Goal: Task Accomplishment & Management: Use online tool/utility

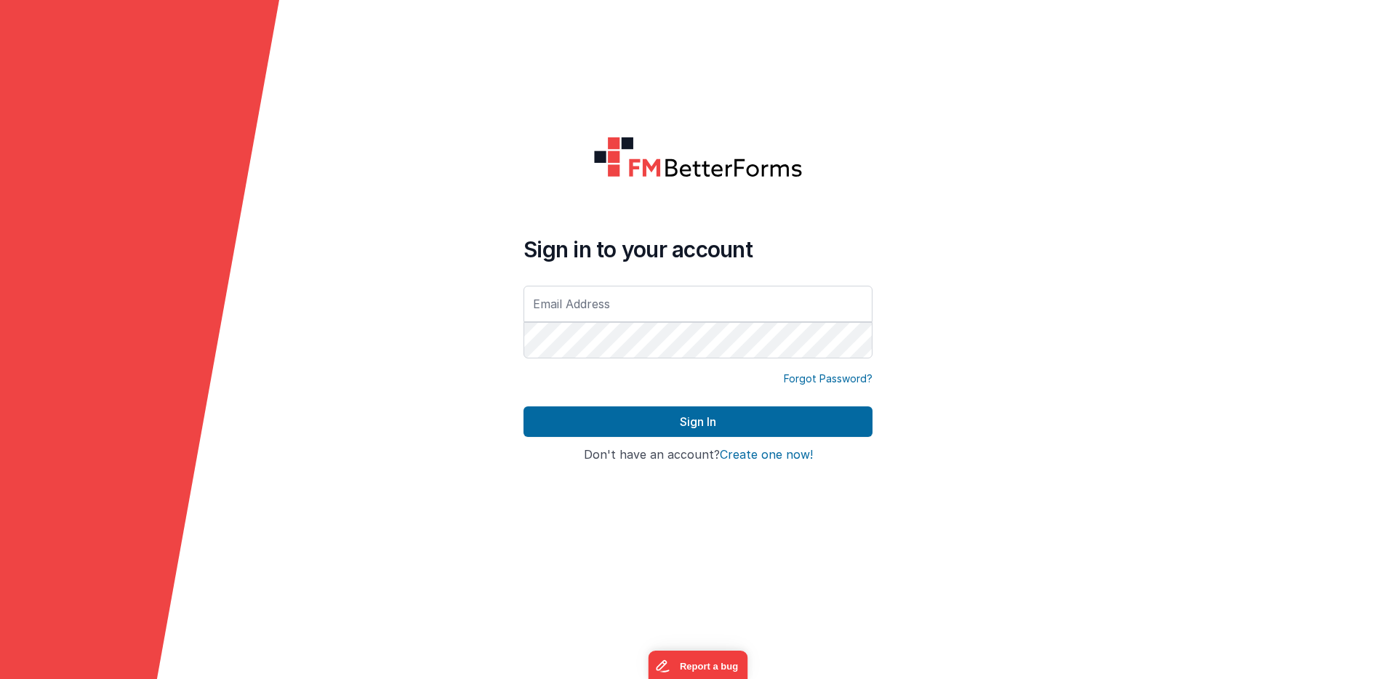
type input "[EMAIL_ADDRESS][DOMAIN_NAME]"
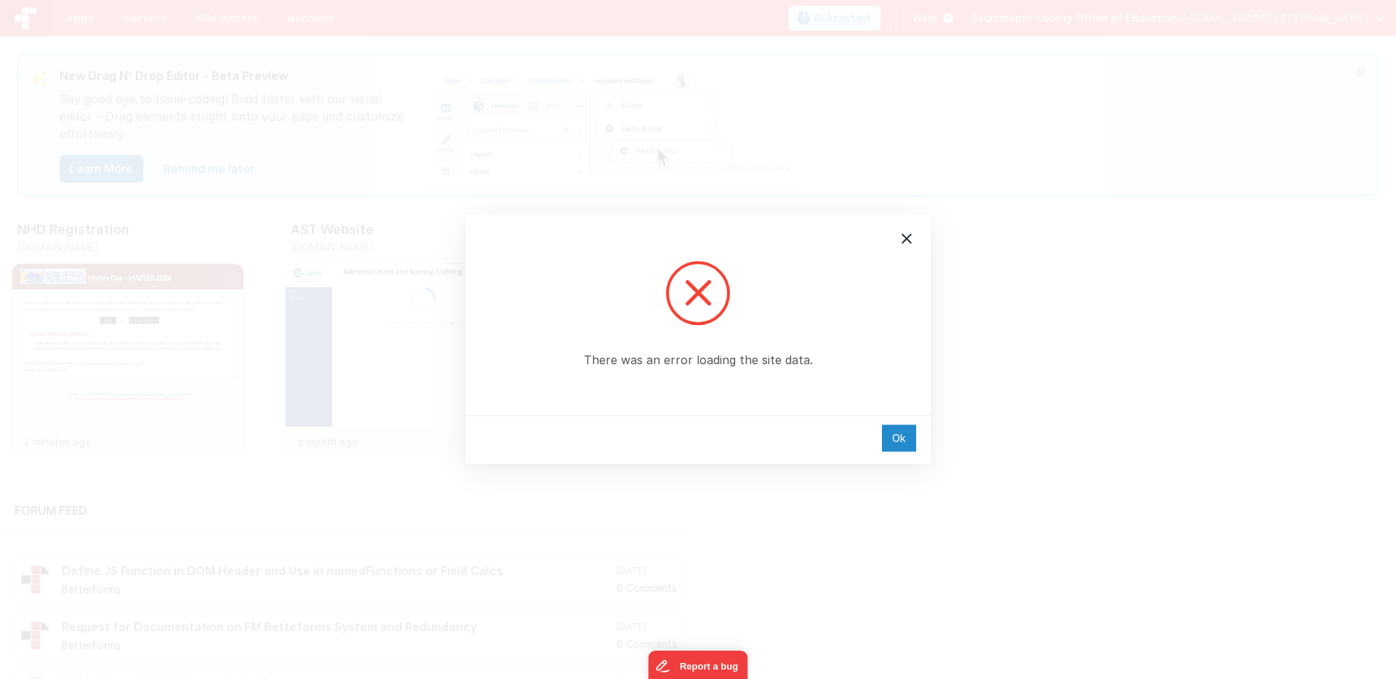
click at [902, 433] on div "Ok" at bounding box center [899, 438] width 34 height 27
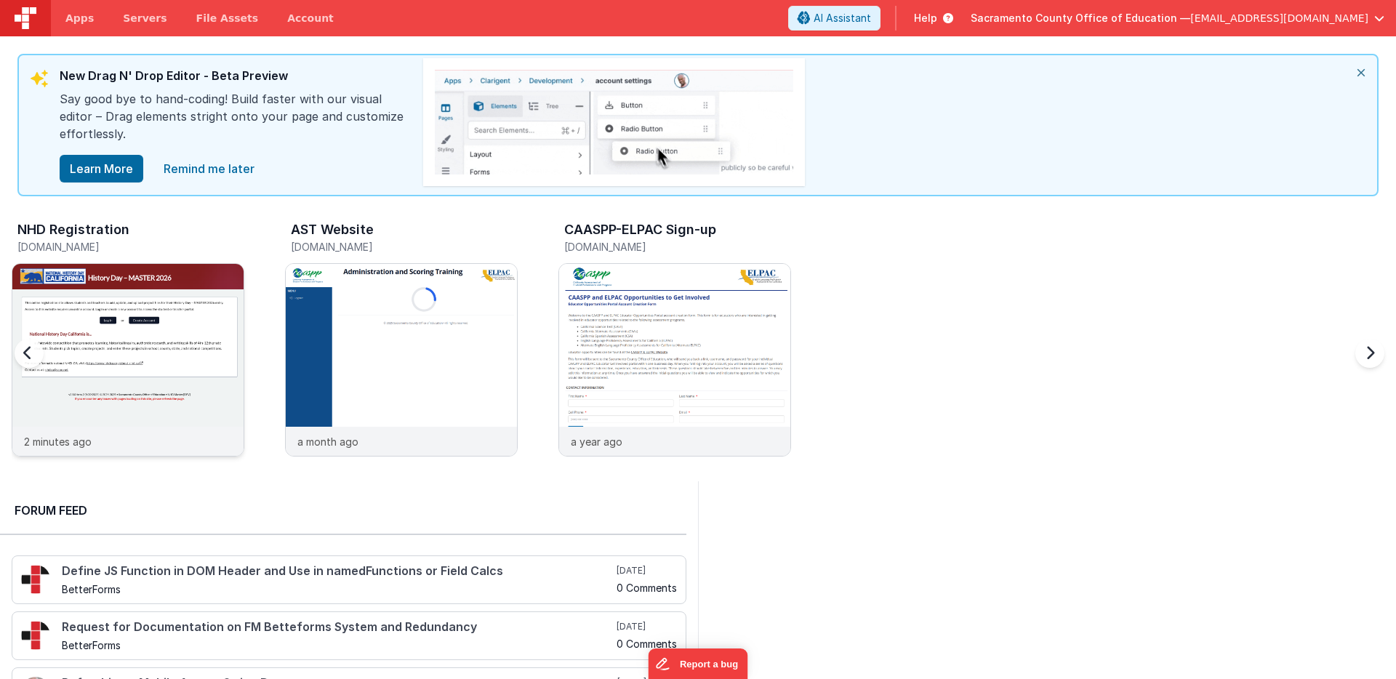
click at [127, 301] on div at bounding box center [127, 345] width 231 height 163
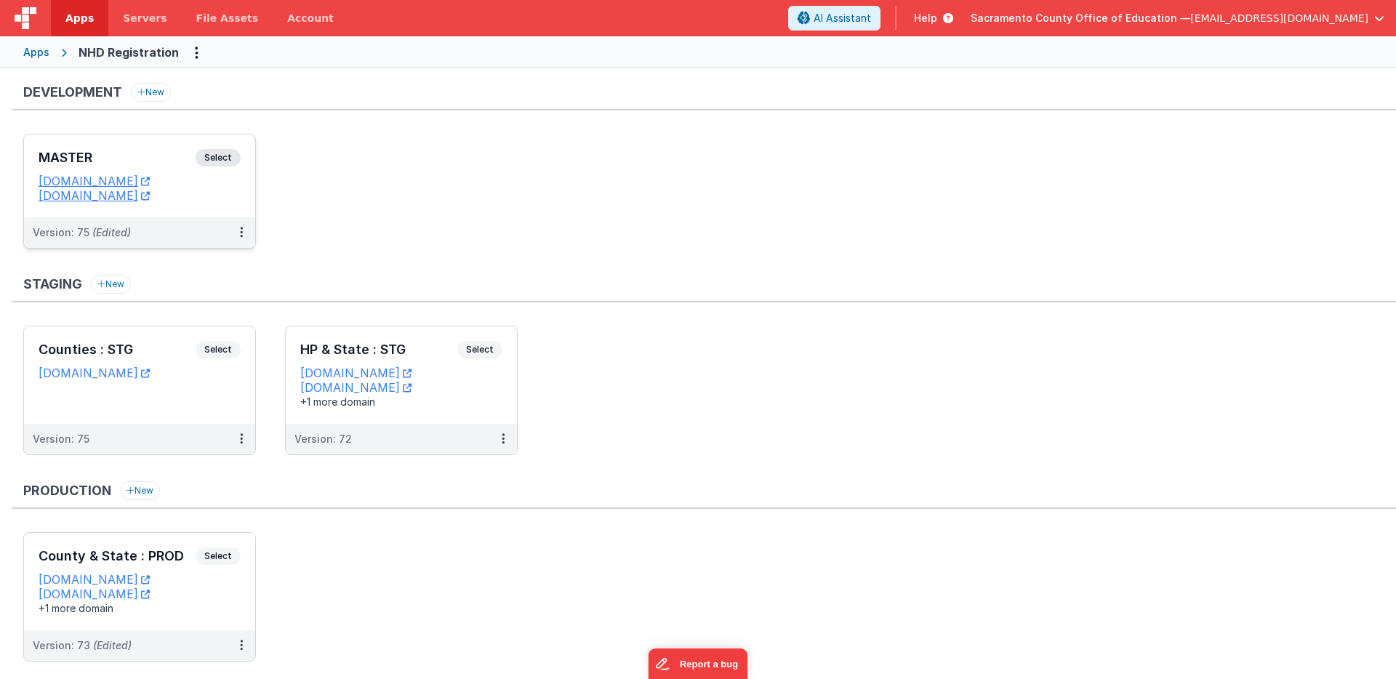
click at [215, 155] on span "Select" at bounding box center [218, 157] width 45 height 17
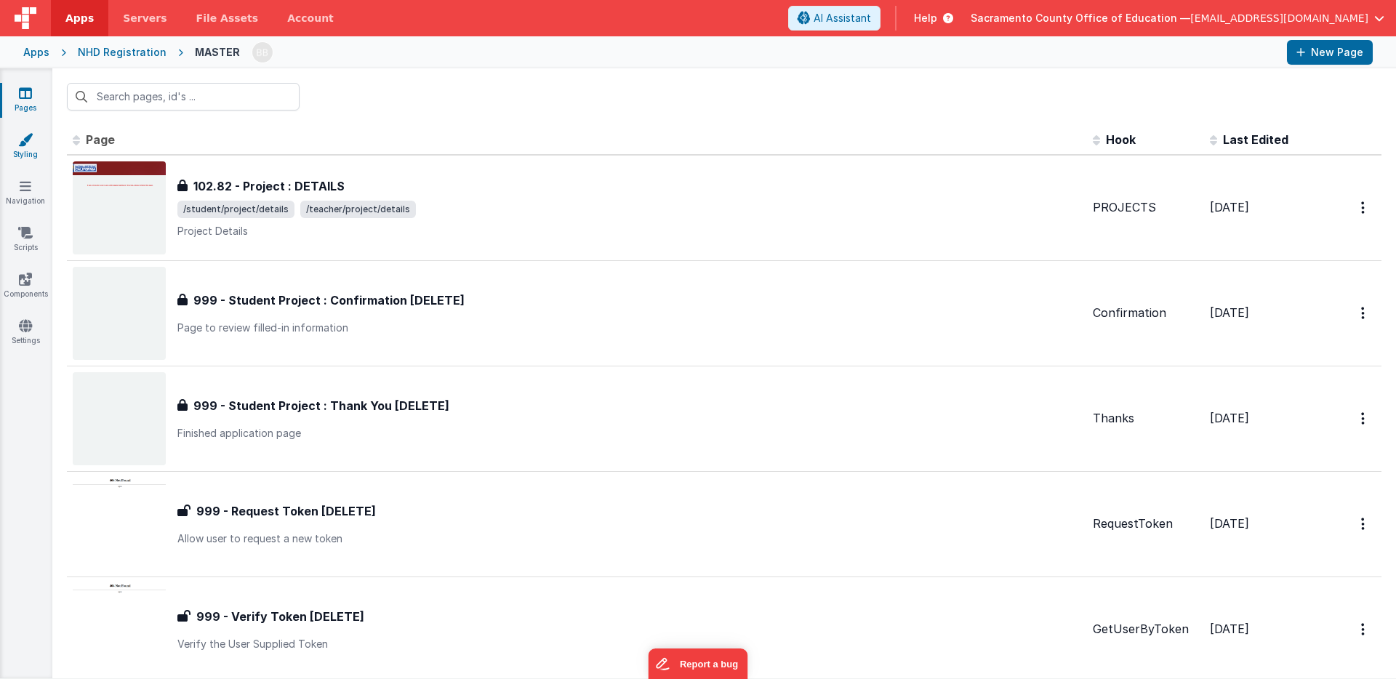
click at [28, 140] on icon at bounding box center [25, 139] width 15 height 15
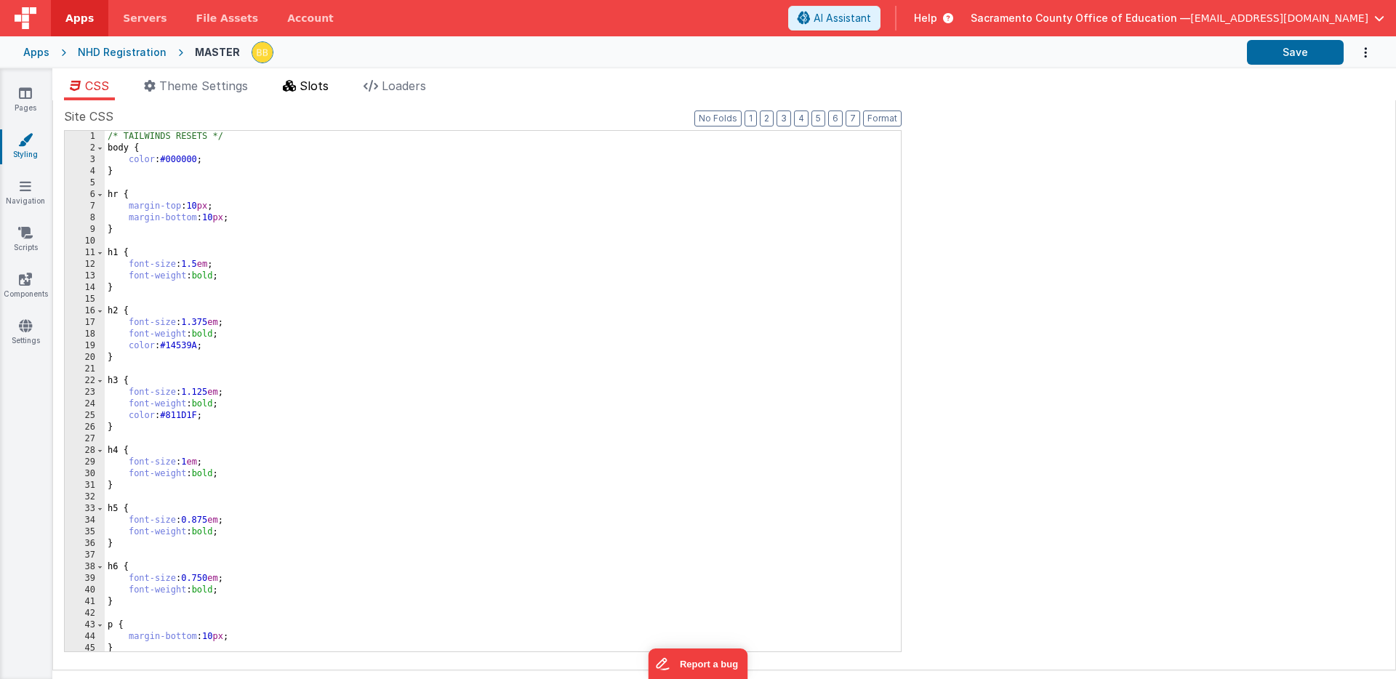
click at [323, 81] on span "Slots" at bounding box center [314, 86] width 29 height 15
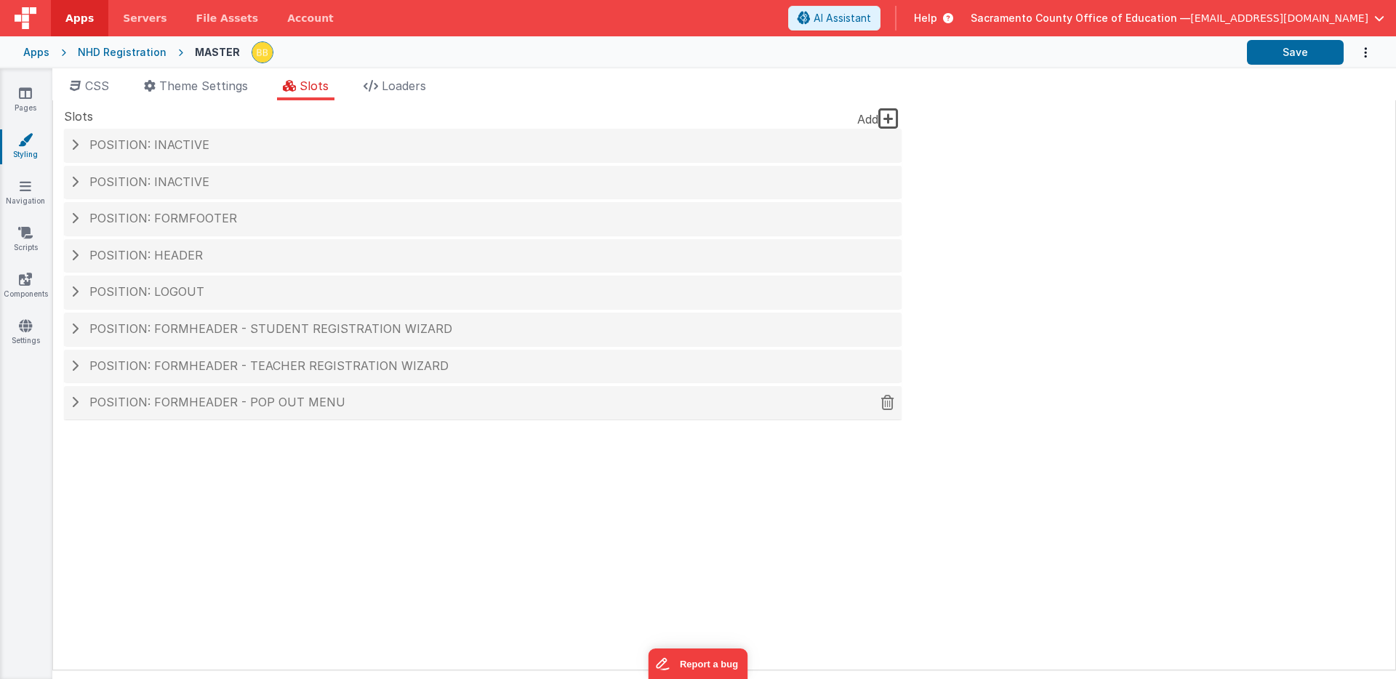
click at [286, 395] on div "Position: formHeader - Pop out menu" at bounding box center [483, 402] width 838 height 33
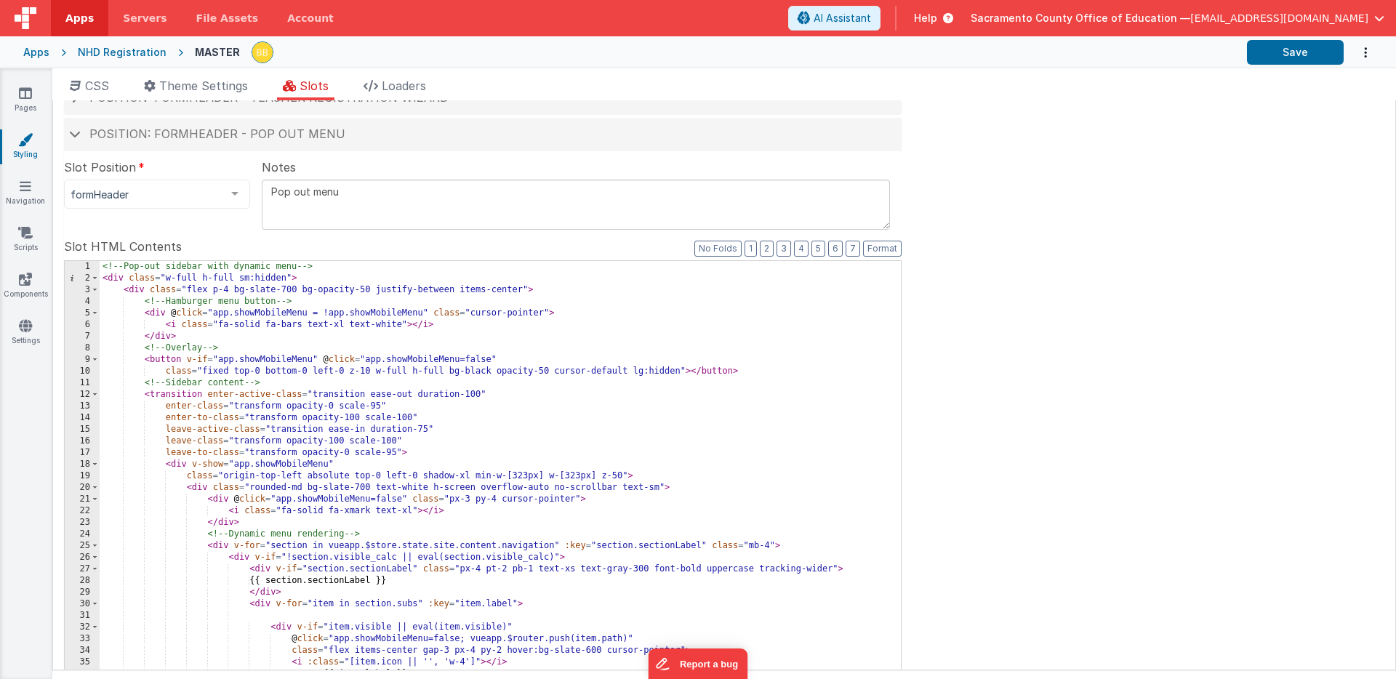
scroll to position [358, 0]
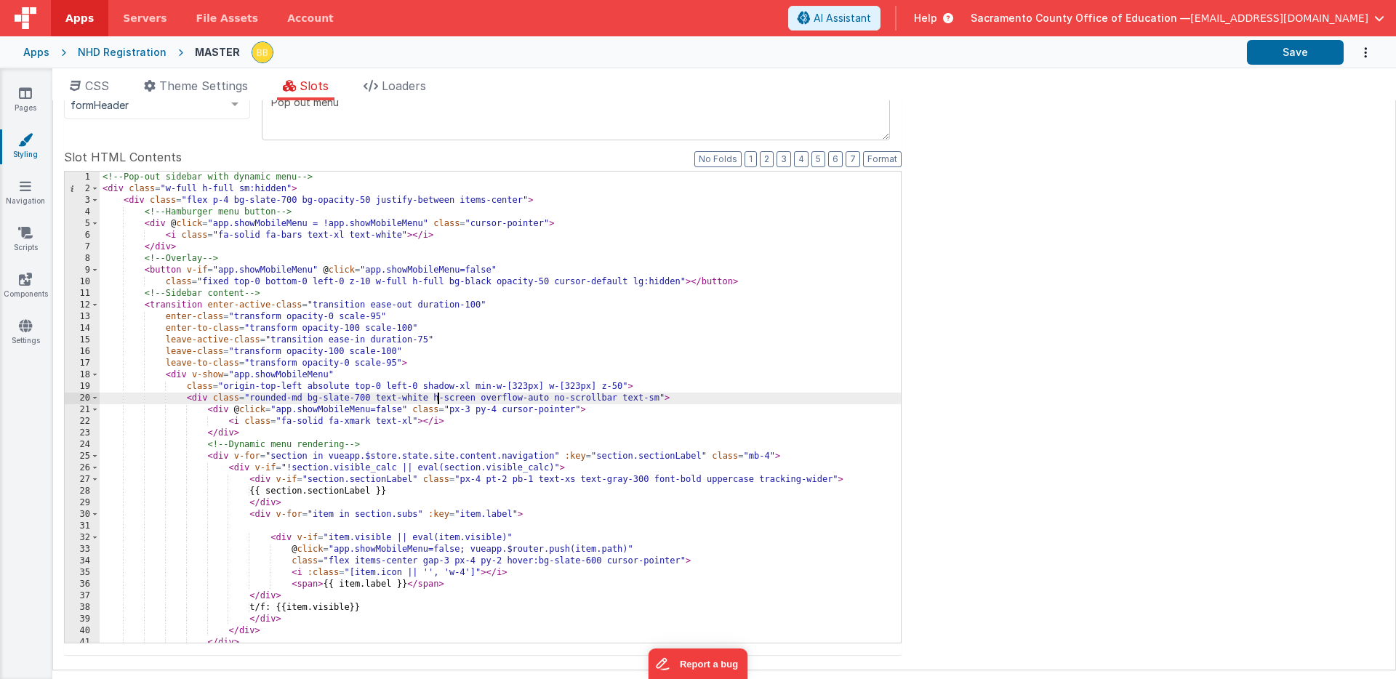
click at [437, 402] on div "<!-- Pop-out sidebar with dynamic menu --> < div class = "w-full h-full sm:hidd…" at bounding box center [500, 419] width 801 height 495
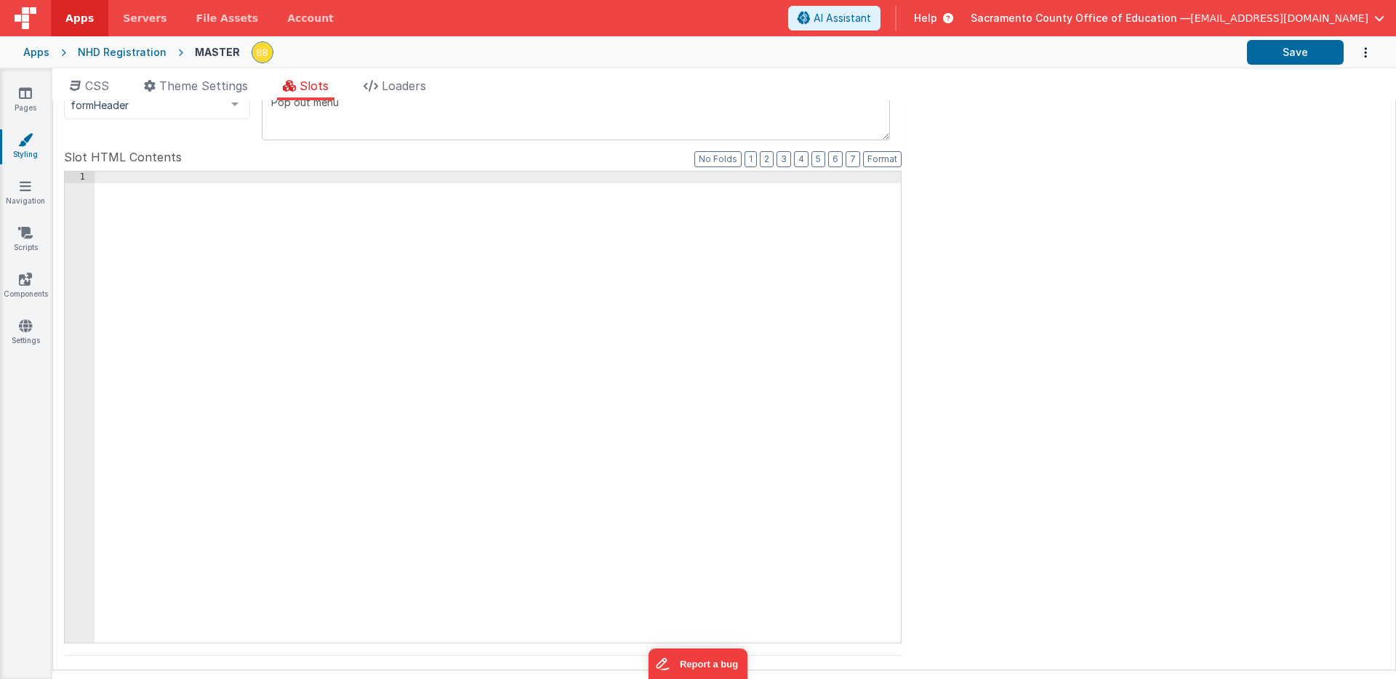
scroll to position [52, 0]
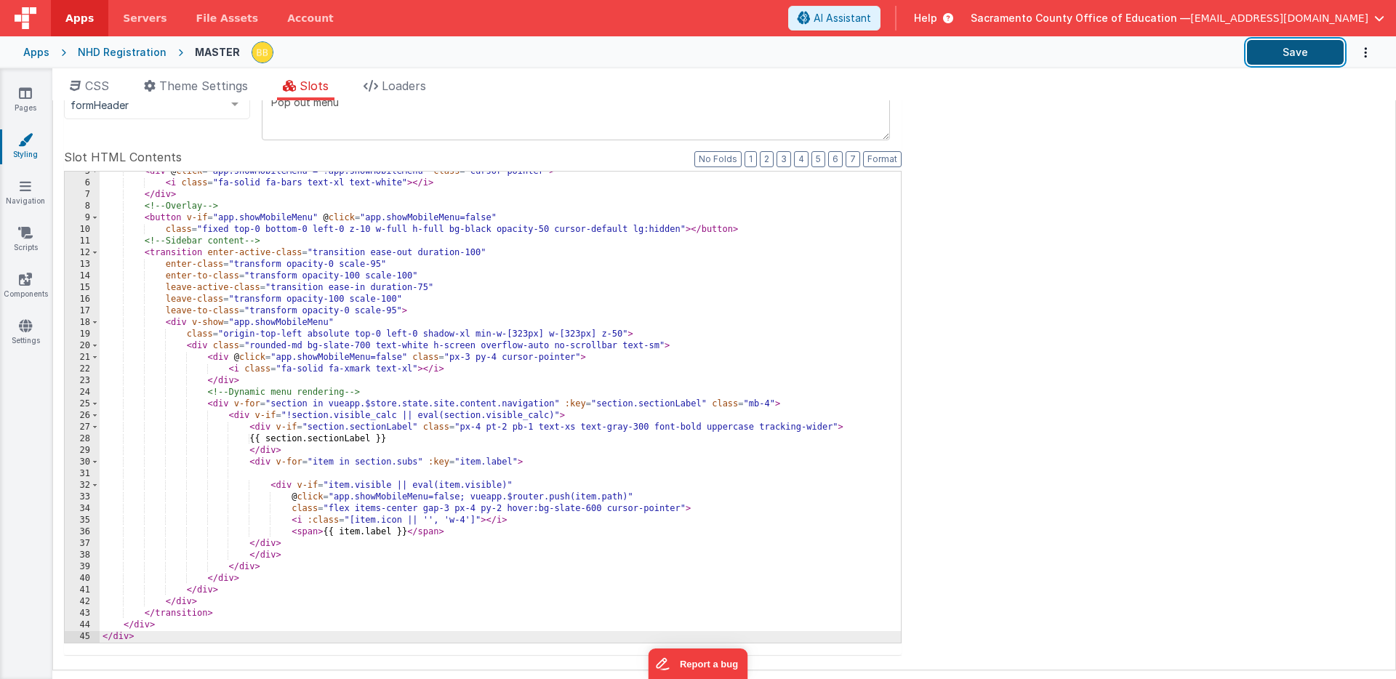
click at [1300, 51] on button "Save" at bounding box center [1295, 52] width 97 height 25
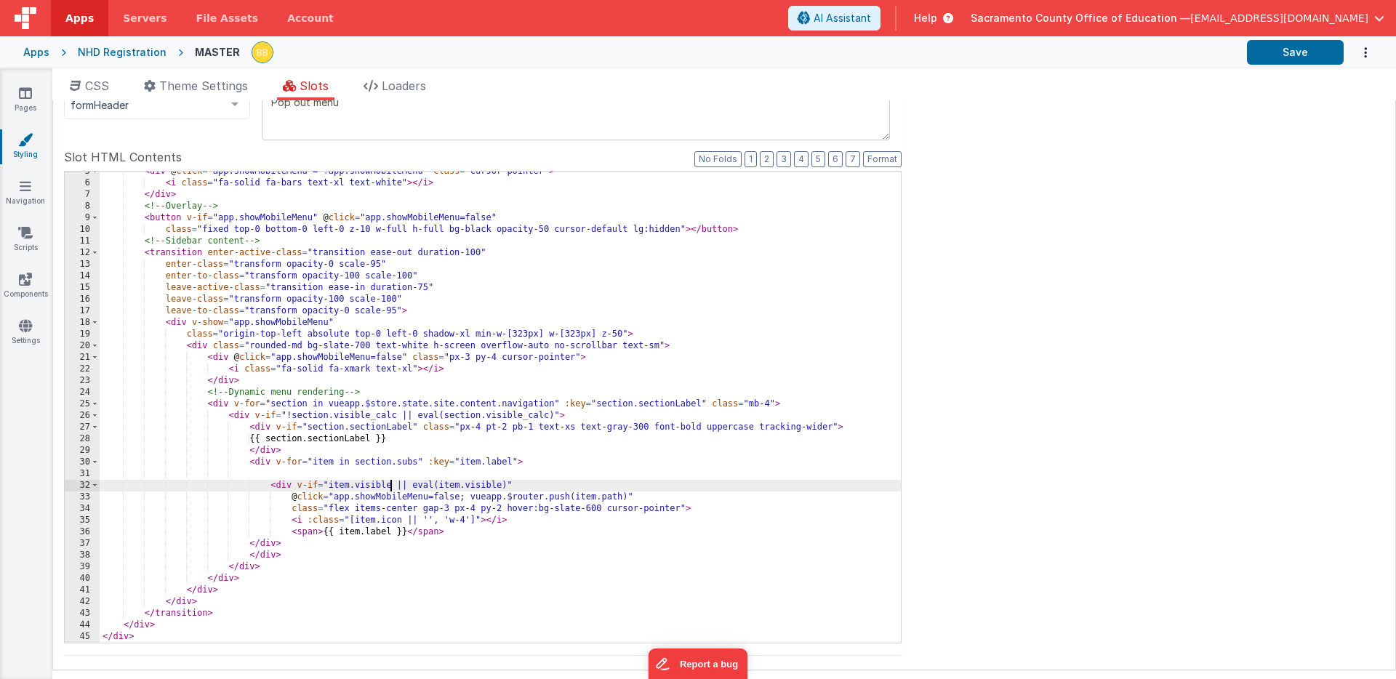
click at [391, 487] on div "< div @ click = "app.showMobileMenu = !app.showMobileMenu" class = "cursor-poin…" at bounding box center [500, 413] width 801 height 495
click at [527, 489] on div "< div @ click = "app.showMobileMenu = !app.showMobileMenu" class = "cursor-poin…" at bounding box center [500, 413] width 801 height 495
click at [1288, 52] on button "Save" at bounding box center [1295, 52] width 97 height 25
click at [335, 488] on div "< div @ click = "app.showMobileMenu = !app.showMobileMenu" class = "cursor-poin…" at bounding box center [500, 413] width 801 height 495
click at [327, 487] on div "< div @ click = "app.showMobileMenu = !app.showMobileMenu" class = "cursor-poin…" at bounding box center [500, 413] width 801 height 495
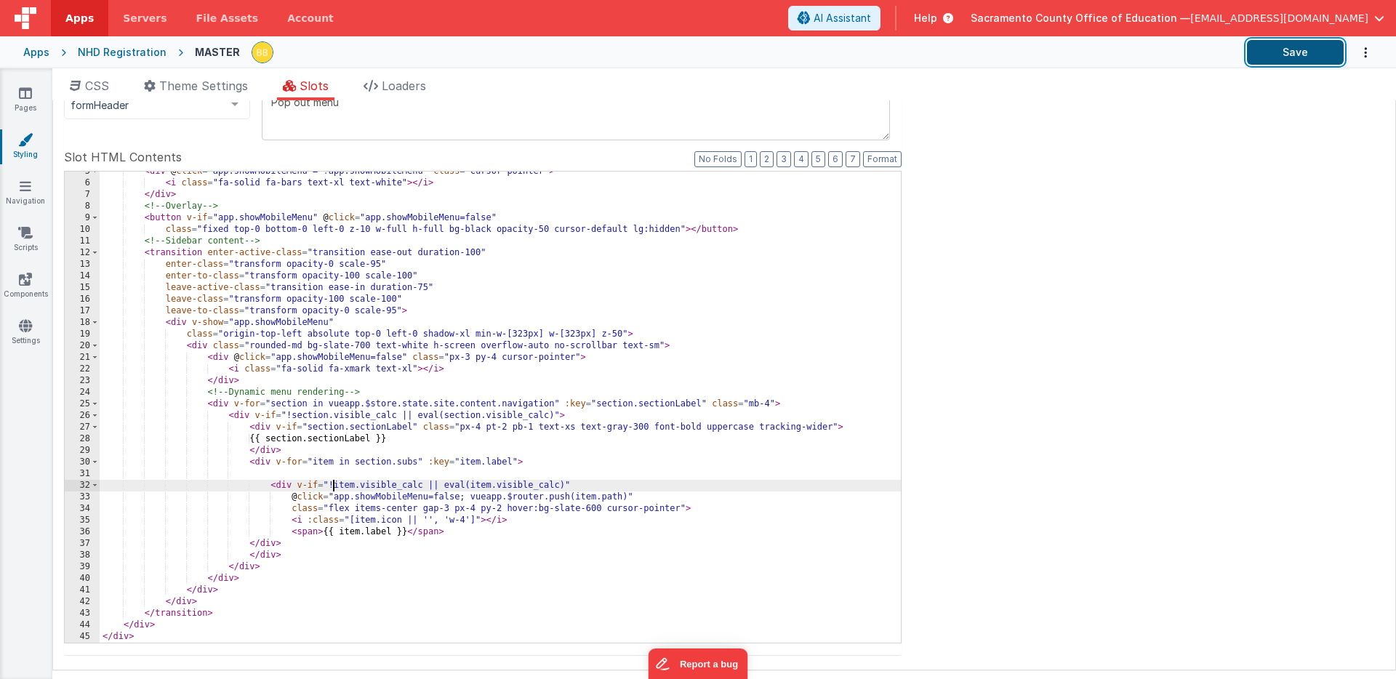
click at [1280, 55] on button "Save" at bounding box center [1295, 52] width 97 height 25
click at [290, 417] on div "< div @ click = "app.showMobileMenu = !app.showMobileMenu" class = "cursor-poin…" at bounding box center [500, 413] width 801 height 495
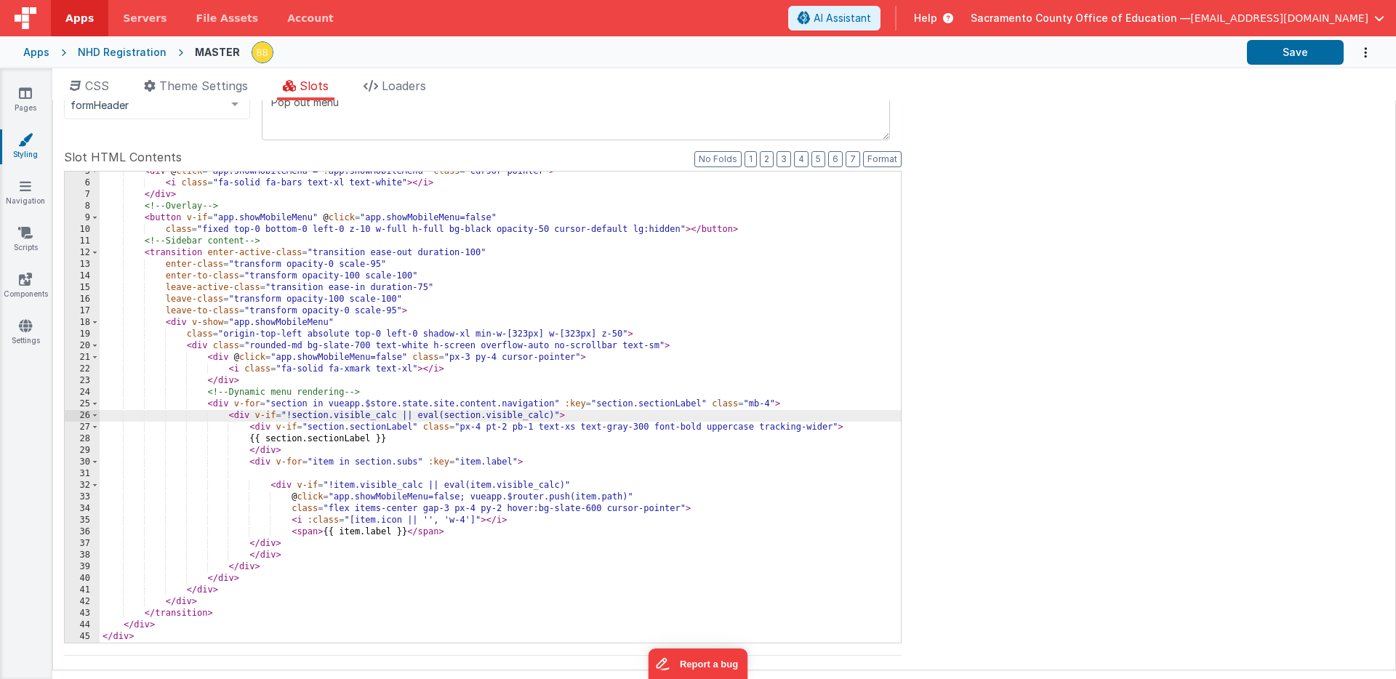
click at [334, 485] on div "< div @ click = "app.showMobileMenu = !app.showMobileMenu" class = "cursor-poin…" at bounding box center [500, 413] width 801 height 495
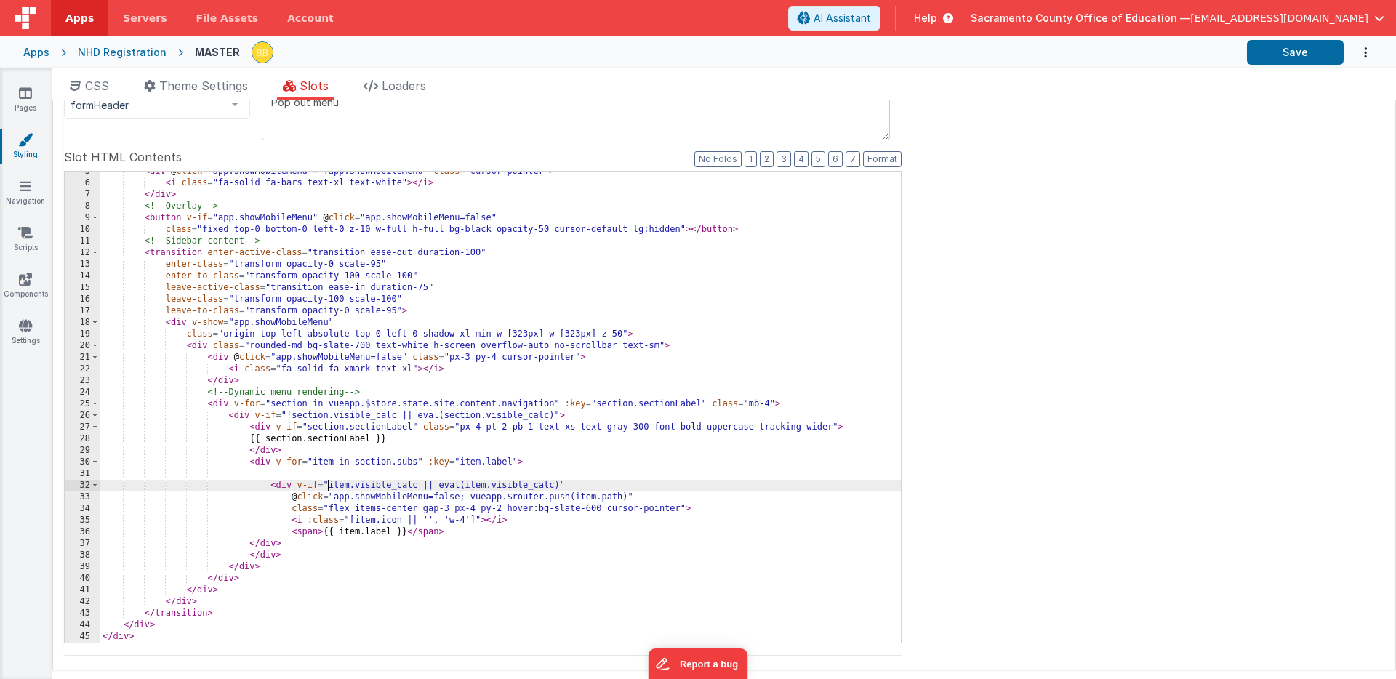
click at [290, 416] on div "< div @ click = "app.showMobileMenu = !app.showMobileMenu" class = "cursor-poin…" at bounding box center [500, 413] width 801 height 495
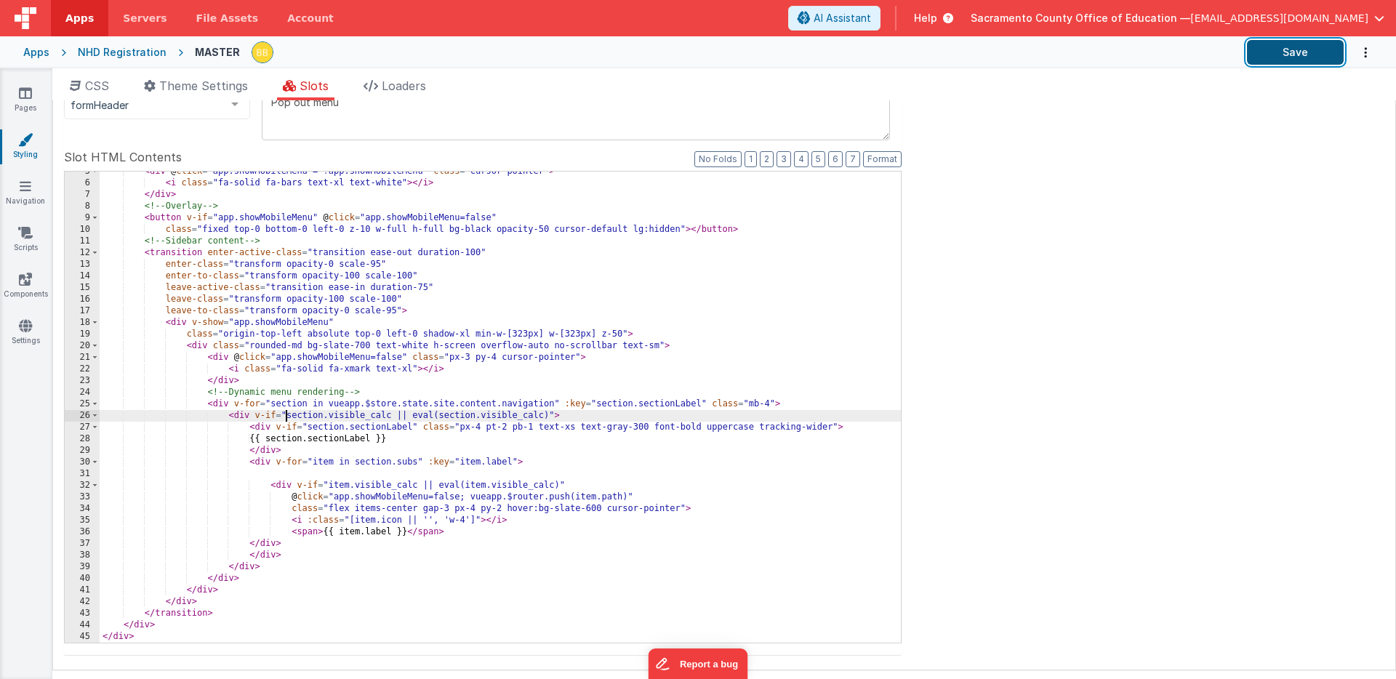
click at [1273, 52] on button "Save" at bounding box center [1295, 52] width 97 height 25
click at [27, 182] on icon at bounding box center [26, 186] width 12 height 15
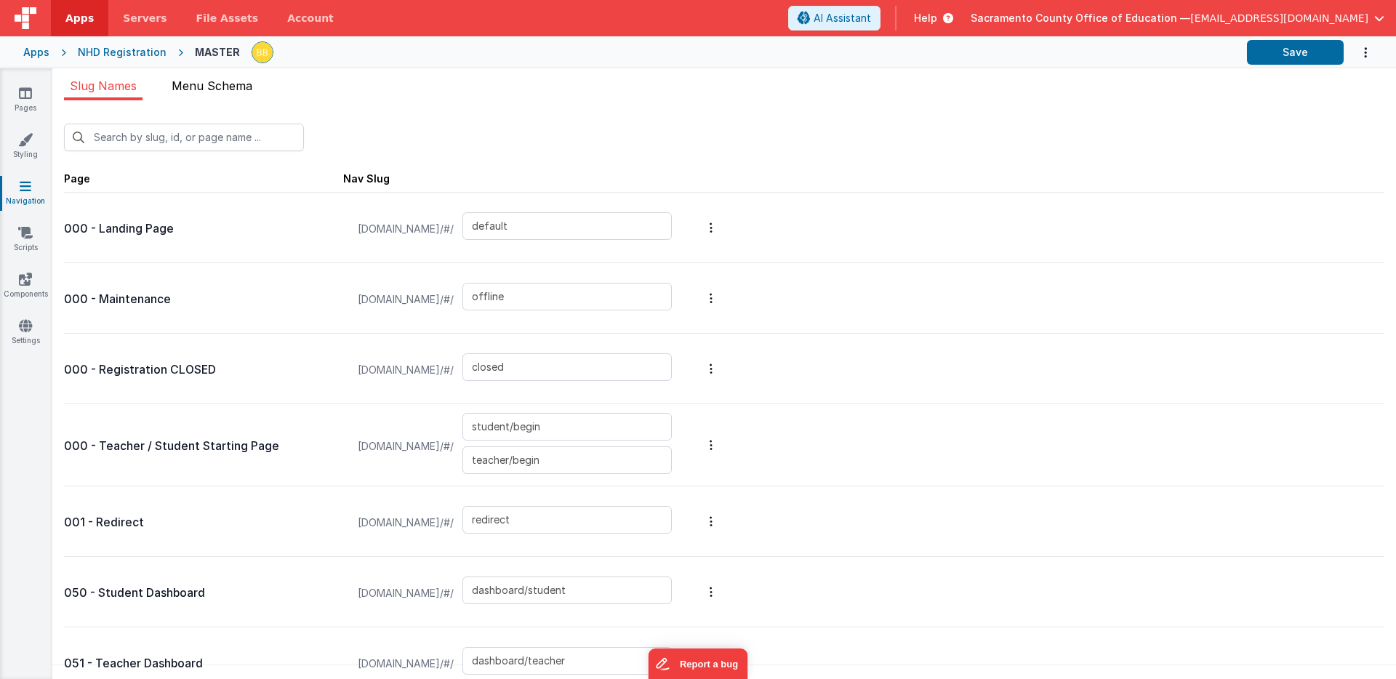
click at [224, 82] on span "Menu Schema" at bounding box center [212, 86] width 81 height 15
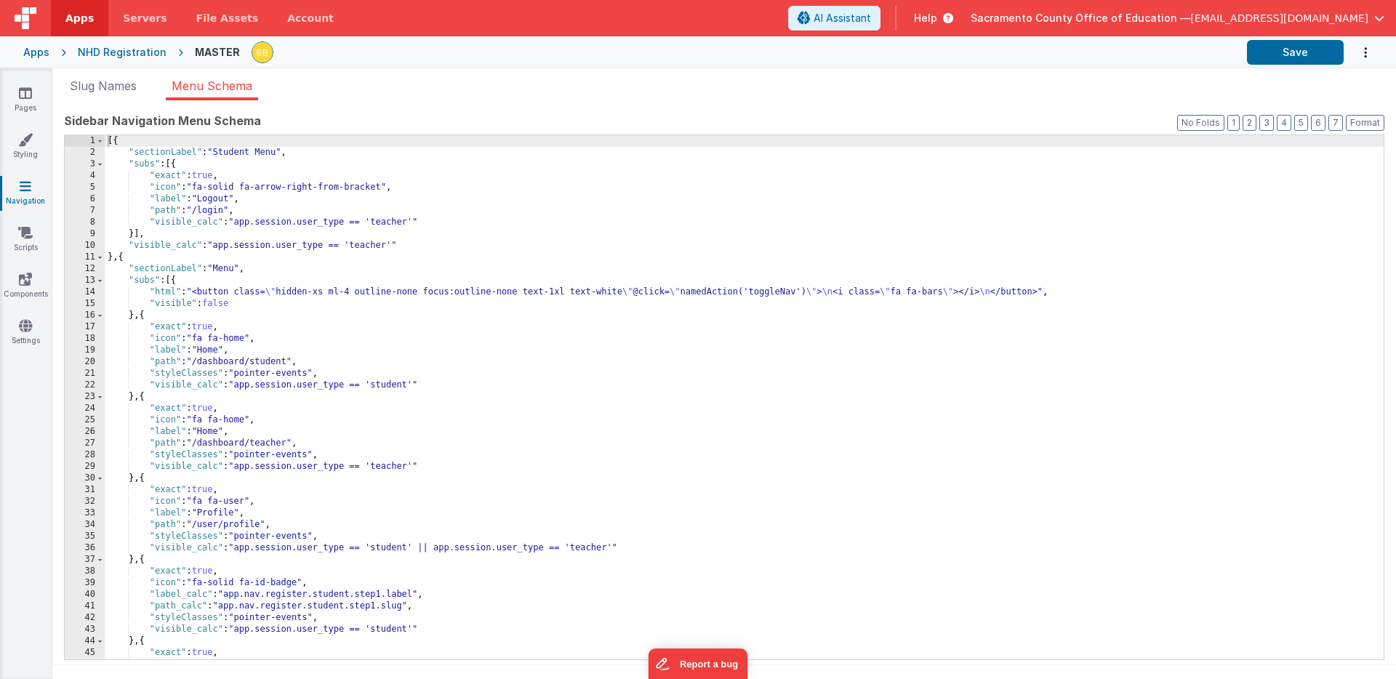
click at [229, 153] on div "[{ "sectionLabel" : "Student Menu" , "subs" : [{ "exact" : true , "icon" : "fa-…" at bounding box center [744, 409] width 1279 height 548
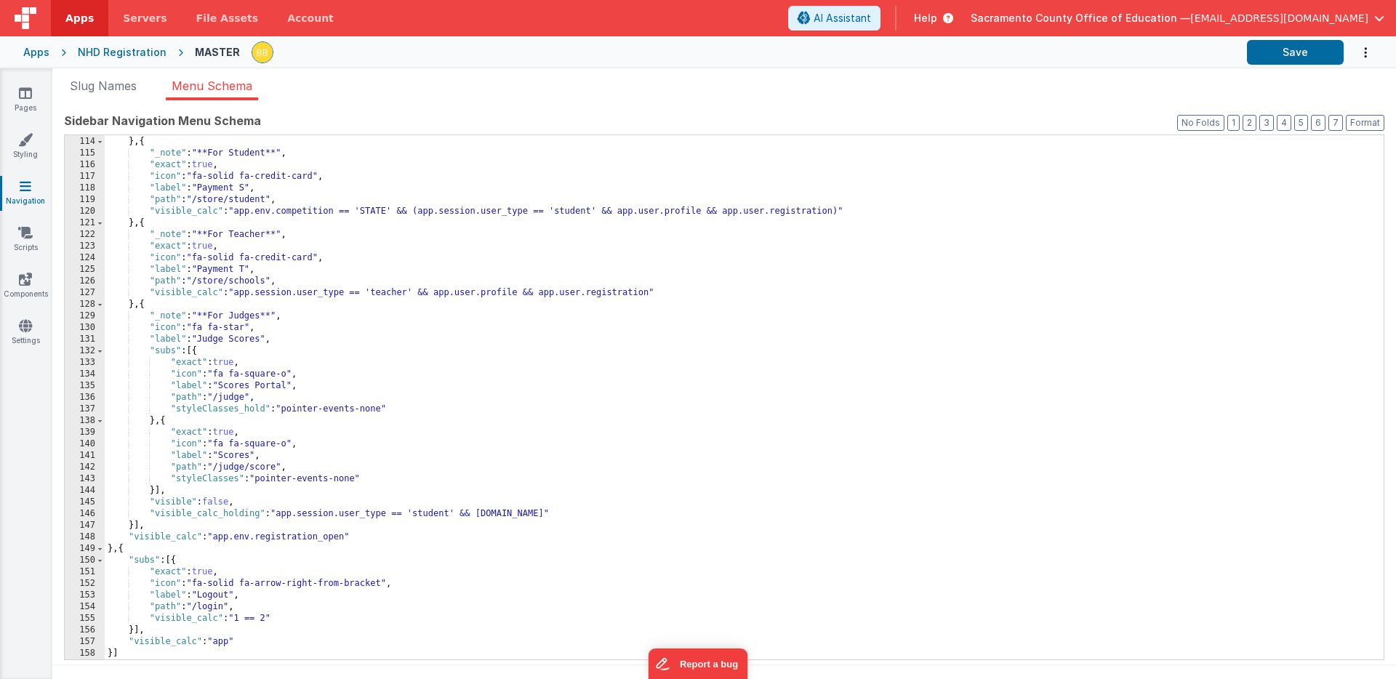
scroll to position [12, 0]
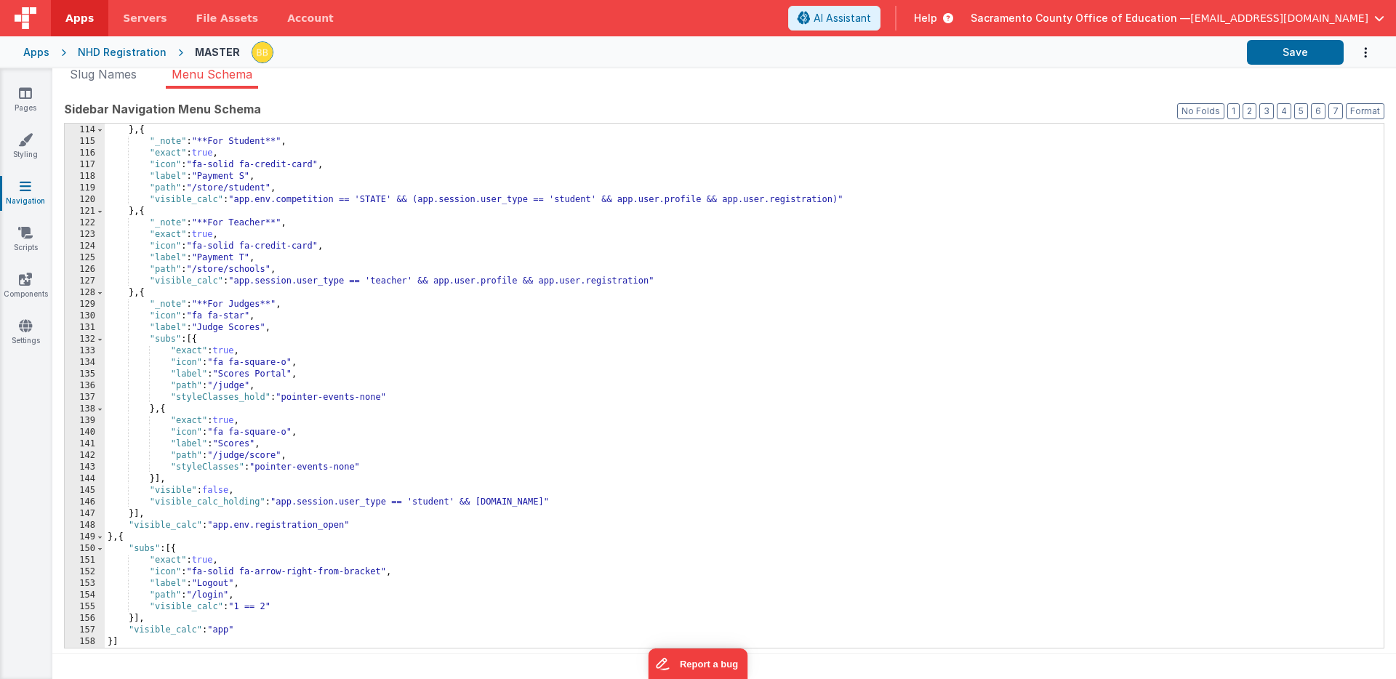
click at [218, 609] on div ""visible" : false } , { "_note" : "**For Student**" , "exact" : true , "icon" :…" at bounding box center [744, 387] width 1279 height 548
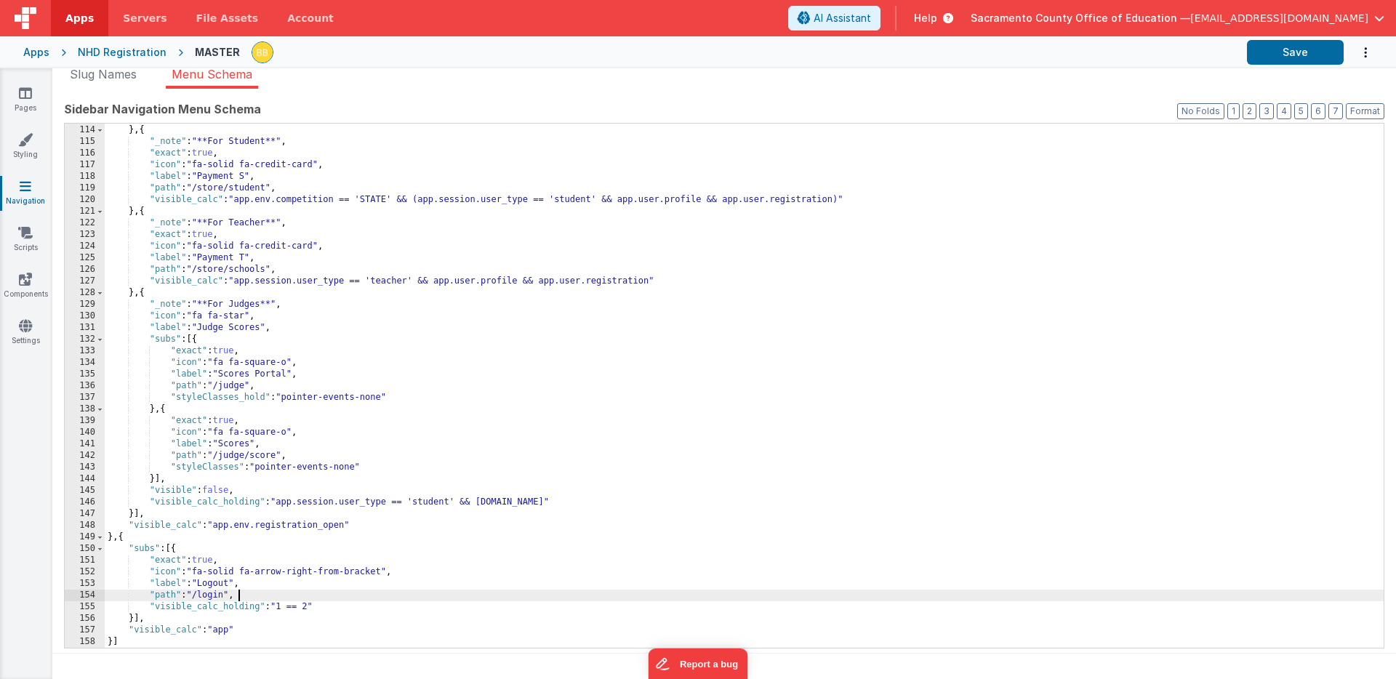
click at [289, 596] on div ""visible" : false } , { "_note" : "**For Student**" , "exact" : true , "icon" :…" at bounding box center [744, 387] width 1279 height 548
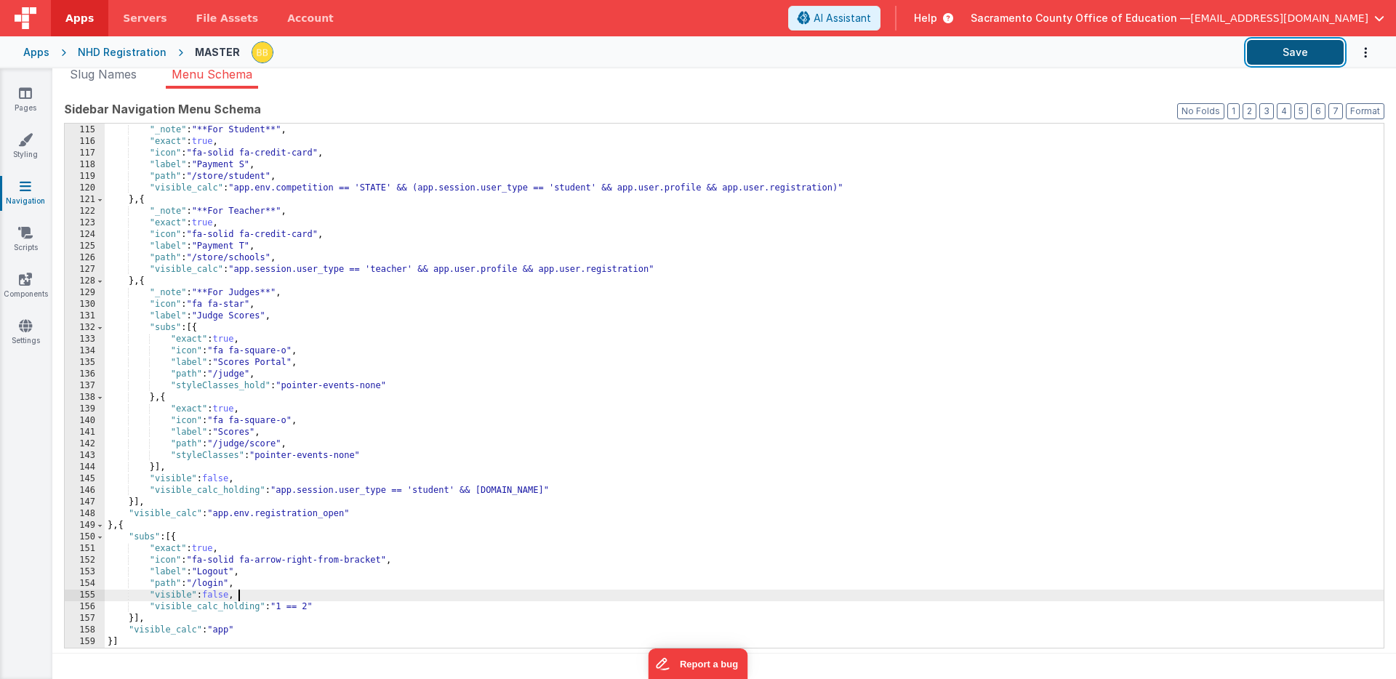
click at [1278, 53] on button "Save" at bounding box center [1295, 52] width 97 height 25
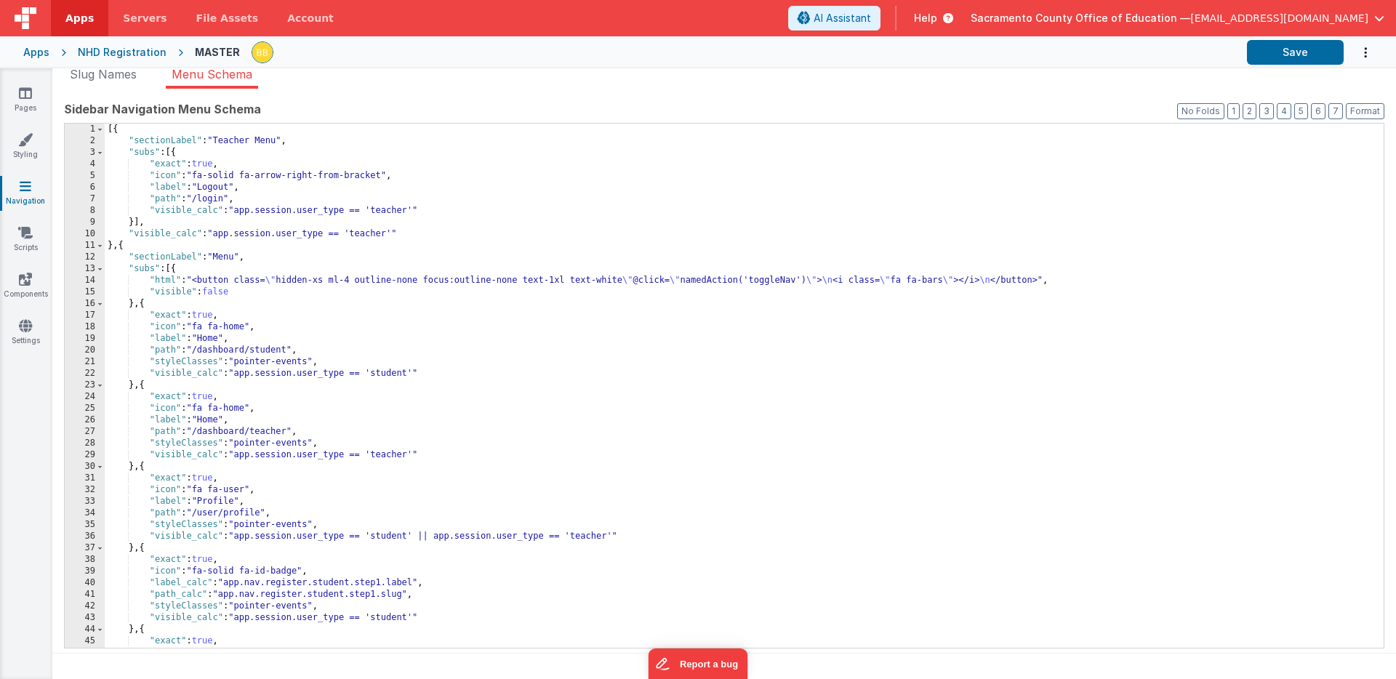
scroll to position [0, 0]
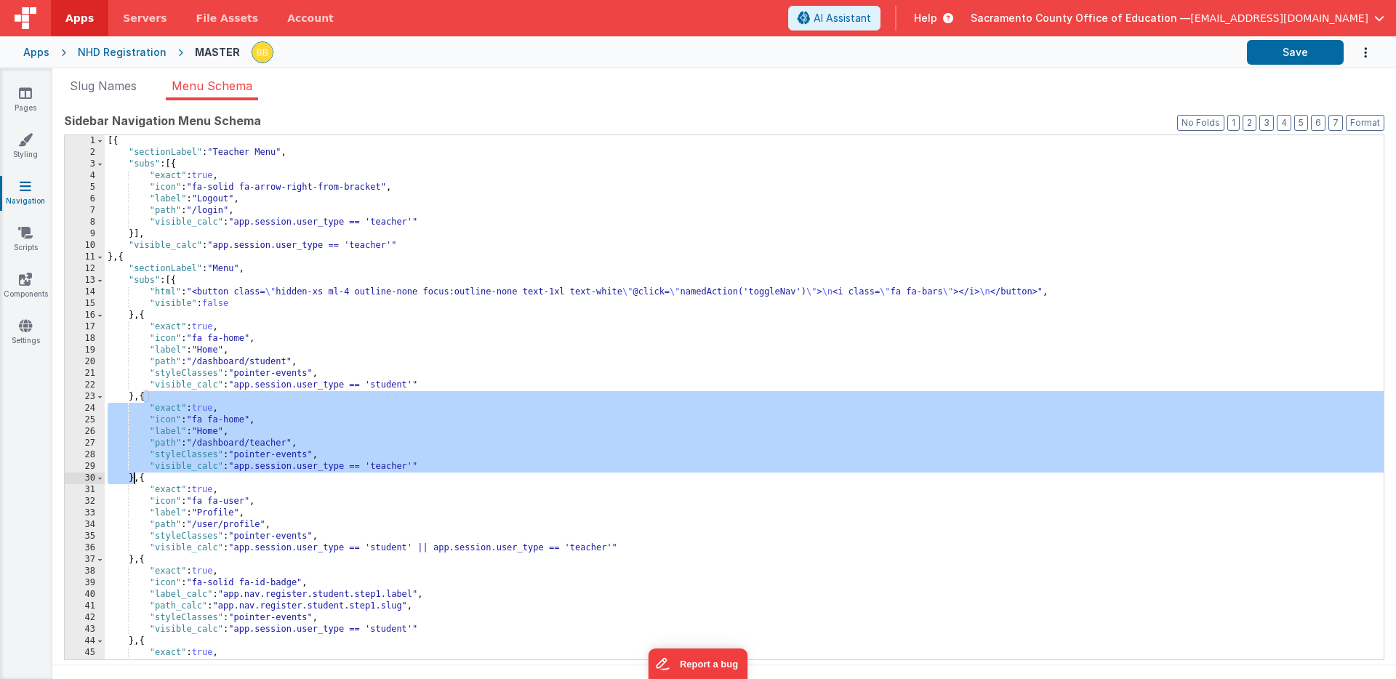
drag, startPoint x: 145, startPoint y: 397, endPoint x: 132, endPoint y: 476, distance: 80.2
click at [132, 476] on div "[{ "sectionLabel" : "Teacher Menu" , "subs" : [{ "exact" : true , "icon" : "fa-…" at bounding box center [744, 409] width 1279 height 548
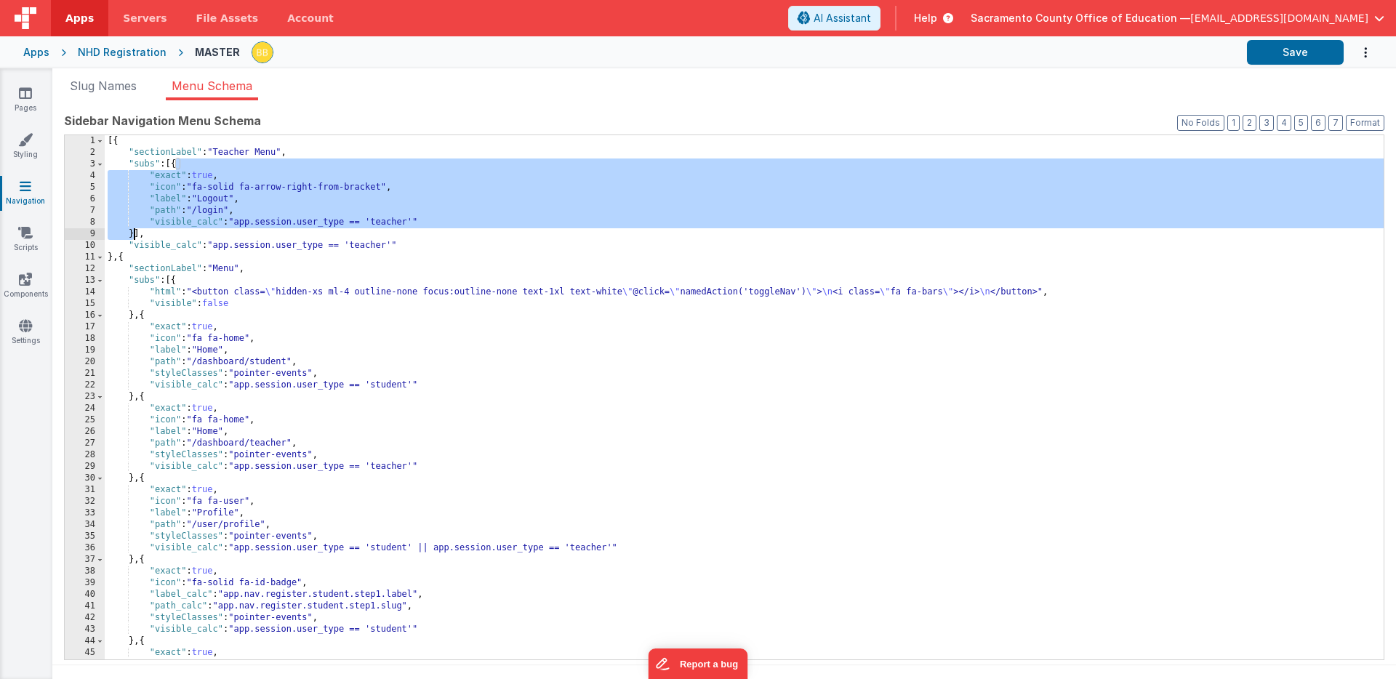
drag, startPoint x: 176, startPoint y: 164, endPoint x: 132, endPoint y: 231, distance: 79.3
click at [132, 231] on div "[{ "sectionLabel" : "Teacher Menu" , "subs" : [{ "exact" : true , "icon" : "fa-…" at bounding box center [744, 409] width 1279 height 548
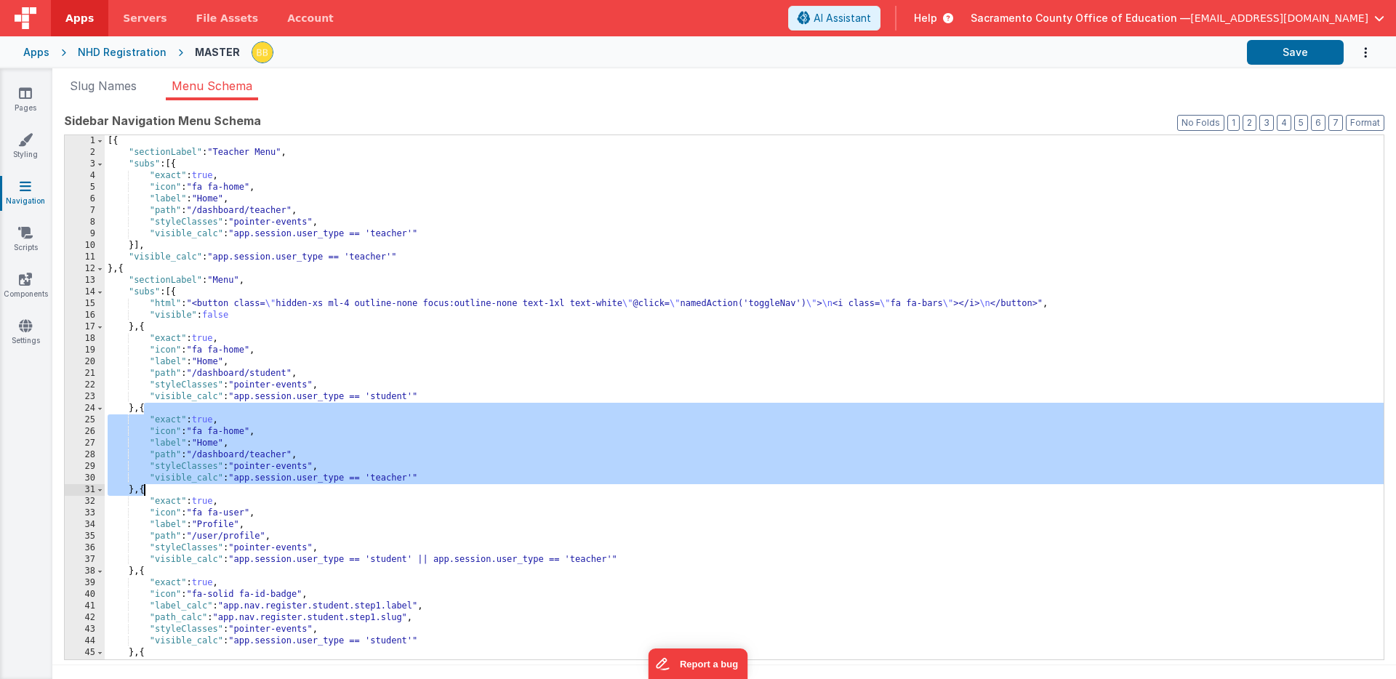
drag, startPoint x: 143, startPoint y: 411, endPoint x: 143, endPoint y: 486, distance: 74.9
click at [143, 486] on div "[{ "sectionLabel" : "Teacher Menu" , "subs" : [{ "exact" : true , "icon" : "fa …" at bounding box center [744, 409] width 1279 height 548
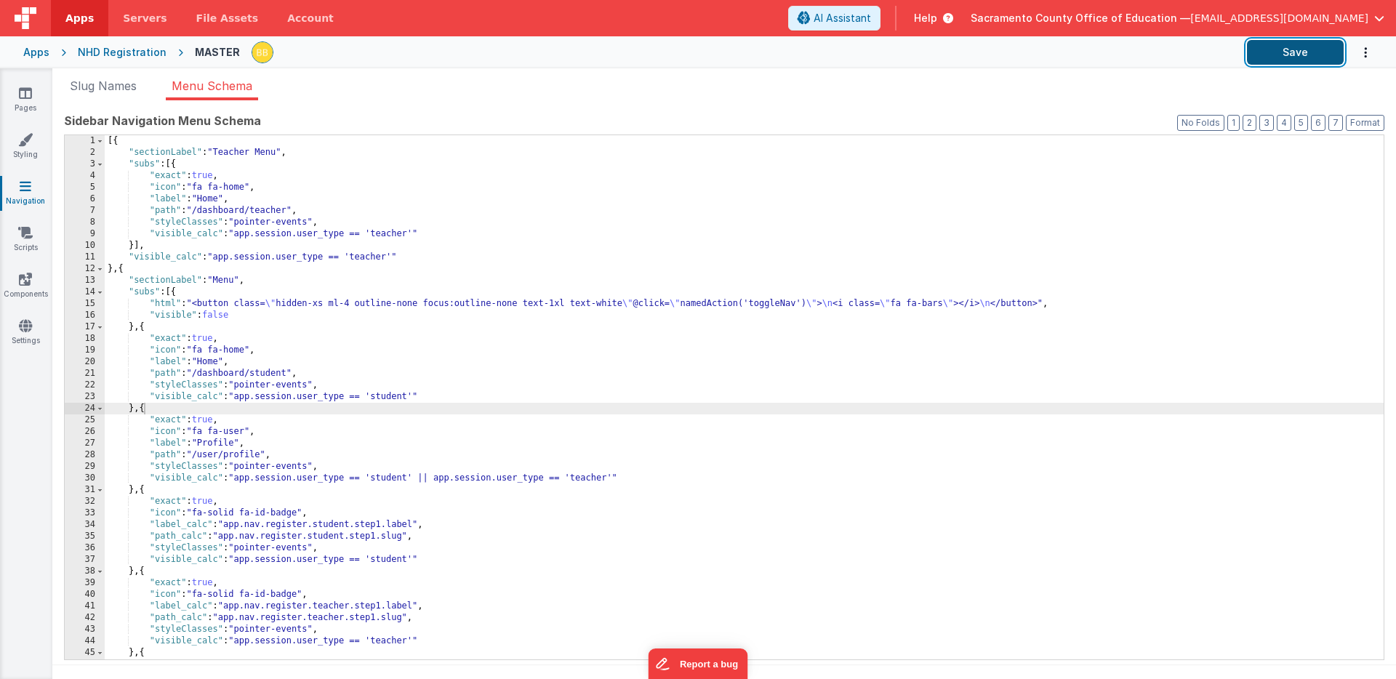
click at [1293, 49] on button "Save" at bounding box center [1295, 52] width 97 height 25
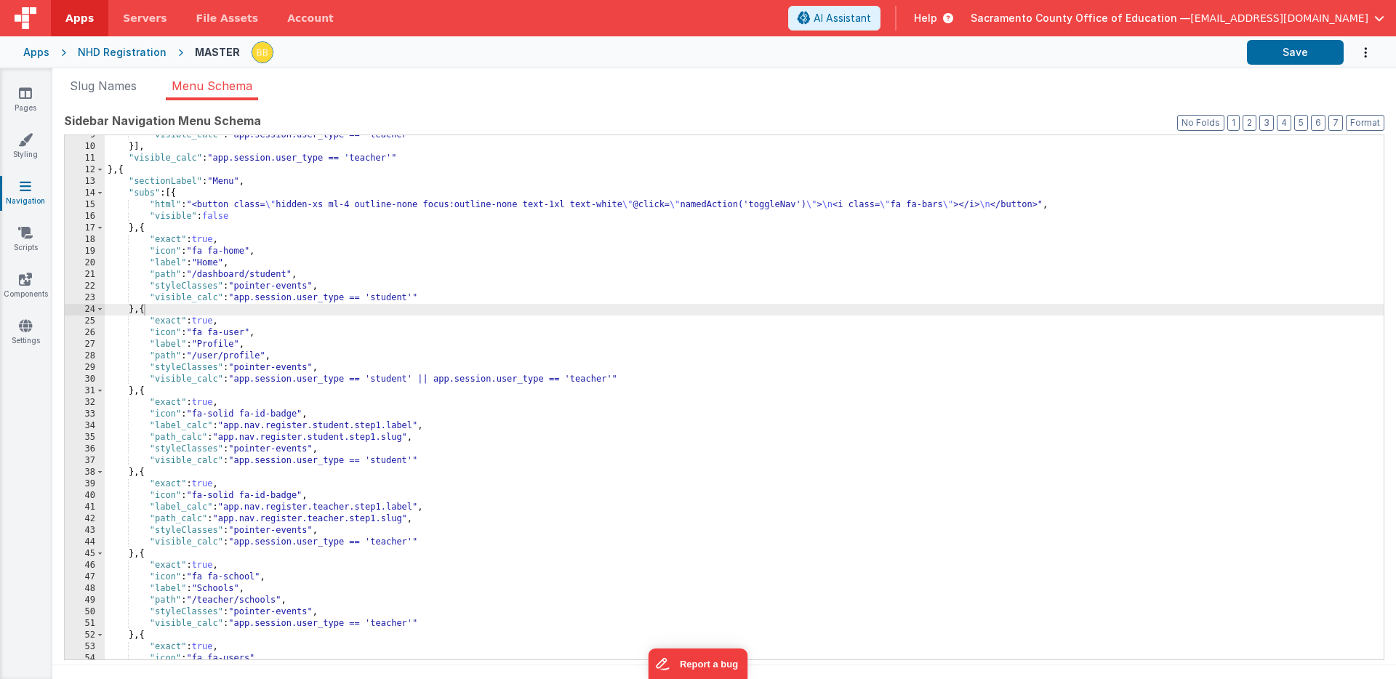
scroll to position [85, 0]
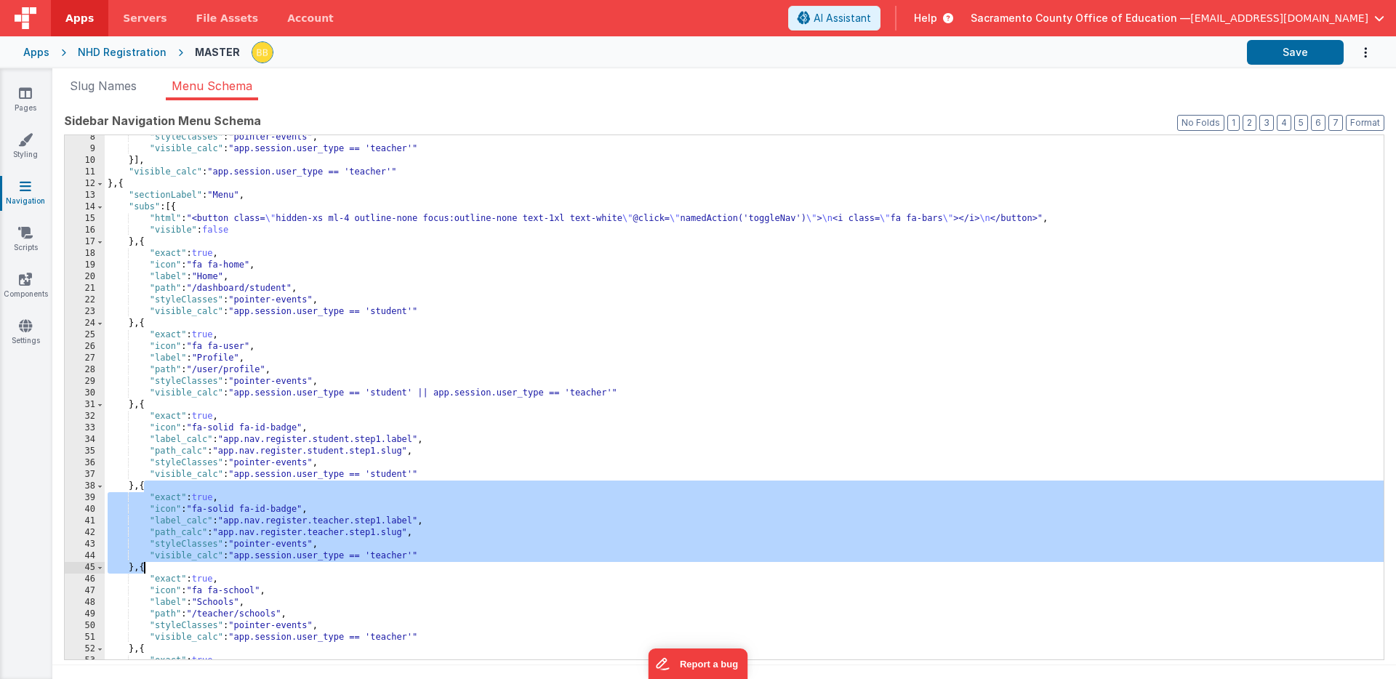
drag, startPoint x: 143, startPoint y: 487, endPoint x: 143, endPoint y: 564, distance: 77.1
click at [143, 564] on div ""styleClasses" : "pointer-events" , "visible_calc" : "app.session.user_type == …" at bounding box center [744, 406] width 1279 height 548
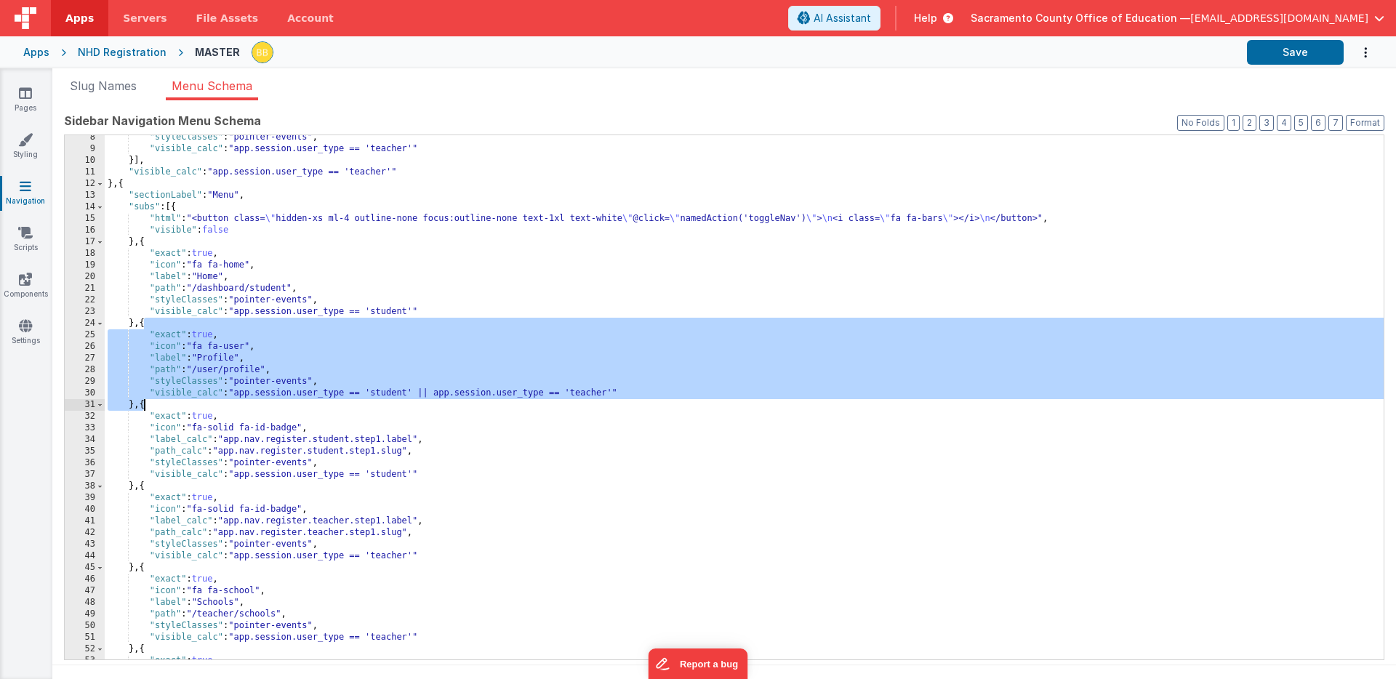
drag, startPoint x: 144, startPoint y: 324, endPoint x: 143, endPoint y: 404, distance: 79.3
click at [143, 404] on div ""styleClasses" : "pointer-events" , "visible_calc" : "app.session.user_type == …" at bounding box center [744, 406] width 1279 height 548
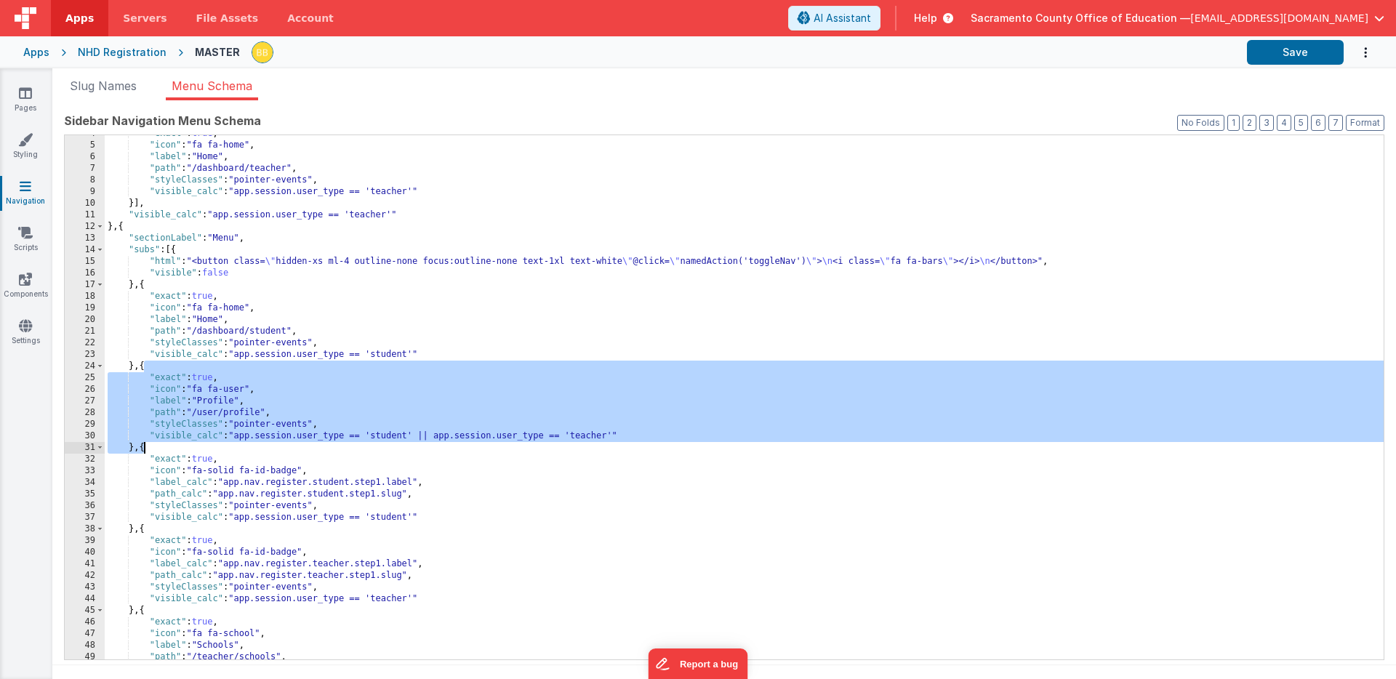
scroll to position [14, 0]
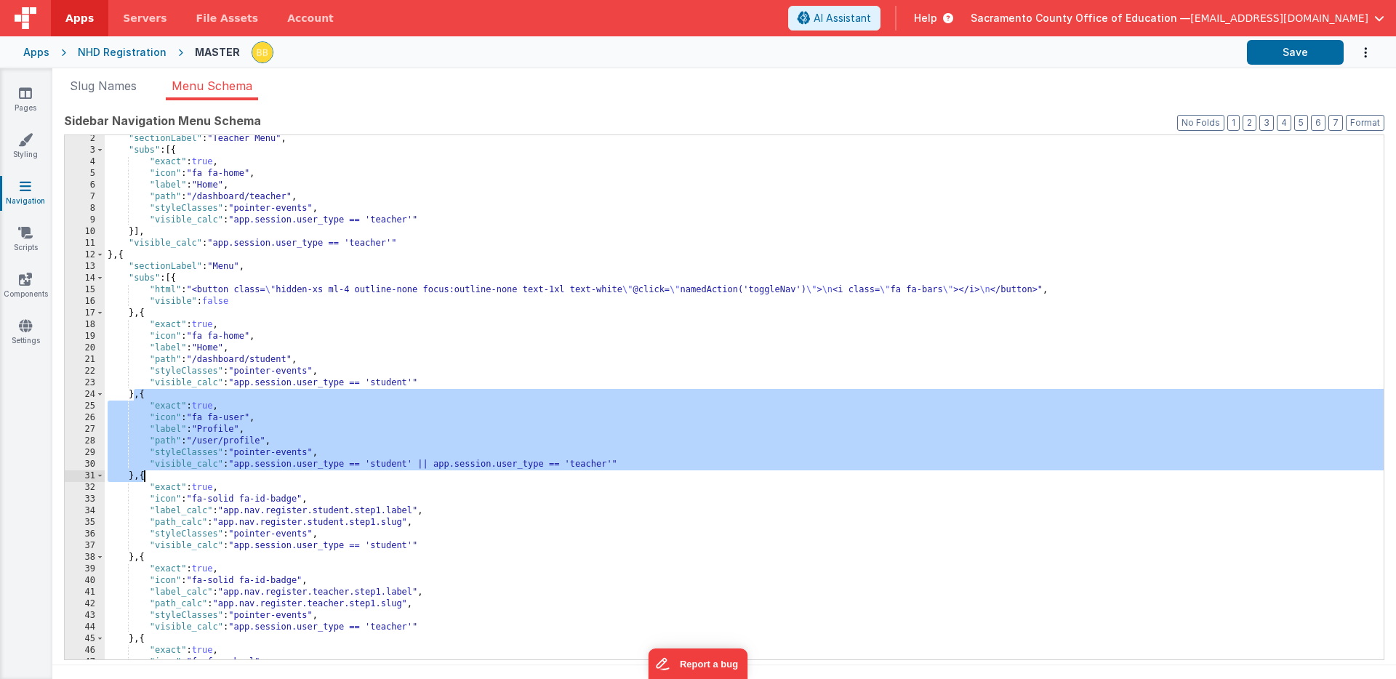
drag, startPoint x: 133, startPoint y: 397, endPoint x: 142, endPoint y: 476, distance: 79.0
click at [142, 476] on div ""sectionLabel" : "Teacher Menu" , "subs" : [{ "exact" : true , "icon" : "fa fa-…" at bounding box center [744, 407] width 1279 height 548
click at [139, 395] on div ""sectionLabel" : "Teacher Menu" , "subs" : [{ "exact" : true , "icon" : "fa fa-…" at bounding box center [744, 407] width 1279 height 548
drag, startPoint x: 133, startPoint y: 394, endPoint x: 135, endPoint y: 479, distance: 84.4
click at [135, 479] on div ""sectionLabel" : "Teacher Menu" , "subs" : [{ "exact" : true , "icon" : "fa fa-…" at bounding box center [744, 407] width 1279 height 548
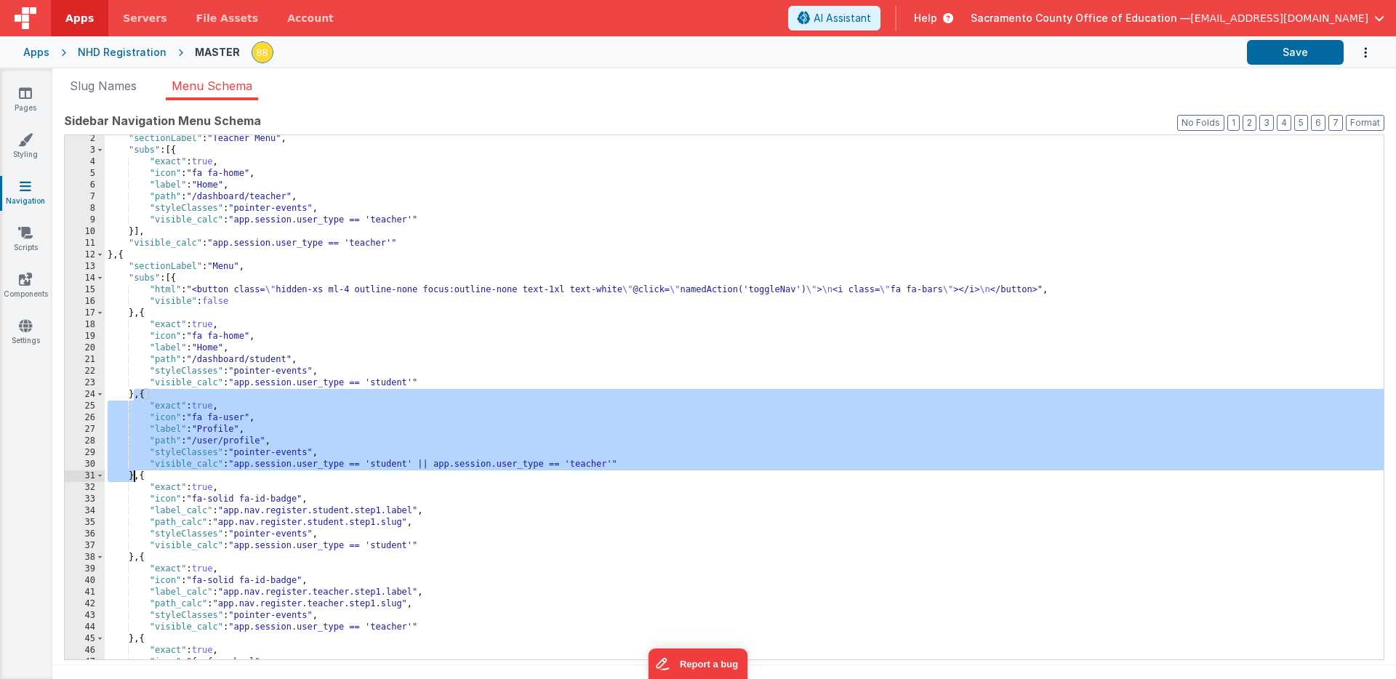
click at [134, 233] on div ""sectionLabel" : "Teacher Menu" , "subs" : [{ "exact" : true , "icon" : "fa fa-…" at bounding box center [744, 407] width 1279 height 548
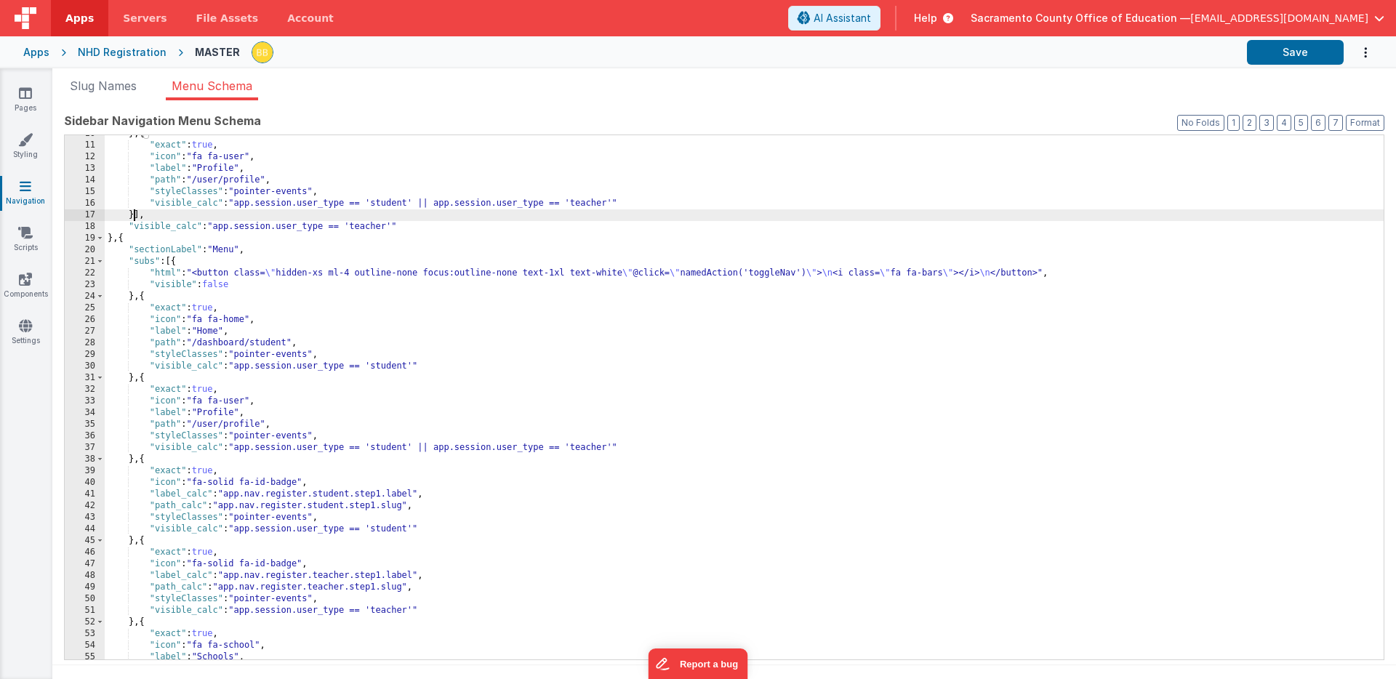
scroll to position [140, 0]
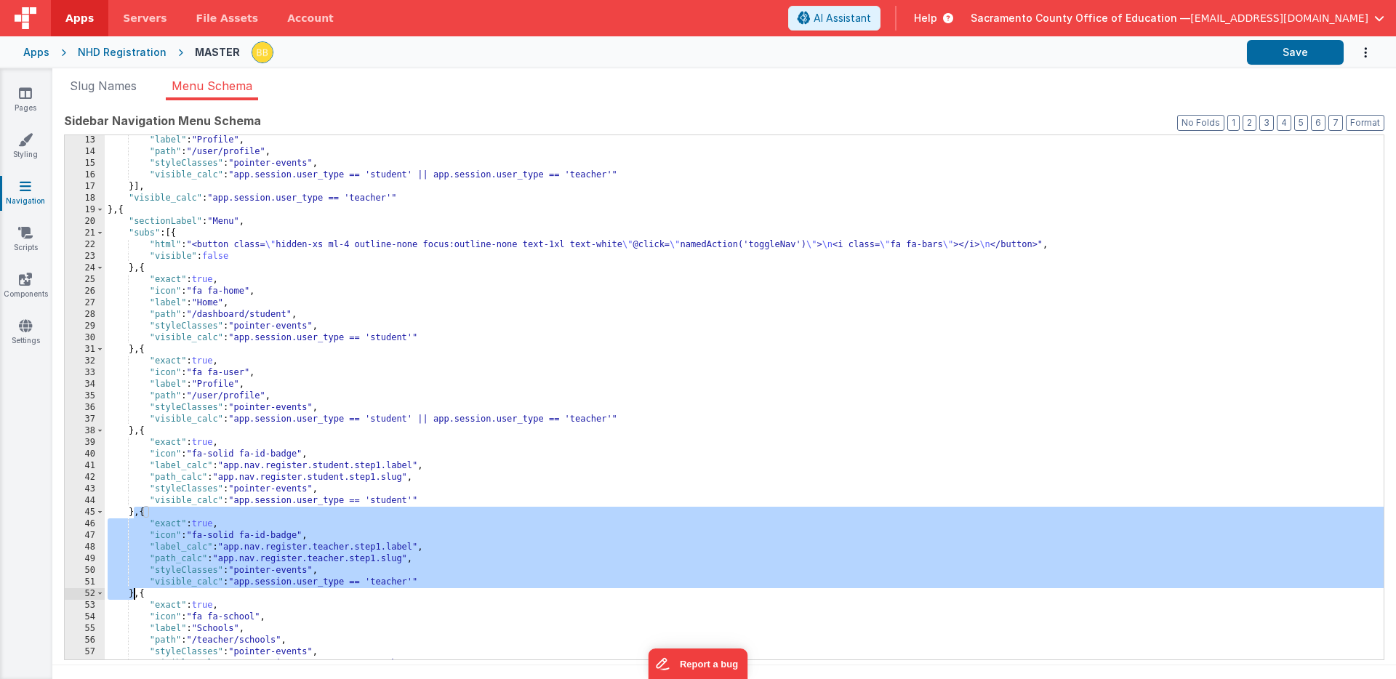
drag, startPoint x: 134, startPoint y: 513, endPoint x: 135, endPoint y: 595, distance: 81.5
click at [135, 595] on div ""label" : "Profile" , "path" : "/user/profile" , "styleClasses" : "pointer-even…" at bounding box center [744, 409] width 1279 height 548
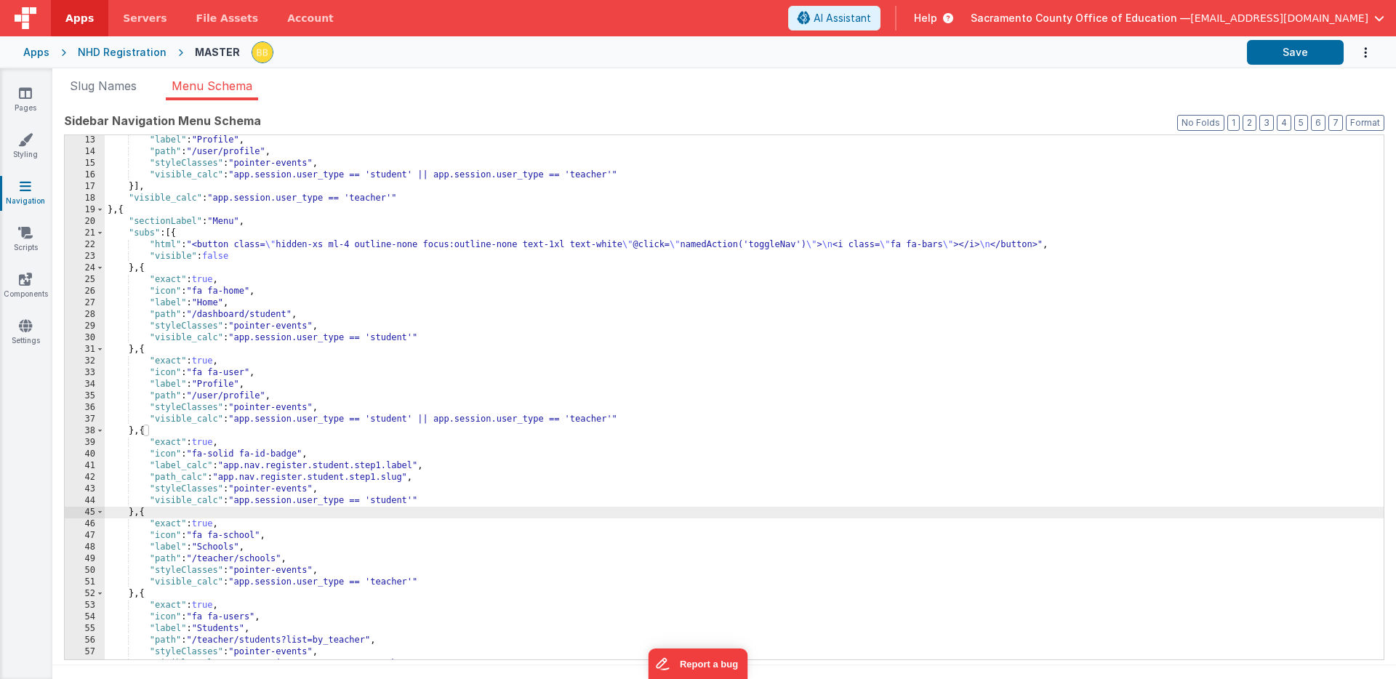
scroll to position [113, 0]
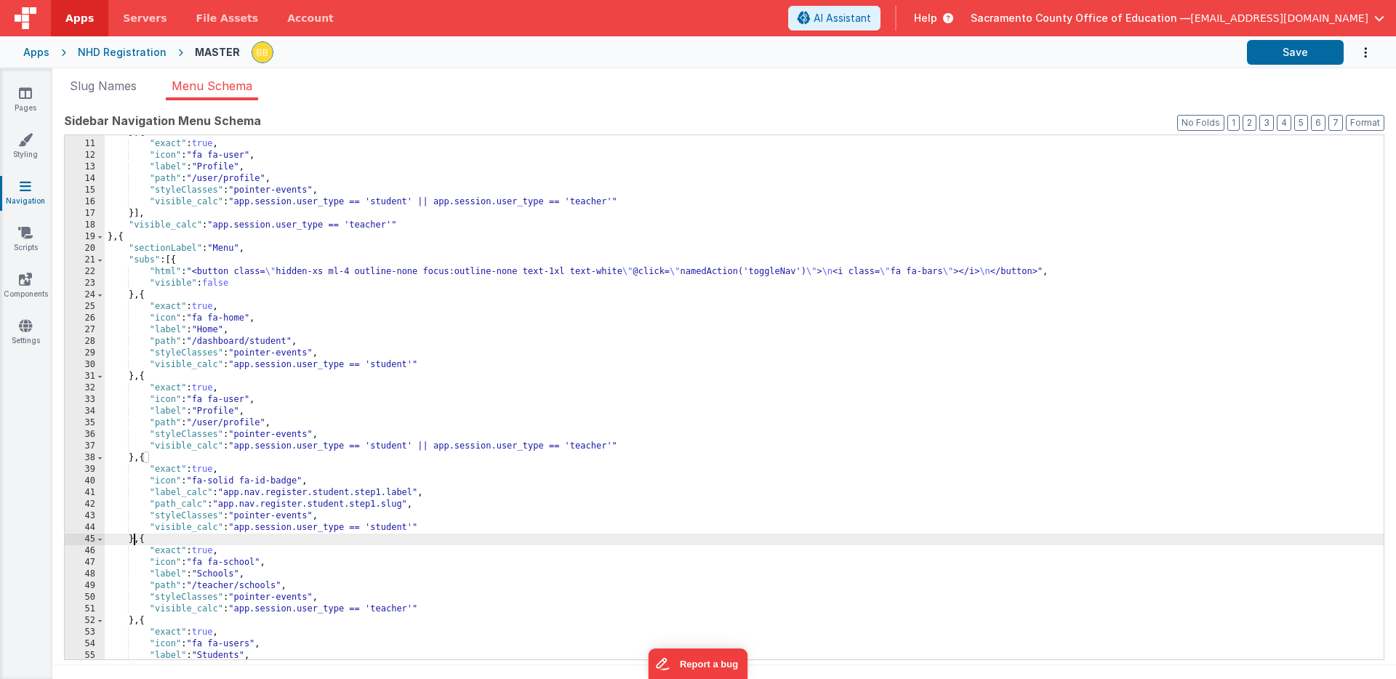
click at [134, 215] on div "} , { "exact" : true , "icon" : "fa fa-user" , "label" : "Profile" , "path" : "…" at bounding box center [744, 401] width 1279 height 548
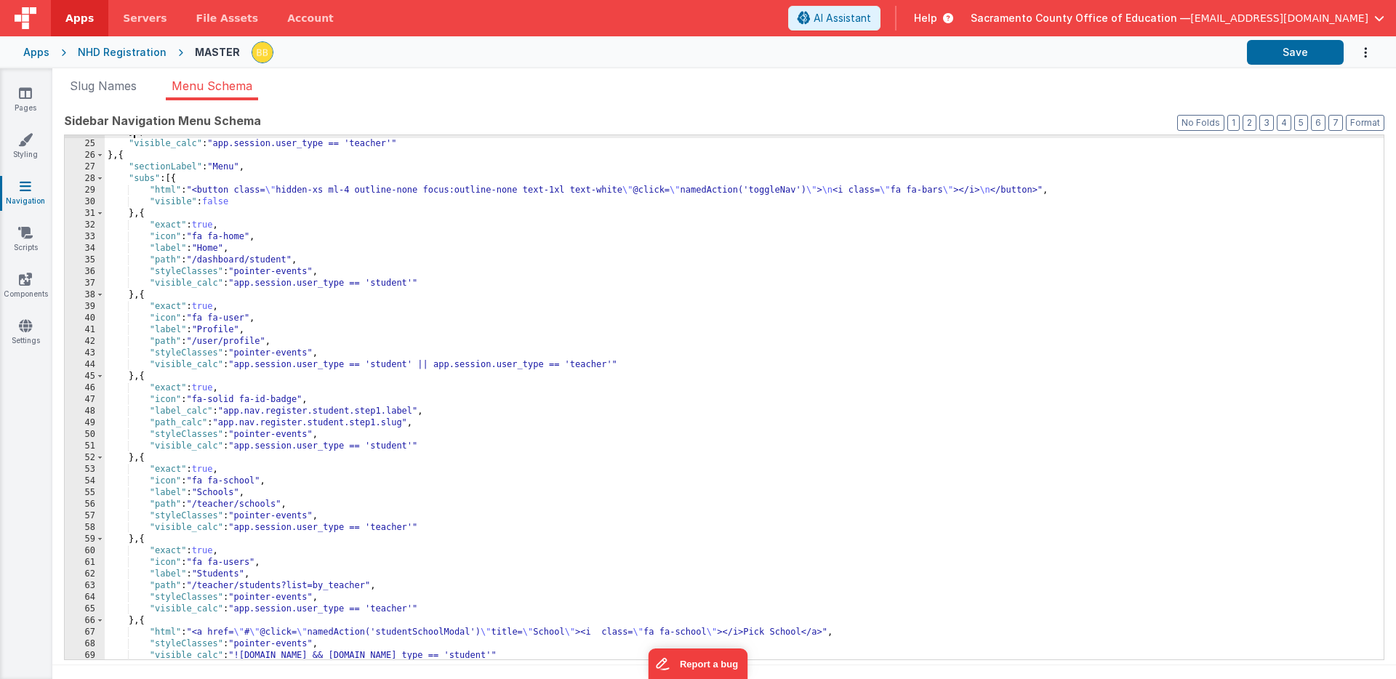
scroll to position [276, 0]
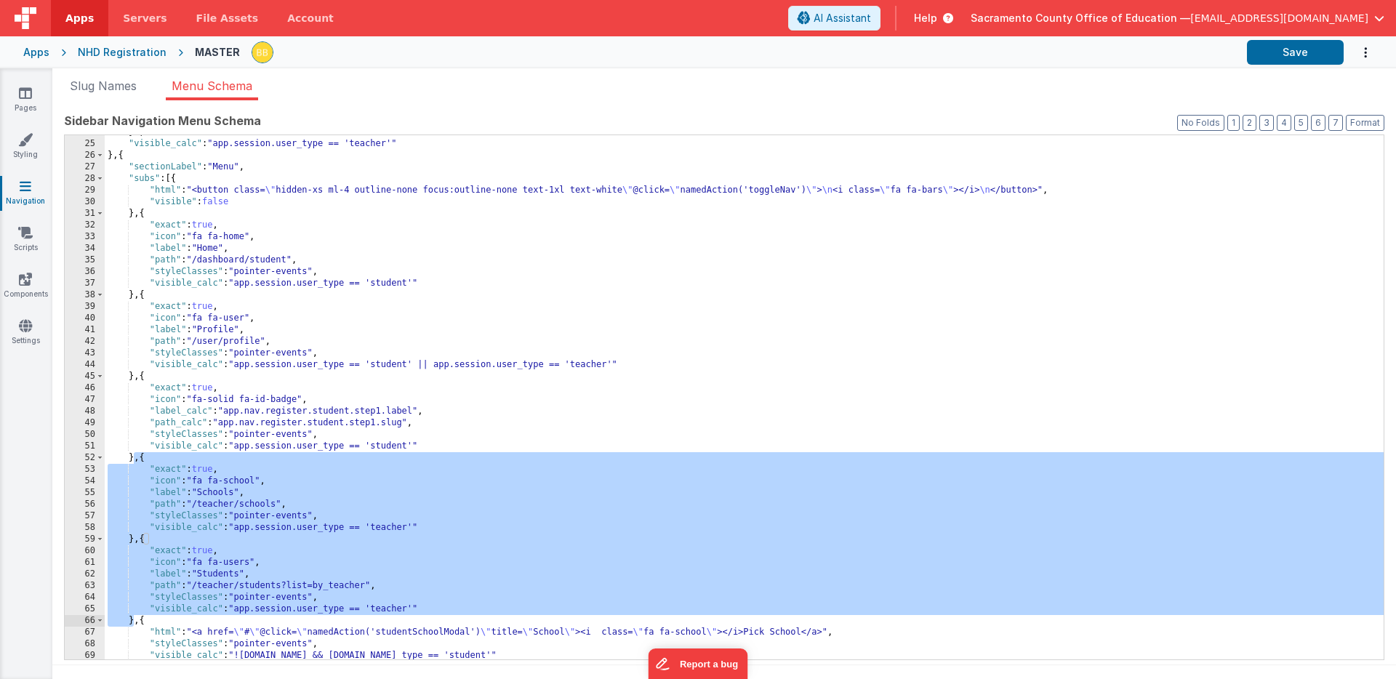
drag, startPoint x: 133, startPoint y: 459, endPoint x: 132, endPoint y: 624, distance: 165.1
click at [132, 624] on div "}] , "visible_calc" : "app.session.user_type == 'teacher'" } , { "sectionLabel"…" at bounding box center [744, 401] width 1279 height 548
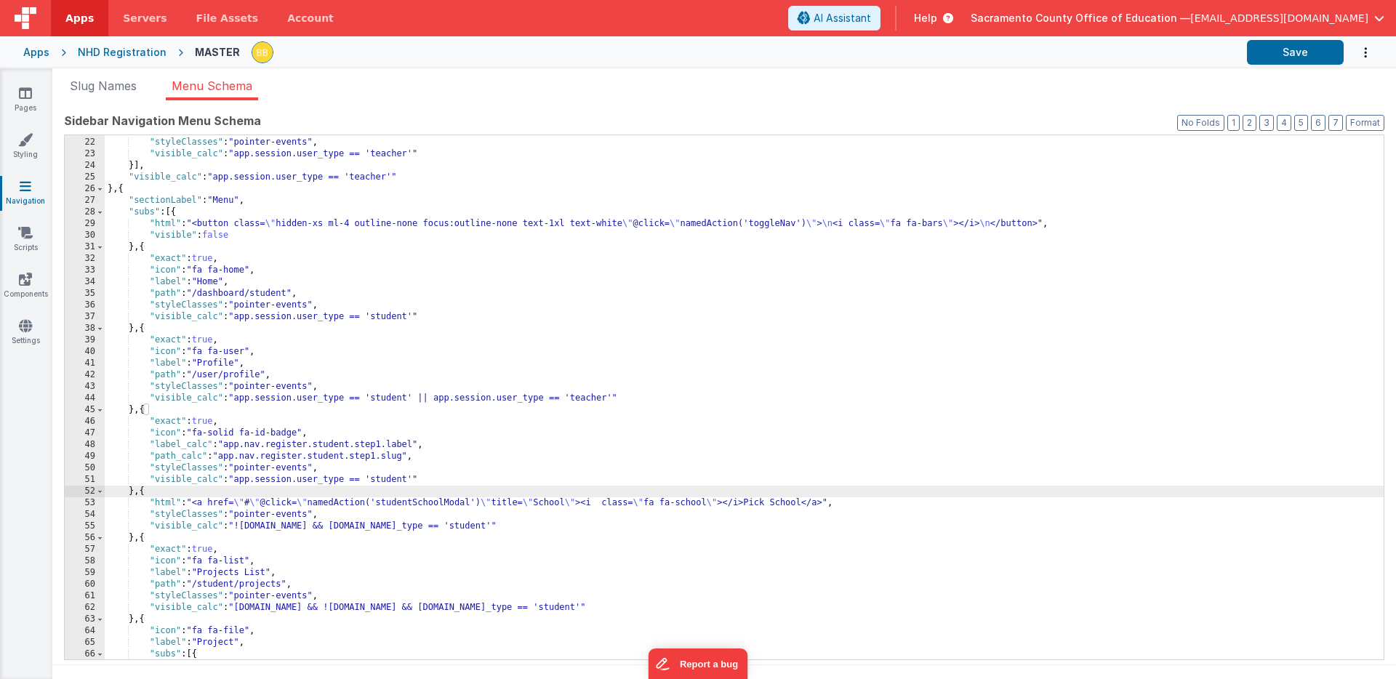
scroll to position [228, 0]
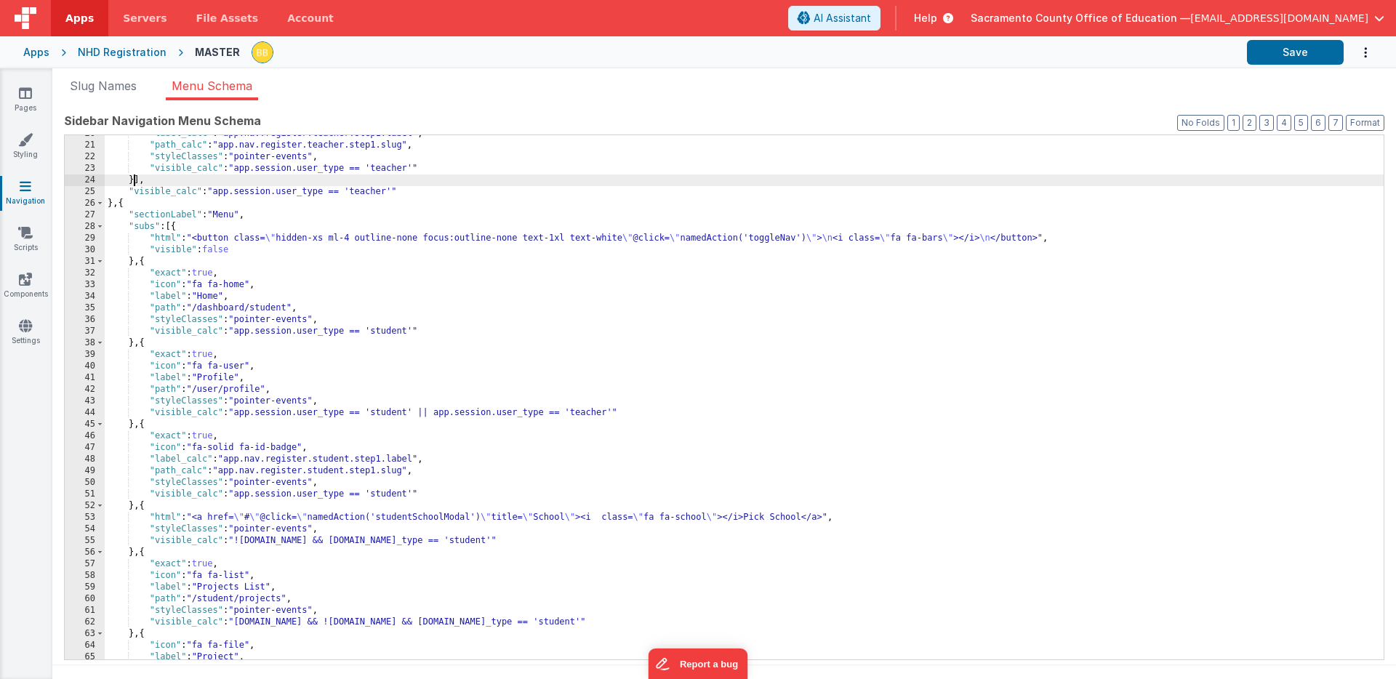
click at [132, 182] on div ""label_calc" : "app.nav.register.teacher.step1.label" , "path_calc" : "app.nav.…" at bounding box center [744, 402] width 1279 height 548
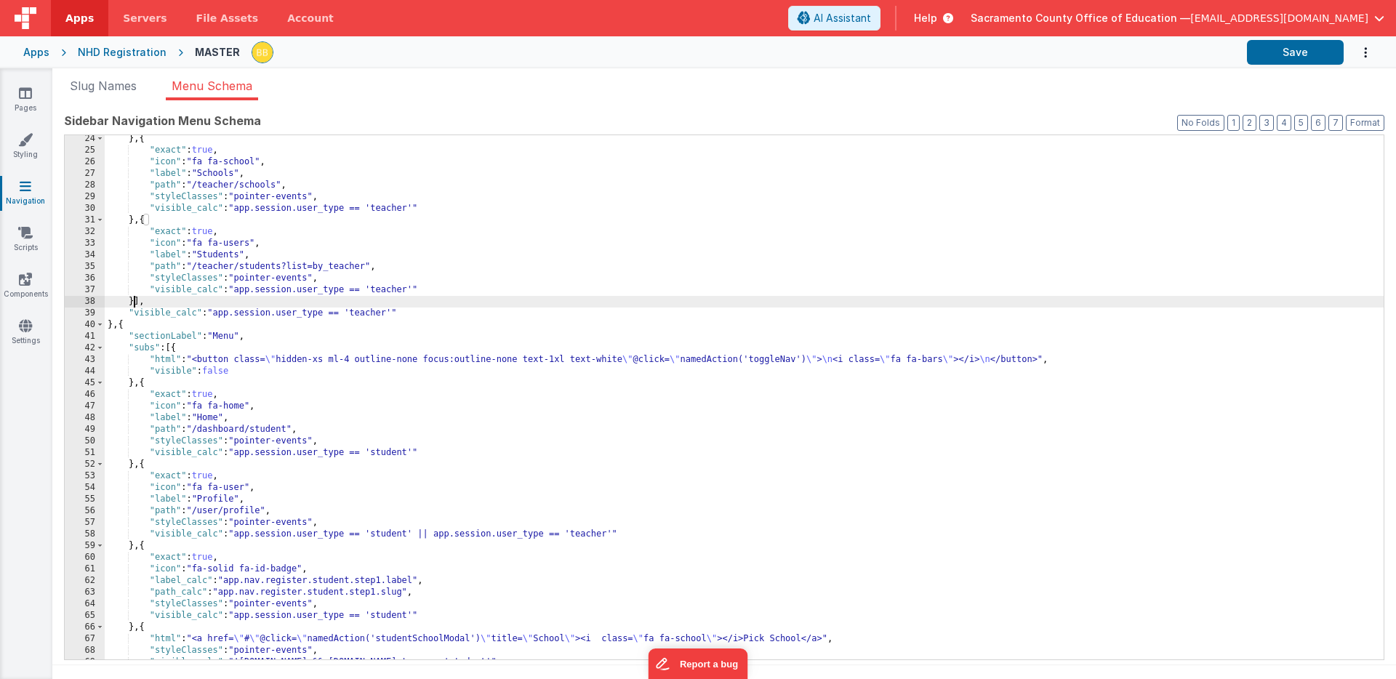
scroll to position [298, 0]
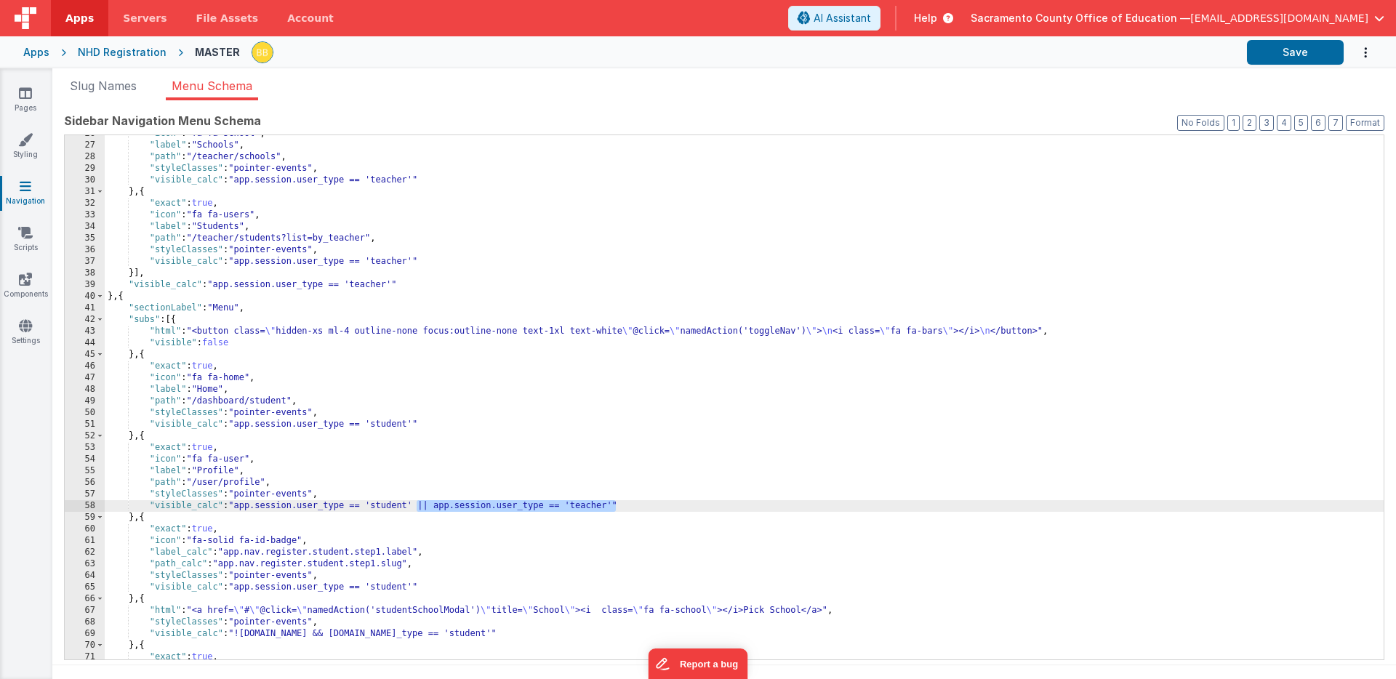
drag, startPoint x: 417, startPoint y: 505, endPoint x: 616, endPoint y: 504, distance: 198.5
click at [616, 504] on div ""icon" : "fa fa-school" , "label" : "Schools" , "path" : "/teacher/schools" , "…" at bounding box center [744, 402] width 1279 height 548
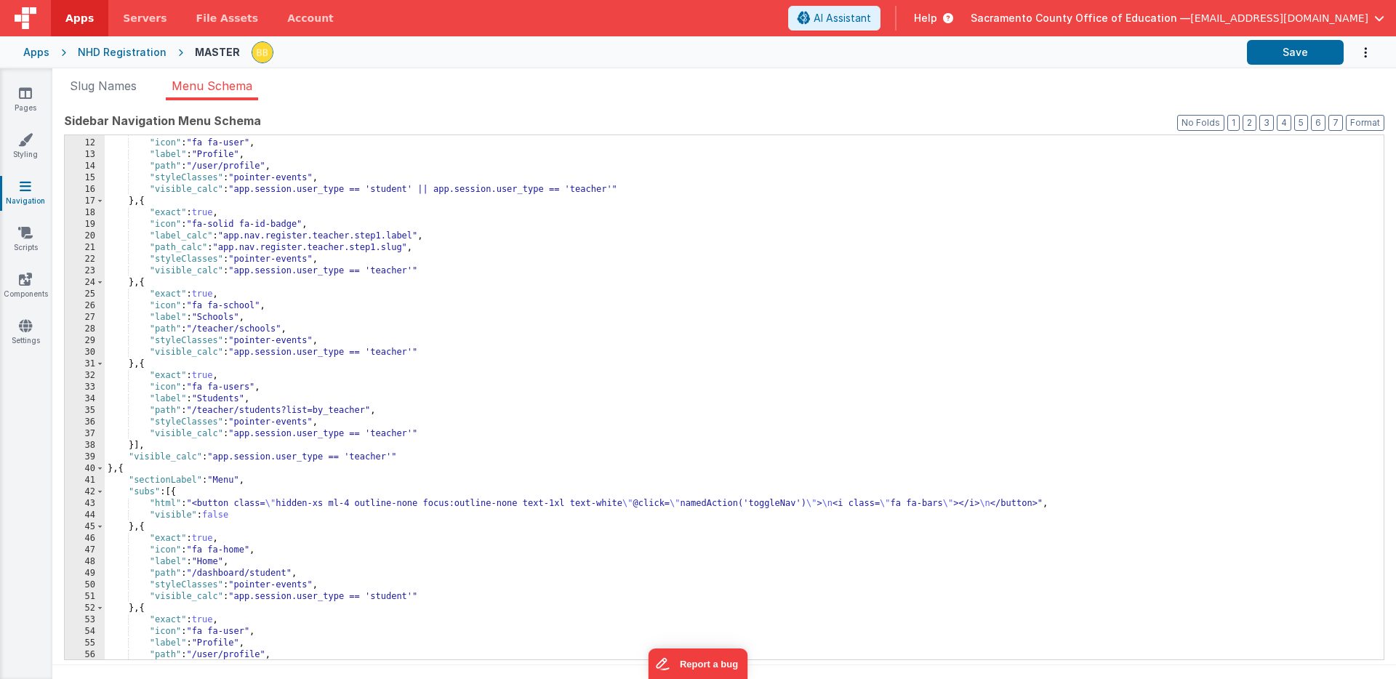
scroll to position [112, 0]
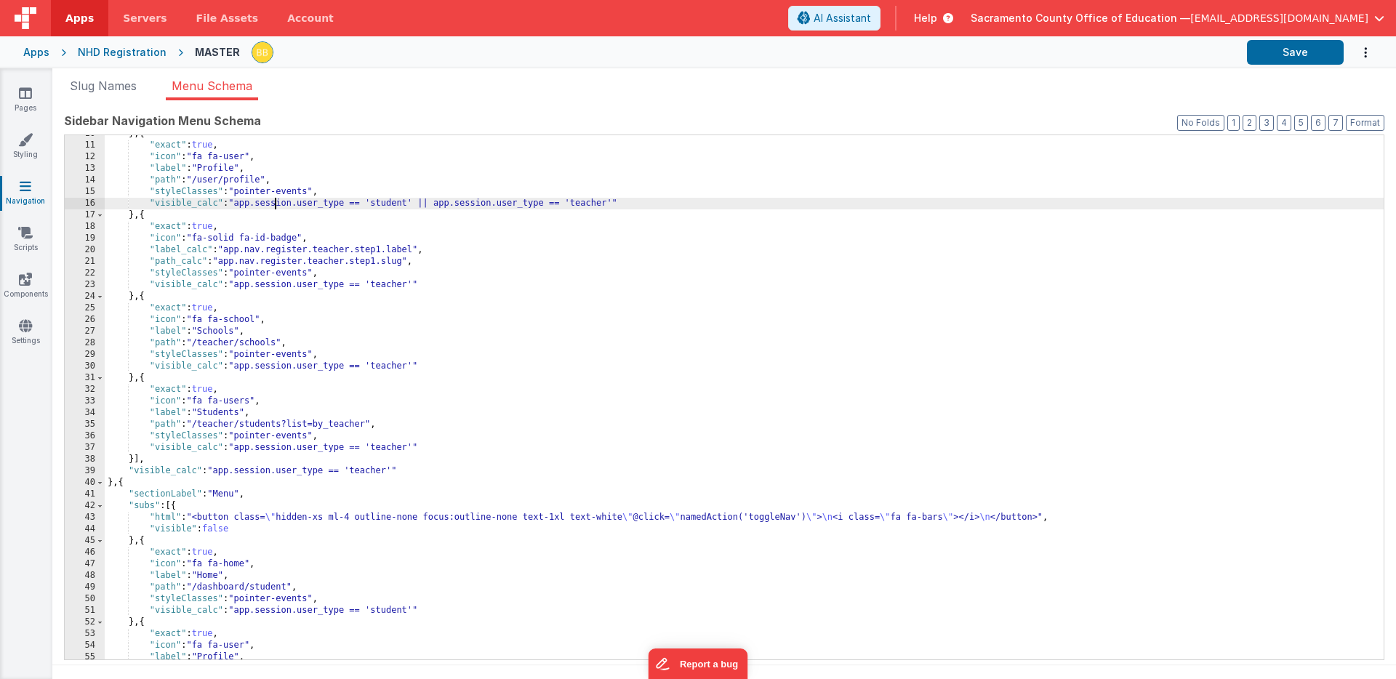
click at [276, 204] on div "} , { "exact" : true , "icon" : "fa fa-user" , "label" : "Profile" , "path" : "…" at bounding box center [744, 402] width 1279 height 548
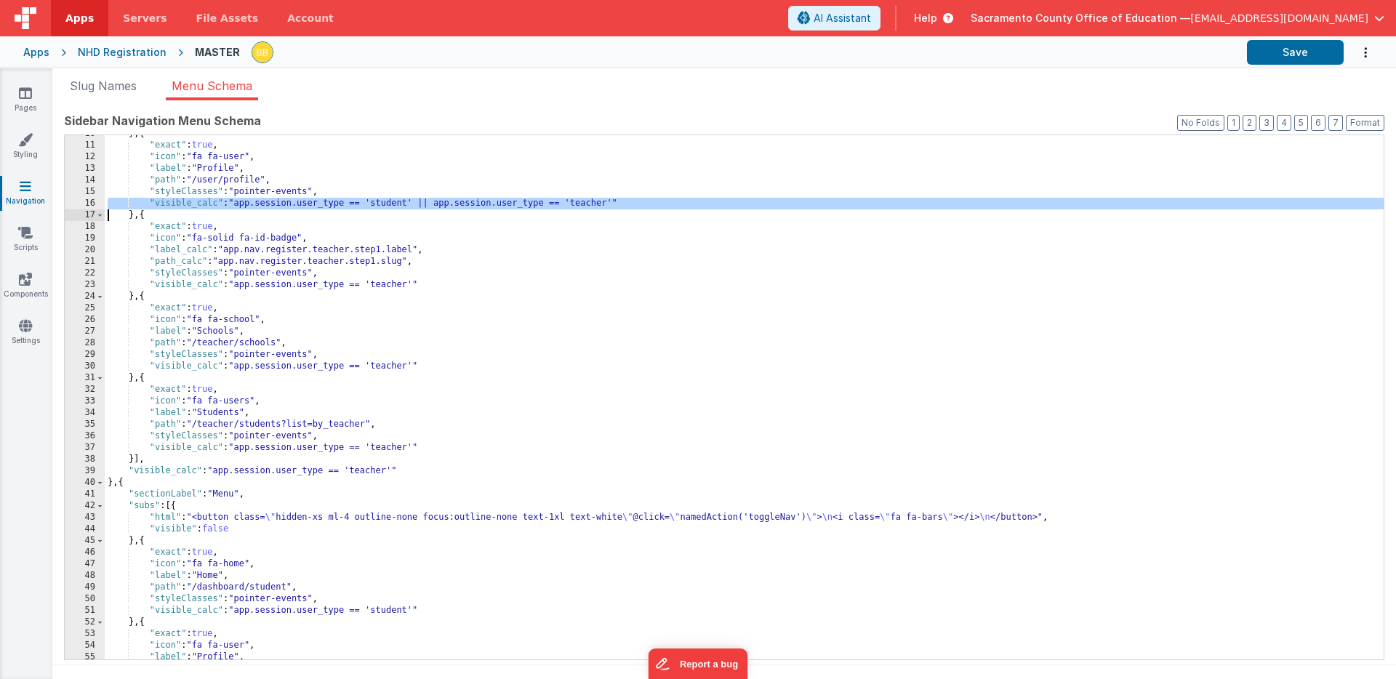
click at [276, 204] on div "} , { "exact" : true , "icon" : "fa fa-user" , "label" : "Profile" , "path" : "…" at bounding box center [744, 402] width 1279 height 548
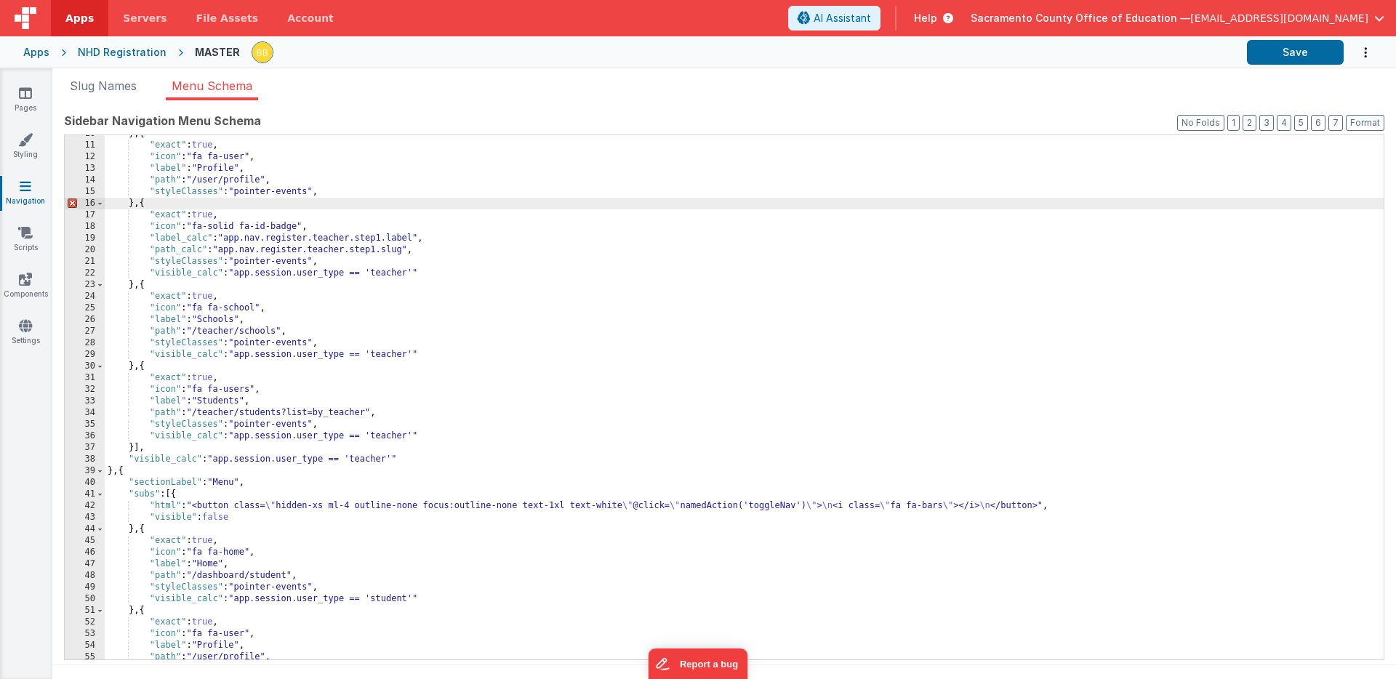
click at [335, 192] on div "} , { "exact" : true , "icon" : "fa fa-user" , "label" : "Profile" , "path" : "…" at bounding box center [744, 402] width 1279 height 548
click at [276, 273] on div "} , { "exact" : true , "icon" : "fa fa-user" , "label" : "Profile" , "path" : "…" at bounding box center [744, 402] width 1279 height 548
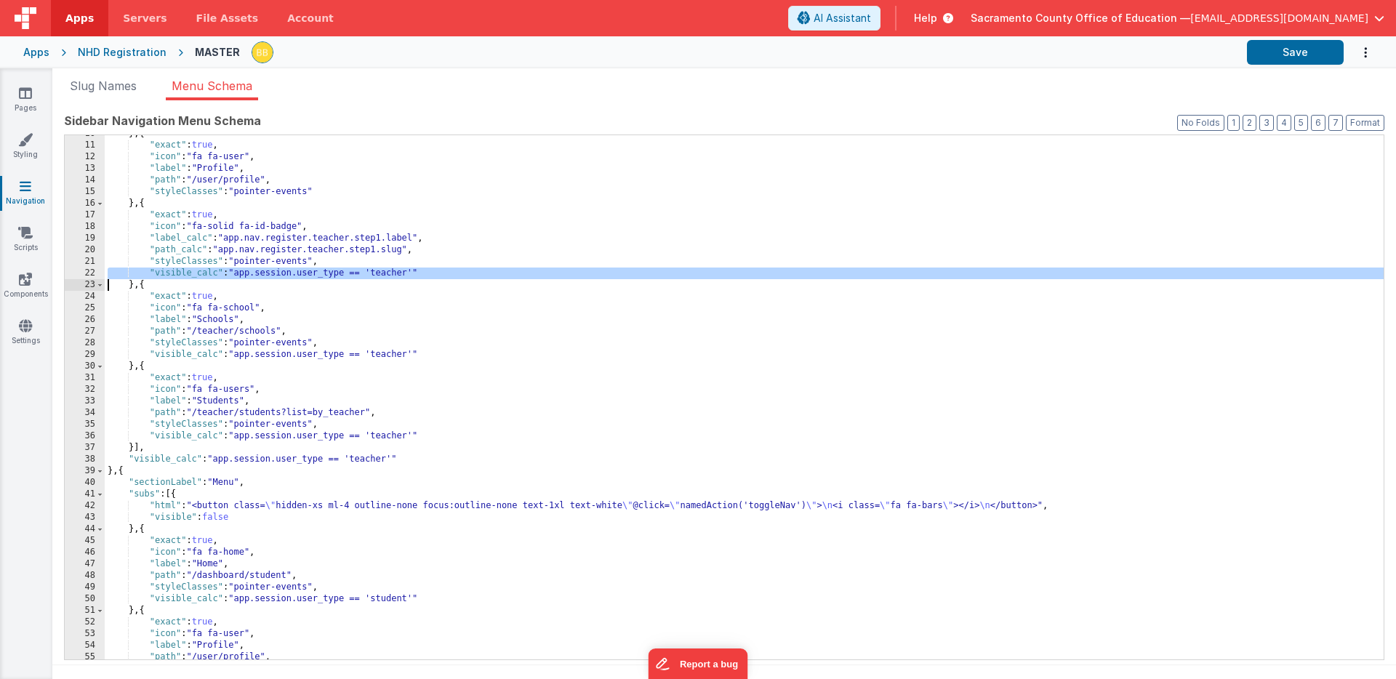
click at [276, 273] on div "} , { "exact" : true , "icon" : "fa fa-user" , "label" : "Profile" , "path" : "…" at bounding box center [744, 402] width 1279 height 548
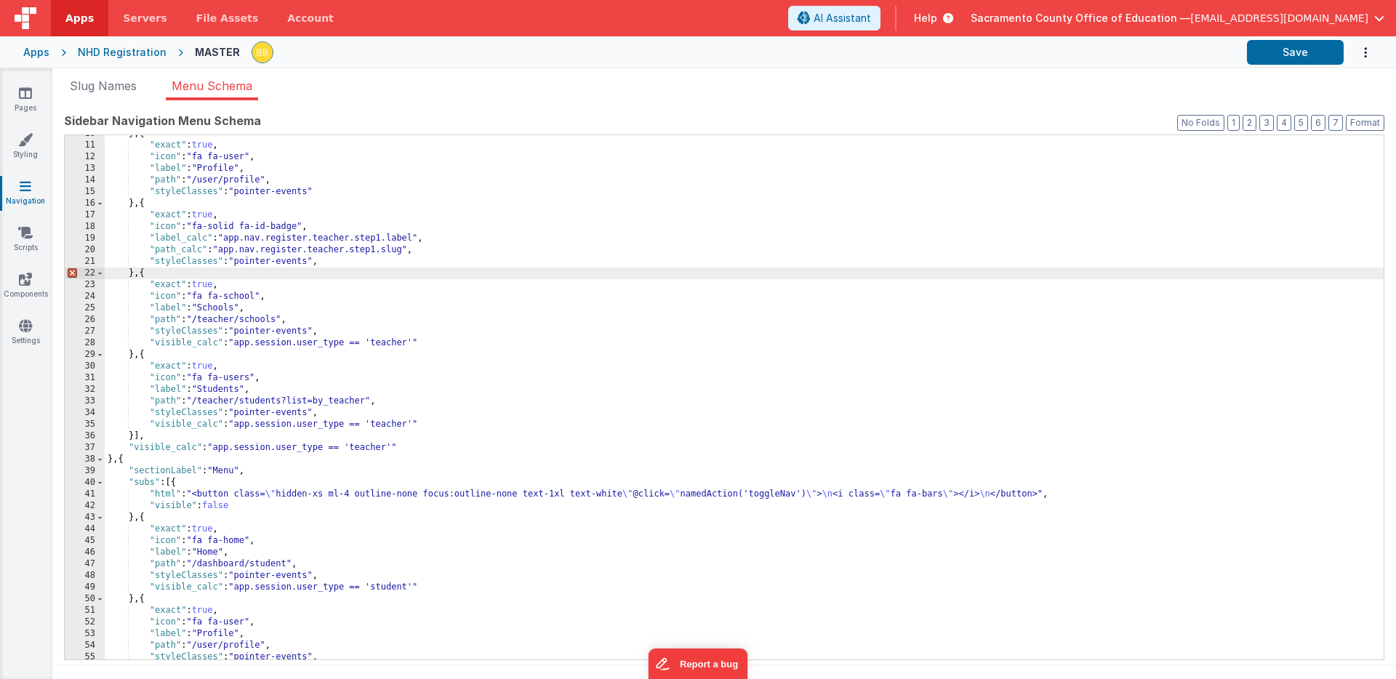
click at [329, 263] on div "} , { "exact" : true , "icon" : "fa fa-user" , "label" : "Profile" , "path" : "…" at bounding box center [744, 402] width 1279 height 548
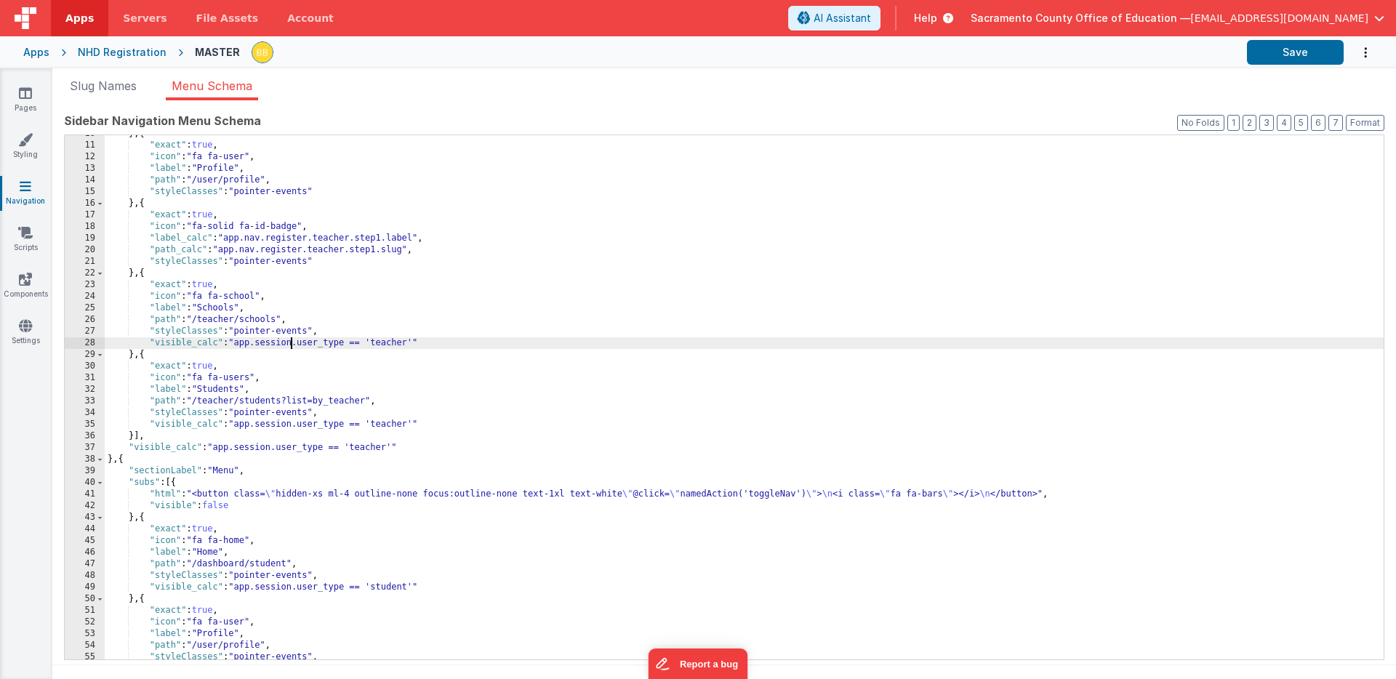
click at [289, 345] on div "} , { "exact" : true , "icon" : "fa fa-user" , "label" : "Profile" , "path" : "…" at bounding box center [744, 402] width 1279 height 548
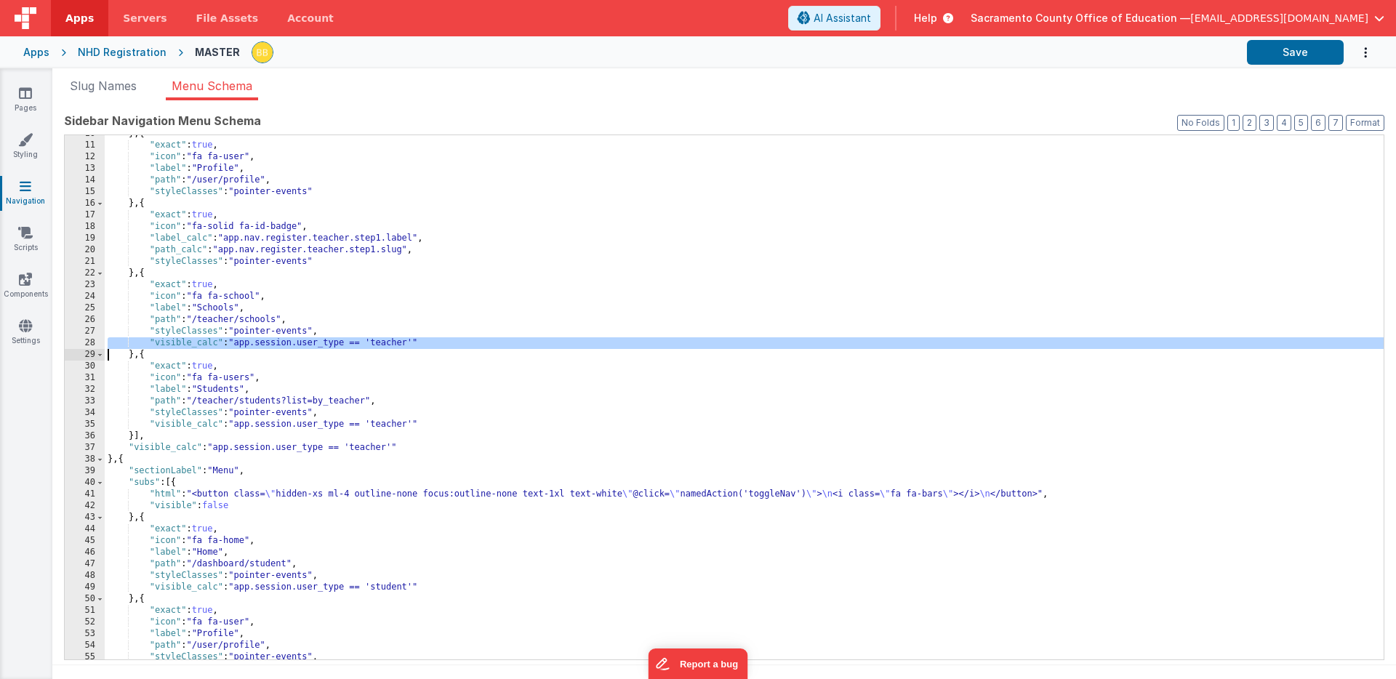
click at [289, 345] on div "} , { "exact" : true , "icon" : "fa fa-user" , "label" : "Profile" , "path" : "…" at bounding box center [744, 402] width 1279 height 548
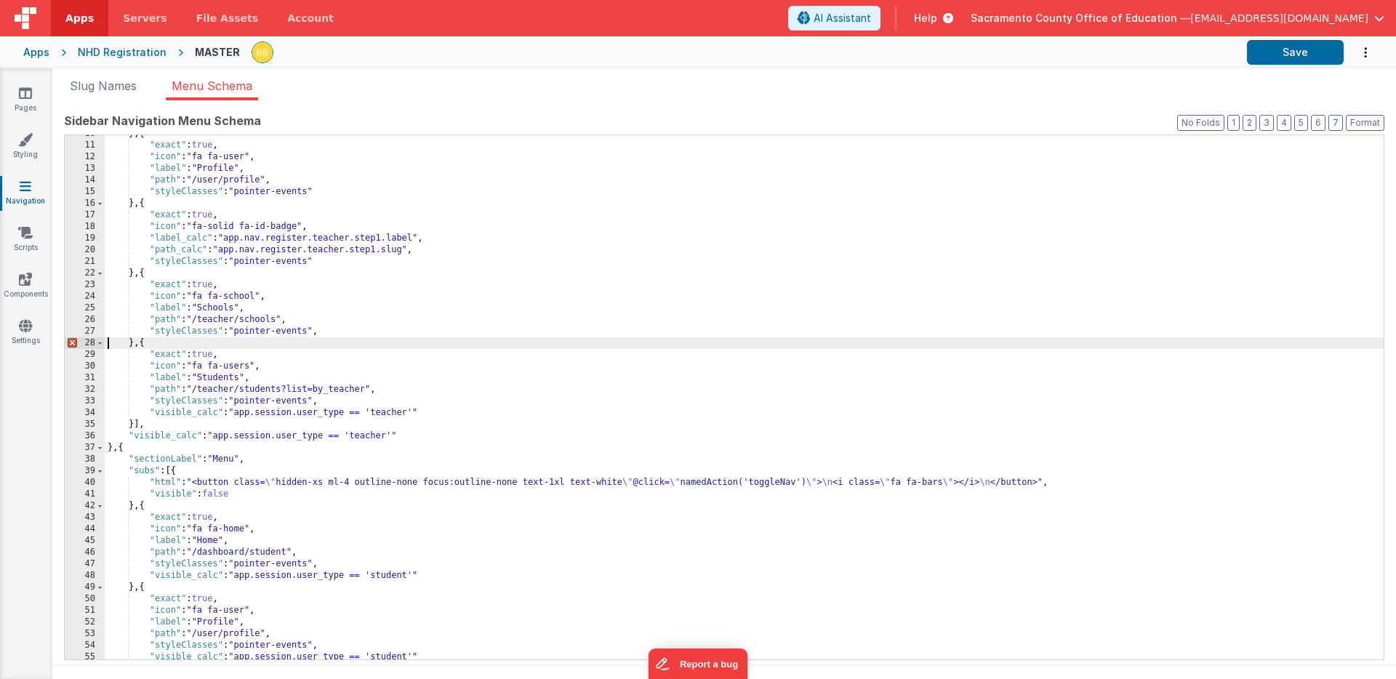
click at [328, 331] on div "} , { "exact" : true , "icon" : "fa fa-user" , "label" : "Profile" , "path" : "…" at bounding box center [744, 402] width 1279 height 548
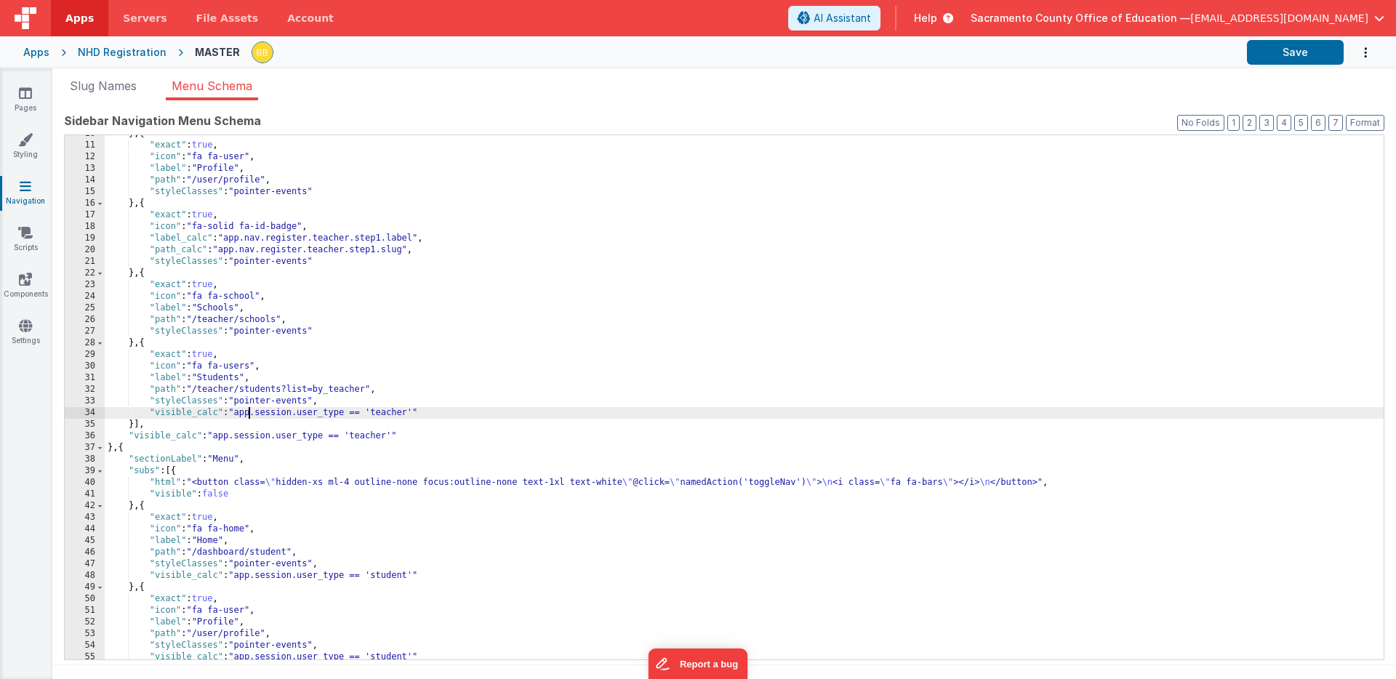
click at [249, 412] on div "} , { "exact" : true , "icon" : "fa fa-user" , "label" : "Profile" , "path" : "…" at bounding box center [744, 402] width 1279 height 548
click at [250, 412] on div "} , { "exact" : true , "icon" : "fa fa-user" , "label" : "Profile" , "path" : "…" at bounding box center [744, 402] width 1279 height 548
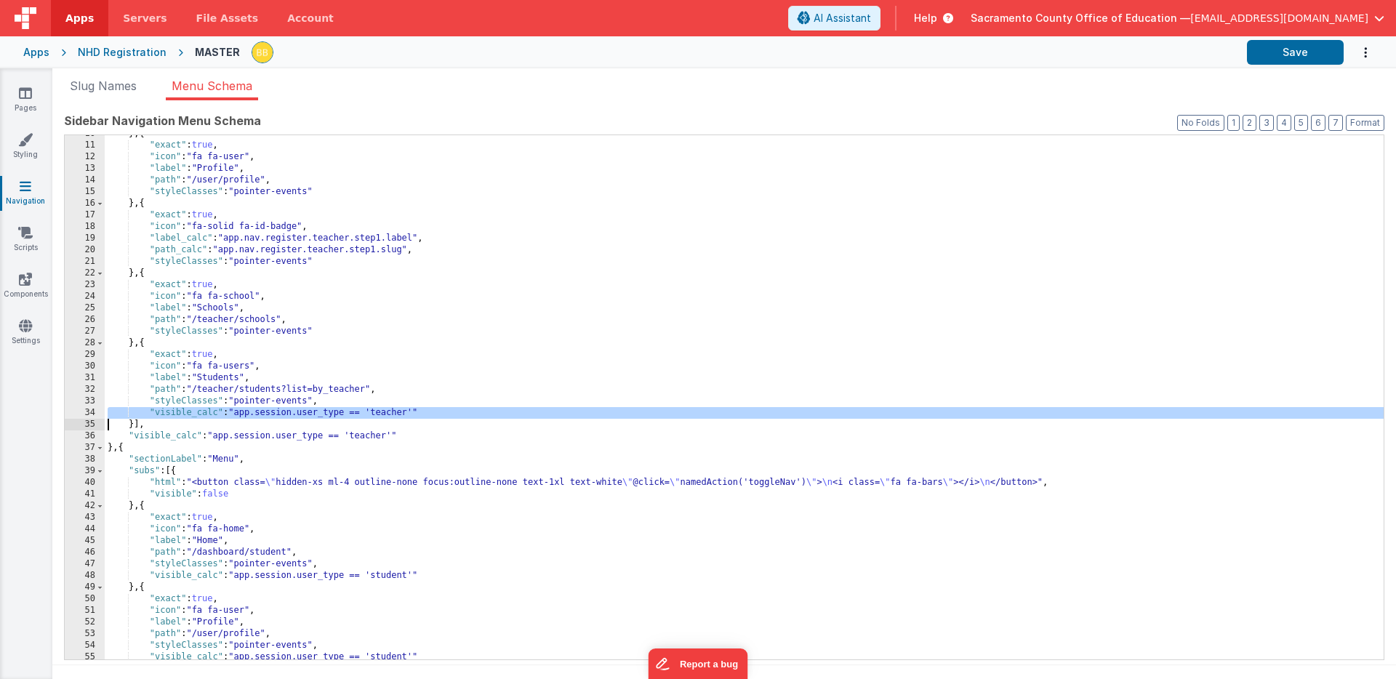
click at [250, 412] on div "} , { "exact" : true , "icon" : "fa fa-user" , "label" : "Profile" , "path" : "…" at bounding box center [744, 402] width 1279 height 548
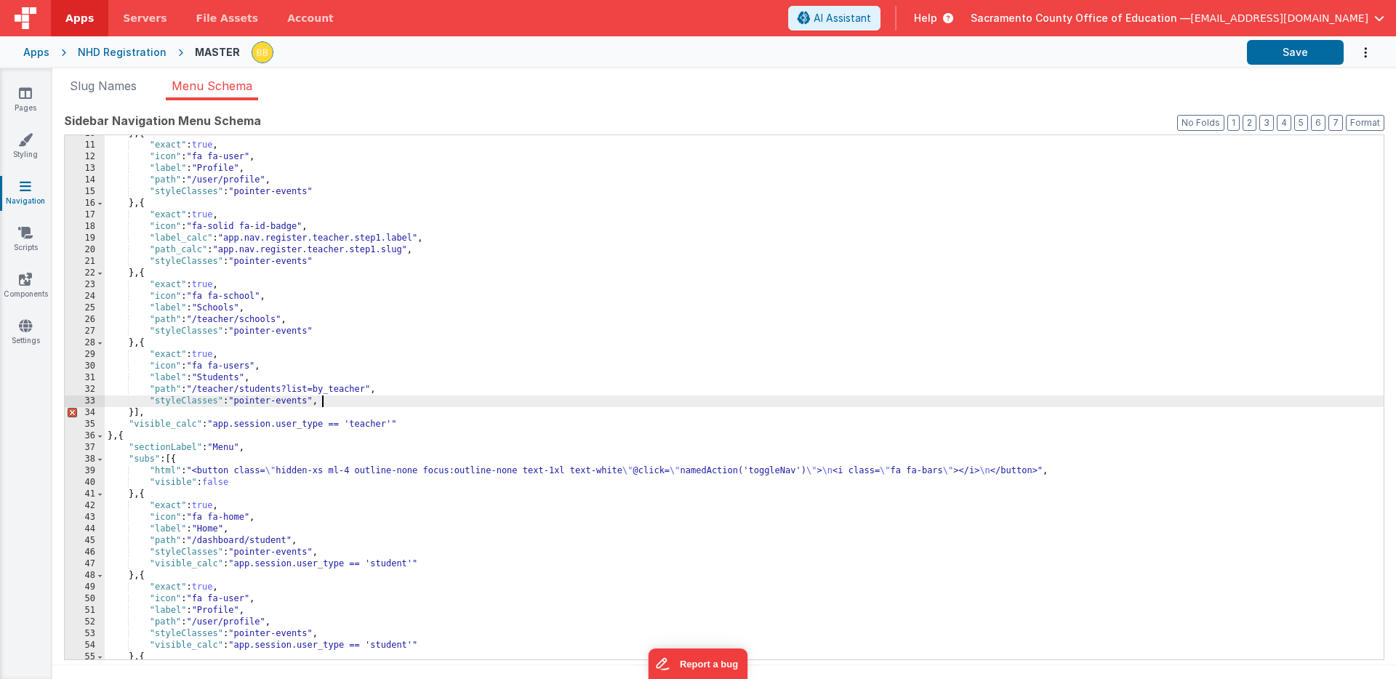
click at [342, 404] on div "} , { "exact" : true , "icon" : "fa fa-user" , "label" : "Profile" , "path" : "…" at bounding box center [744, 402] width 1279 height 548
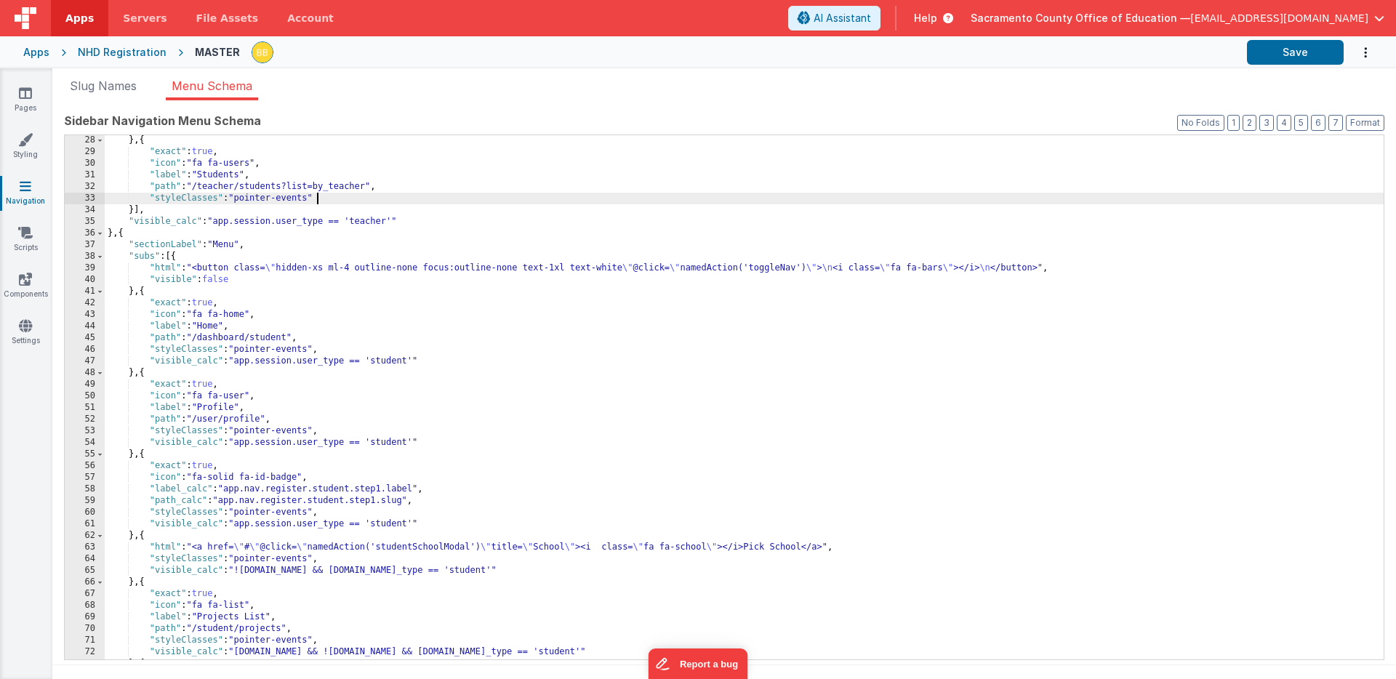
scroll to position [315, 0]
click at [289, 363] on div "} , { "exact" : true , "icon" : "fa fa-users" , "label" : "Students" , "path" :…" at bounding box center [744, 409] width 1279 height 548
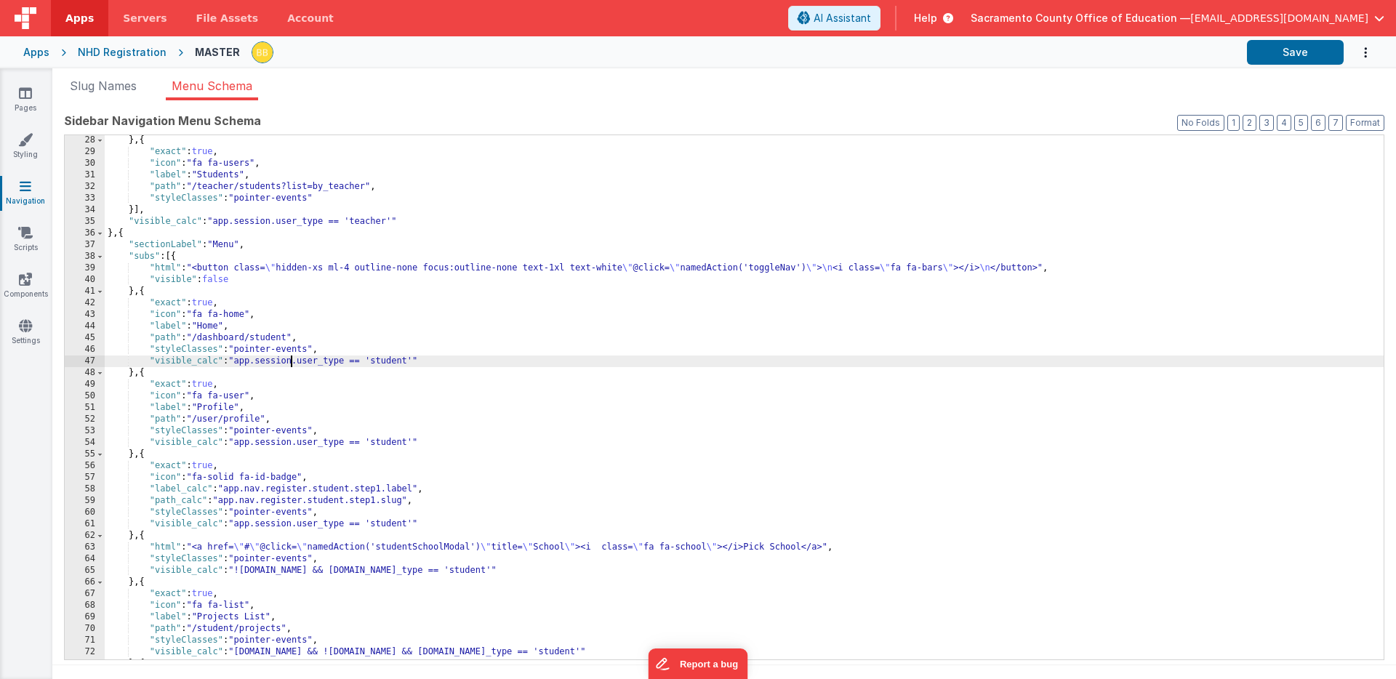
click at [289, 363] on div "} , { "exact" : true , "icon" : "fa fa-users" , "label" : "Students" , "path" :…" at bounding box center [744, 409] width 1279 height 548
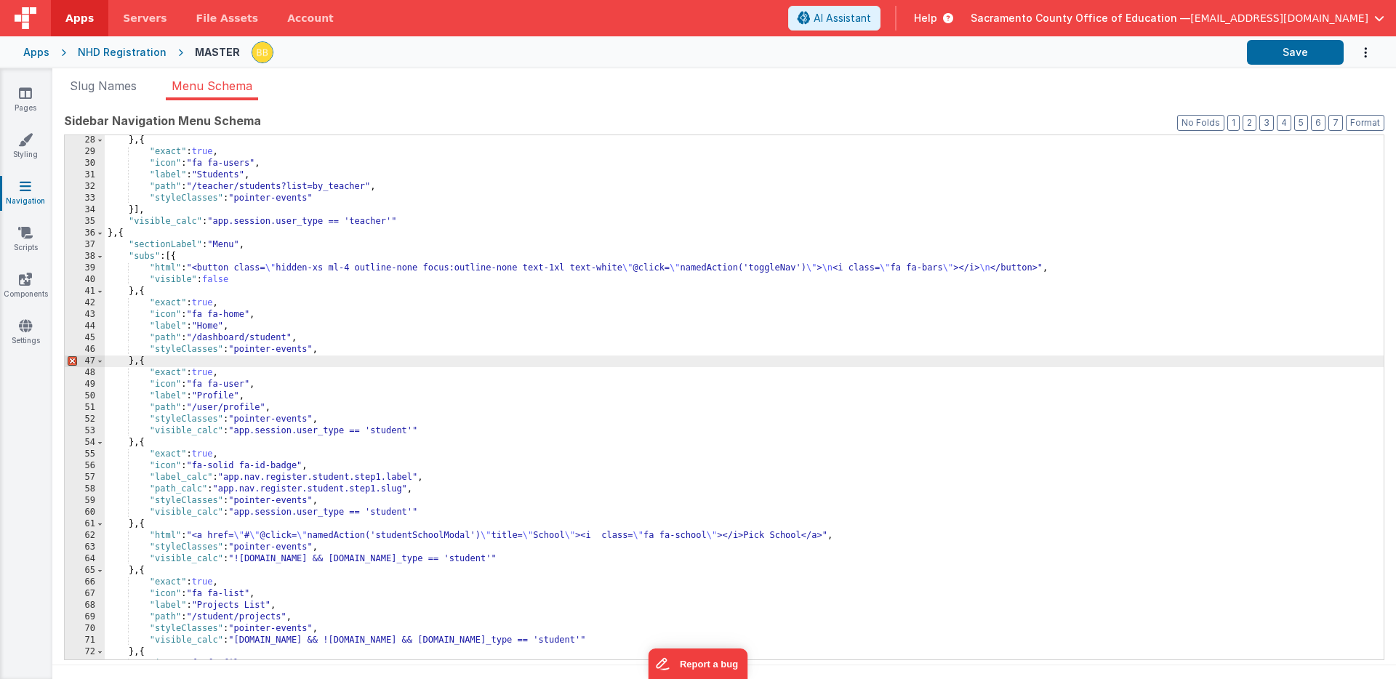
click at [343, 348] on div "} , { "exact" : true , "icon" : "fa fa-users" , "label" : "Students" , "path" :…" at bounding box center [744, 409] width 1279 height 548
click at [312, 433] on div "} , { "exact" : true , "icon" : "fa fa-users" , "label" : "Students" , "path" :…" at bounding box center [744, 409] width 1279 height 548
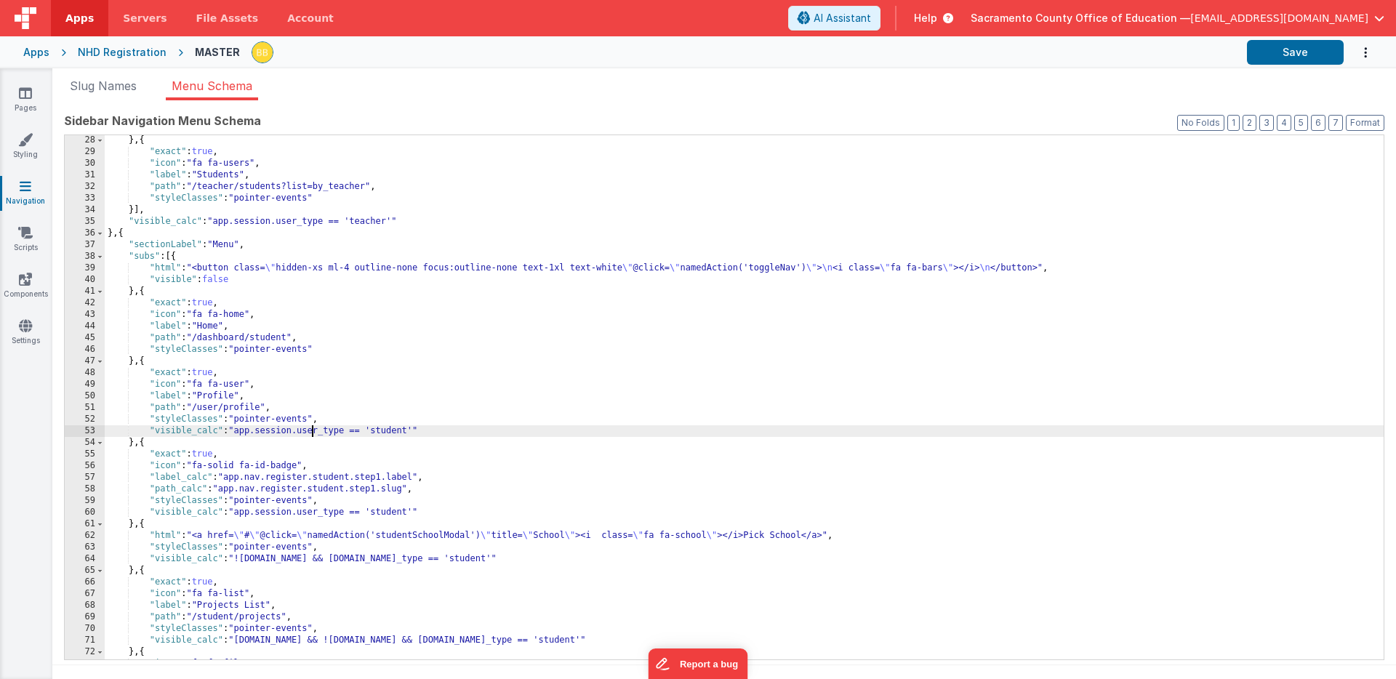
click at [312, 433] on div "} , { "exact" : true , "icon" : "fa fa-users" , "label" : "Students" , "path" :…" at bounding box center [744, 409] width 1279 height 548
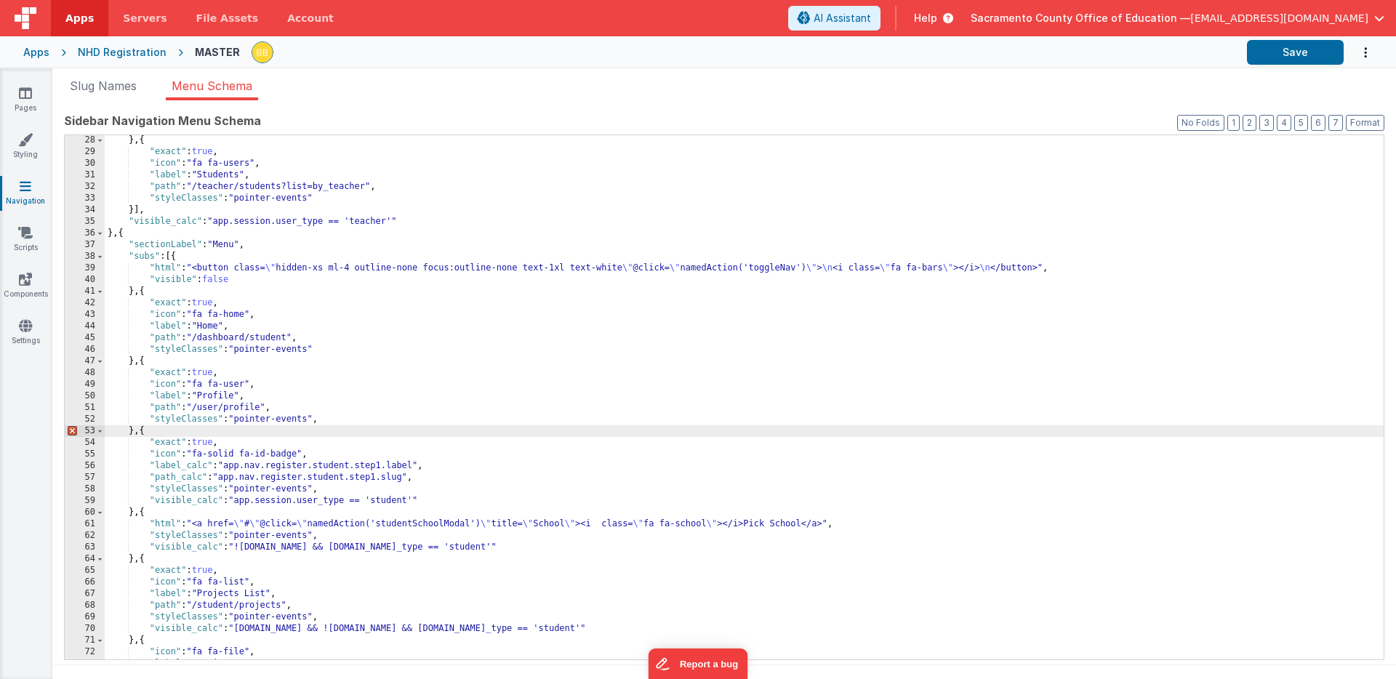
click at [340, 420] on div "} , { "exact" : true , "icon" : "fa fa-users" , "label" : "Students" , "path" :…" at bounding box center [744, 409] width 1279 height 548
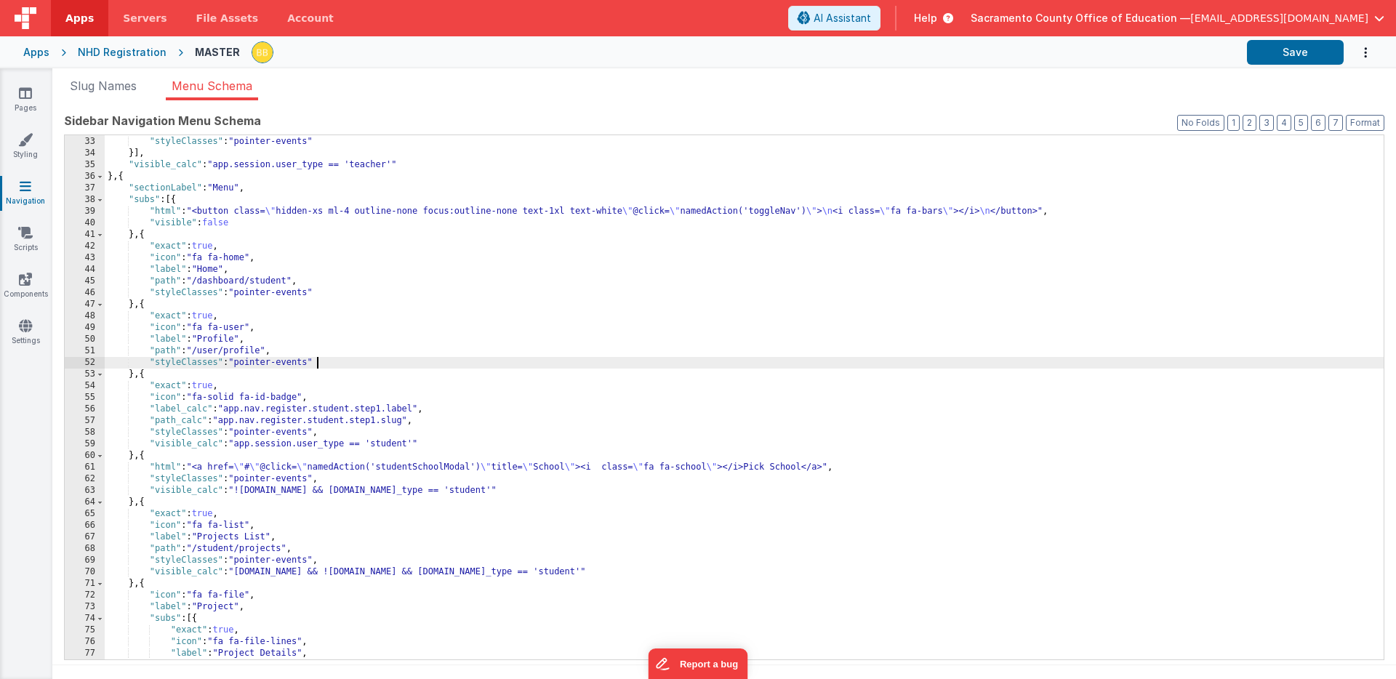
scroll to position [372, 0]
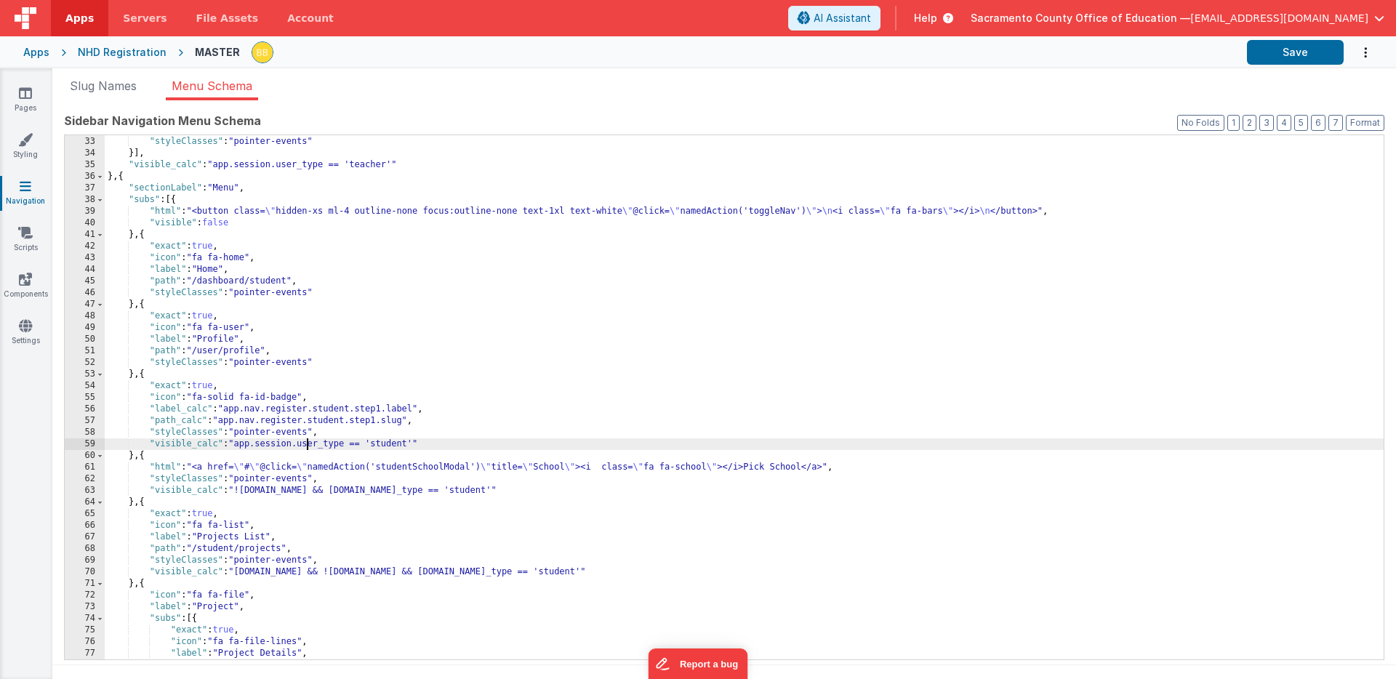
click at [305, 446] on div ""path" : "/teacher/students?list=by_teacher" , "styleClasses" : "pointer-events…" at bounding box center [744, 398] width 1279 height 548
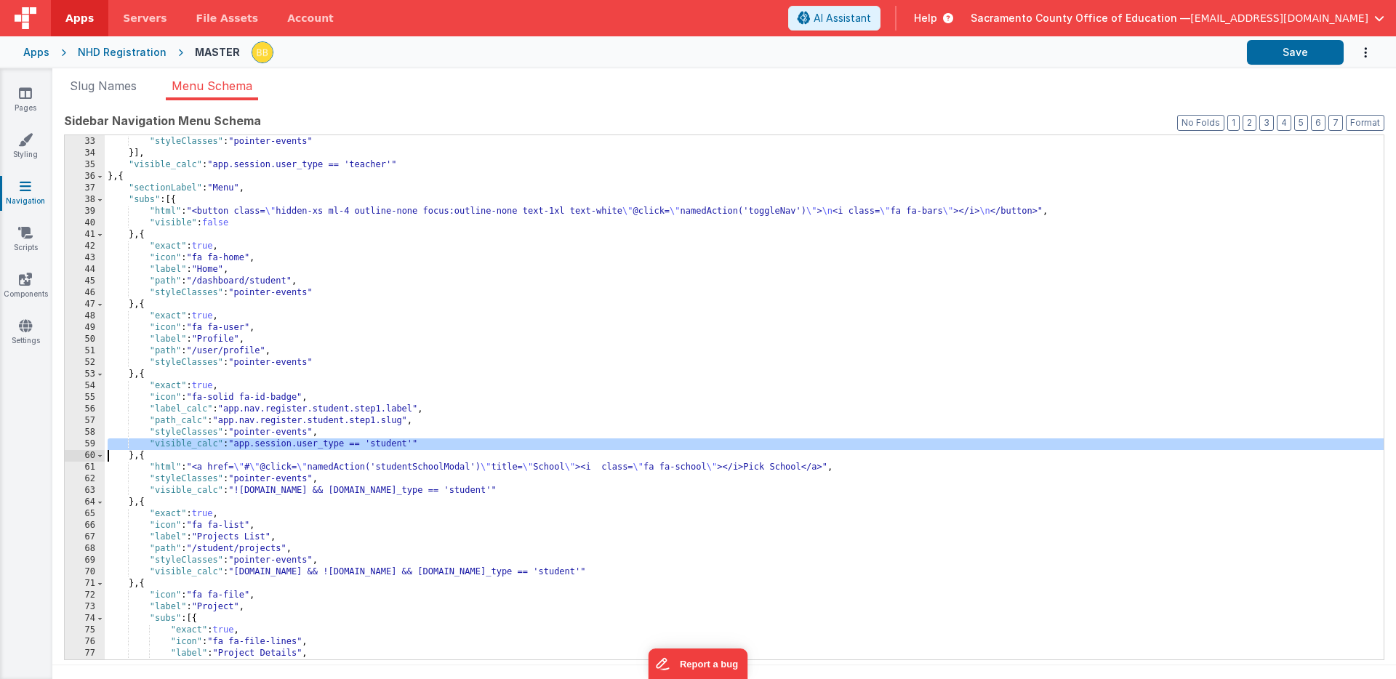
click at [305, 446] on div ""path" : "/teacher/students?list=by_teacher" , "styleClasses" : "pointer-events…" at bounding box center [744, 398] width 1279 height 548
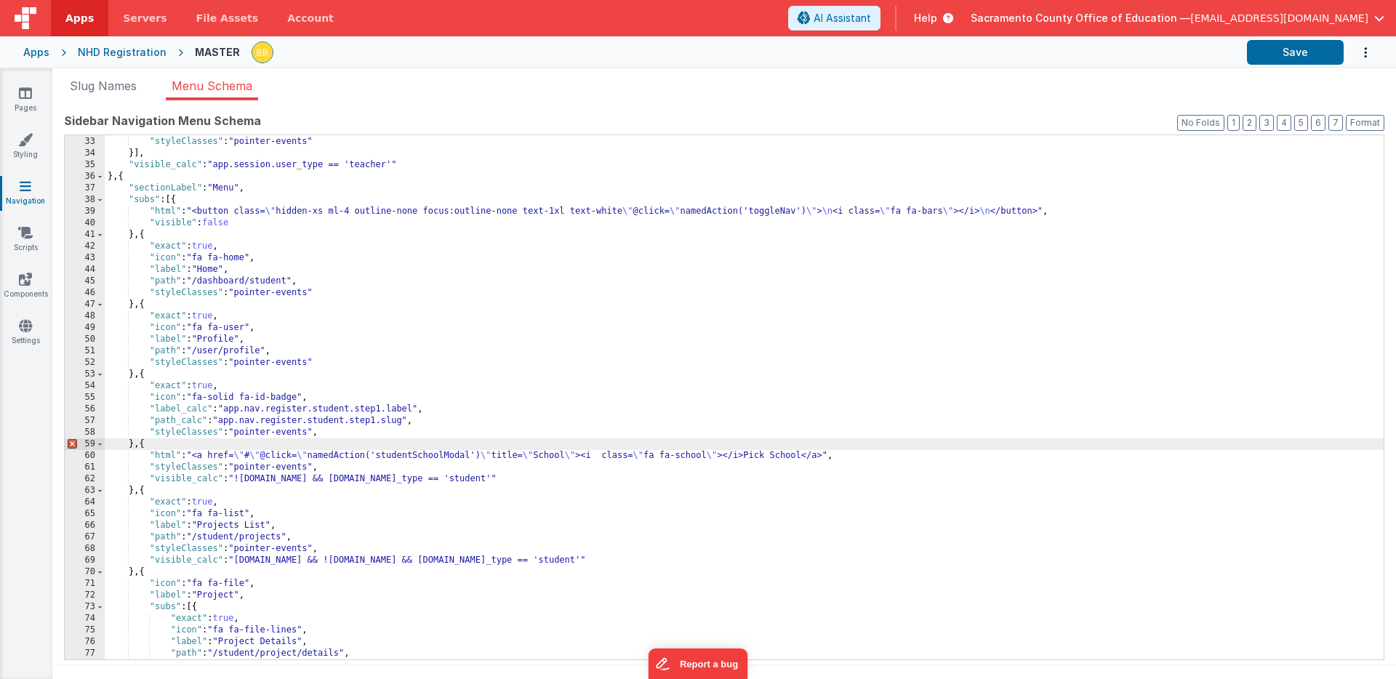
click at [337, 437] on div ""path" : "/teacher/students?list=by_teacher" , "styleClasses" : "pointer-events…" at bounding box center [744, 398] width 1279 height 548
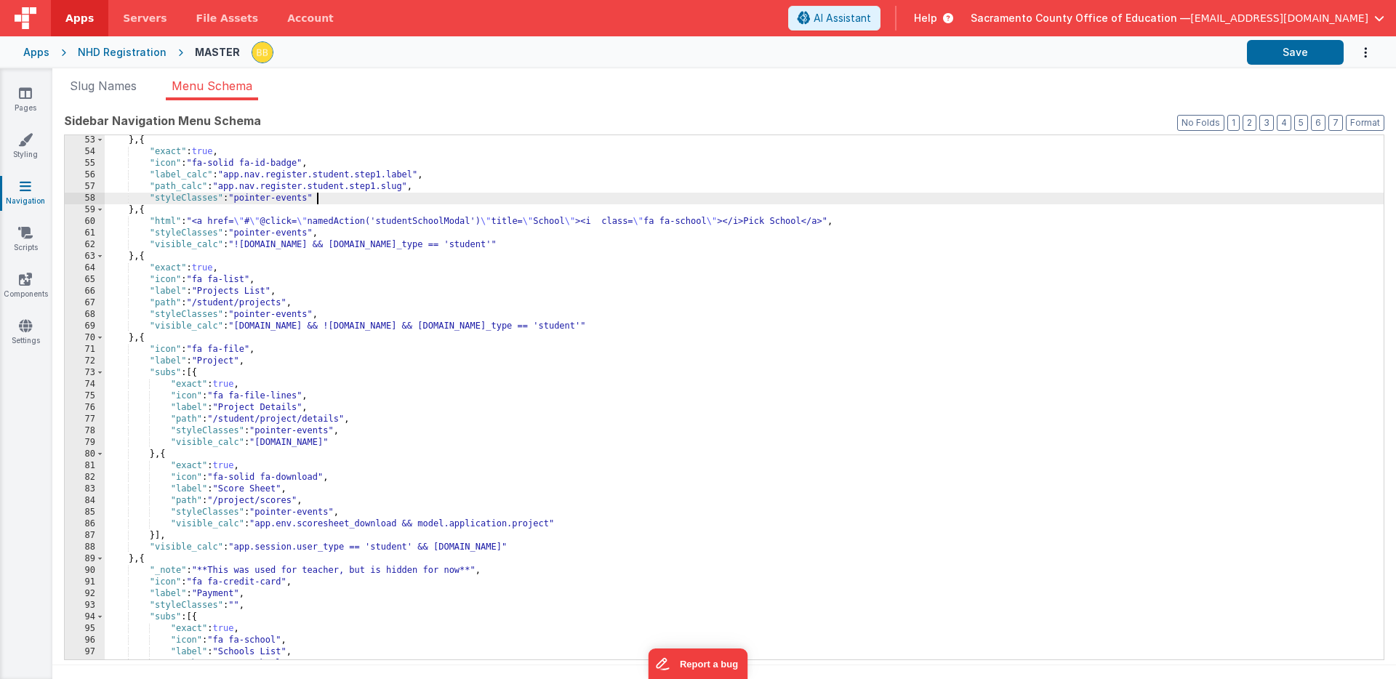
scroll to position [606, 0]
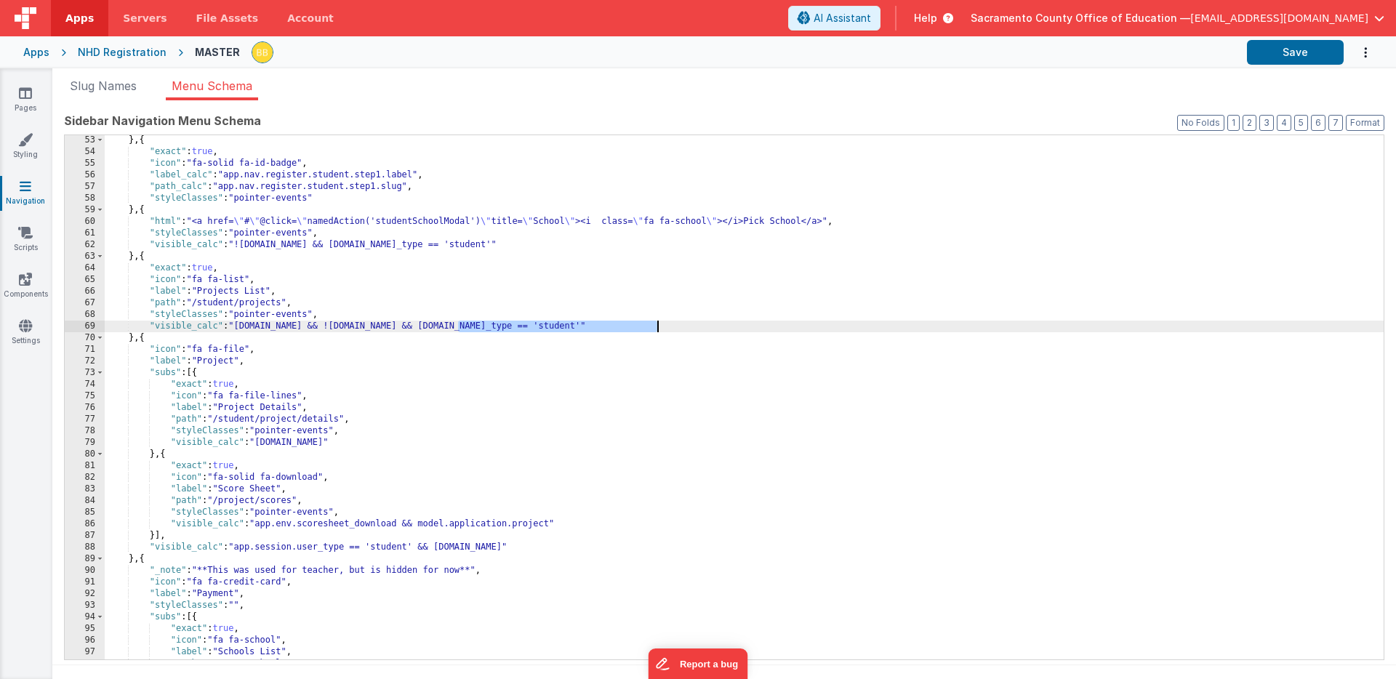
drag, startPoint x: 460, startPoint y: 328, endPoint x: 657, endPoint y: 327, distance: 197.1
click at [657, 327] on div "} , { "exact" : true , "icon" : "fa-solid fa-id-badge" , "label_calc" : "app.na…" at bounding box center [744, 409] width 1279 height 548
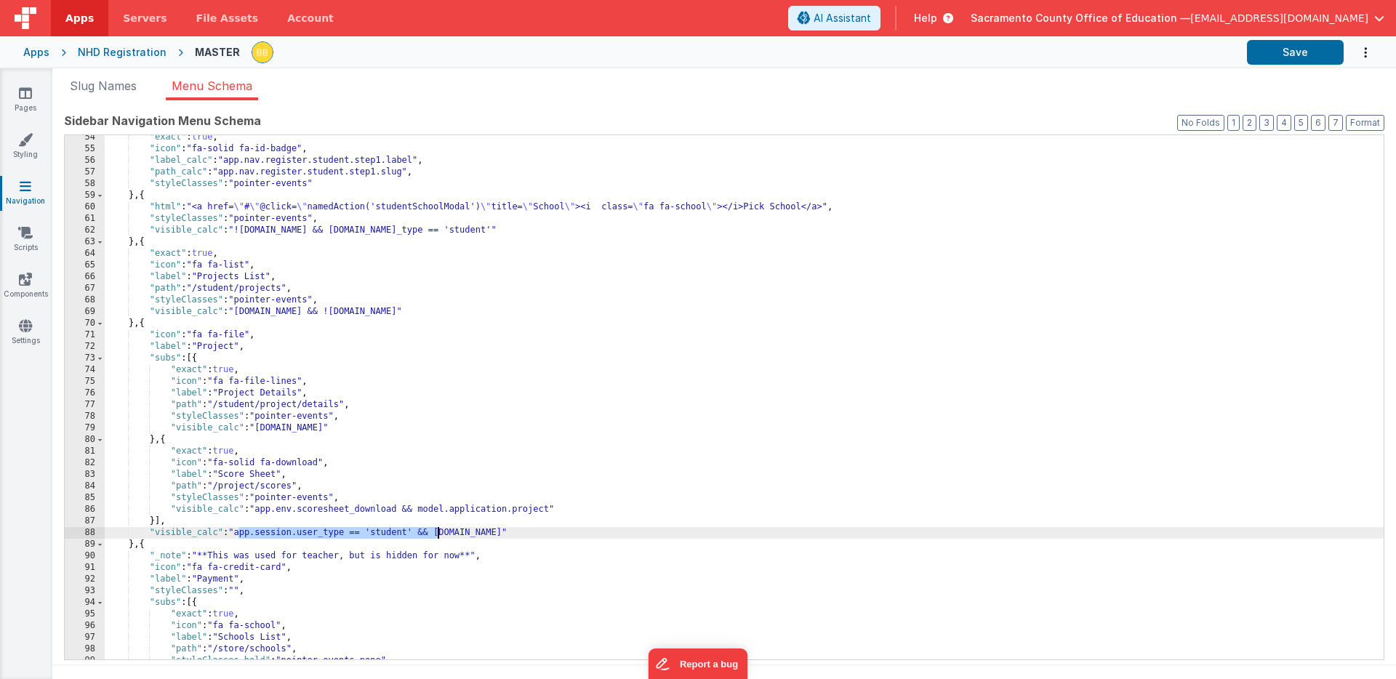
drag, startPoint x: 238, startPoint y: 534, endPoint x: 437, endPoint y: 534, distance: 199.3
click at [437, 534] on div ""exact" : true , "icon" : "fa-solid fa-id-badge" , "label_calc" : "app.nav.regi…" at bounding box center [744, 406] width 1279 height 548
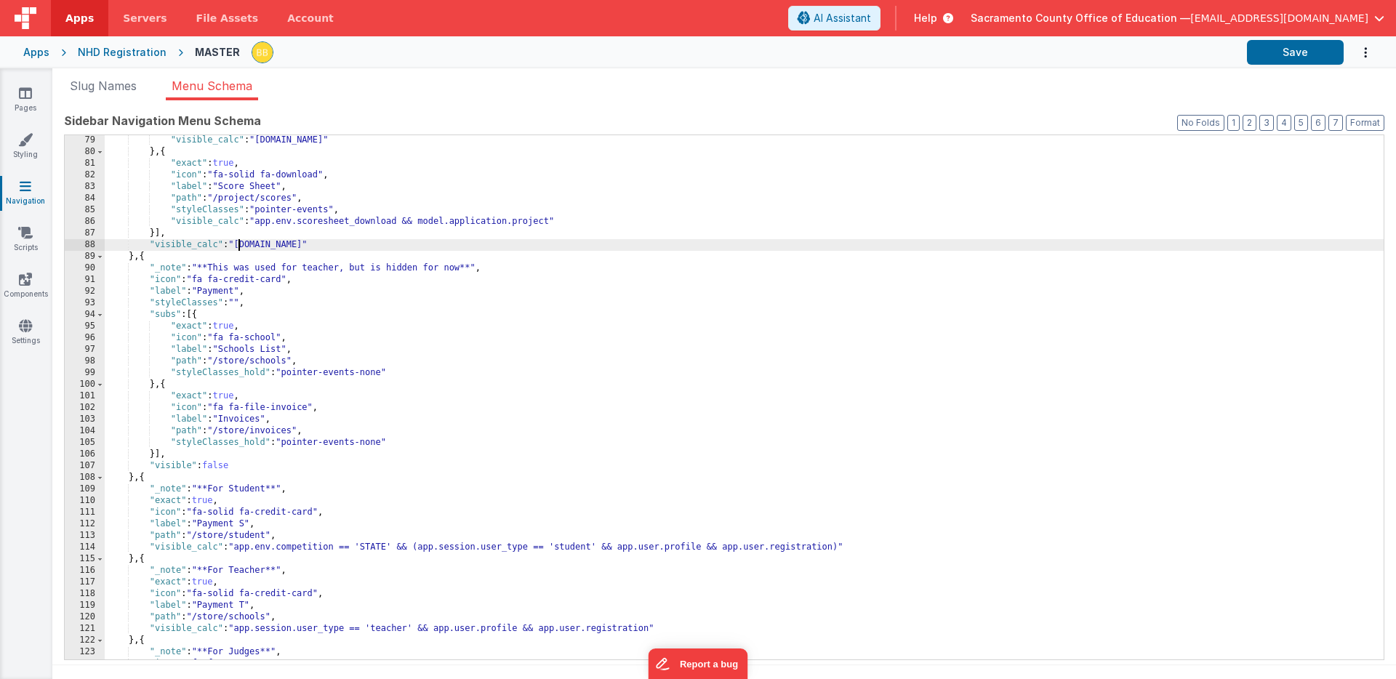
scroll to position [937, 0]
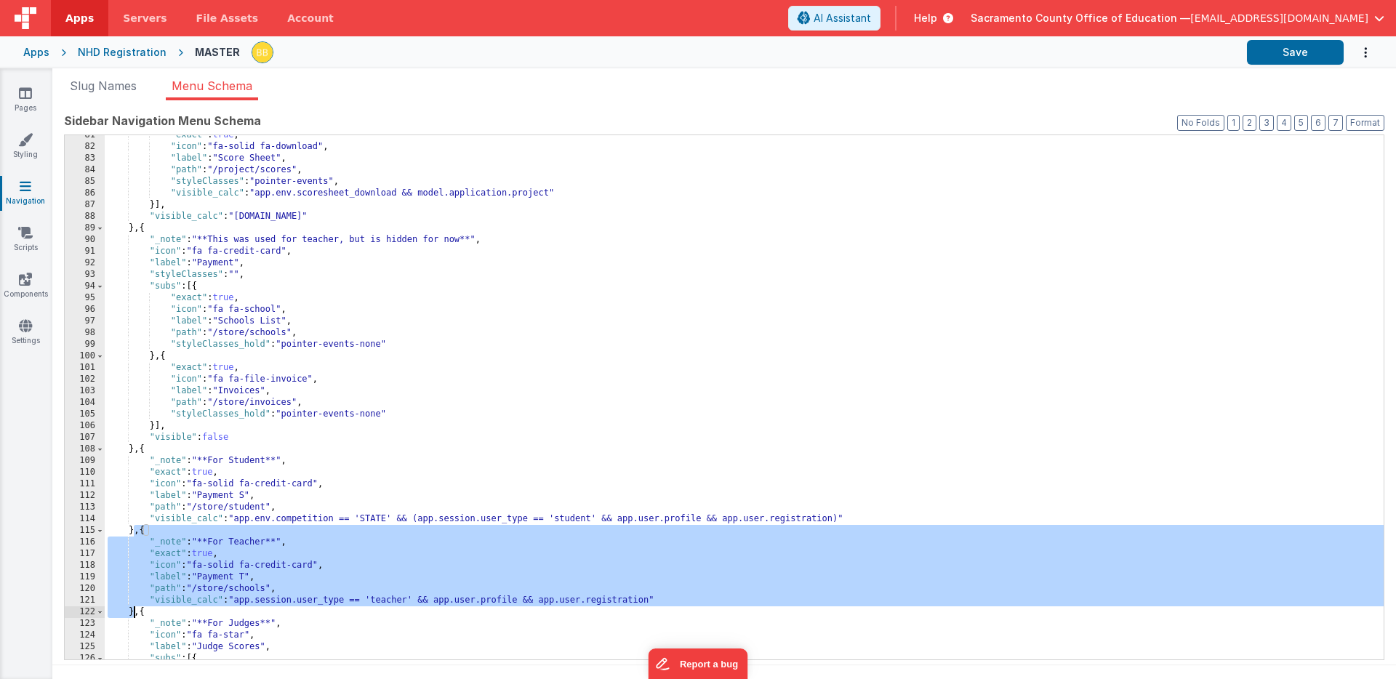
drag, startPoint x: 132, startPoint y: 532, endPoint x: 132, endPoint y: 615, distance: 82.2
click at [132, 615] on div ""exact" : true , "icon" : "fa-solid fa-download" , "label" : "Score Sheet" , "p…" at bounding box center [744, 403] width 1279 height 548
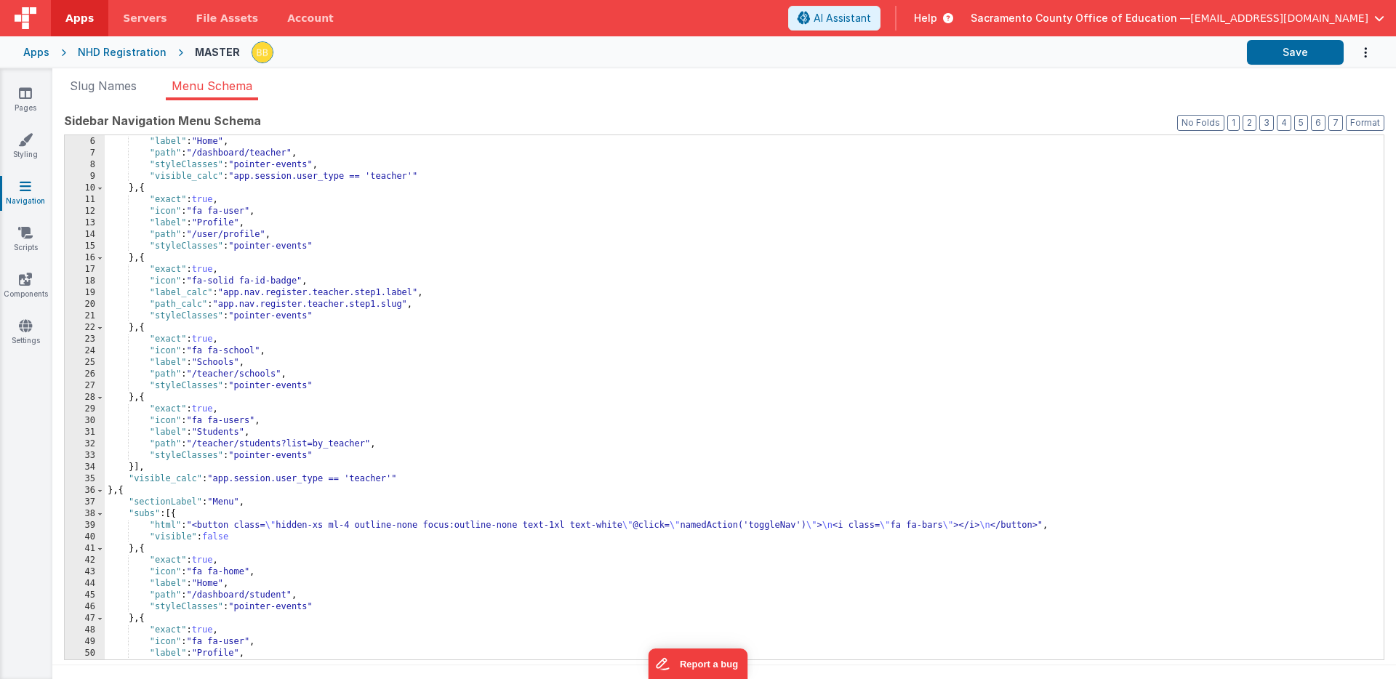
scroll to position [43, 0]
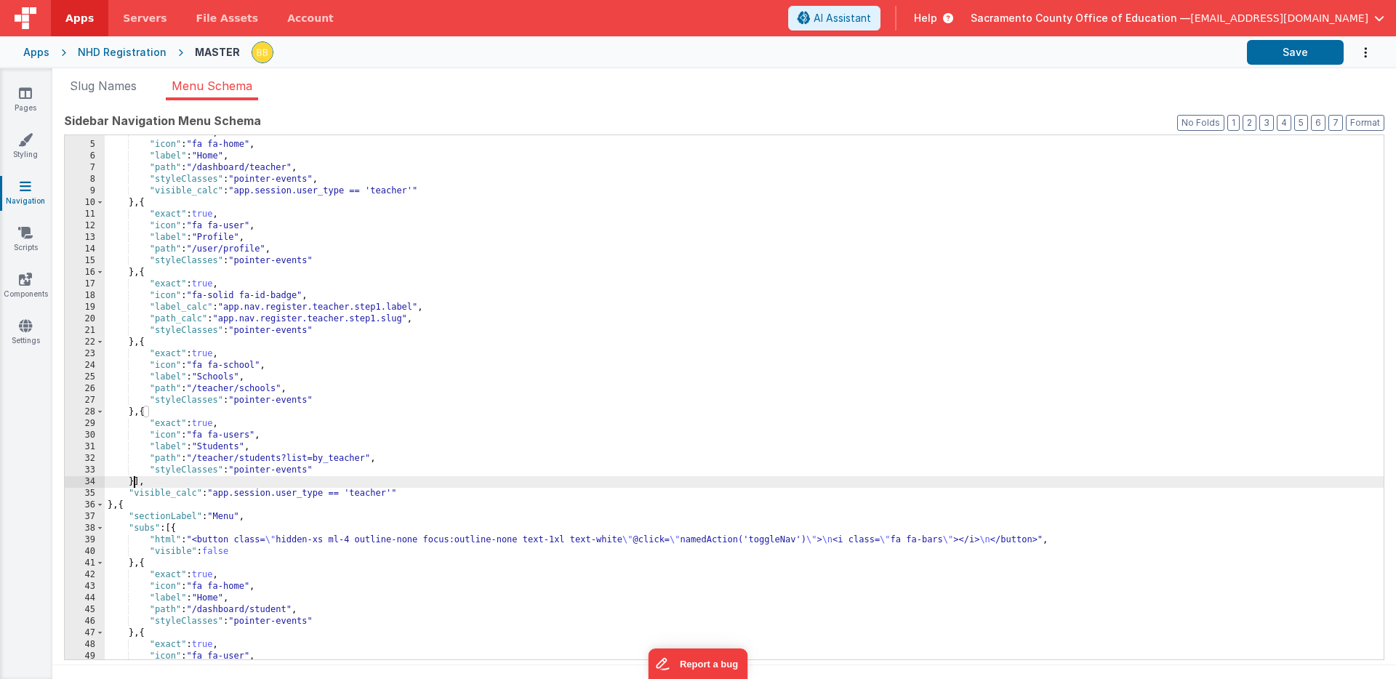
click at [135, 483] on div ""exact" : true , "icon" : "fa fa-home" , "label" : "Home" , "path" : "/dashboar…" at bounding box center [744, 401] width 1279 height 548
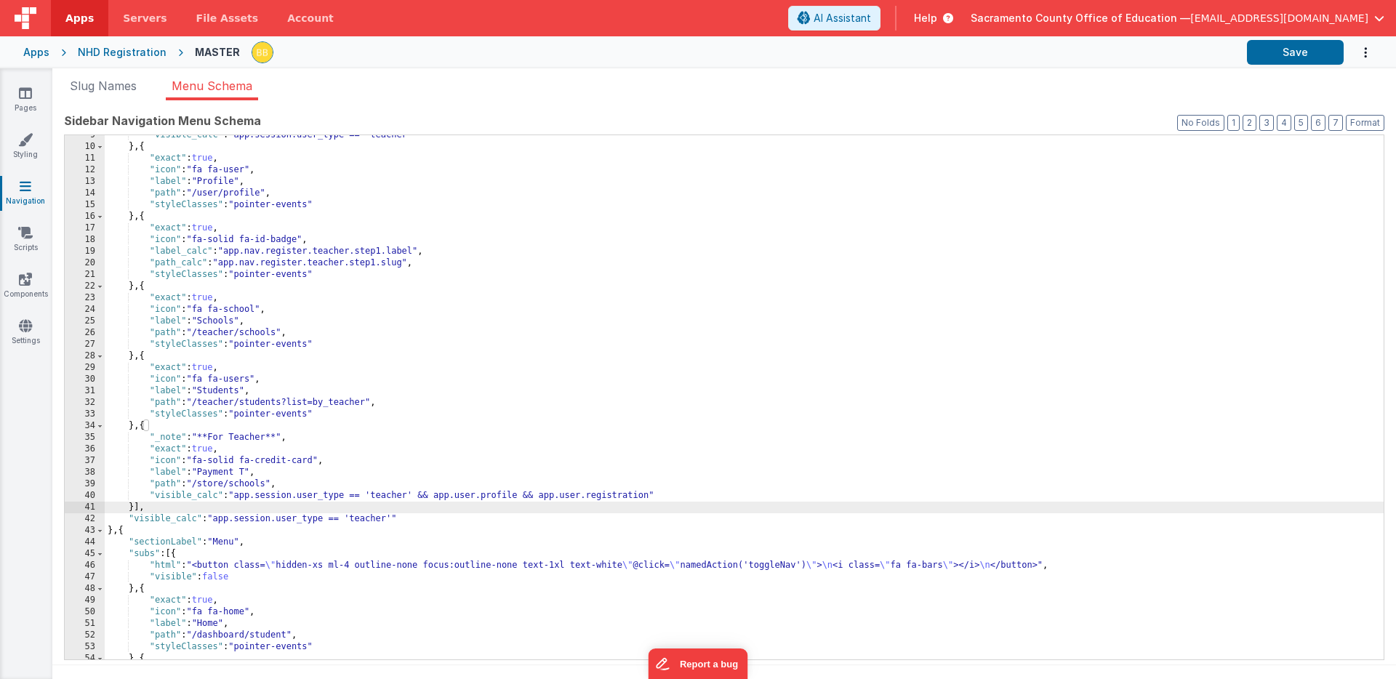
scroll to position [113, 0]
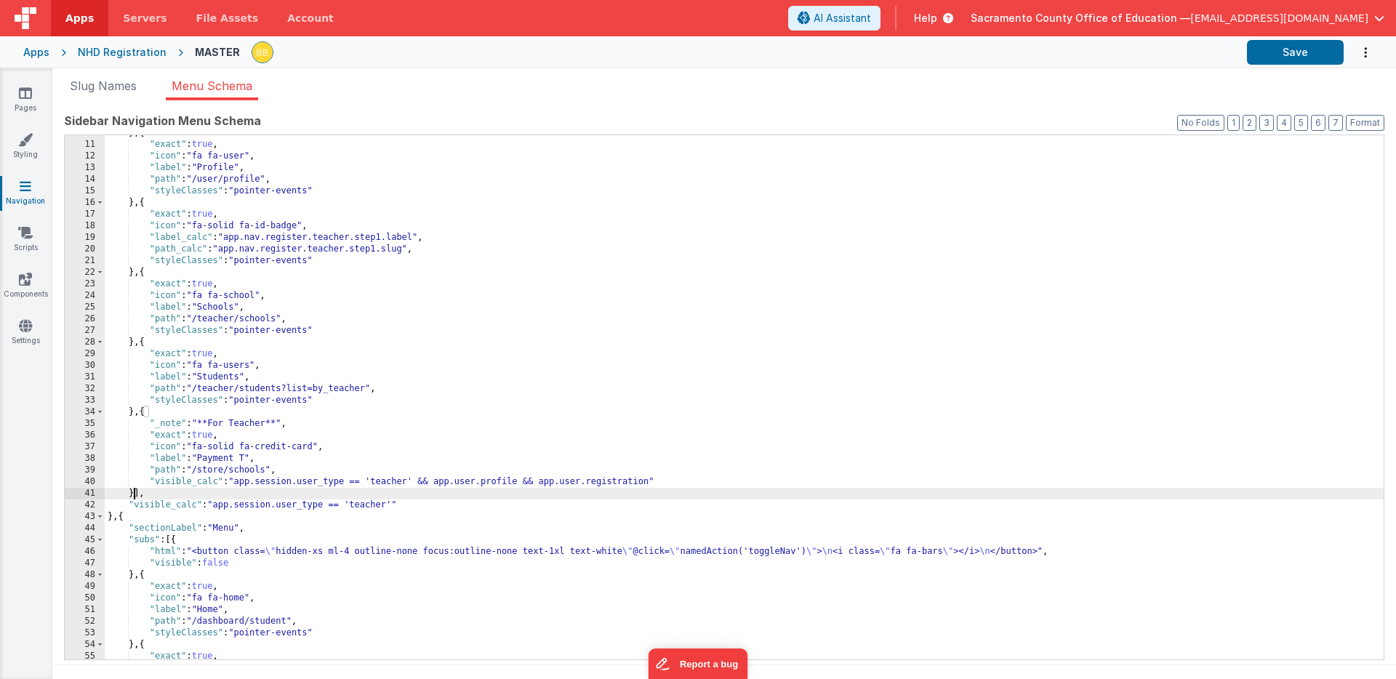
click at [249, 458] on div "} , { "exact" : true , "icon" : "fa fa-user" , "label" : "Profile" , "path" : "…" at bounding box center [744, 401] width 1279 height 548
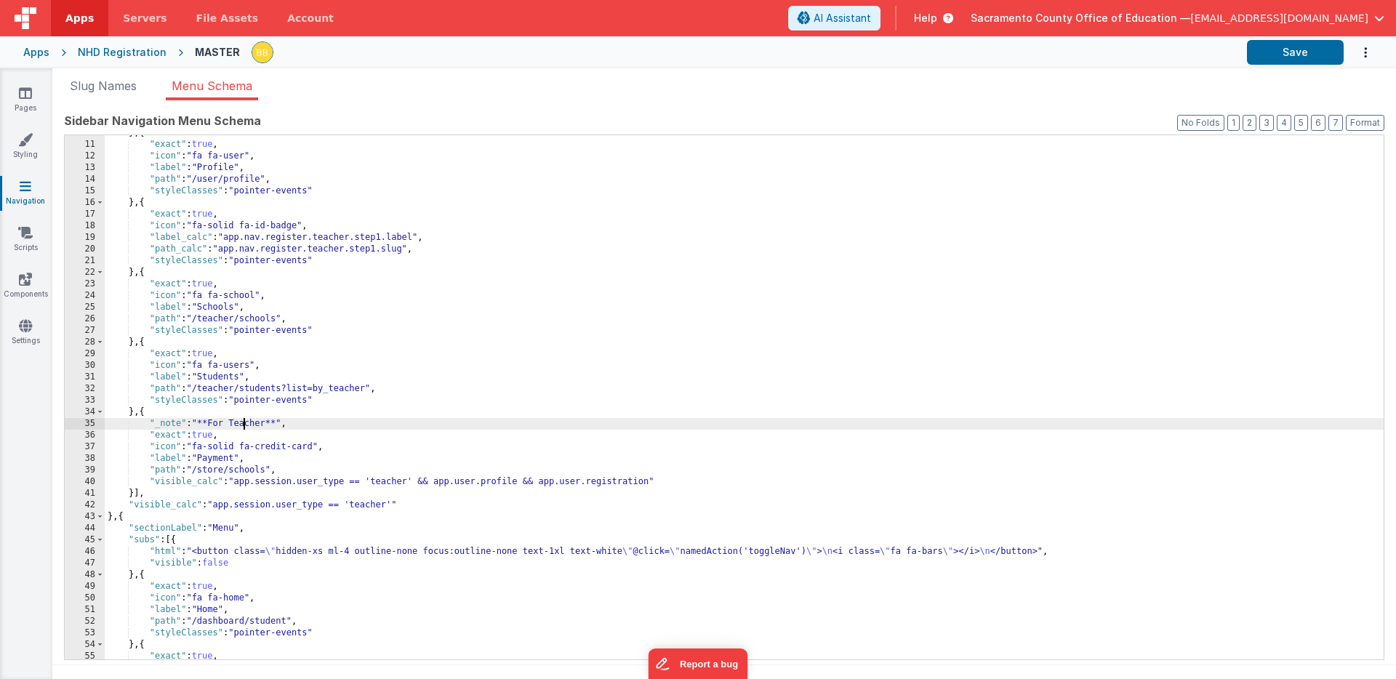
click at [241, 424] on div "} , { "exact" : true , "icon" : "fa fa-user" , "label" : "Profile" , "path" : "…" at bounding box center [744, 401] width 1279 height 548
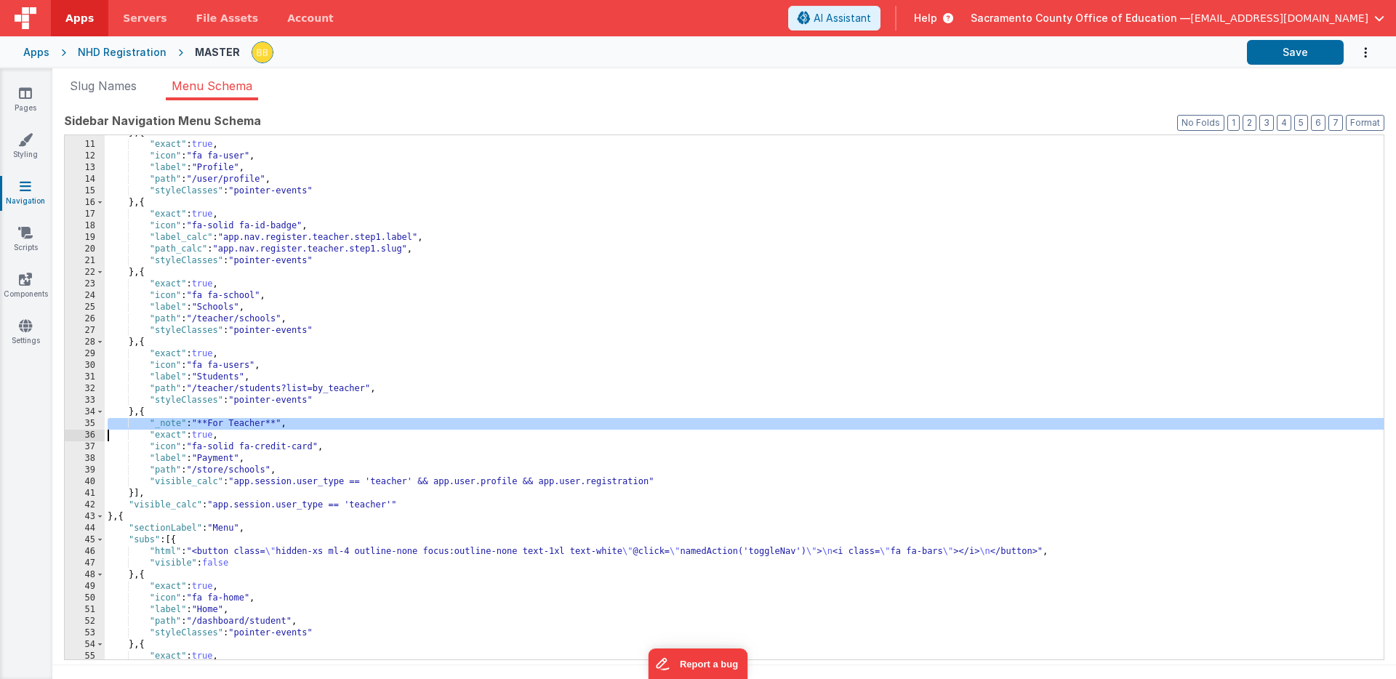
click at [241, 424] on div "} , { "exact" : true , "icon" : "fa fa-user" , "label" : "Profile" , "path" : "…" at bounding box center [744, 401] width 1279 height 548
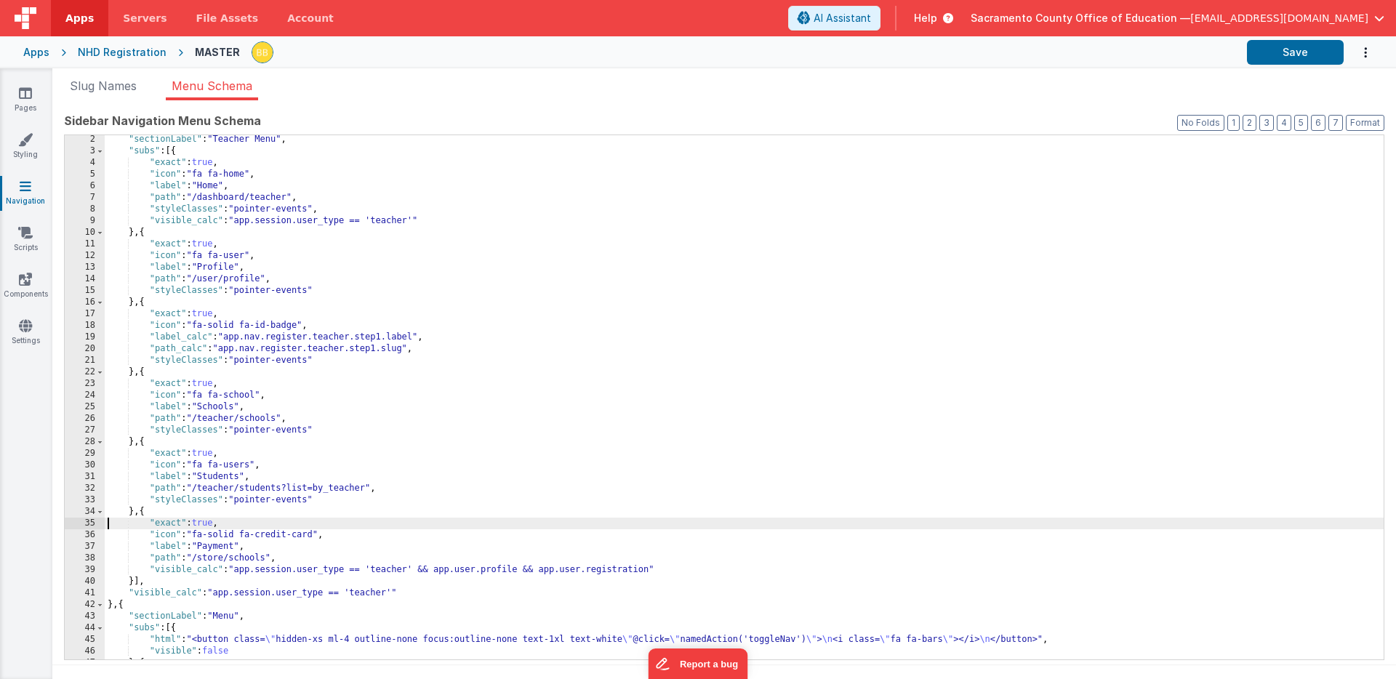
scroll to position [0, 0]
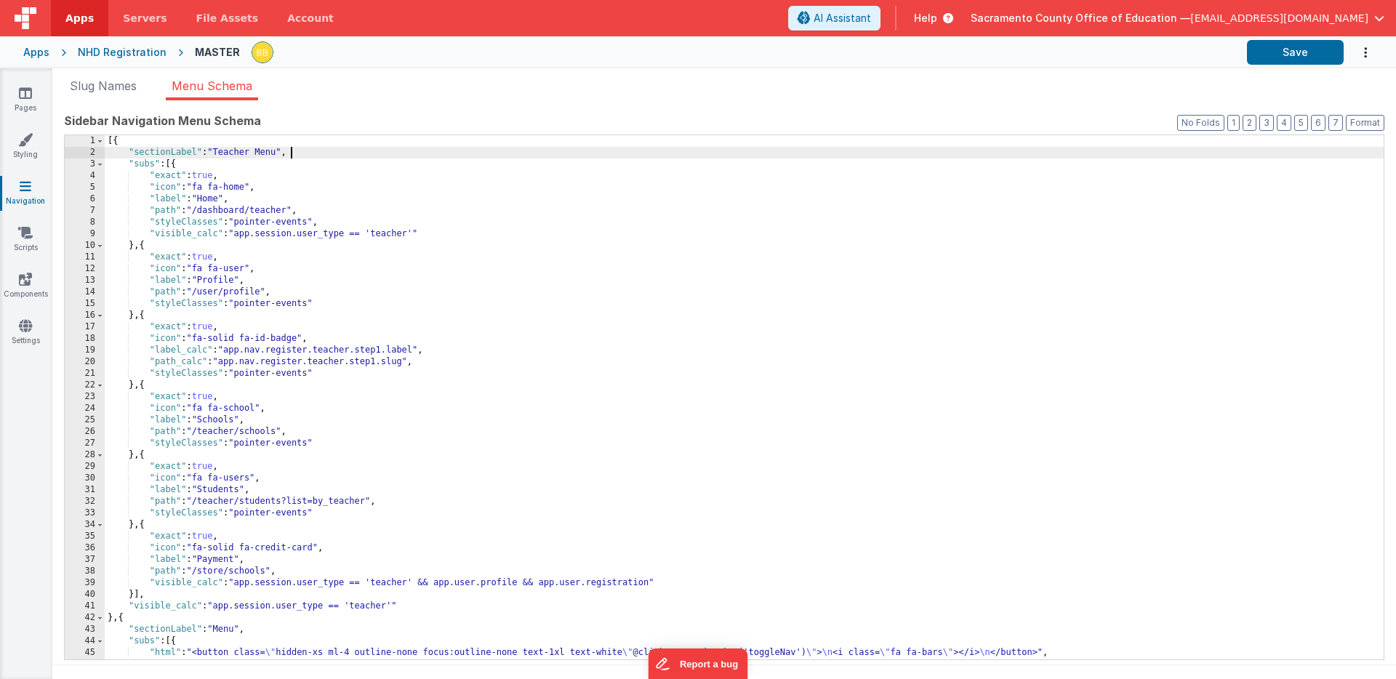
click at [295, 153] on div "[{ "sectionLabel" : "Teacher Menu" , "subs" : [{ "exact" : true , "icon" : "fa …" at bounding box center [744, 409] width 1279 height 548
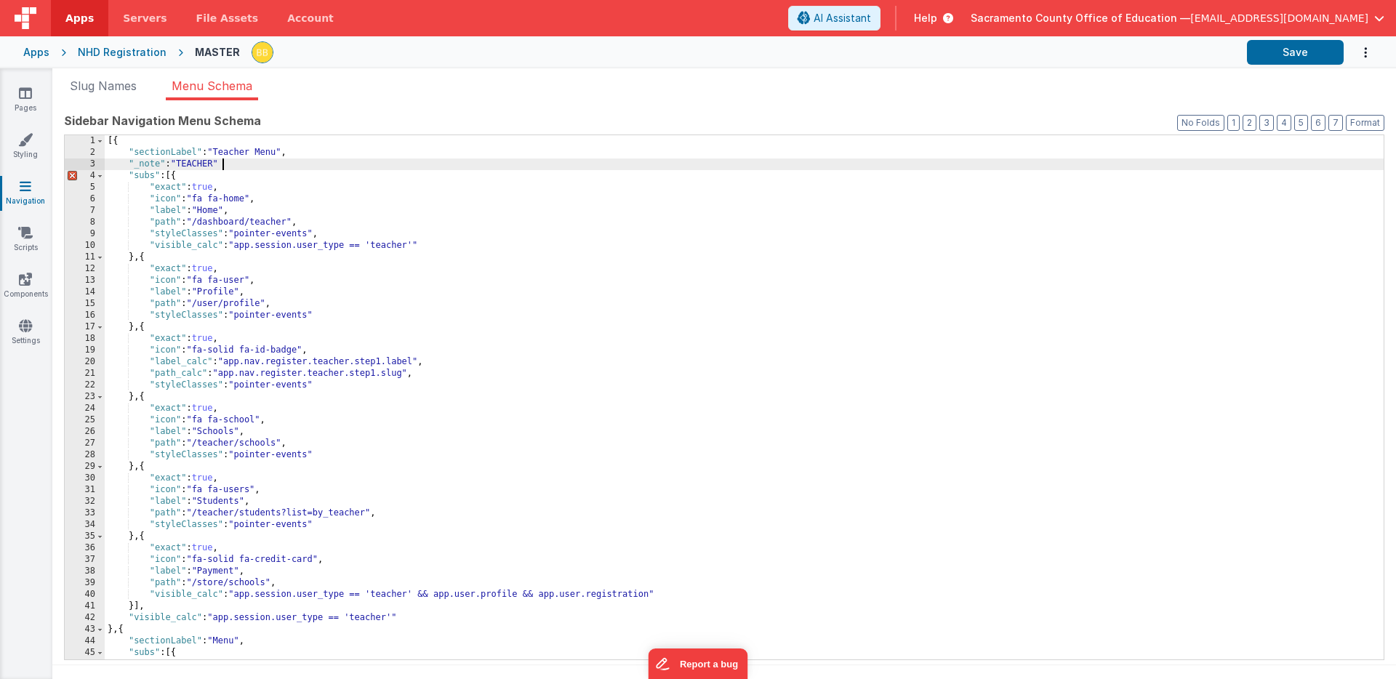
click at [309, 166] on div "[{ "sectionLabel" : "Teacher Menu" , "_note" : "TEACHER" "subs" : [{ "exact" : …" at bounding box center [744, 409] width 1279 height 548
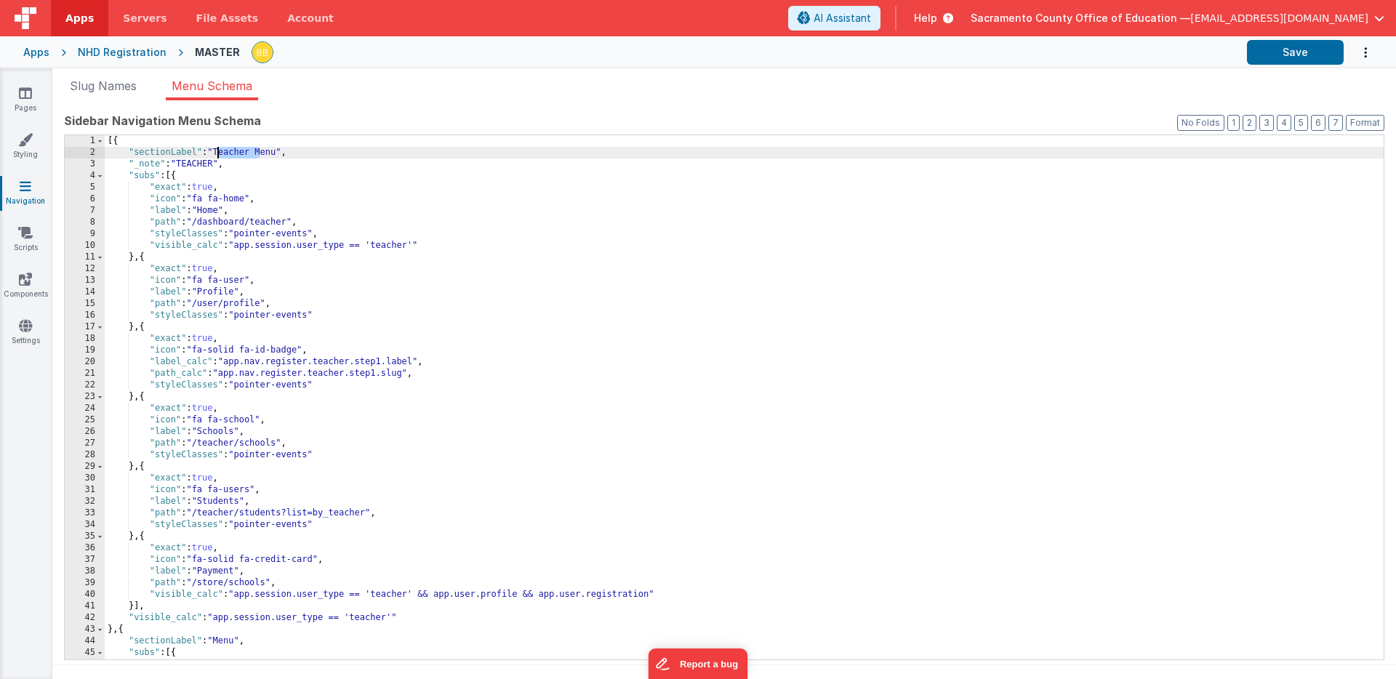
drag, startPoint x: 260, startPoint y: 152, endPoint x: 217, endPoint y: 151, distance: 42.9
click at [217, 151] on div "[{ "sectionLabel" : "Teacher Menu" , "_note" : "TEACHER" , "subs" : [{ "exact" …" at bounding box center [744, 409] width 1279 height 548
click at [171, 167] on div "[{ "sectionLabel" : "Menu" , "_note" : "TEACHER" , "subs" : [{ "exact" : true ,…" at bounding box center [744, 409] width 1279 height 548
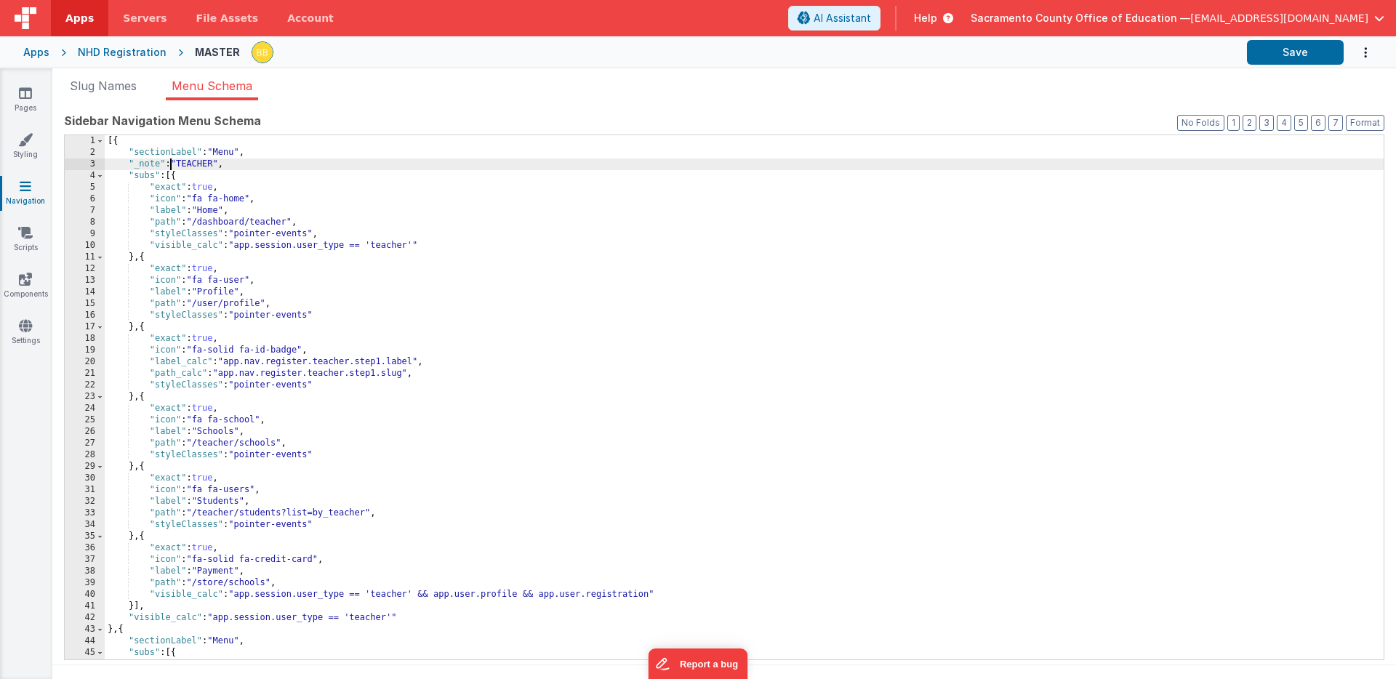
click at [171, 167] on div "[{ "sectionLabel" : "Menu" , "_note" : "TEACHER" , "subs" : [{ "exact" : true ,…" at bounding box center [744, 409] width 1279 height 548
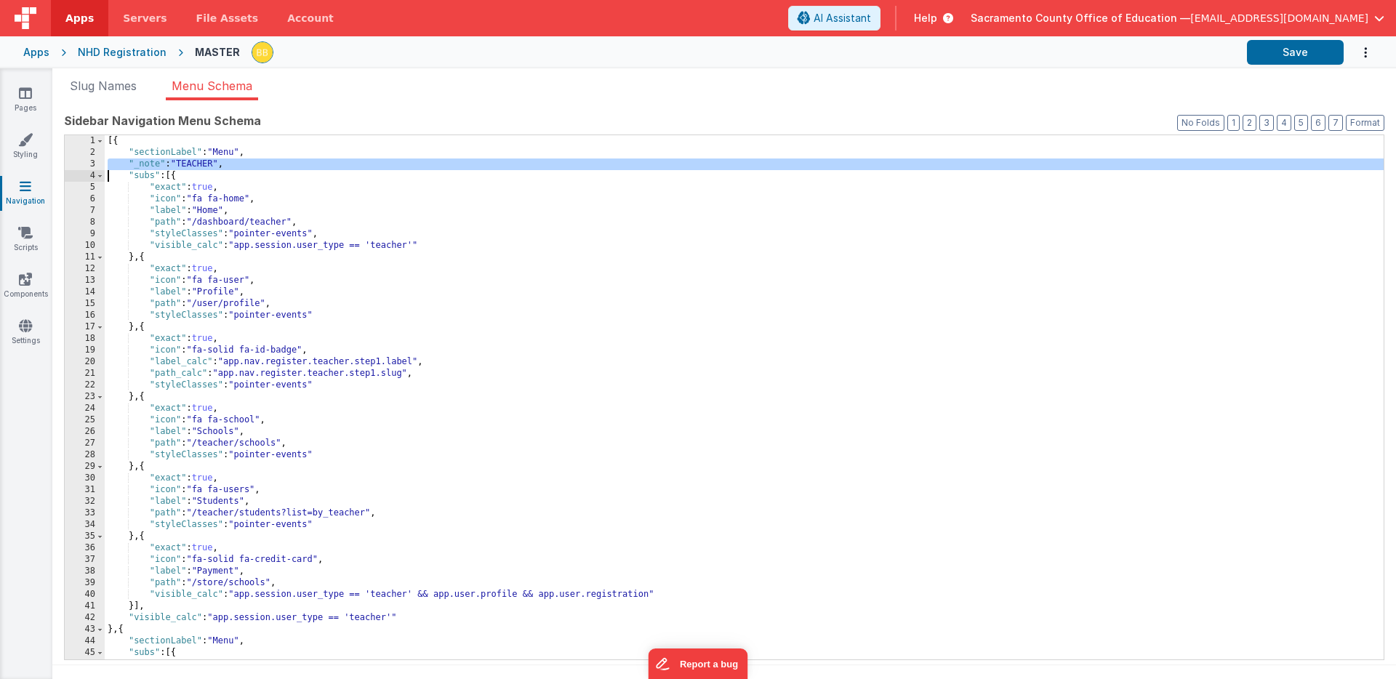
click at [171, 167] on div "[{ "sectionLabel" : "Menu" , "_note" : "TEACHER" , "subs" : [{ "exact" : true ,…" at bounding box center [744, 409] width 1279 height 548
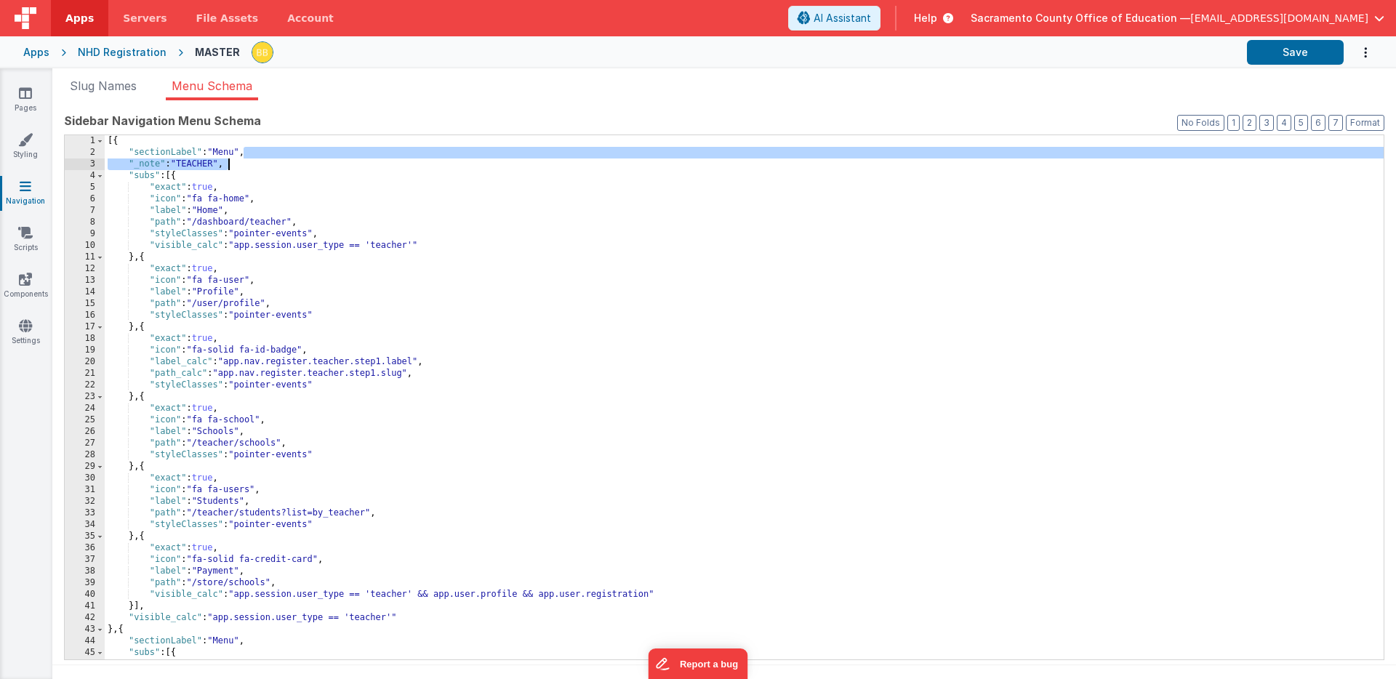
drag, startPoint x: 244, startPoint y: 153, endPoint x: 241, endPoint y: 164, distance: 10.6
click at [241, 164] on div "[{ "sectionLabel" : "Menu" , "_note" : "TEACHER" , "subs" : [{ "exact" : true ,…" at bounding box center [744, 409] width 1279 height 548
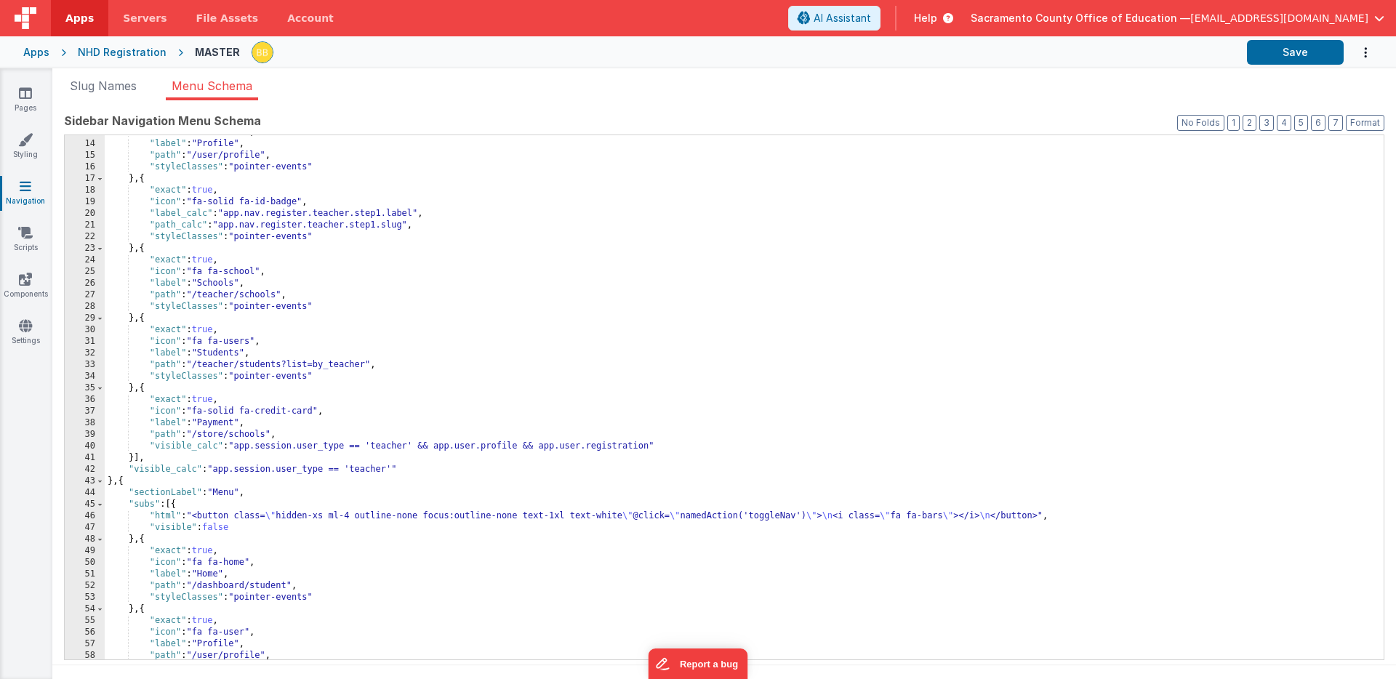
scroll to position [162, 0]
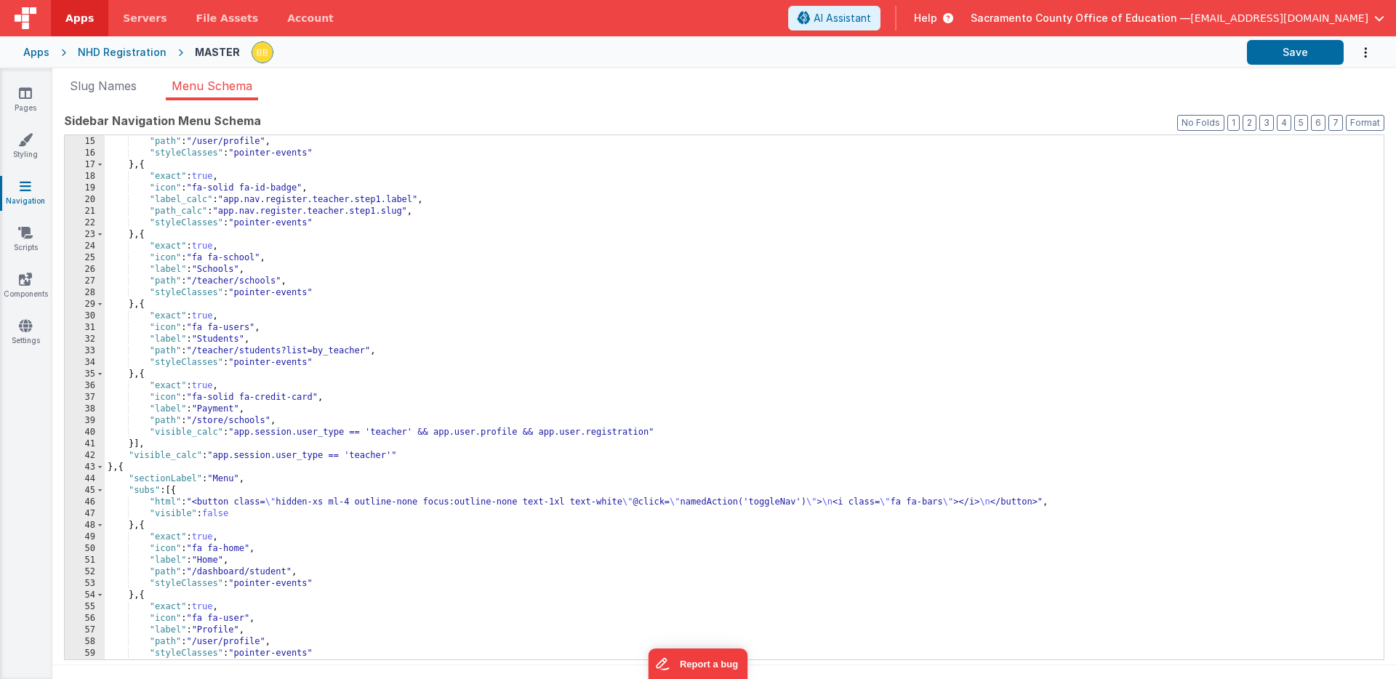
click at [107, 492] on div ""label" : "Profile" , "path" : "/user/profile" , "styleClasses" : "pointer-even…" at bounding box center [744, 398] width 1279 height 548
paste textarea
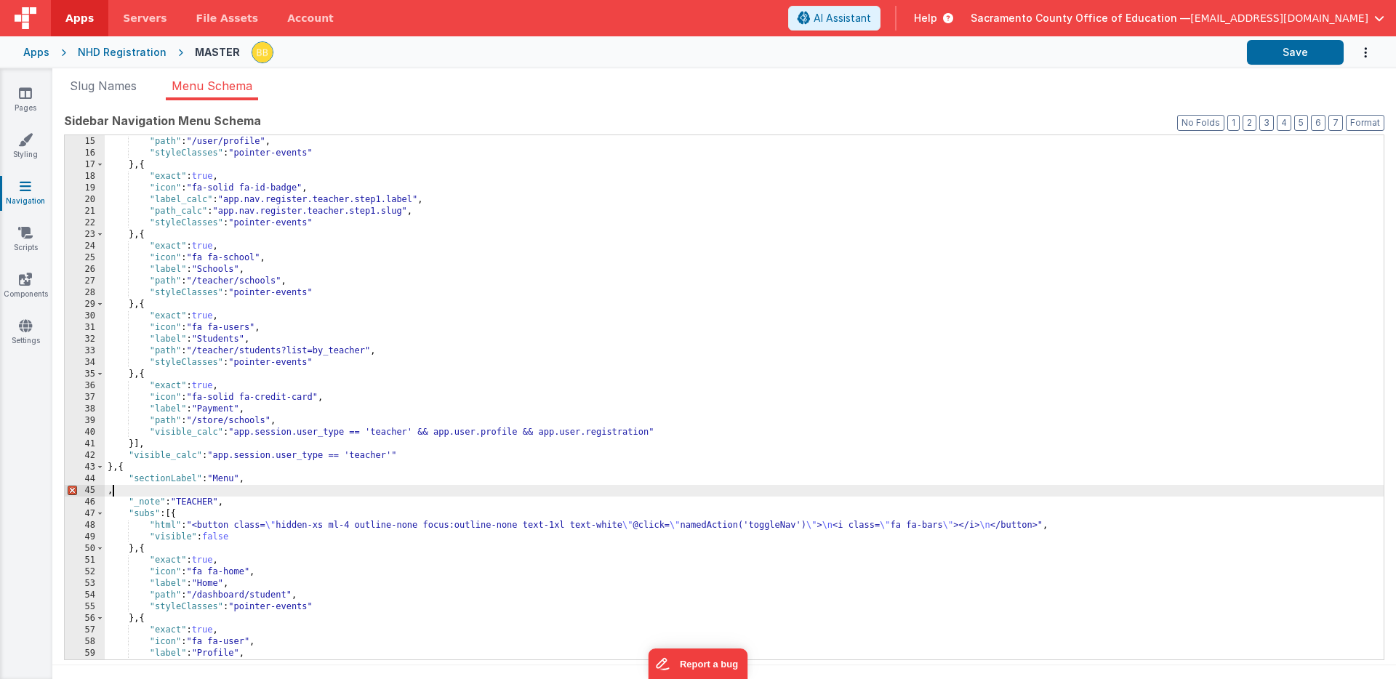
click at [181, 491] on div ""label" : "Profile" , "path" : "/user/profile" , "styleClasses" : "pointer-even…" at bounding box center [744, 398] width 1279 height 548
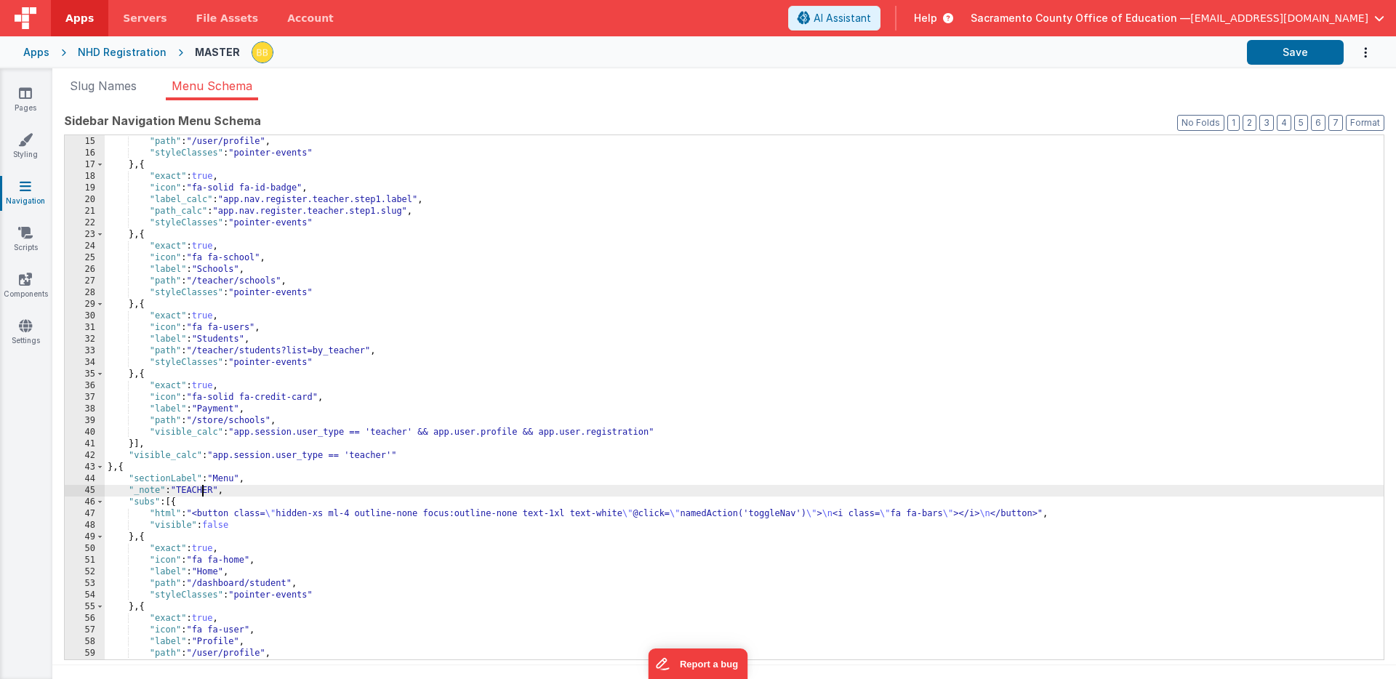
click at [204, 489] on div ""label" : "Profile" , "path" : "/user/profile" , "styleClasses" : "pointer-even…" at bounding box center [744, 398] width 1279 height 548
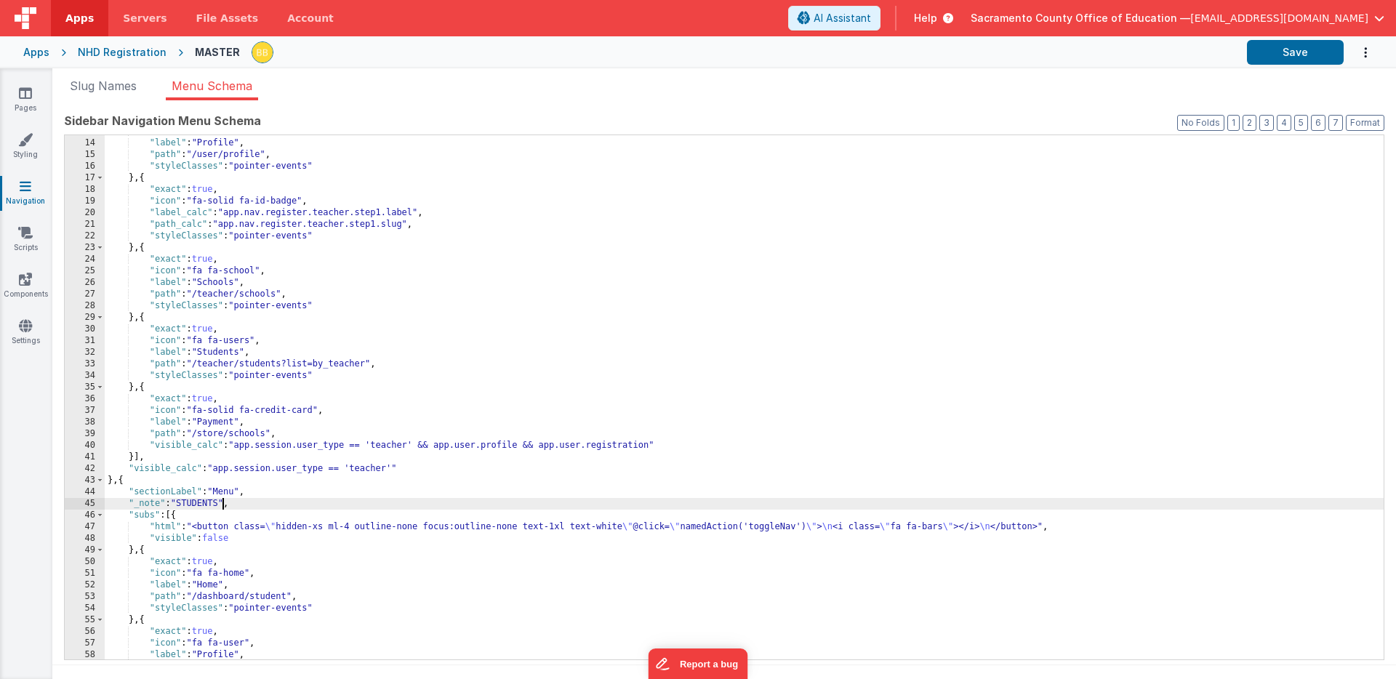
scroll to position [0, 0]
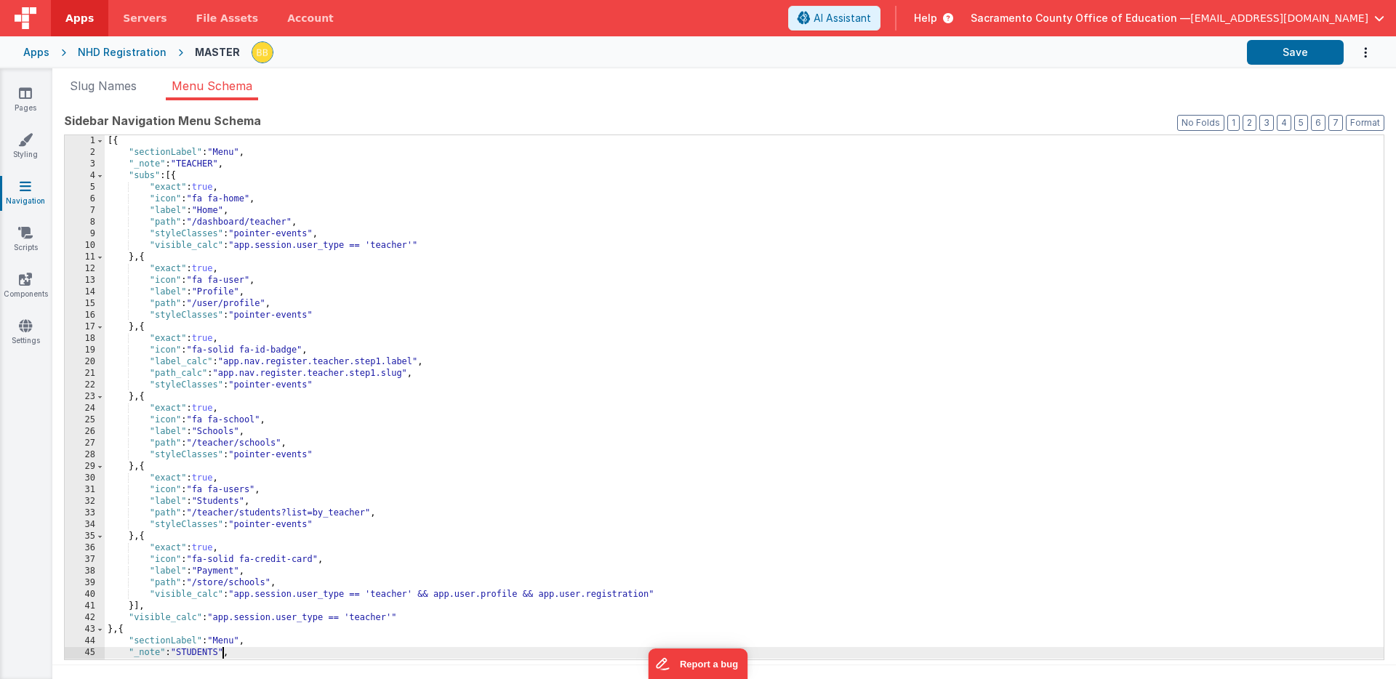
click at [217, 164] on div "[{ "sectionLabel" : "Menu" , "_note" : "TEACHER" , "subs" : [{ "exact" : true ,…" at bounding box center [744, 409] width 1279 height 548
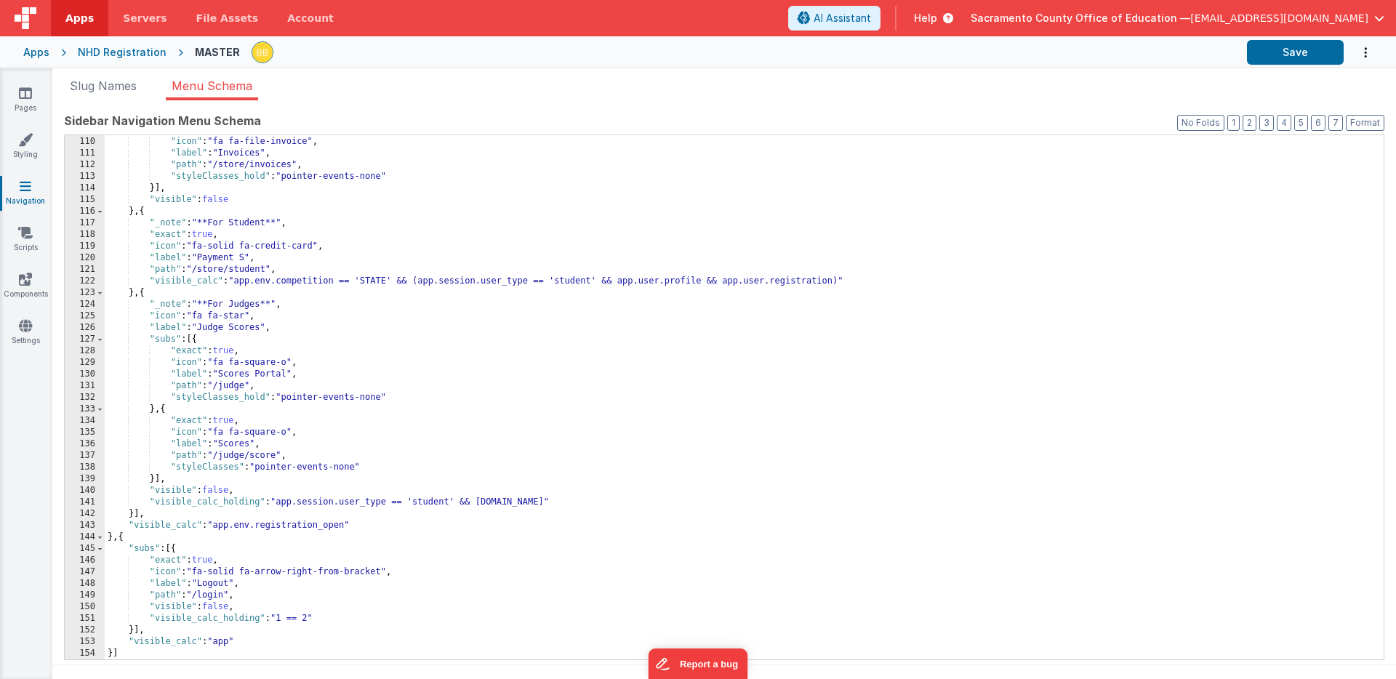
scroll to position [12, 0]
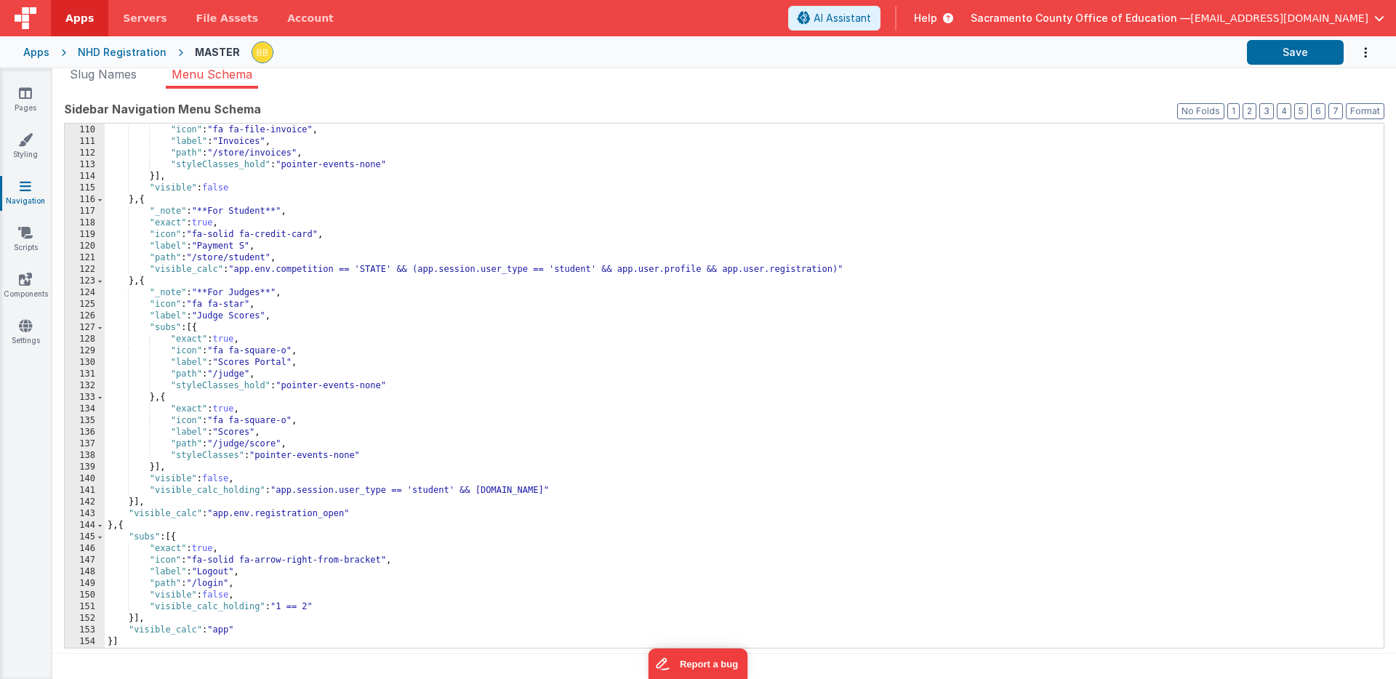
click at [186, 599] on div ""exact" : true , "icon" : "fa fa-file-invoice" , "label" : "Invoices" , "path" …" at bounding box center [744, 387] width 1279 height 548
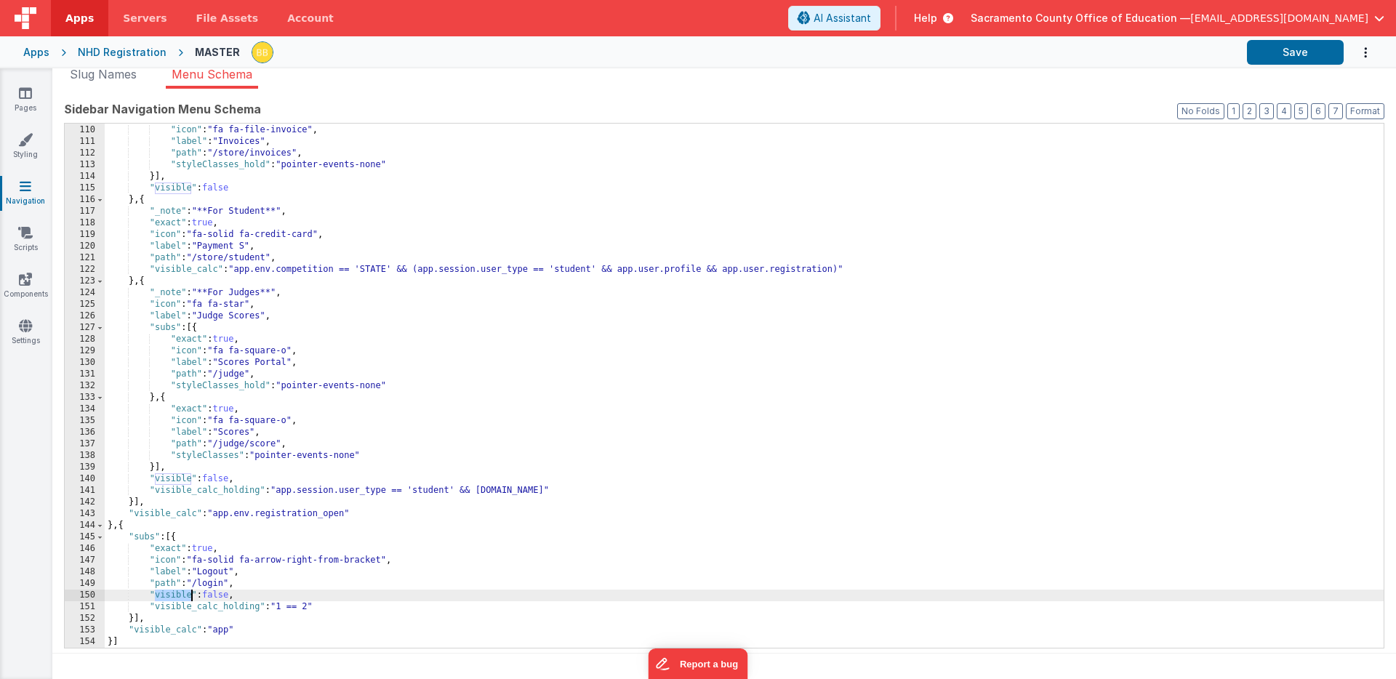
click at [186, 599] on div ""exact" : true , "icon" : "fa fa-file-invoice" , "label" : "Invoices" , "path" …" at bounding box center [744, 387] width 1279 height 548
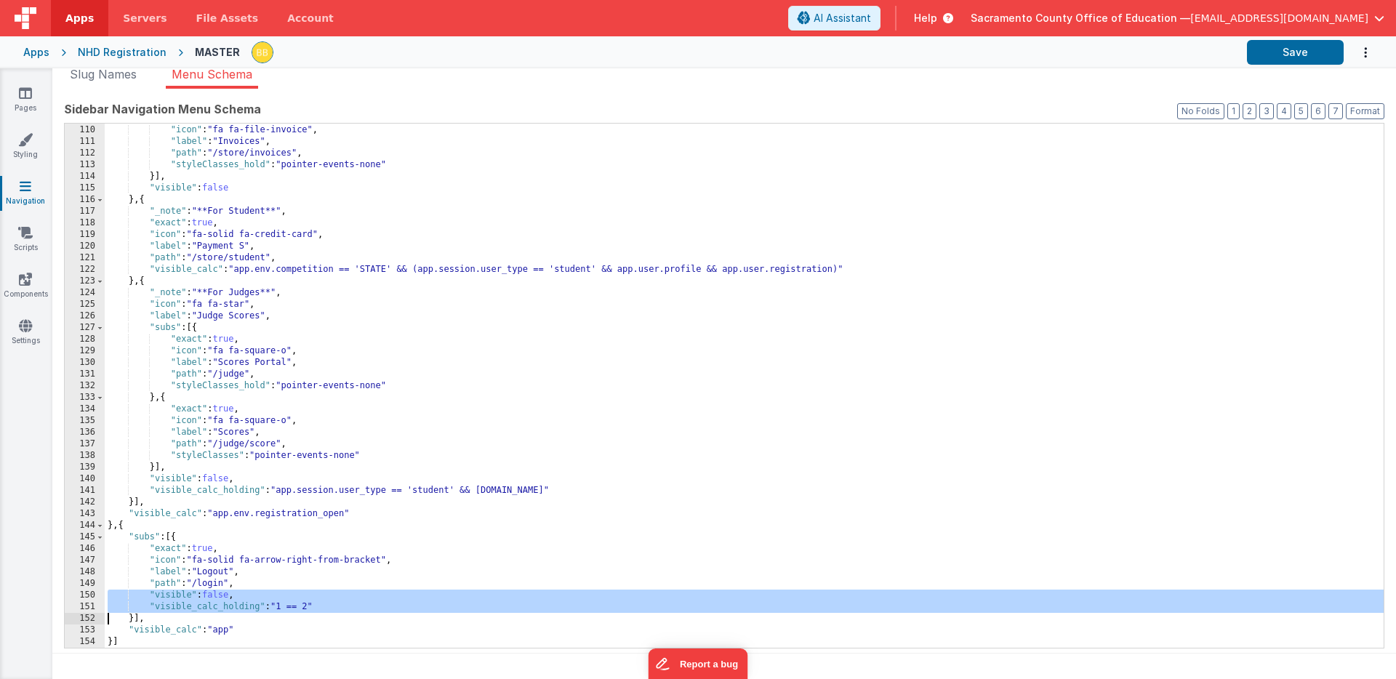
click at [186, 604] on div ""exact" : true , "icon" : "fa fa-file-invoice" , "label" : "Invoices" , "path" …" at bounding box center [744, 387] width 1279 height 548
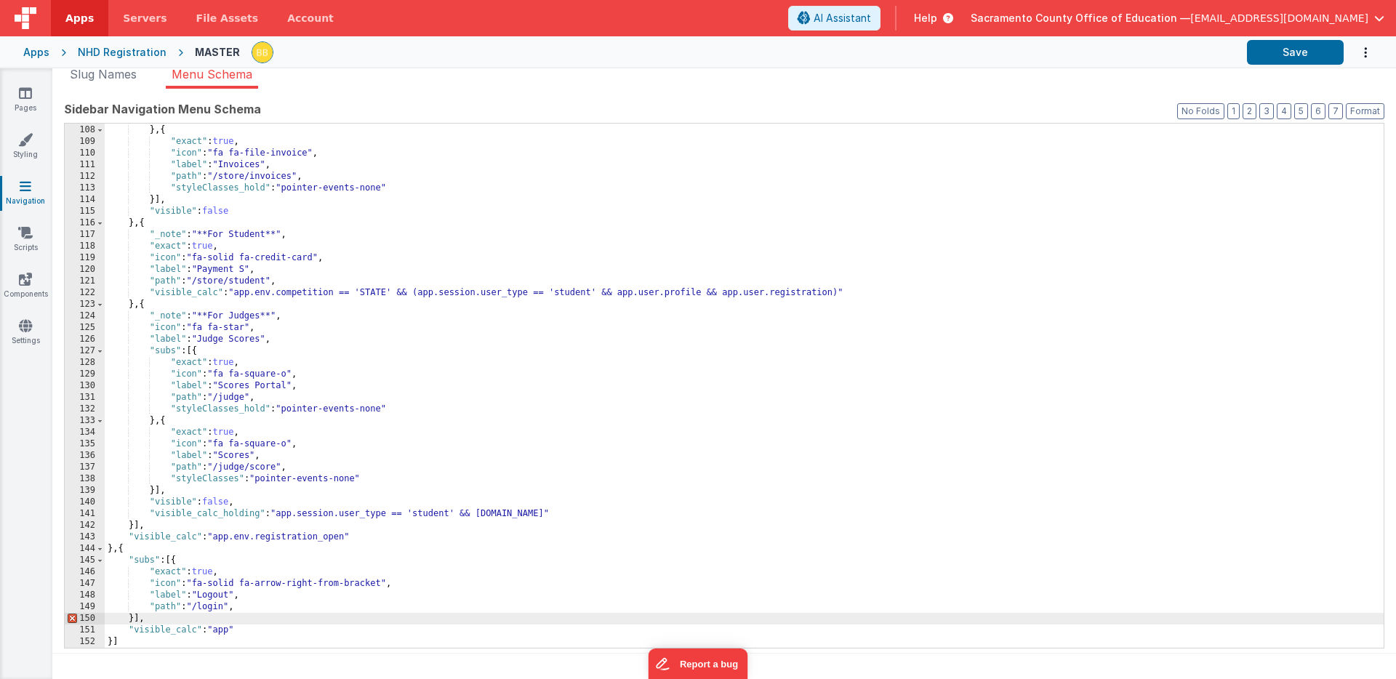
click at [243, 610] on div ""styleClasses_hold" : "pointer-events-none" } , { "exact" : true , "icon" : "fa…" at bounding box center [744, 387] width 1279 height 548
click at [186, 631] on div ""styleClasses_hold" : "pointer-events-none" } , { "exact" : true , "icon" : "fa…" at bounding box center [744, 387] width 1279 height 548
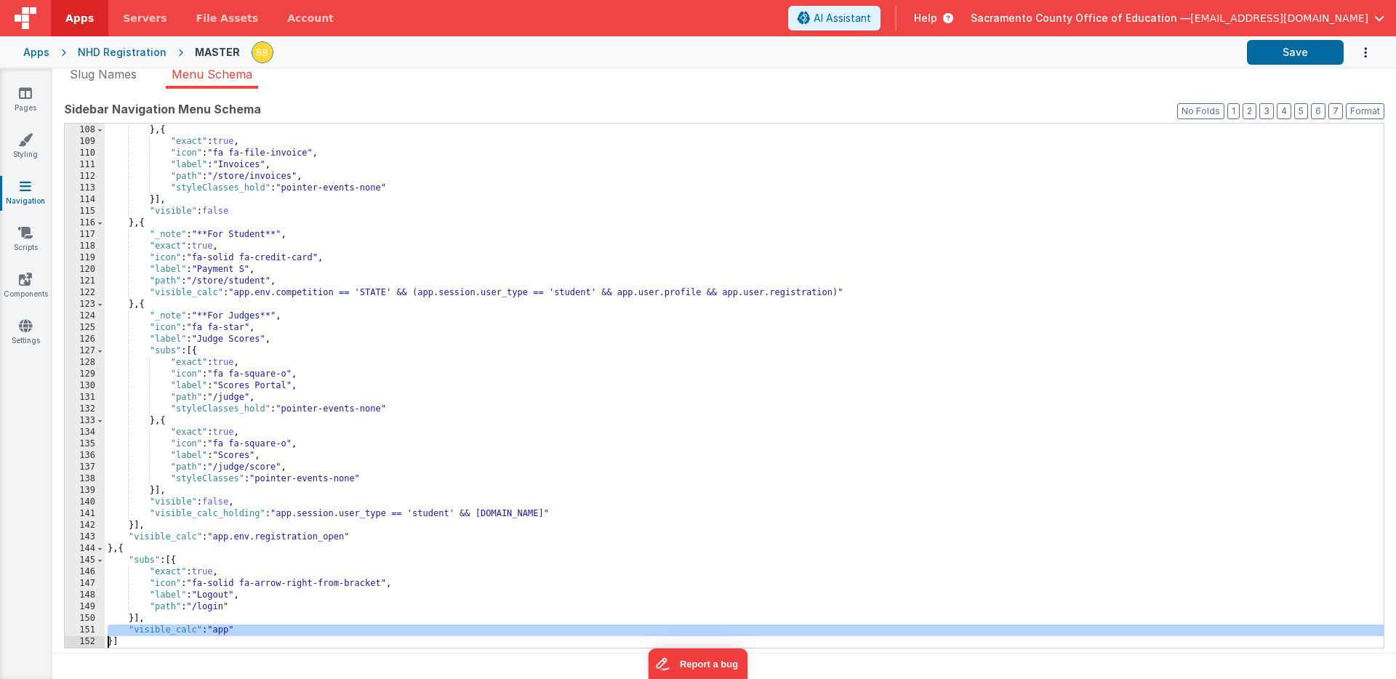
scroll to position [1233, 0]
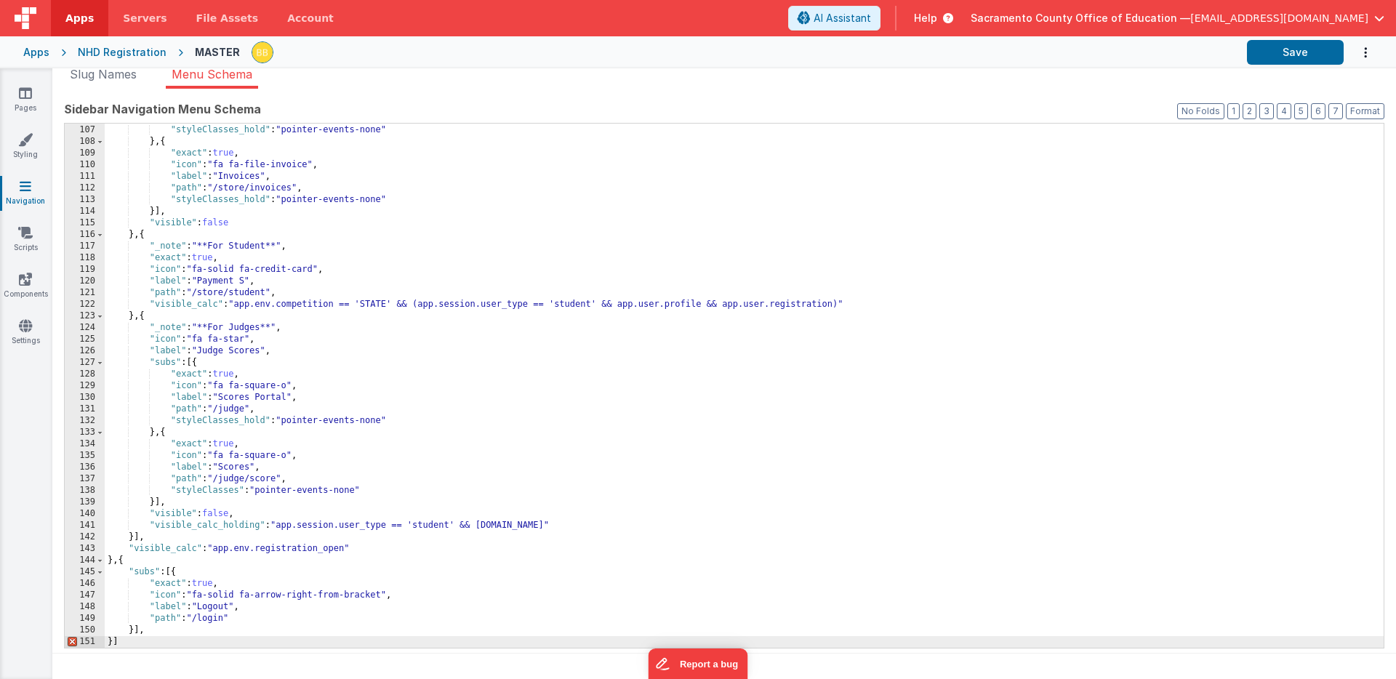
click at [177, 634] on div ""path" : "/store/schools" , "styleClasses_hold" : "pointer-events-none" } , { "…" at bounding box center [744, 387] width 1279 height 548
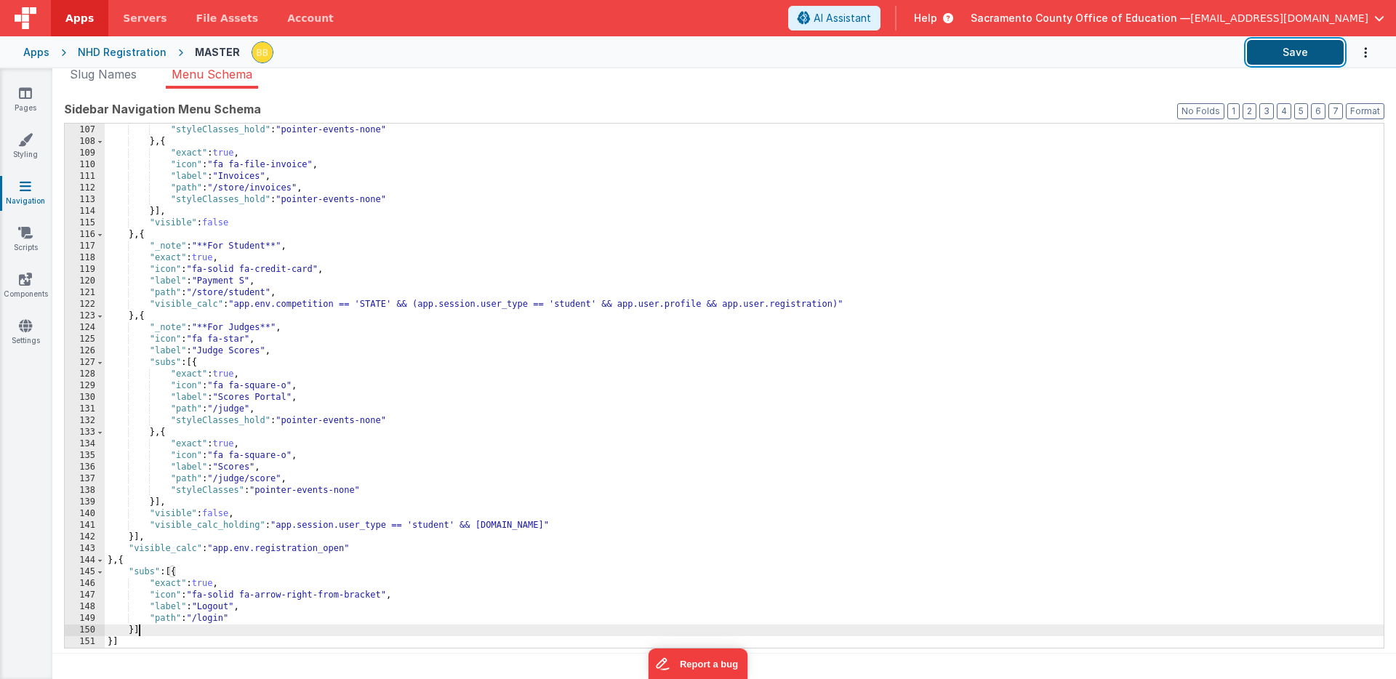
click at [1290, 49] on button "Save" at bounding box center [1295, 52] width 97 height 25
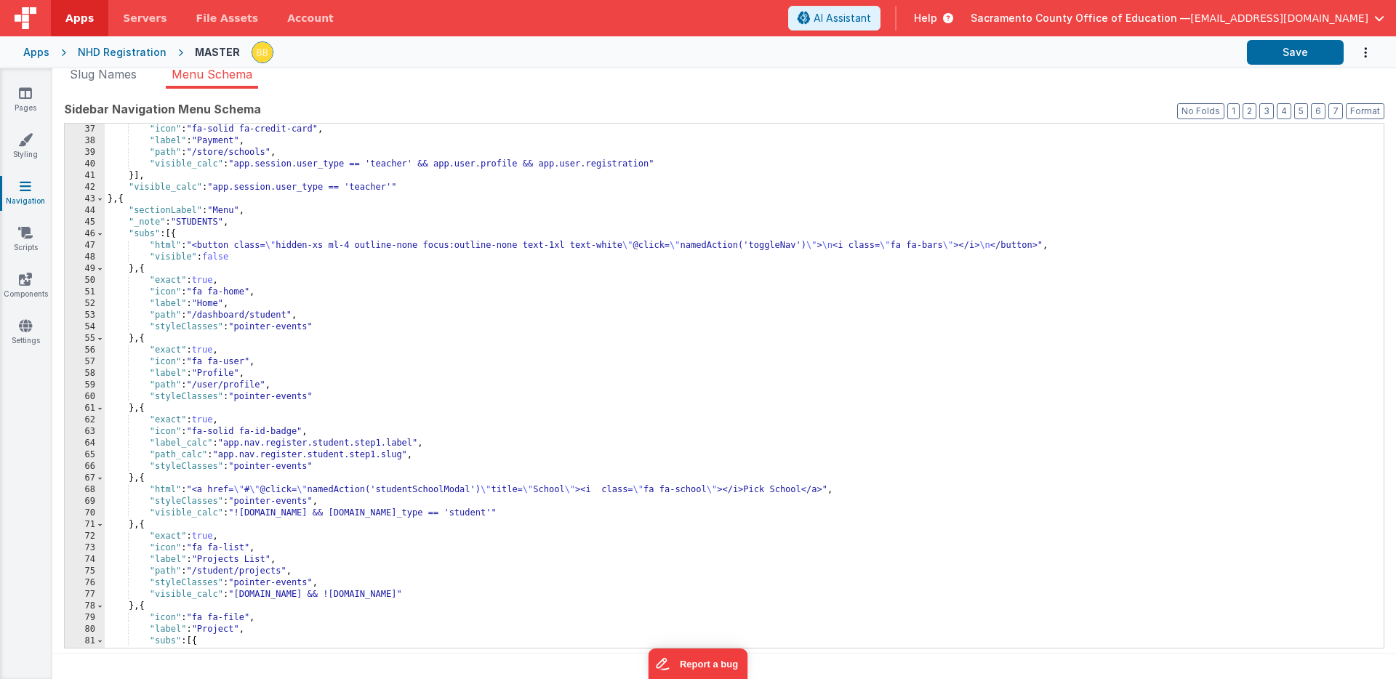
scroll to position [419, 0]
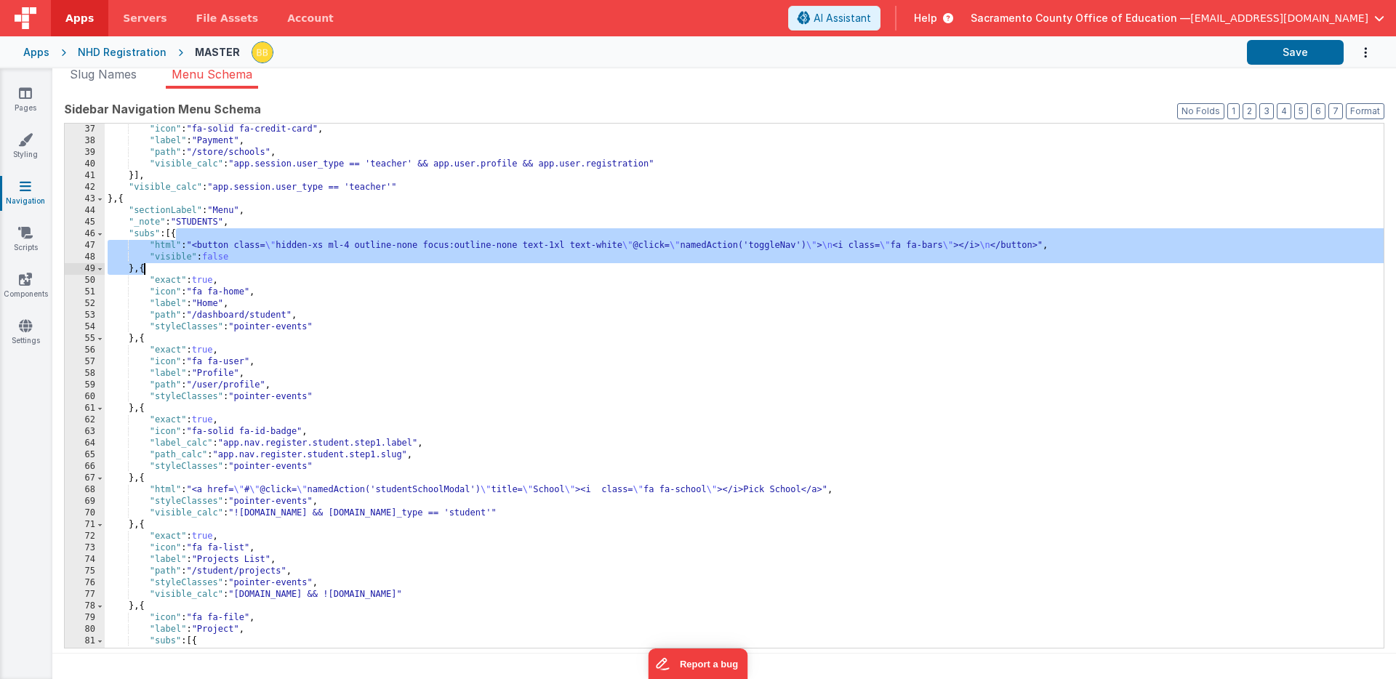
drag, startPoint x: 175, startPoint y: 235, endPoint x: 145, endPoint y: 266, distance: 43.2
click at [145, 266] on div ""icon" : "fa-solid fa-credit-card" , "label" : "Payment" , "path" : "/store/sch…" at bounding box center [744, 398] width 1279 height 548
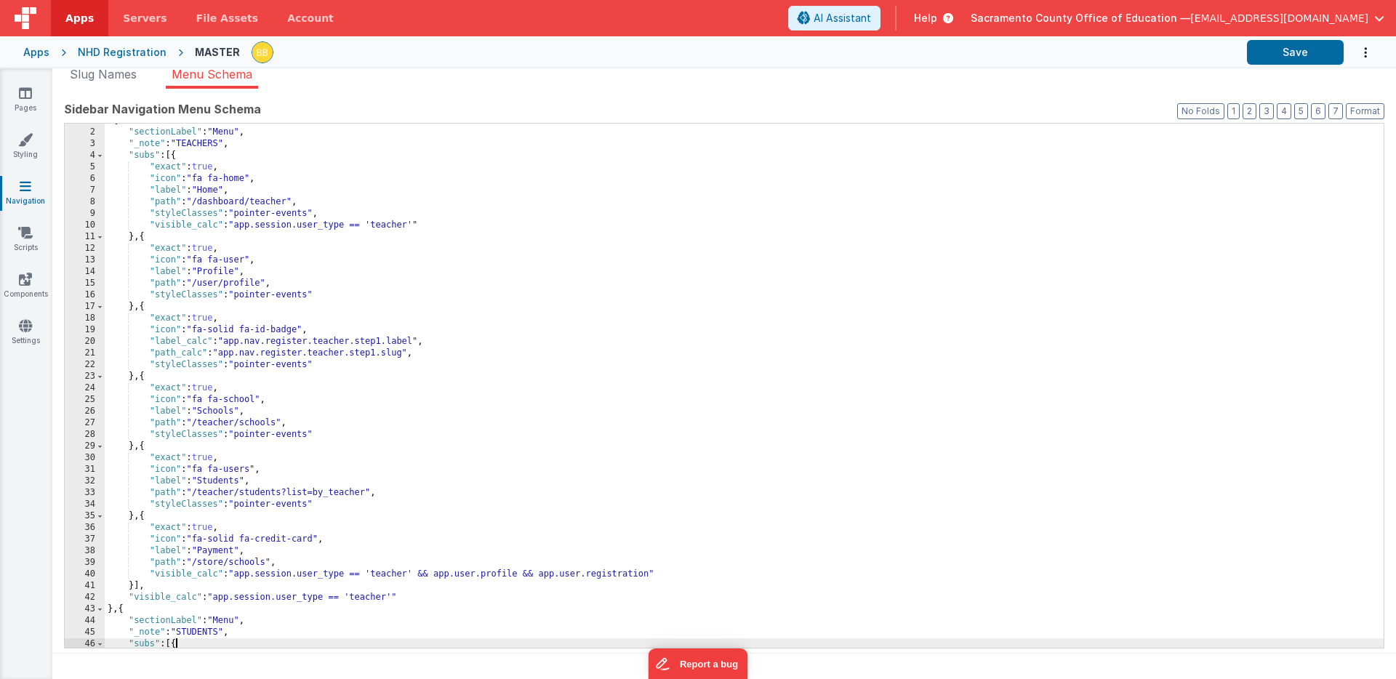
scroll to position [0, 0]
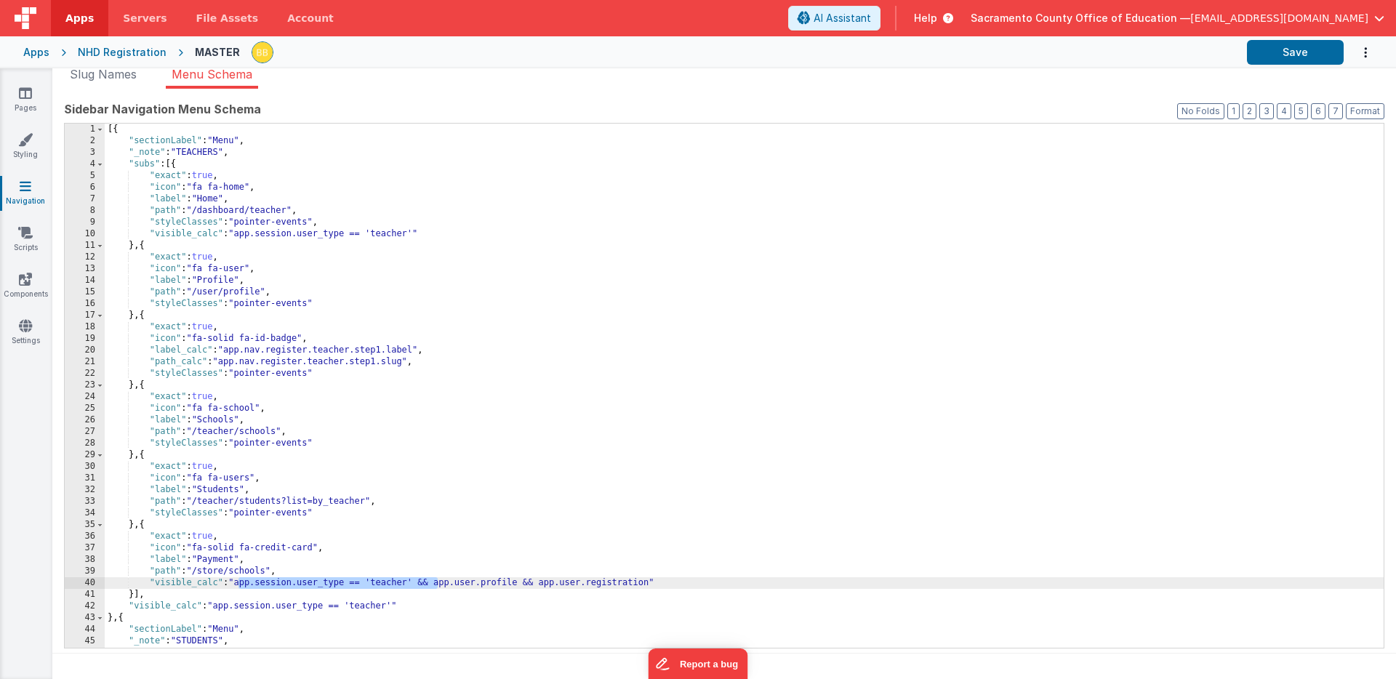
drag, startPoint x: 239, startPoint y: 586, endPoint x: 438, endPoint y: 585, distance: 199.3
click at [438, 585] on div "[{ "sectionLabel" : "Menu" , "_note" : "TEACHERS" , "subs" : [{ "exact" : true …" at bounding box center [744, 398] width 1279 height 548
click at [338, 305] on div "[{ "sectionLabel" : "Menu" , "_note" : "TEACHERS" , "subs" : [{ "exact" : true …" at bounding box center [744, 398] width 1279 height 548
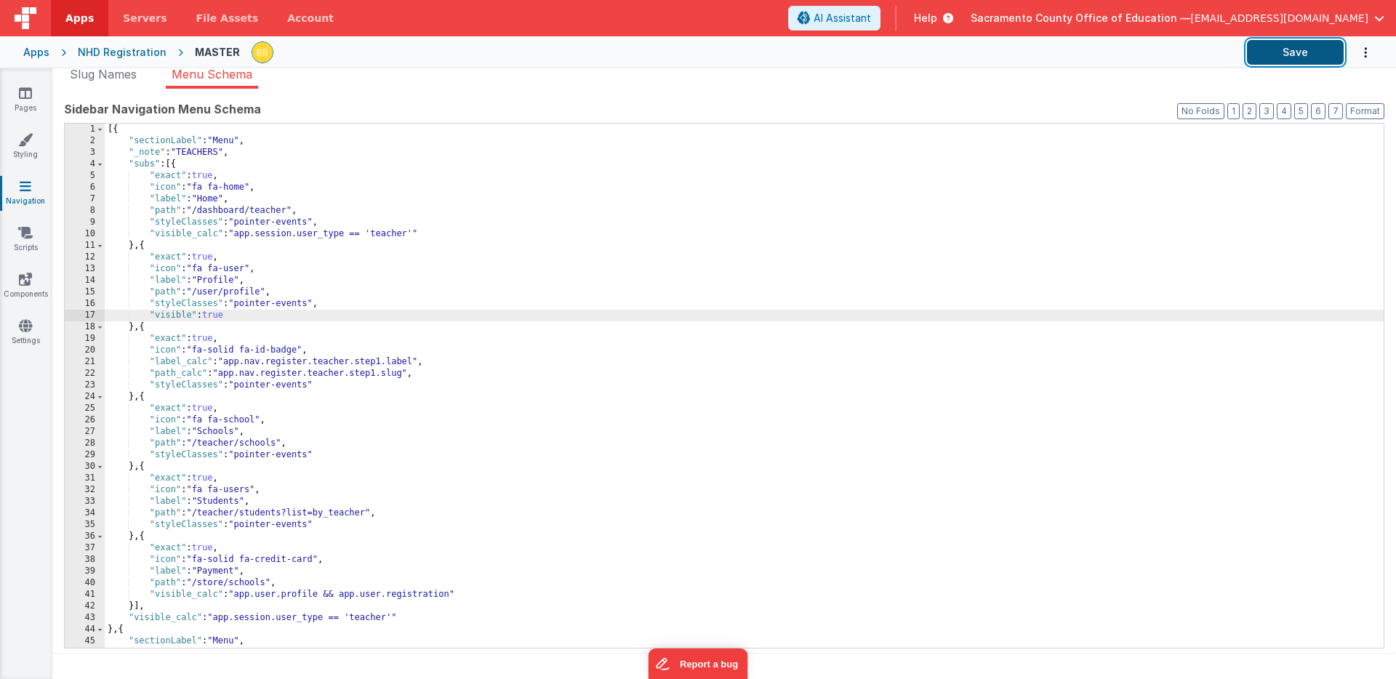
click at [1283, 49] on button "Save" at bounding box center [1295, 52] width 97 height 25
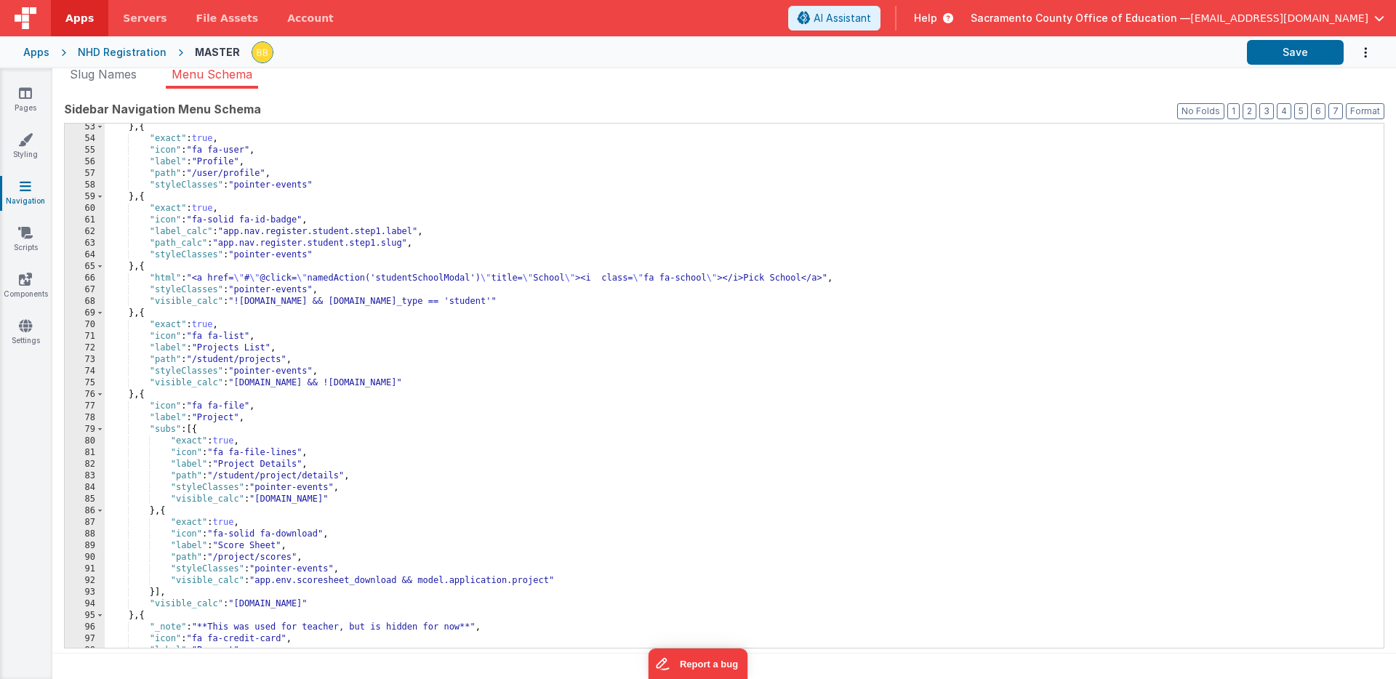
scroll to position [622, 0]
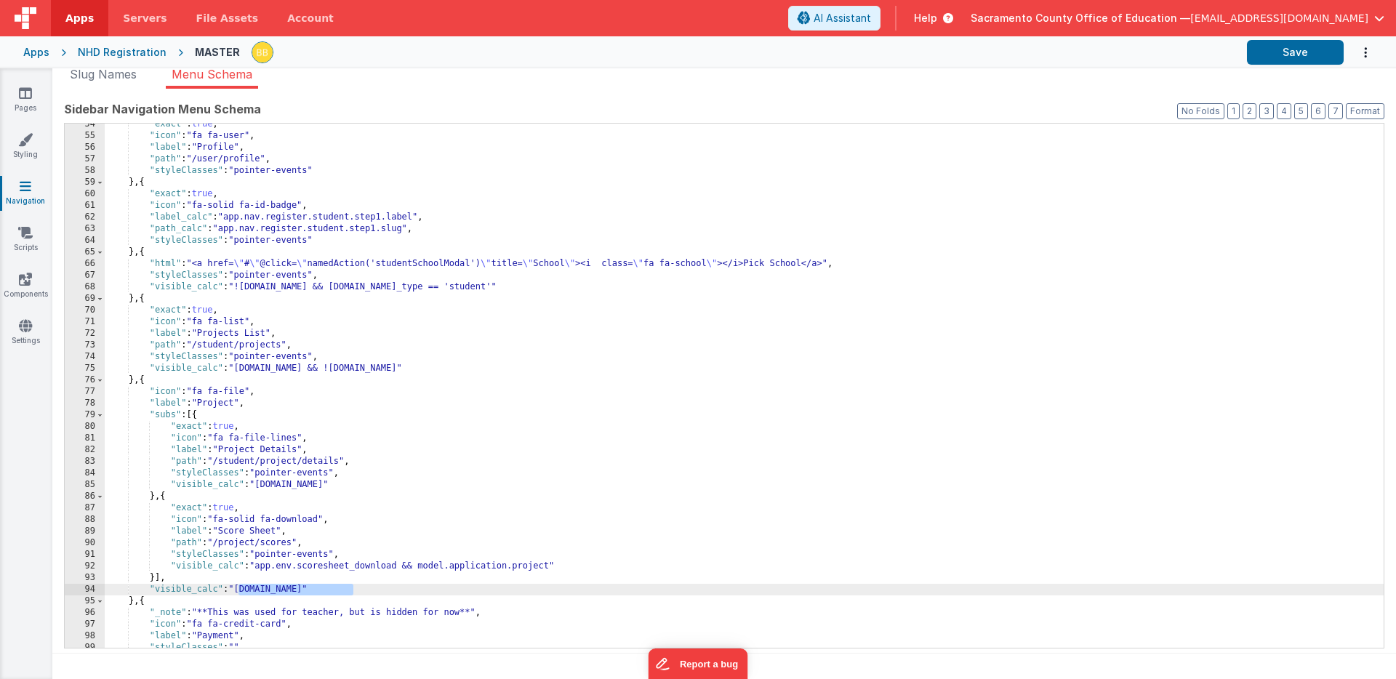
drag, startPoint x: 239, startPoint y: 592, endPoint x: 354, endPoint y: 591, distance: 115.6
click at [354, 591] on div ""exact" : true , "icon" : "fa fa-user" , "label" : "Profile" , "path" : "/user/…" at bounding box center [744, 393] width 1279 height 548
click at [260, 568] on div ""exact" : true , "icon" : "fa fa-user" , "label" : "Profile" , "path" : "/user/…" at bounding box center [744, 393] width 1279 height 548
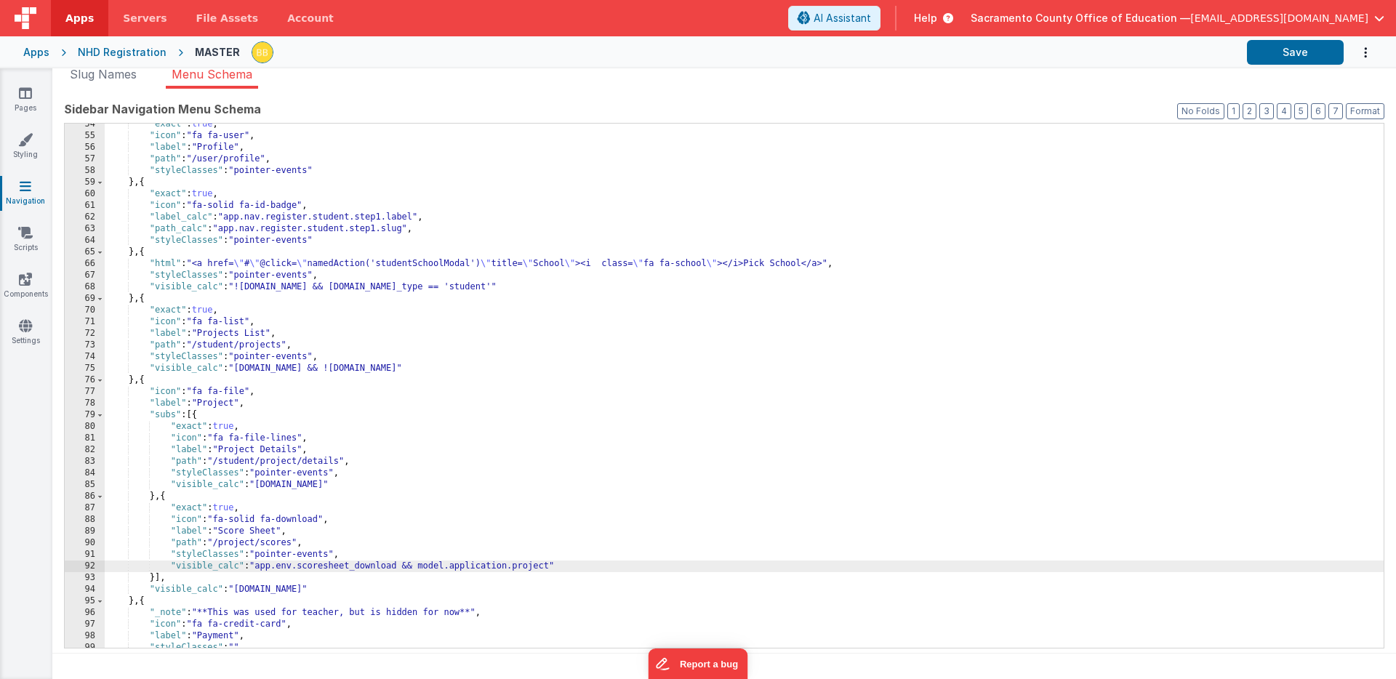
paste textarea
click at [263, 591] on div ""exact" : true , "icon" : "fa fa-user" , "label" : "Profile" , "path" : "/user/…" at bounding box center [744, 393] width 1279 height 548
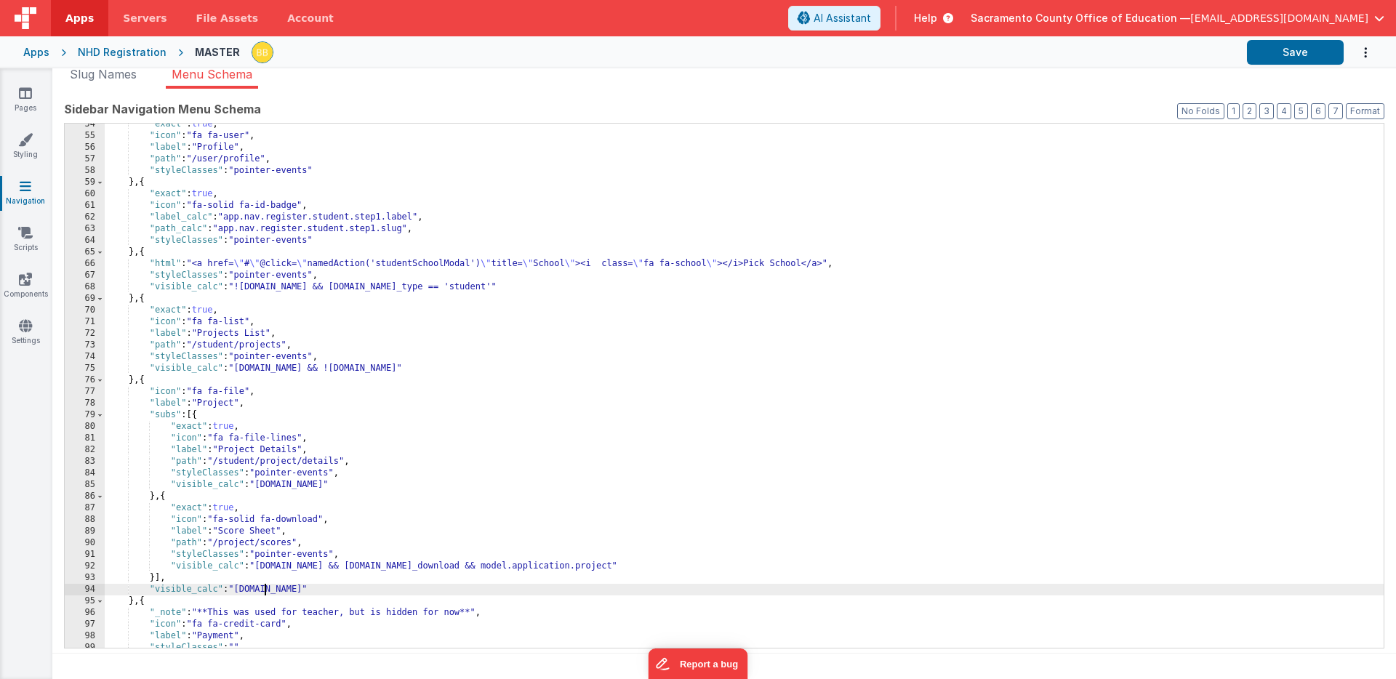
click at [263, 591] on div ""exact" : true , "icon" : "fa fa-user" , "label" : "Profile" , "path" : "/user/…" at bounding box center [744, 393] width 1279 height 548
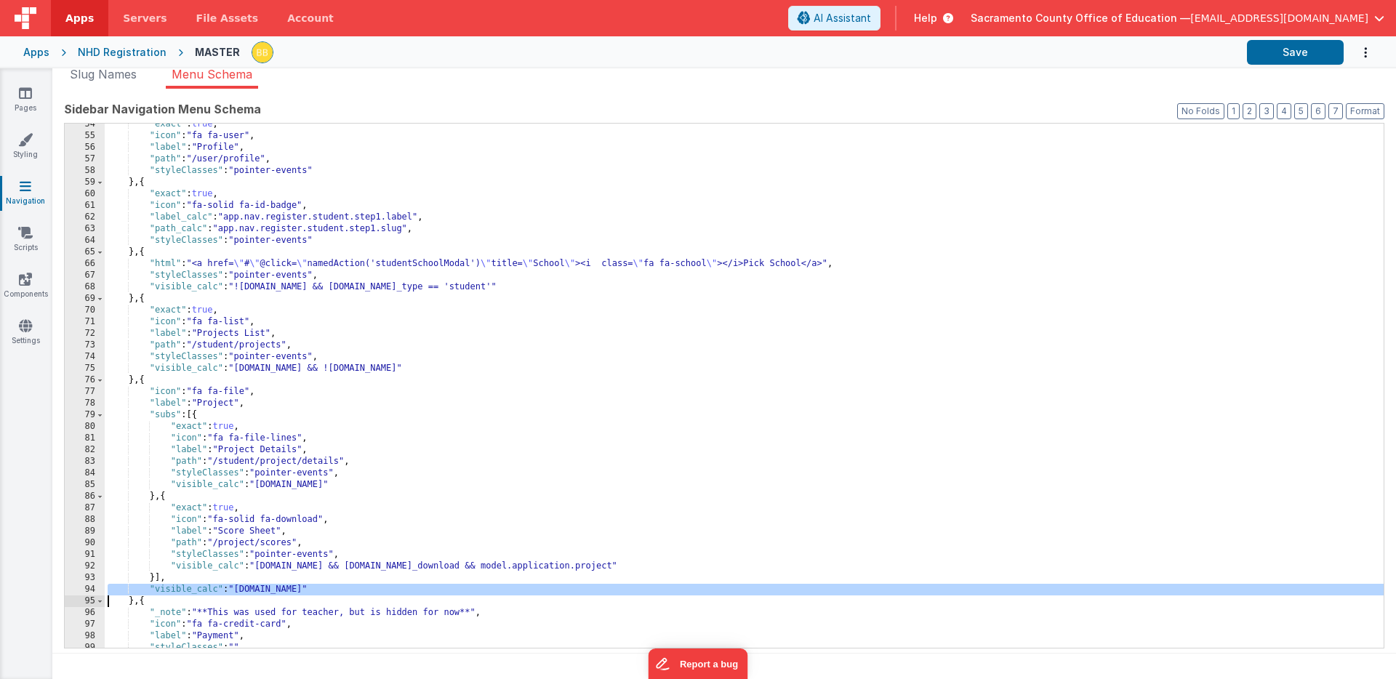
click at [263, 591] on div ""exact" : true , "icon" : "fa fa-user" , "label" : "Profile" , "path" : "/user/…" at bounding box center [744, 393] width 1279 height 548
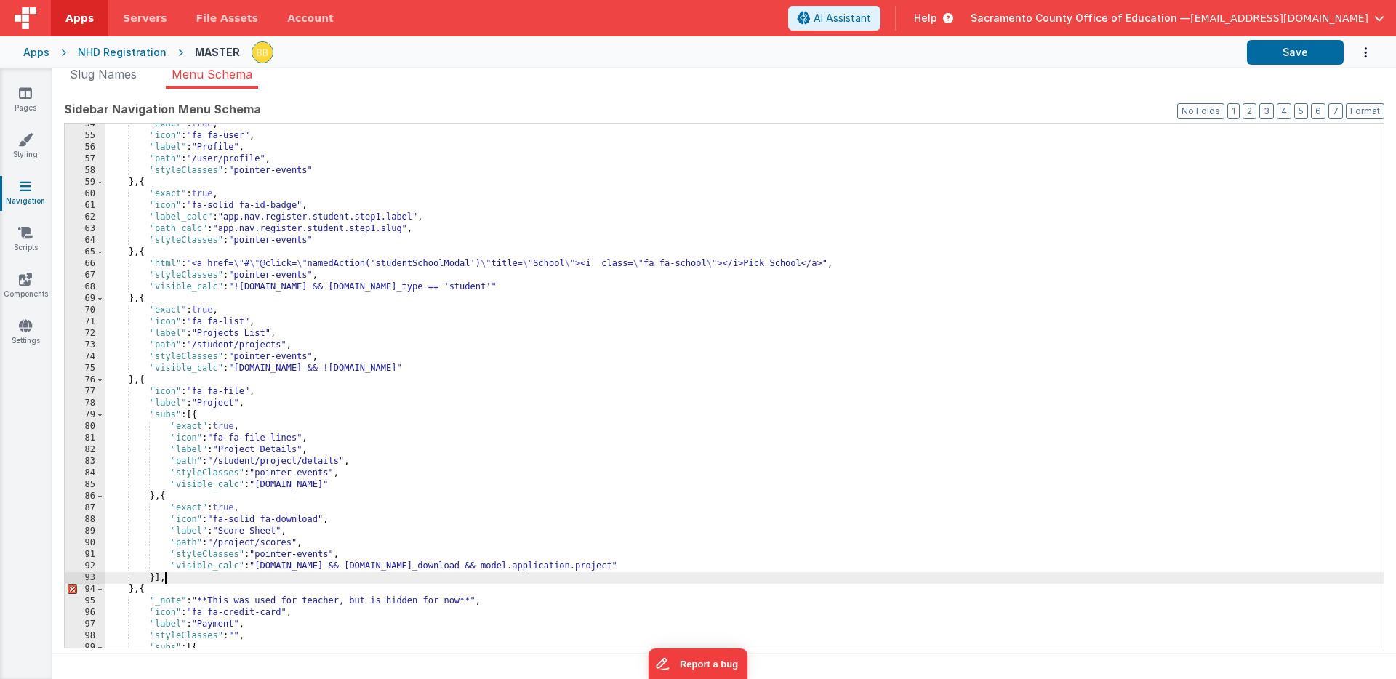
click at [165, 580] on div ""exact" : true , "icon" : "fa fa-user" , "label" : "Profile" , "path" : "/user/…" at bounding box center [744, 393] width 1279 height 548
click at [160, 579] on div ""exact" : true , "icon" : "fa fa-user" , "label" : "Profile" , "path" : "/user/…" at bounding box center [744, 393] width 1279 height 548
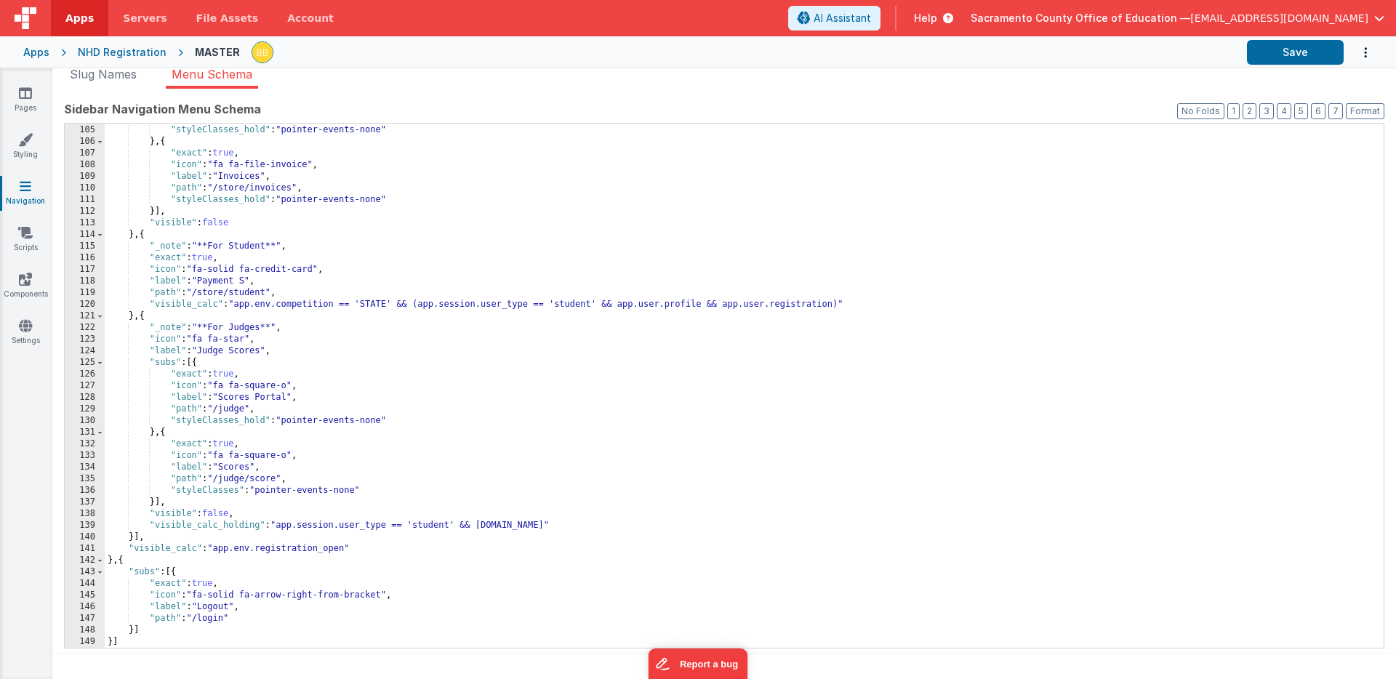
scroll to position [1209, 0]
click at [1285, 51] on button "Save" at bounding box center [1295, 52] width 97 height 25
click at [25, 137] on icon at bounding box center [25, 139] width 15 height 15
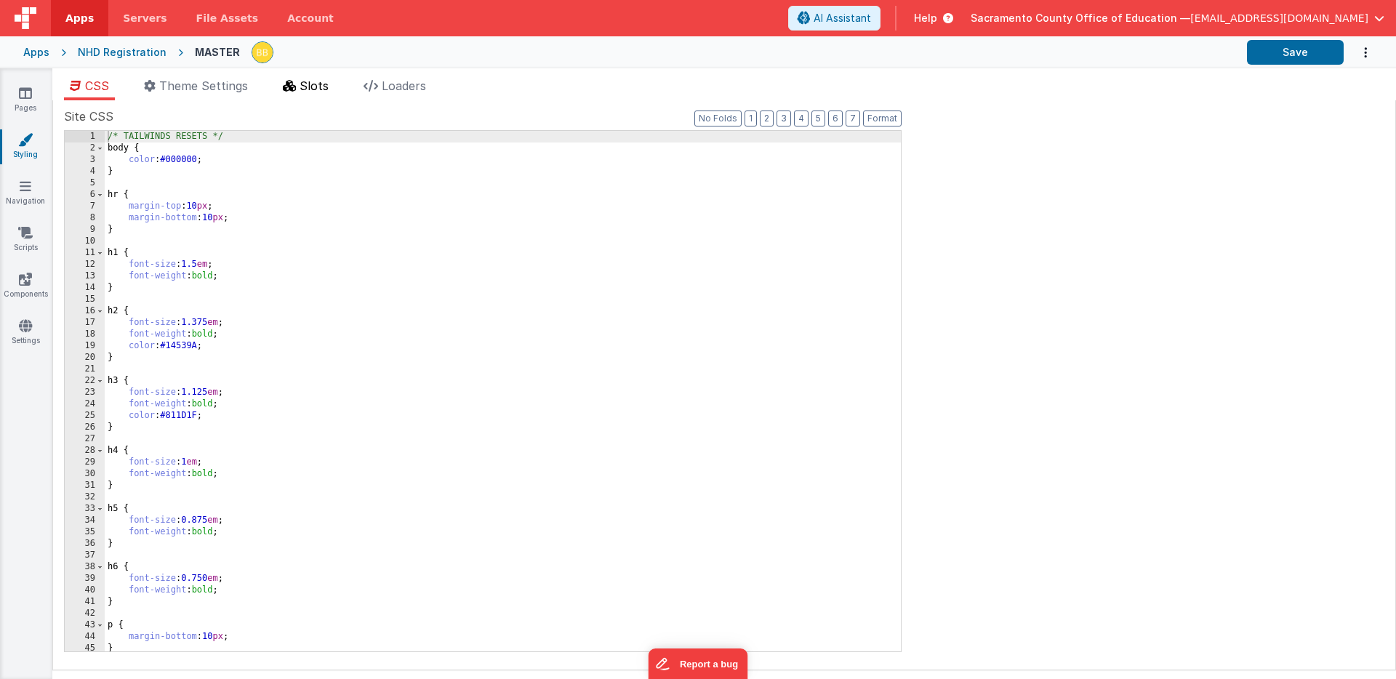
click at [323, 82] on span "Slots" at bounding box center [314, 86] width 29 height 15
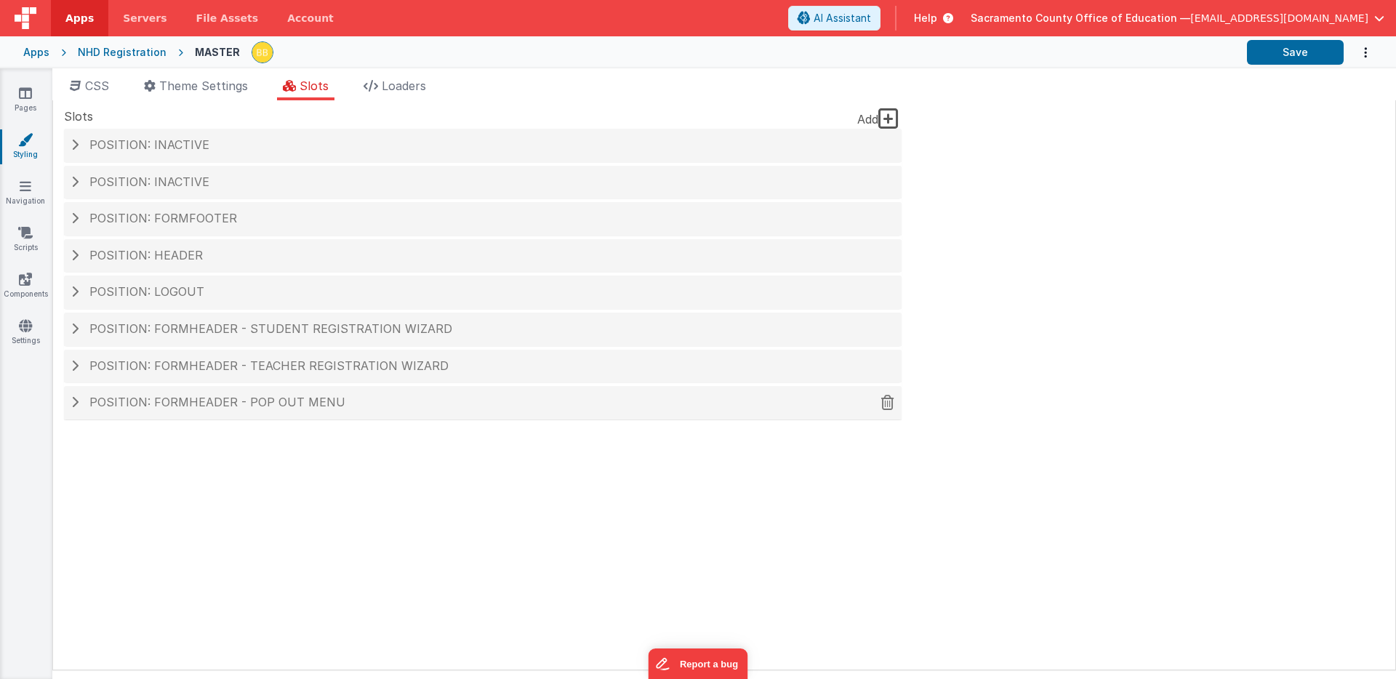
click at [278, 408] on span "Position: formHeader - Pop out menu" at bounding box center [217, 402] width 256 height 15
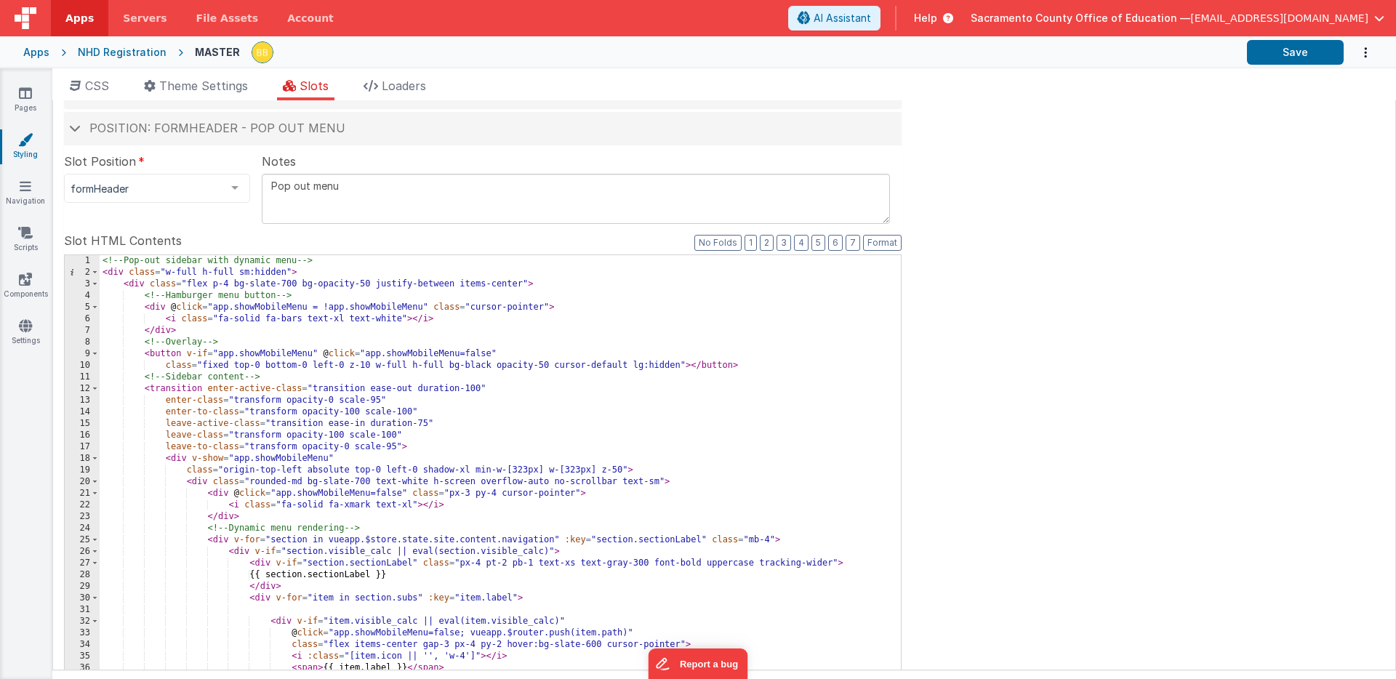
scroll to position [358, 0]
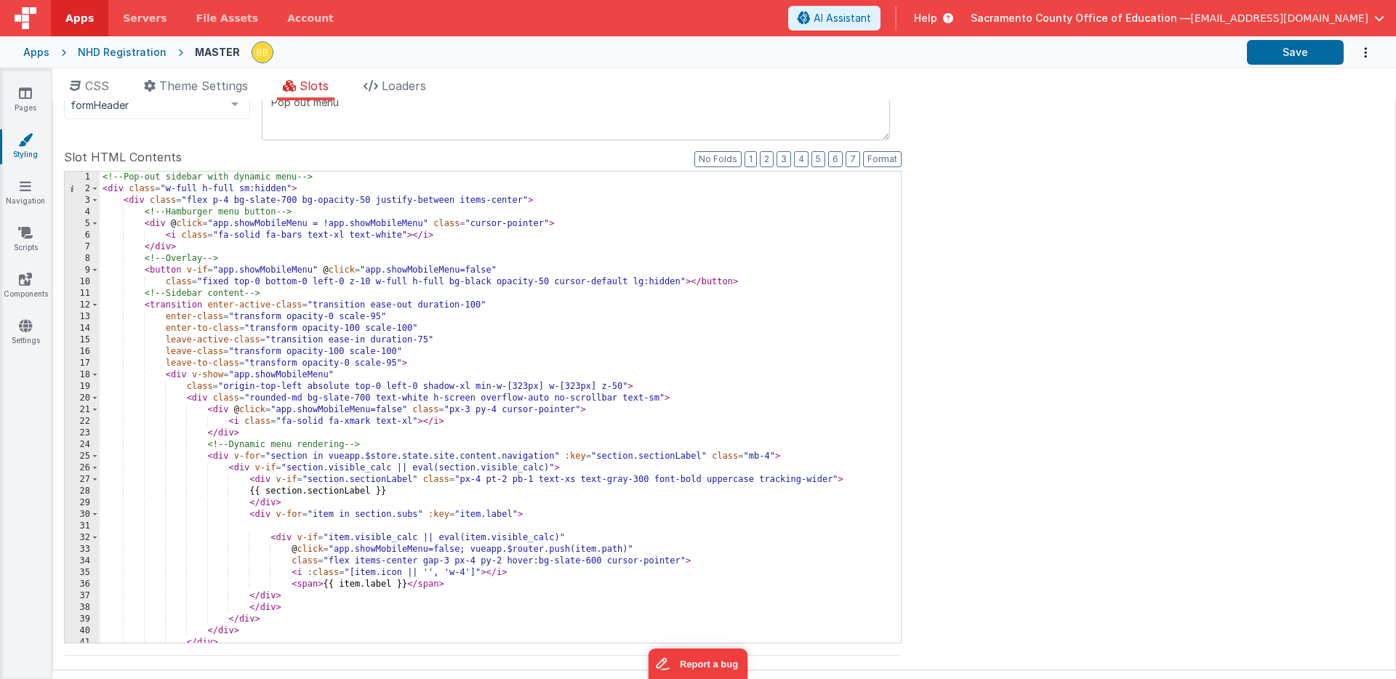
click at [124, 53] on div "NHD Registration" at bounding box center [122, 52] width 89 height 15
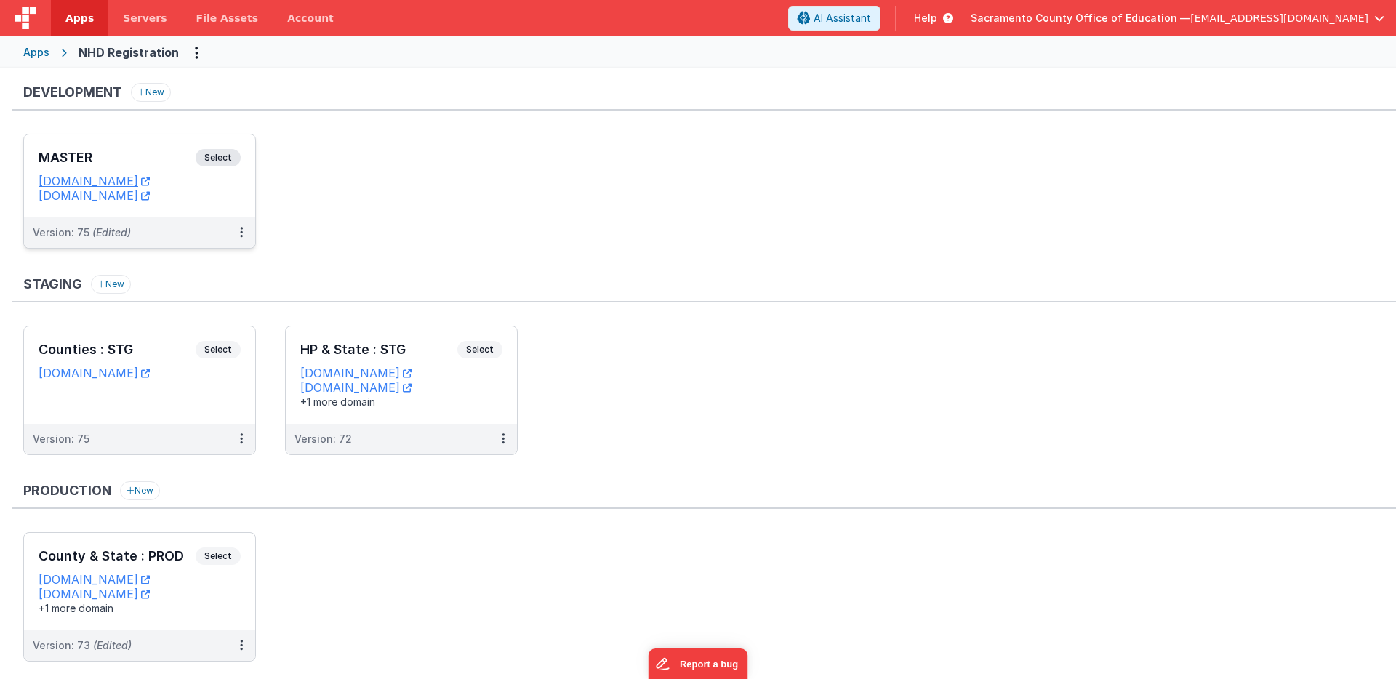
click at [220, 155] on span "Select" at bounding box center [218, 157] width 45 height 17
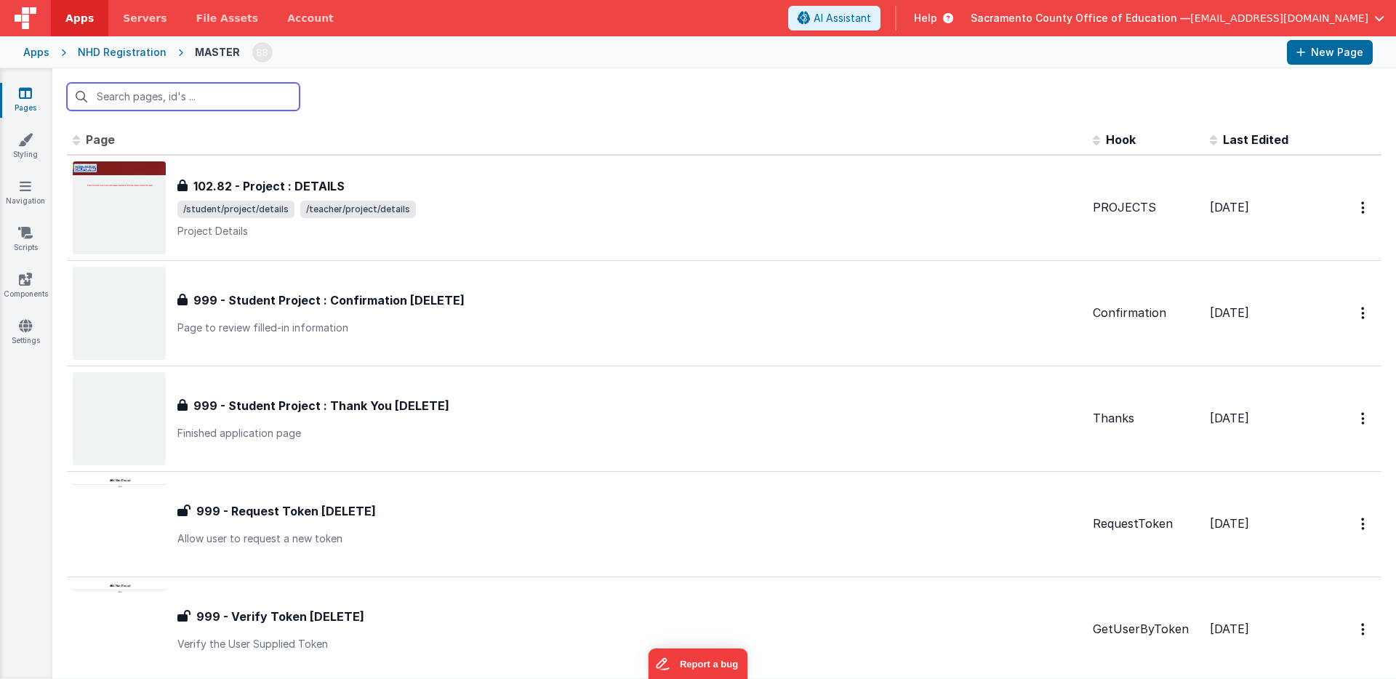
click at [222, 96] on input "text" at bounding box center [183, 97] width 233 height 28
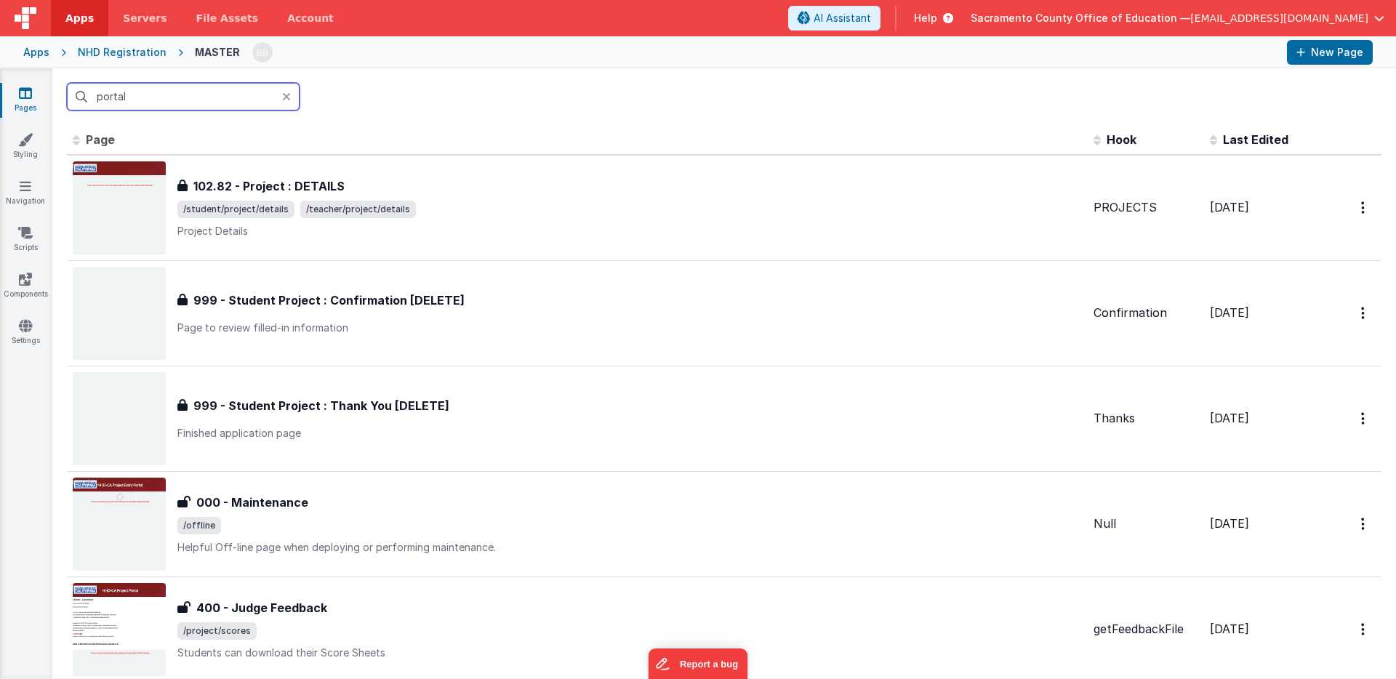
click at [186, 97] on input "portal" at bounding box center [183, 97] width 233 height 28
type input "portal"
click at [287, 95] on icon at bounding box center [286, 97] width 9 height 12
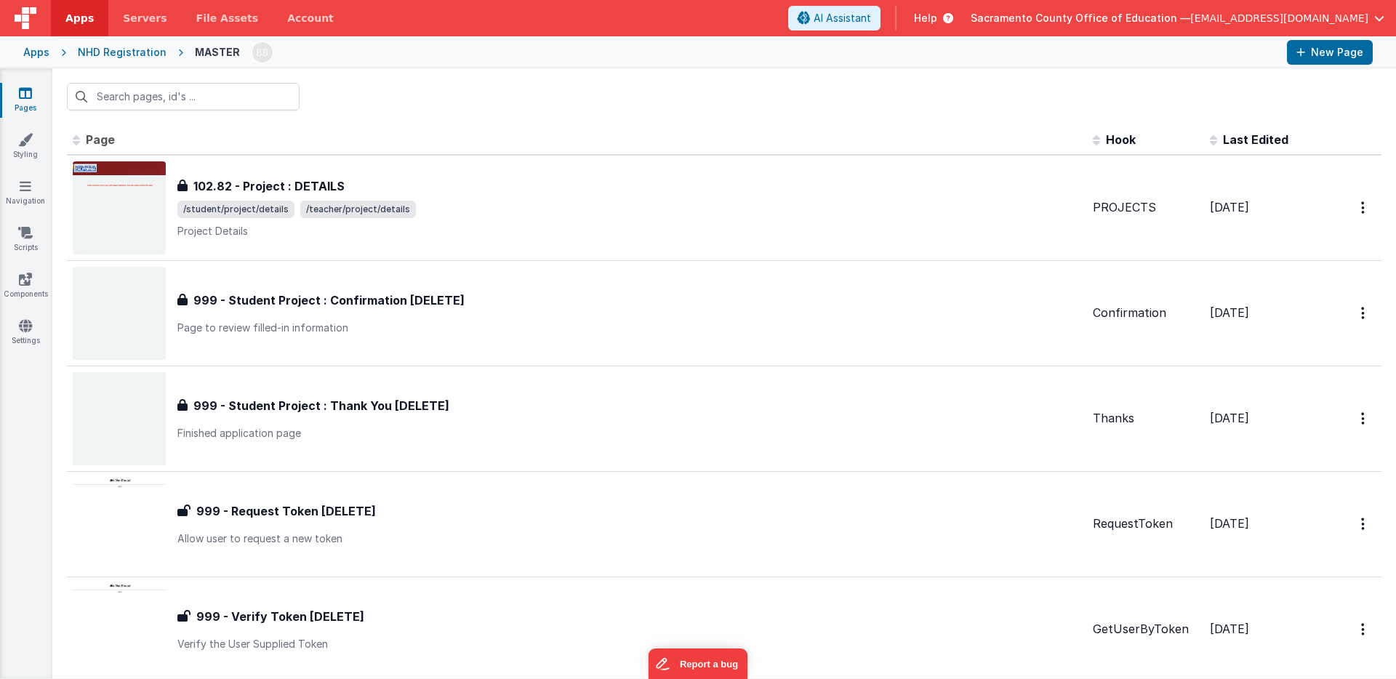
click at [97, 137] on span "Page" at bounding box center [100, 139] width 29 height 15
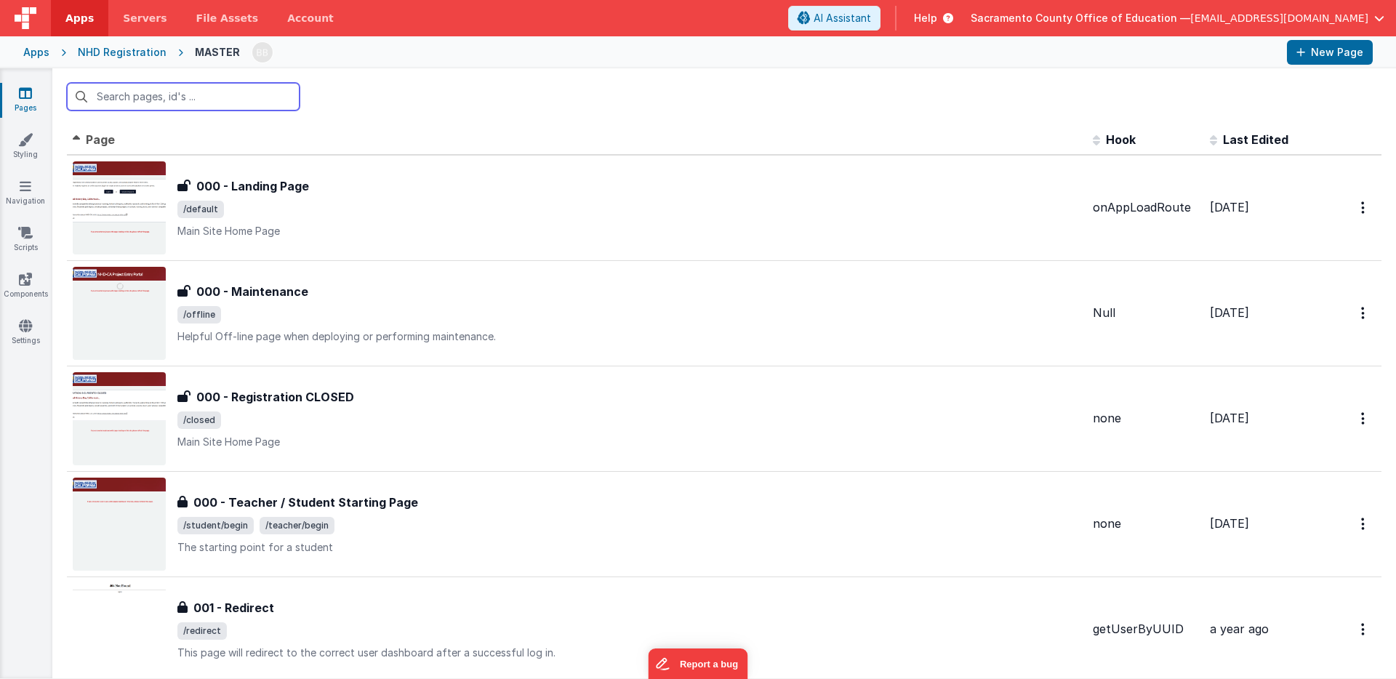
click at [166, 95] on input "text" at bounding box center [183, 97] width 233 height 28
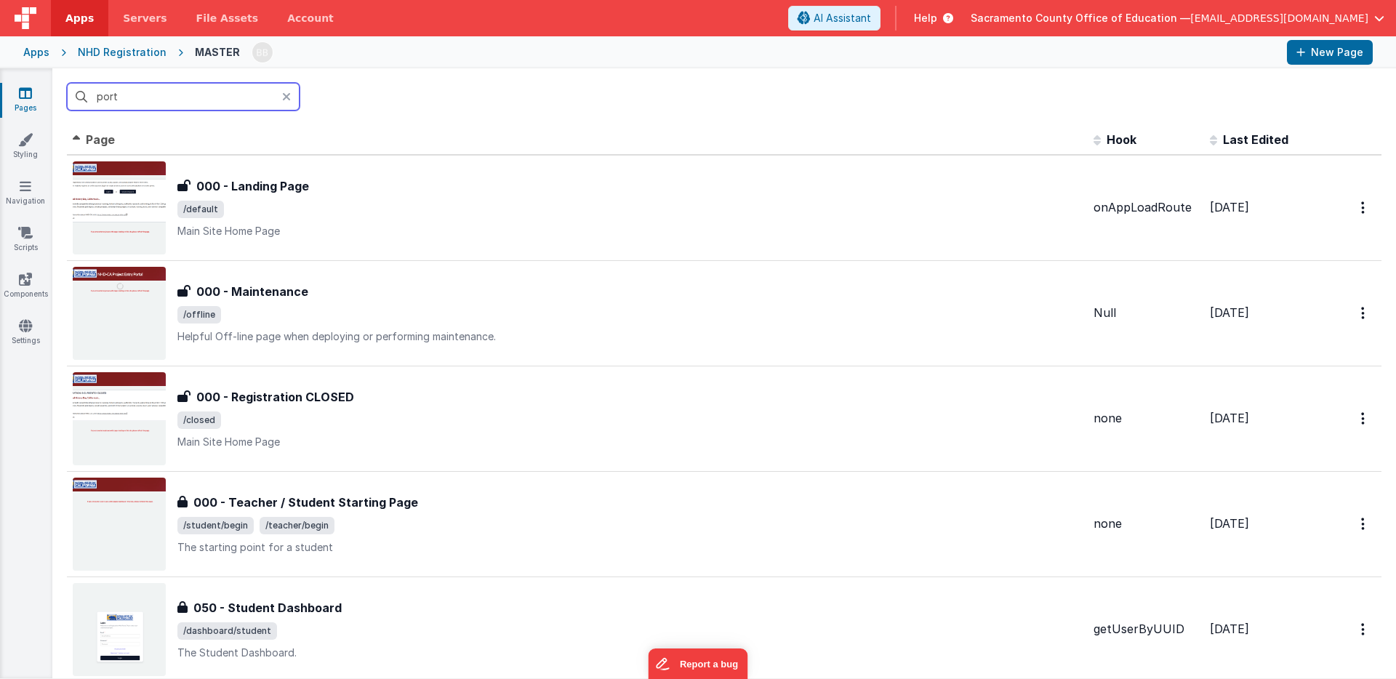
type input "port"
click at [287, 93] on icon at bounding box center [286, 97] width 9 height 12
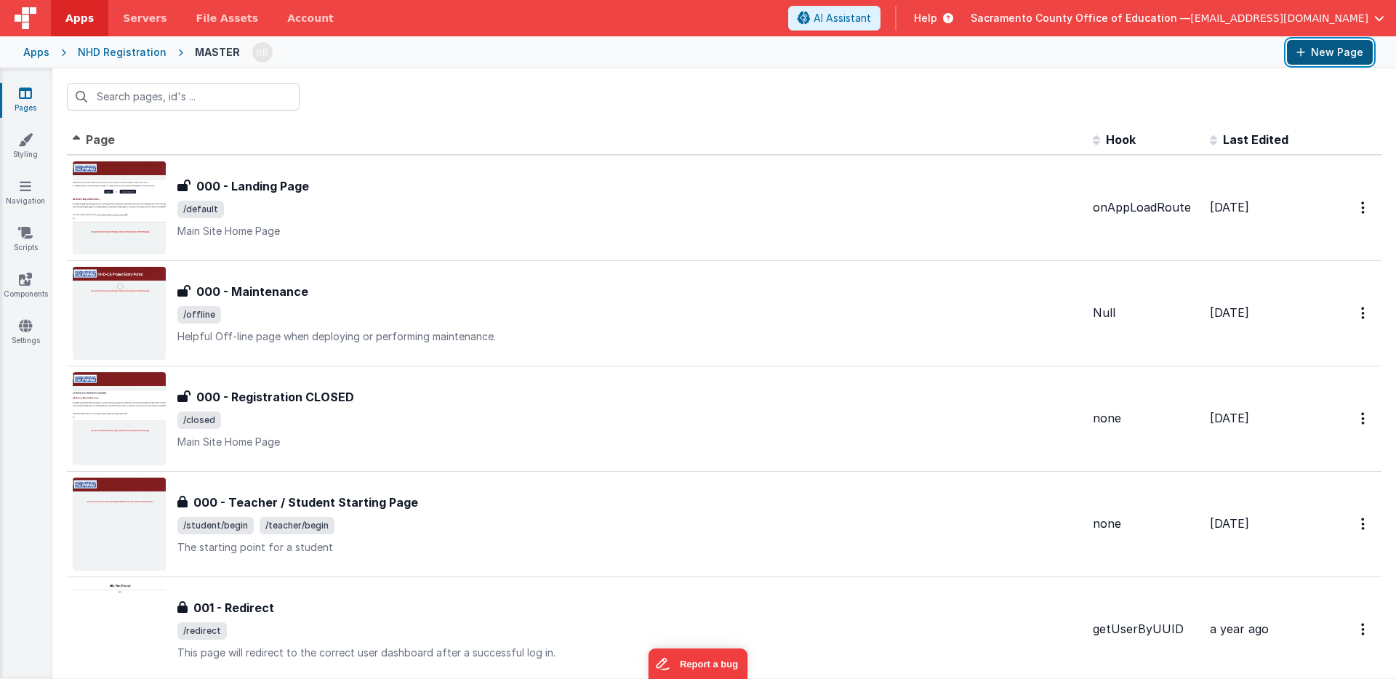
click at [1341, 51] on button "New Page" at bounding box center [1330, 52] width 86 height 25
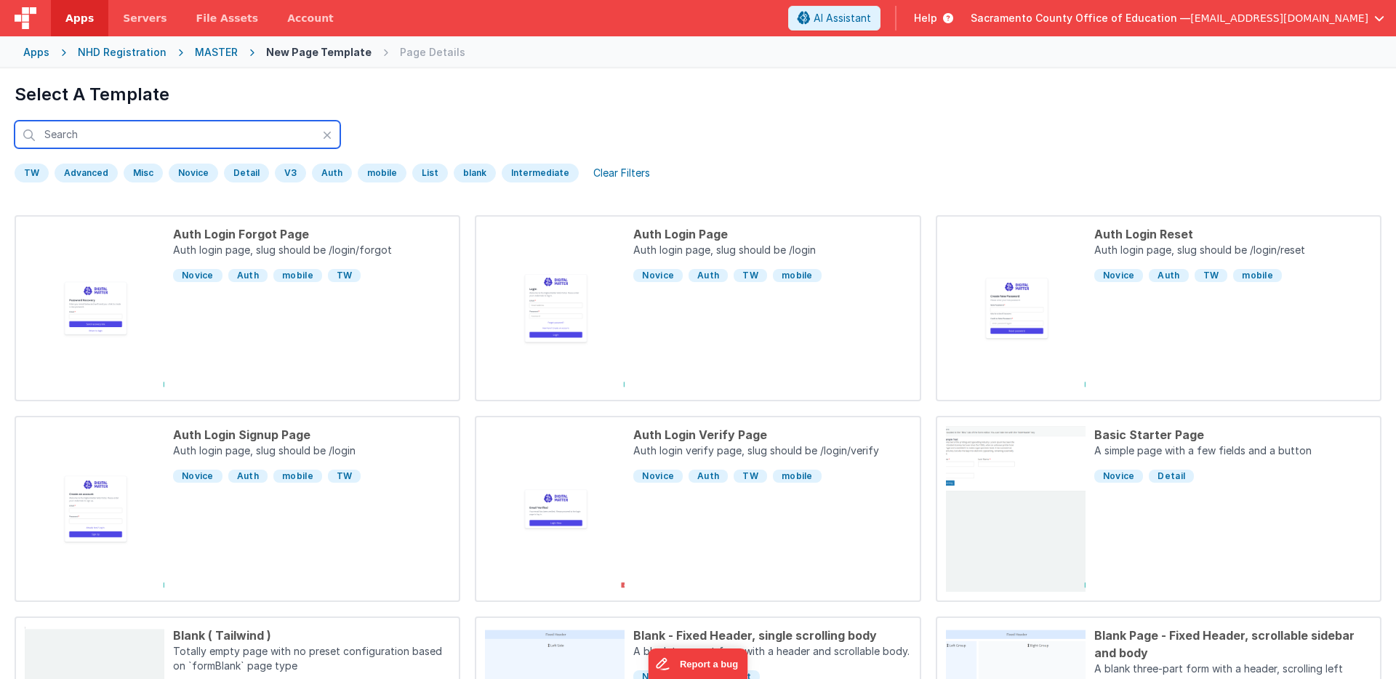
click at [188, 136] on input "text" at bounding box center [178, 135] width 326 height 28
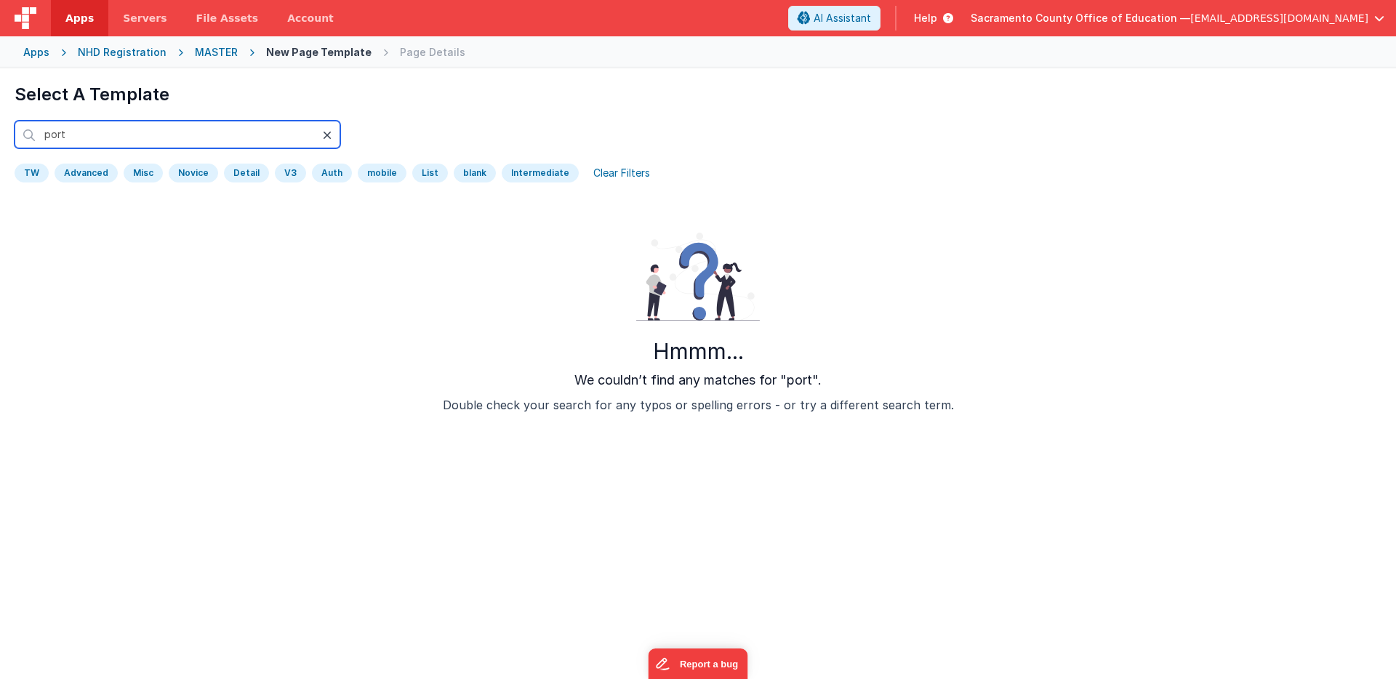
type input "port"
click at [327, 132] on icon at bounding box center [327, 135] width 9 height 12
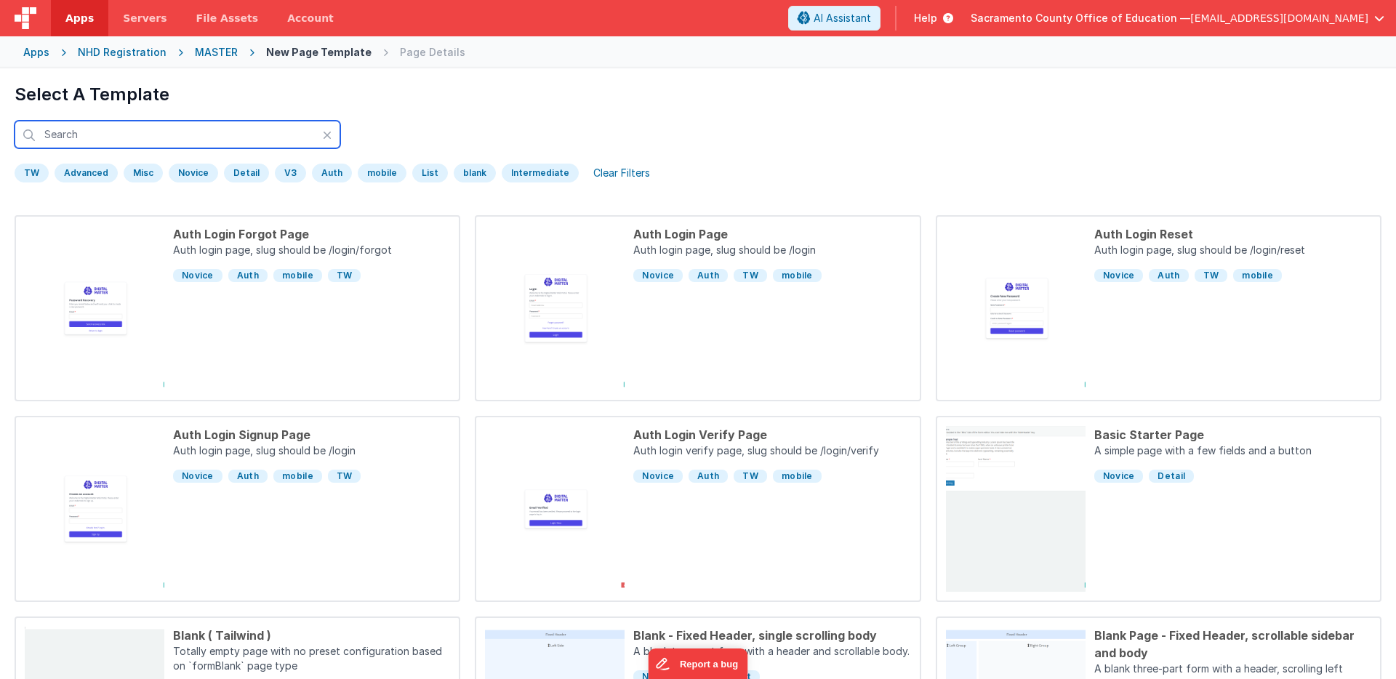
click at [217, 137] on input "text" at bounding box center [178, 135] width 326 height 28
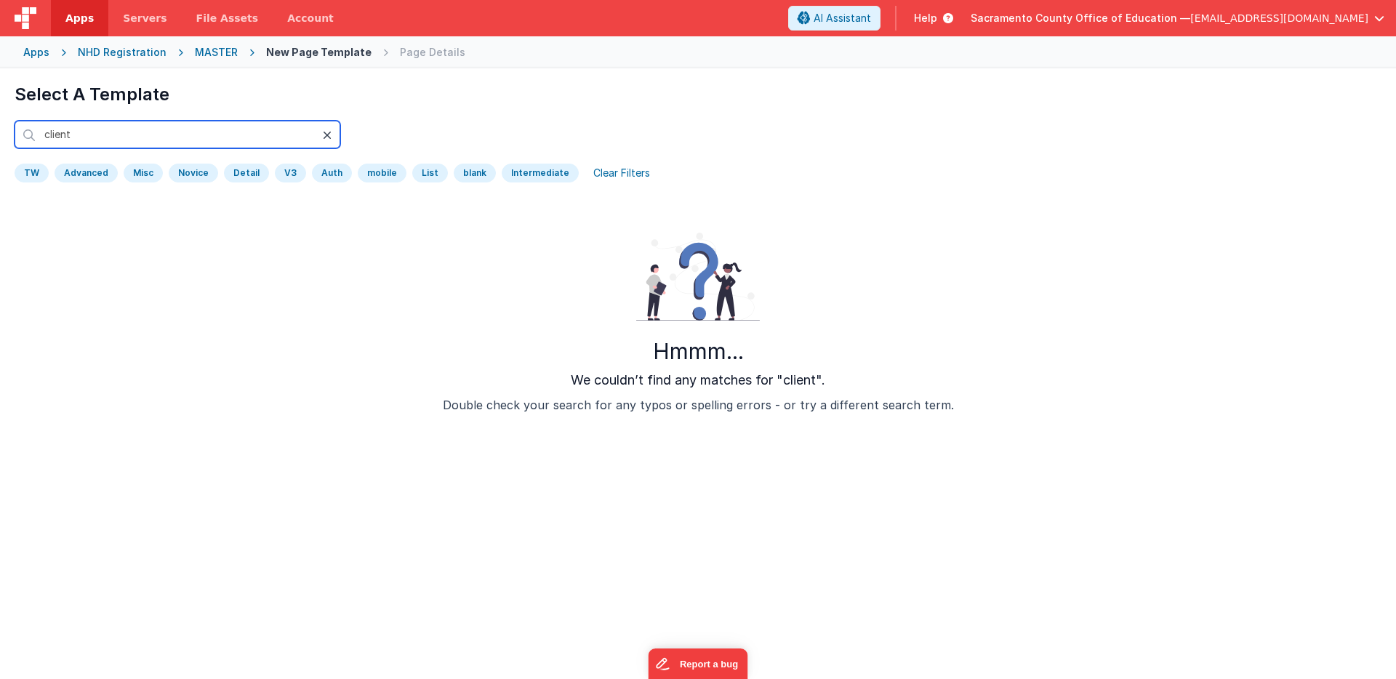
type input "client"
click at [329, 135] on icon at bounding box center [327, 135] width 9 height 12
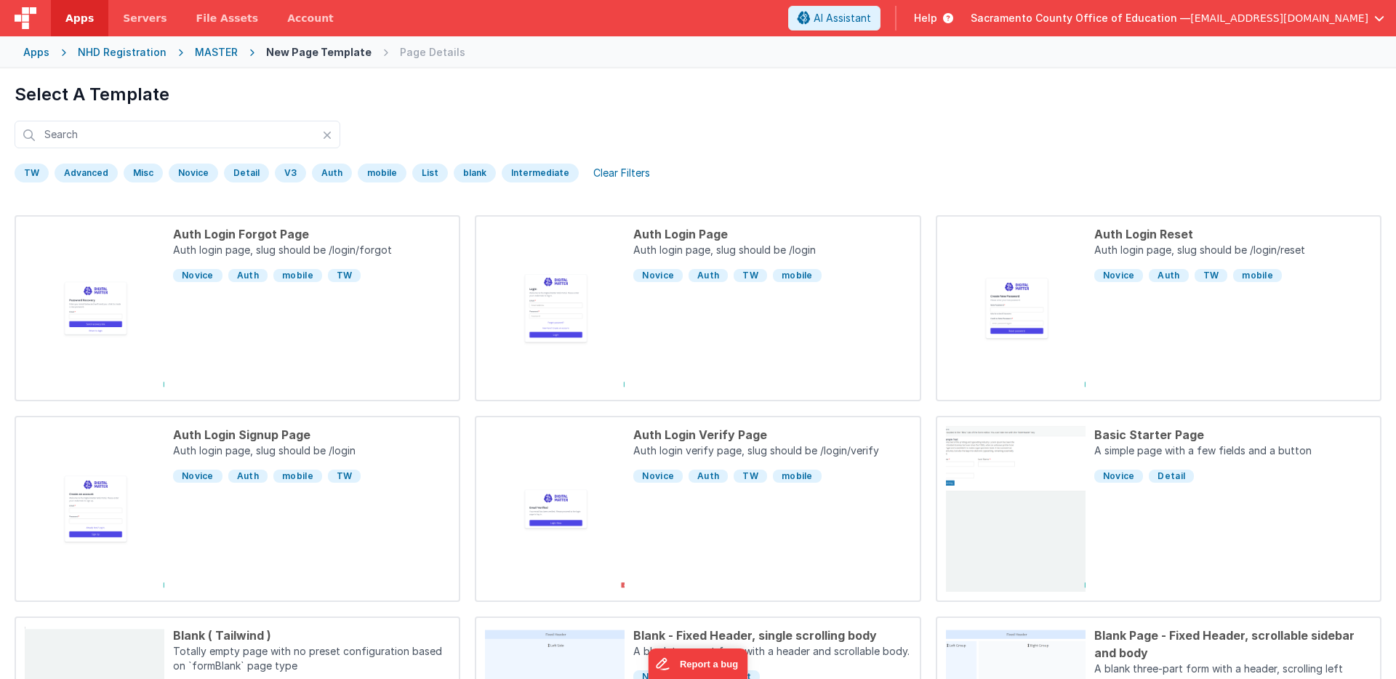
click at [76, 15] on span "Apps" at bounding box center [79, 18] width 28 height 15
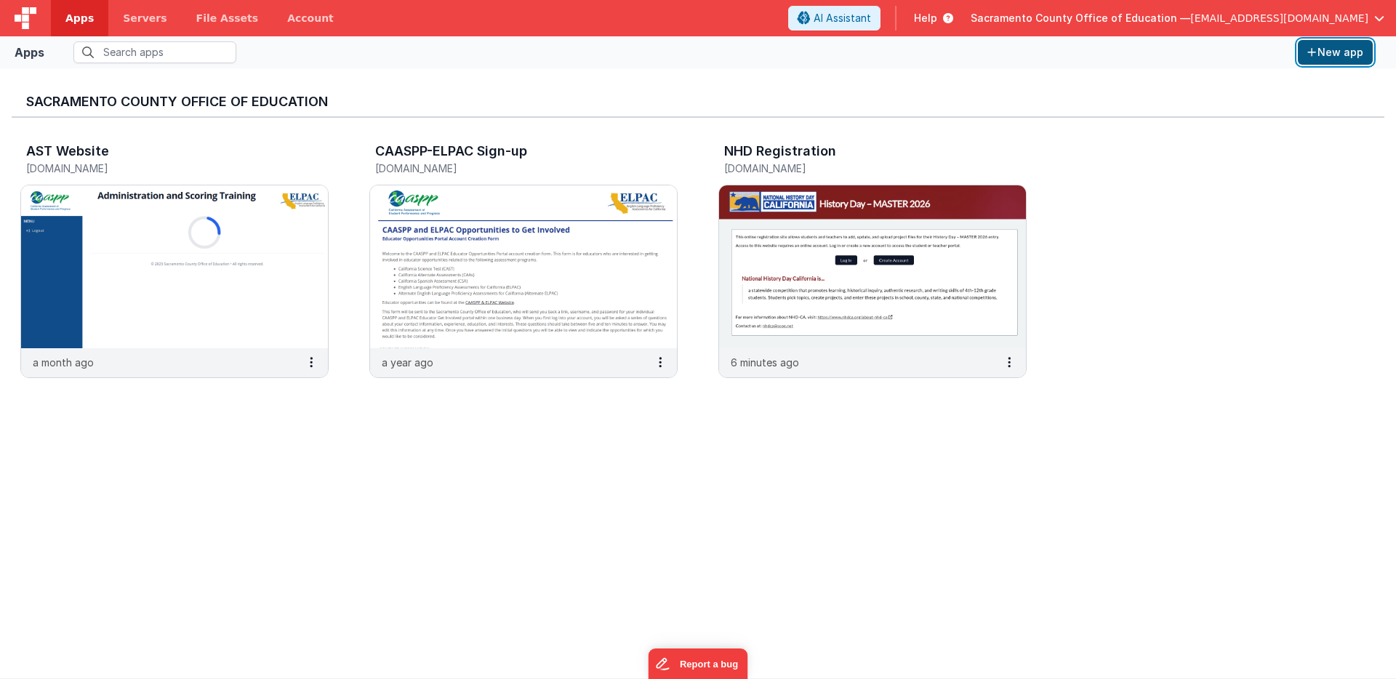
click at [1340, 49] on button "New app" at bounding box center [1335, 52] width 75 height 25
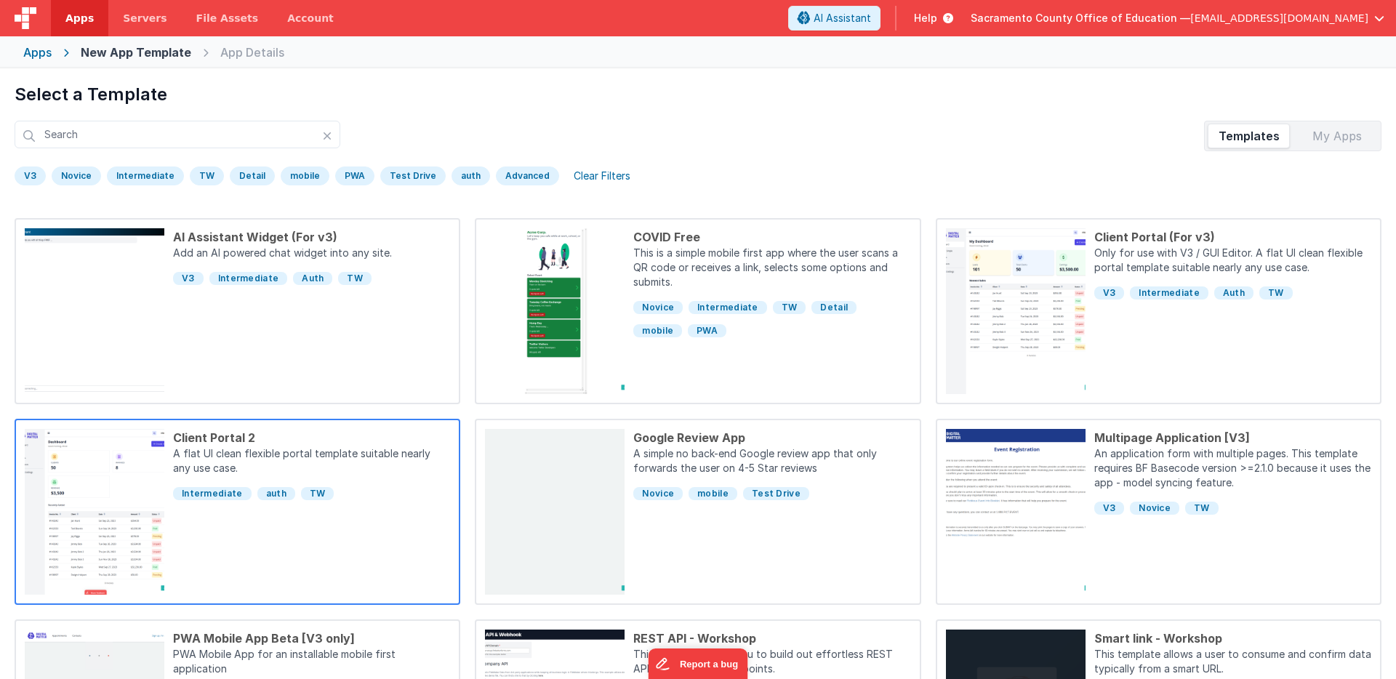
click at [228, 446] on div "Client Portal 2" at bounding box center [311, 437] width 277 height 17
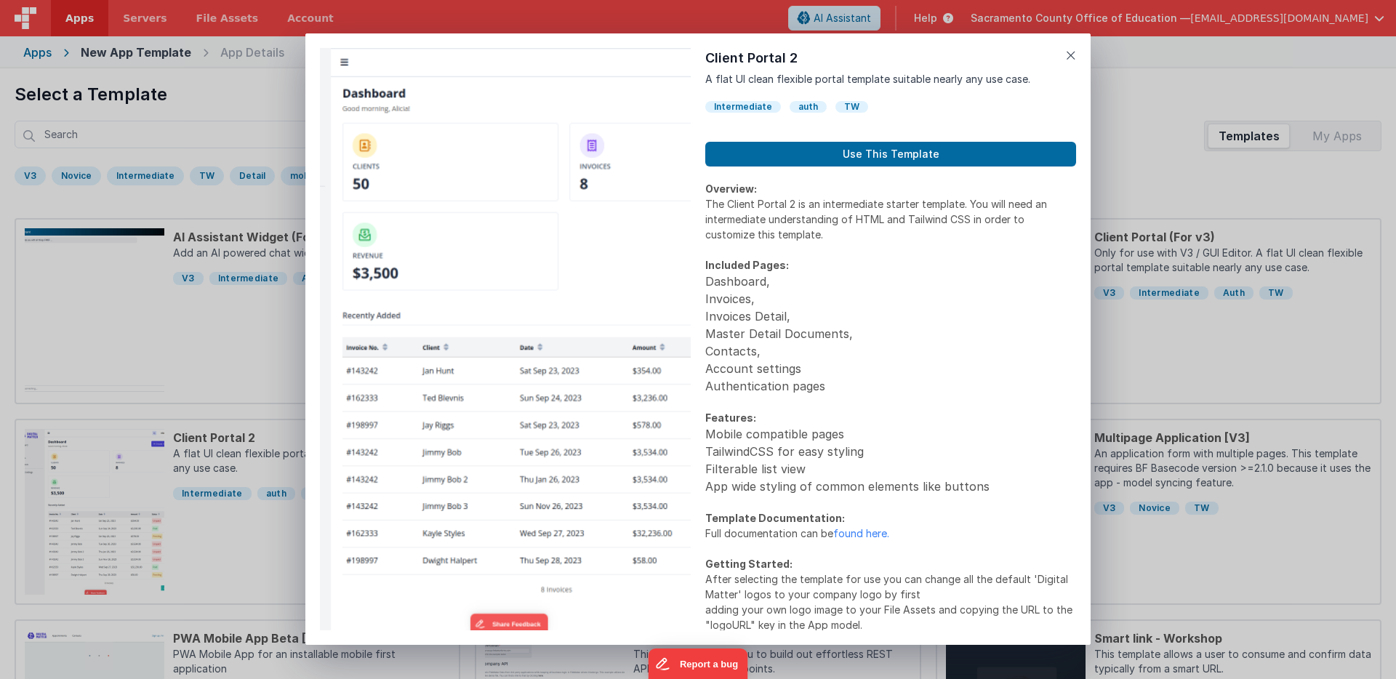
scroll to position [9, 0]
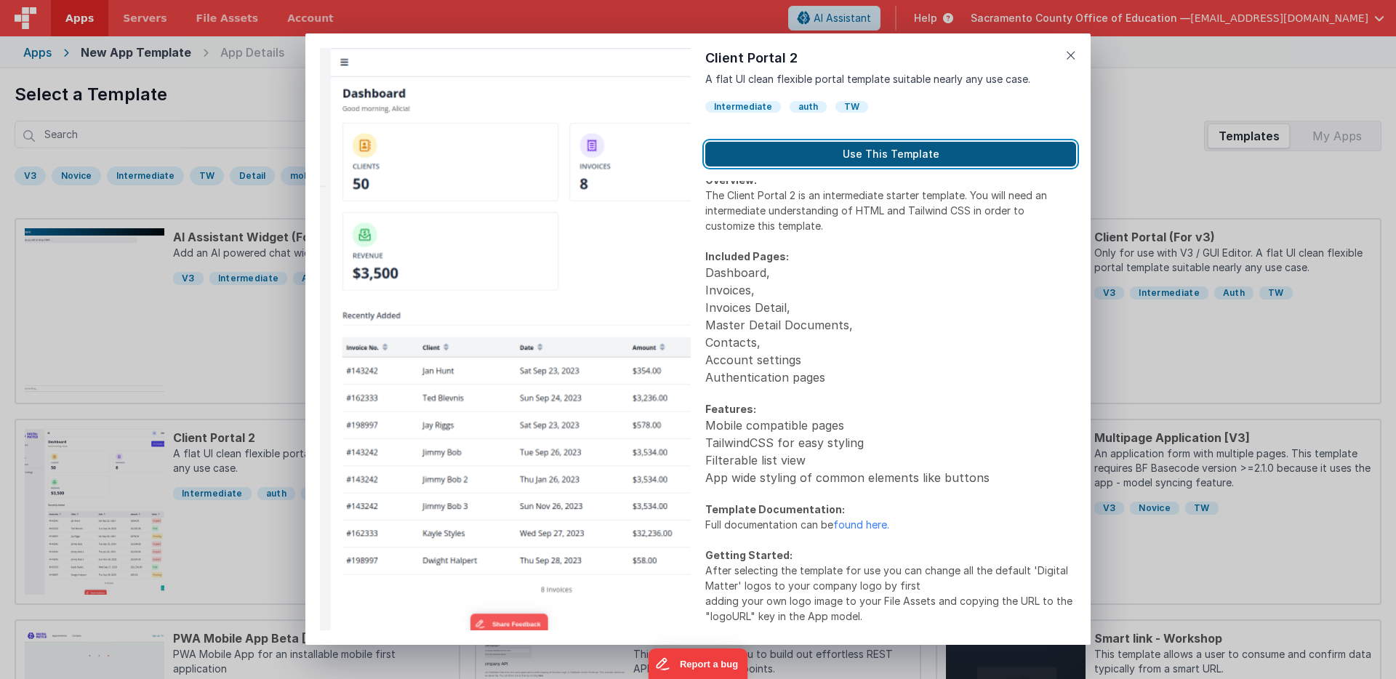
click at [882, 153] on button "Use This Template" at bounding box center [890, 154] width 371 height 25
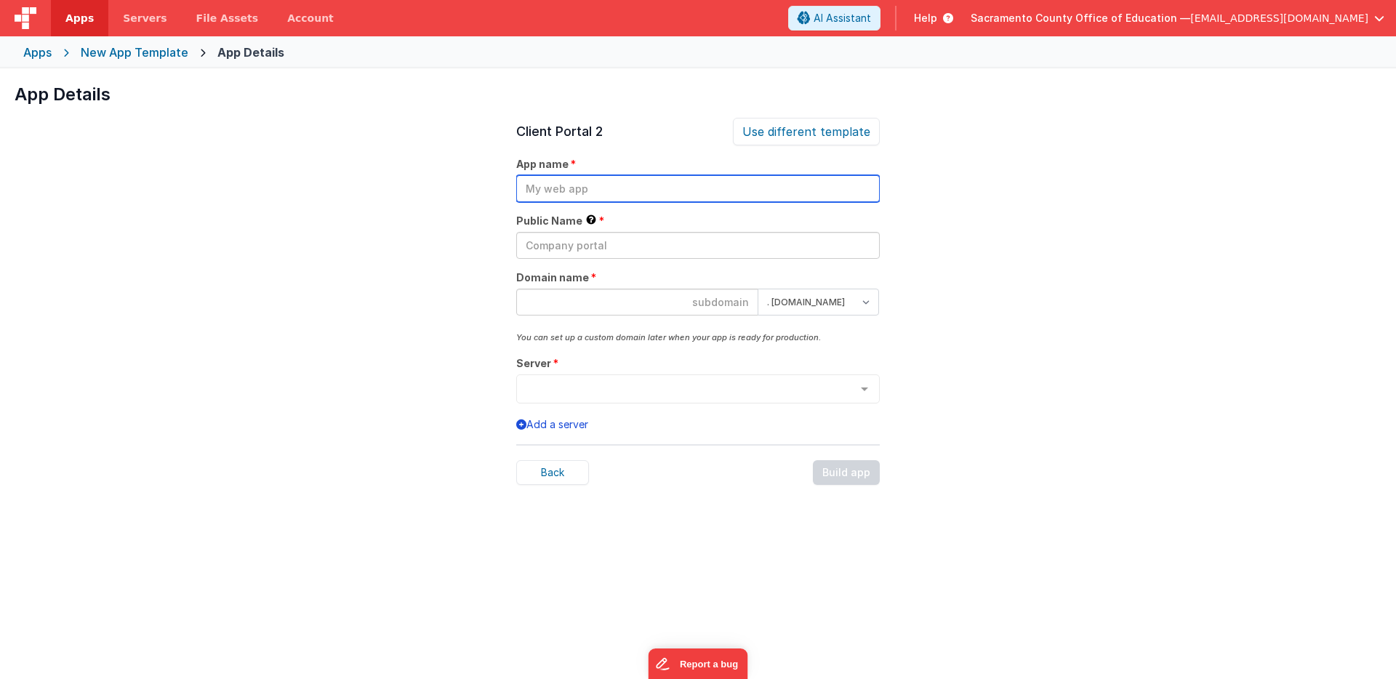
click at [617, 188] on input "text" at bounding box center [698, 188] width 364 height 27
type input "Client Portal"
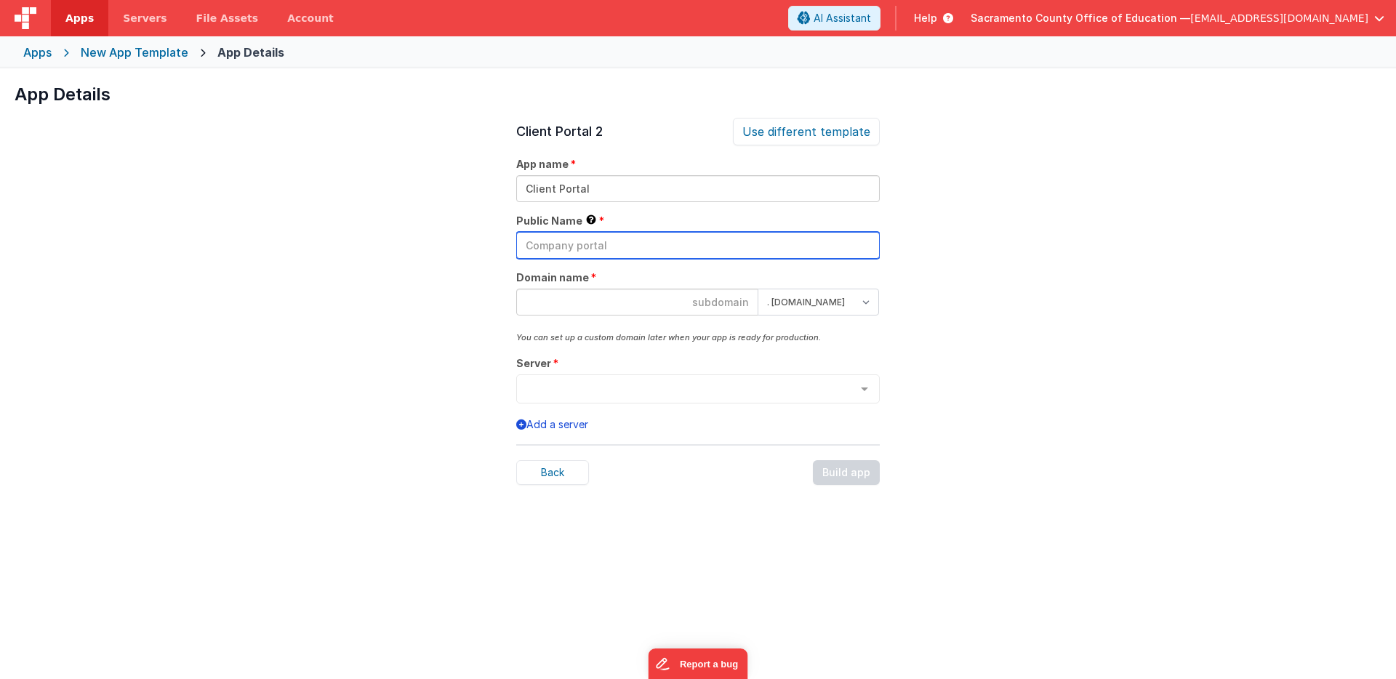
click at [614, 243] on input "text" at bounding box center [698, 245] width 364 height 27
type input "DEV Portal"
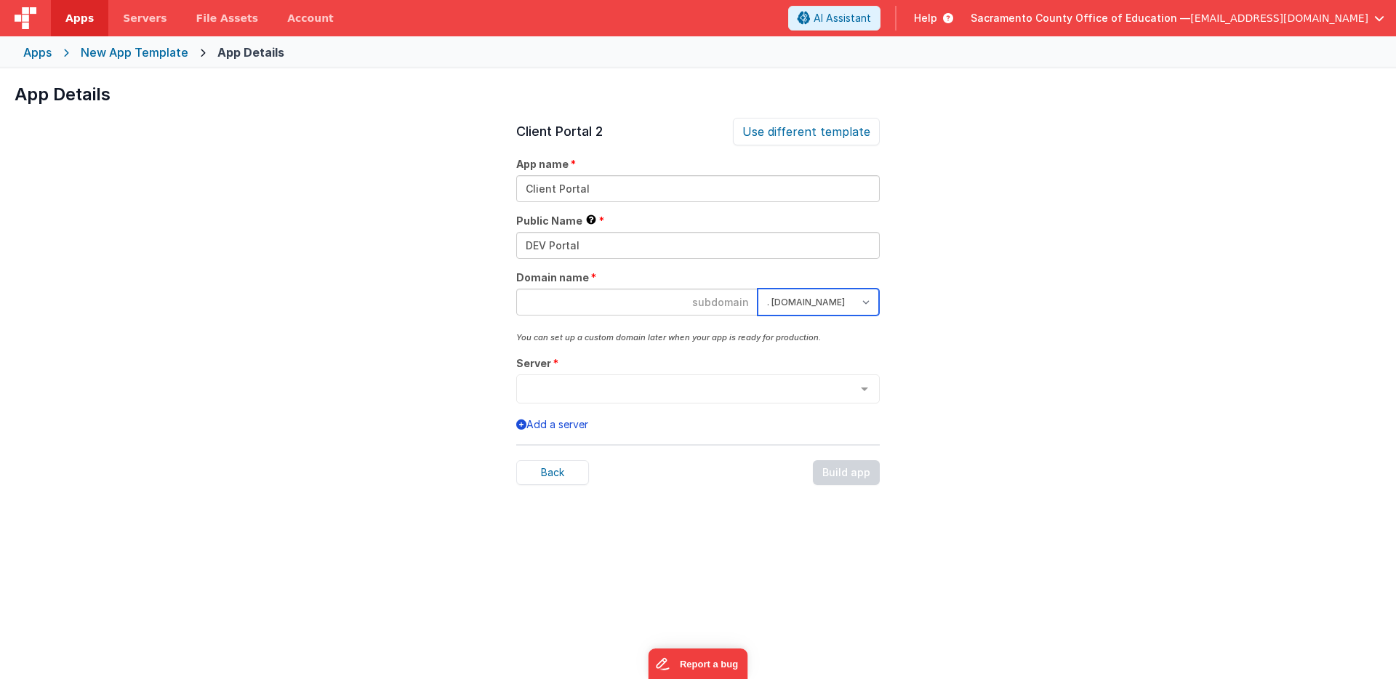
click at [868, 303] on select ". [DOMAIN_NAME] . [DOMAIN_NAME]" at bounding box center [818, 302] width 121 height 27
select select "[DOMAIN_NAME]"
click at [758, 289] on select ". [DOMAIN_NAME] . [DOMAIN_NAME]" at bounding box center [818, 302] width 121 height 27
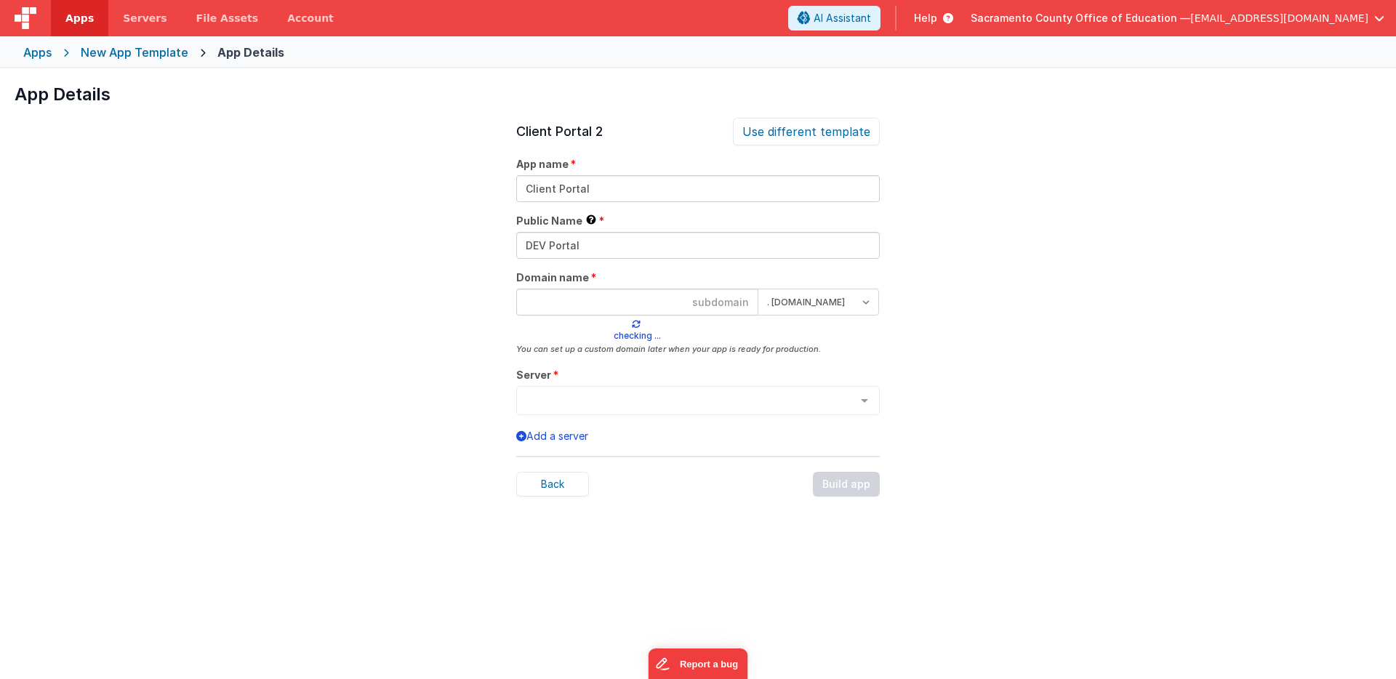
click at [668, 304] on input at bounding box center [637, 302] width 242 height 27
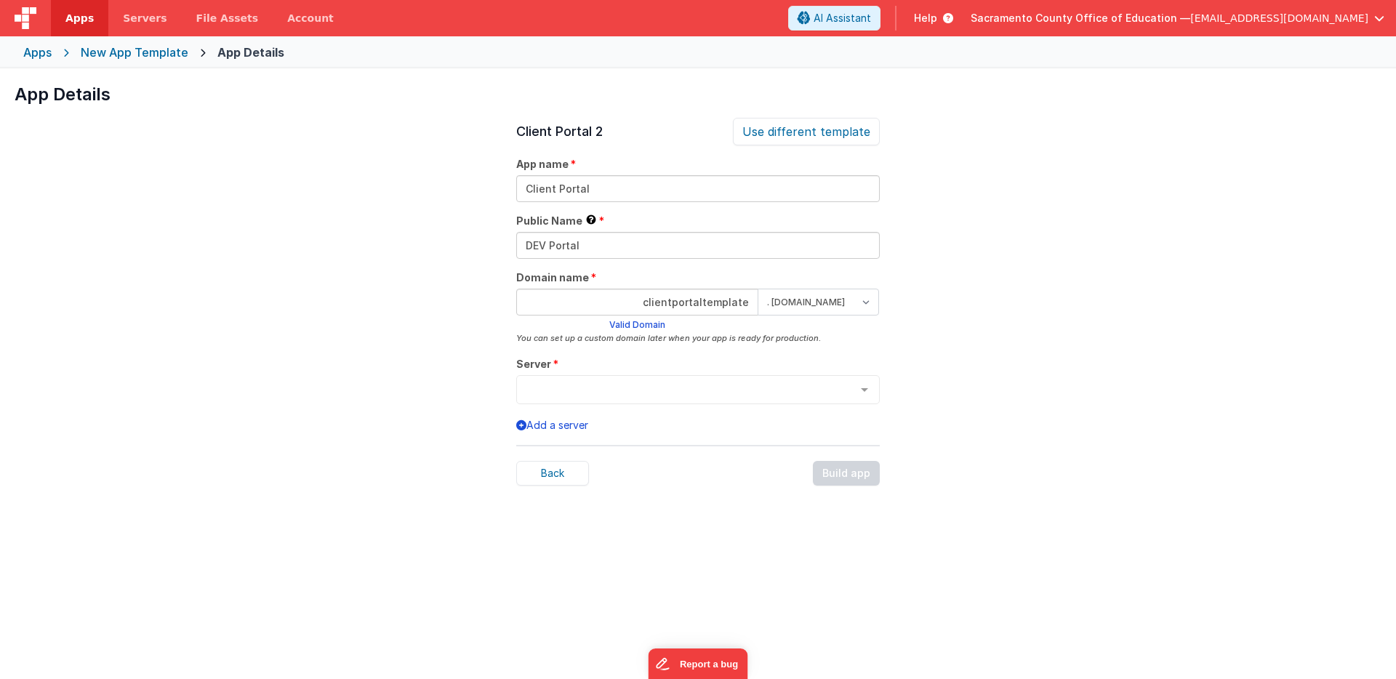
type input "clientportaltemplate"
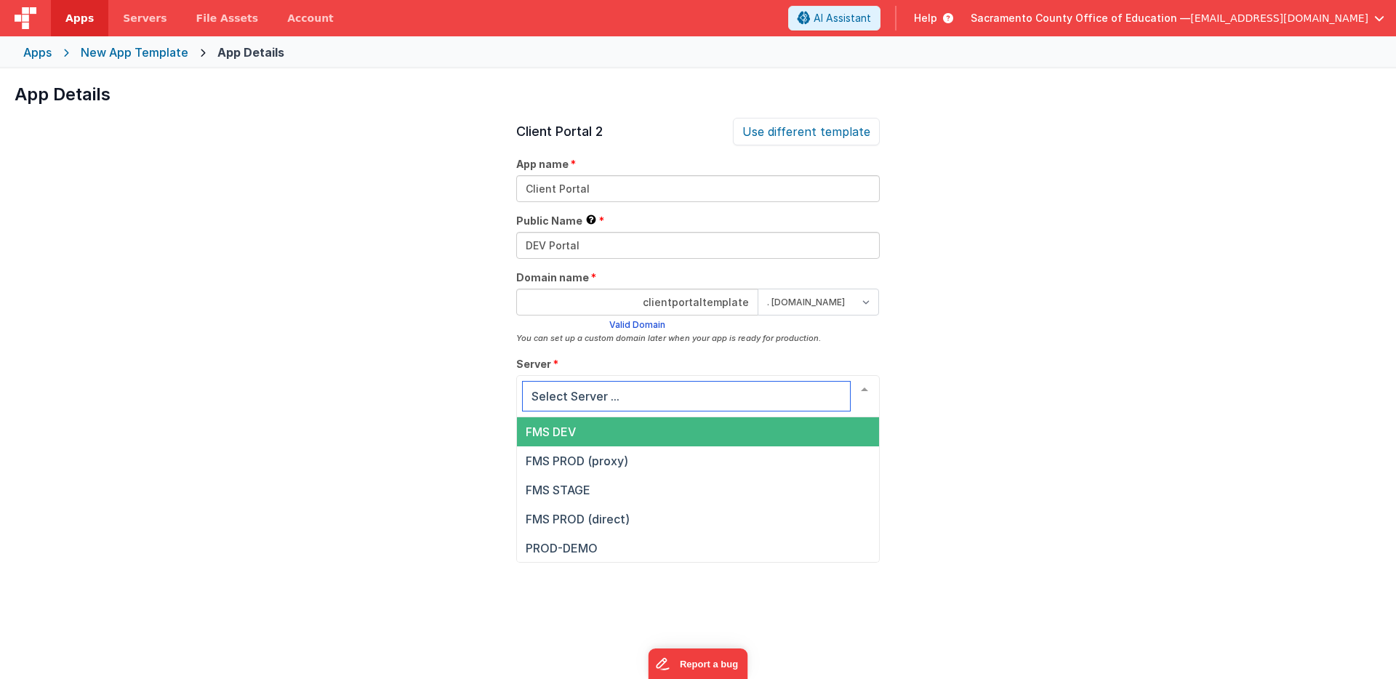
click at [864, 390] on div at bounding box center [864, 390] width 29 height 28
click at [567, 428] on span "FMS DEV" at bounding box center [551, 432] width 50 height 15
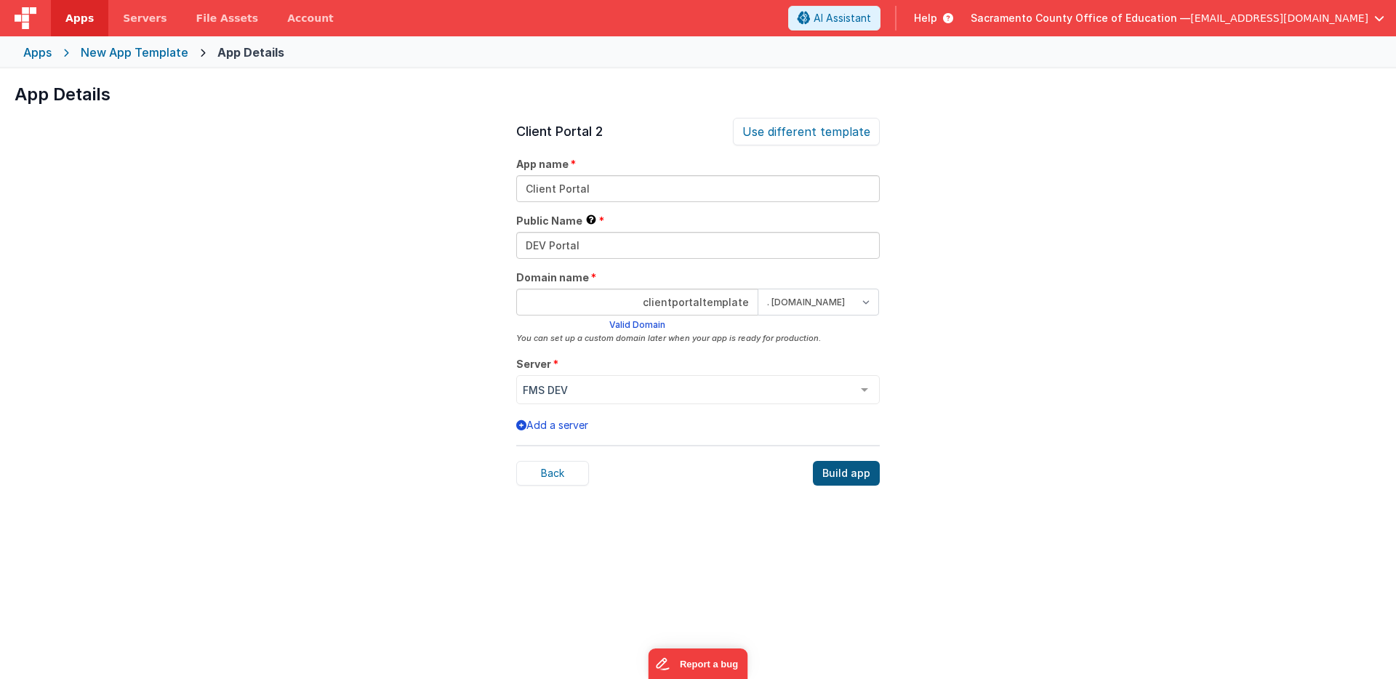
click at [852, 471] on div "Build app" at bounding box center [846, 473] width 67 height 25
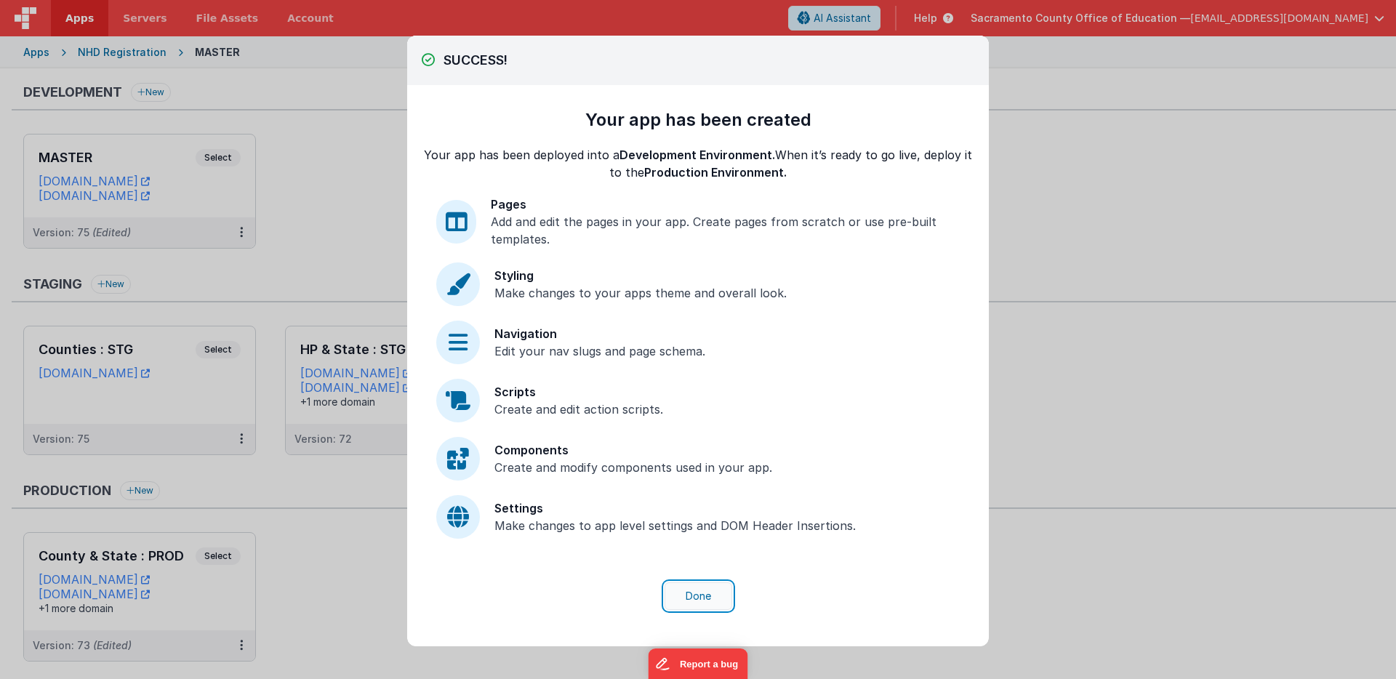
click at [705, 593] on button "Done" at bounding box center [699, 597] width 68 height 28
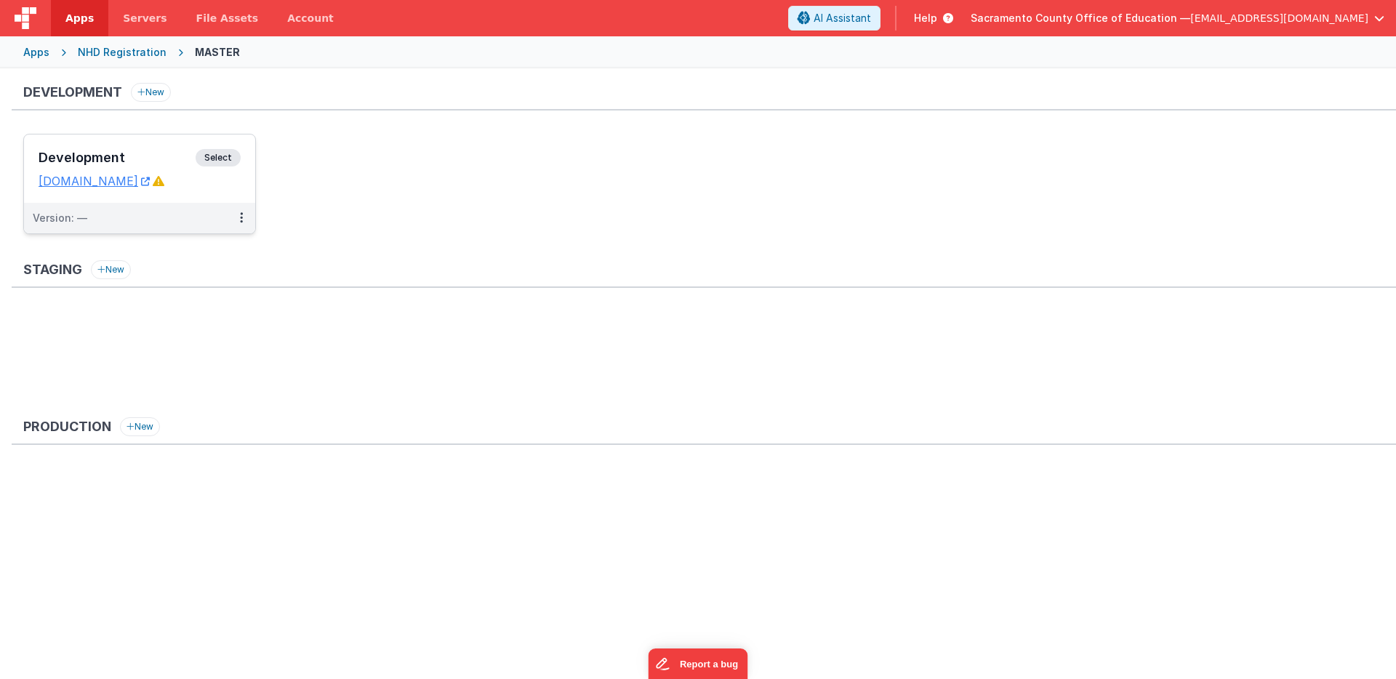
click at [225, 156] on span "Select" at bounding box center [218, 157] width 45 height 17
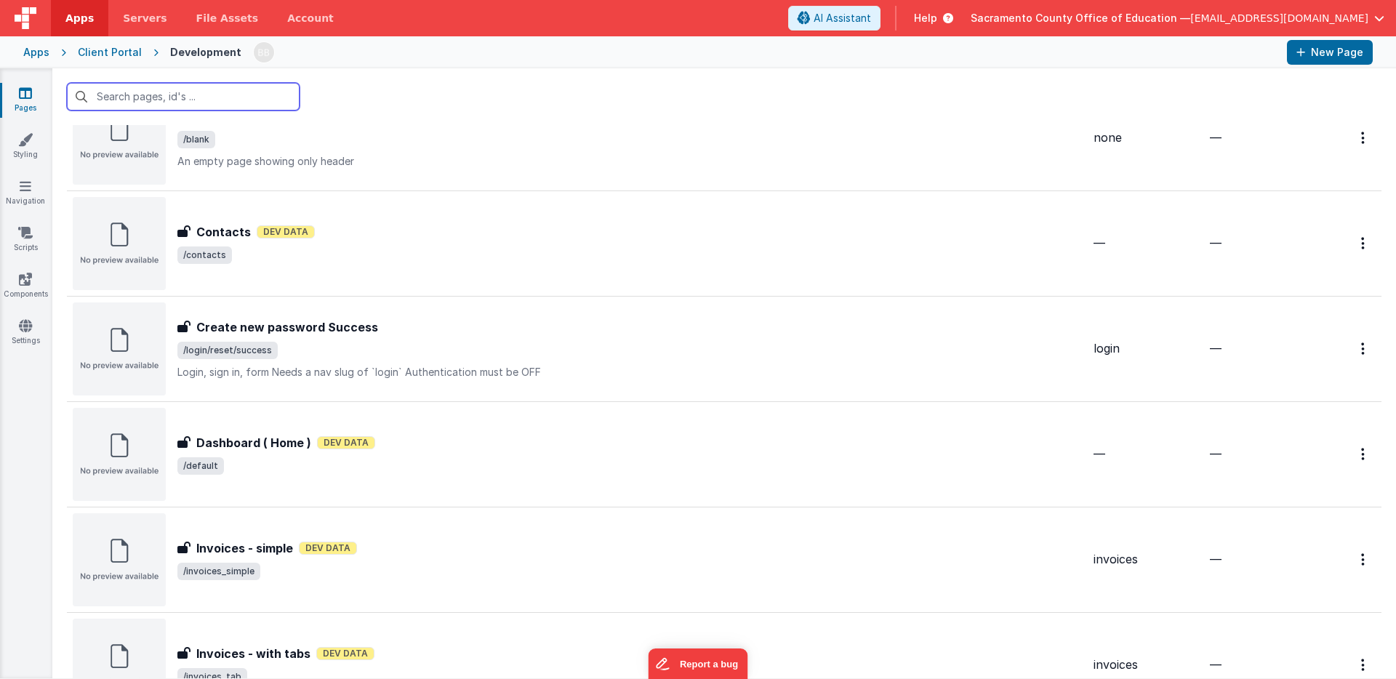
scroll to position [817, 0]
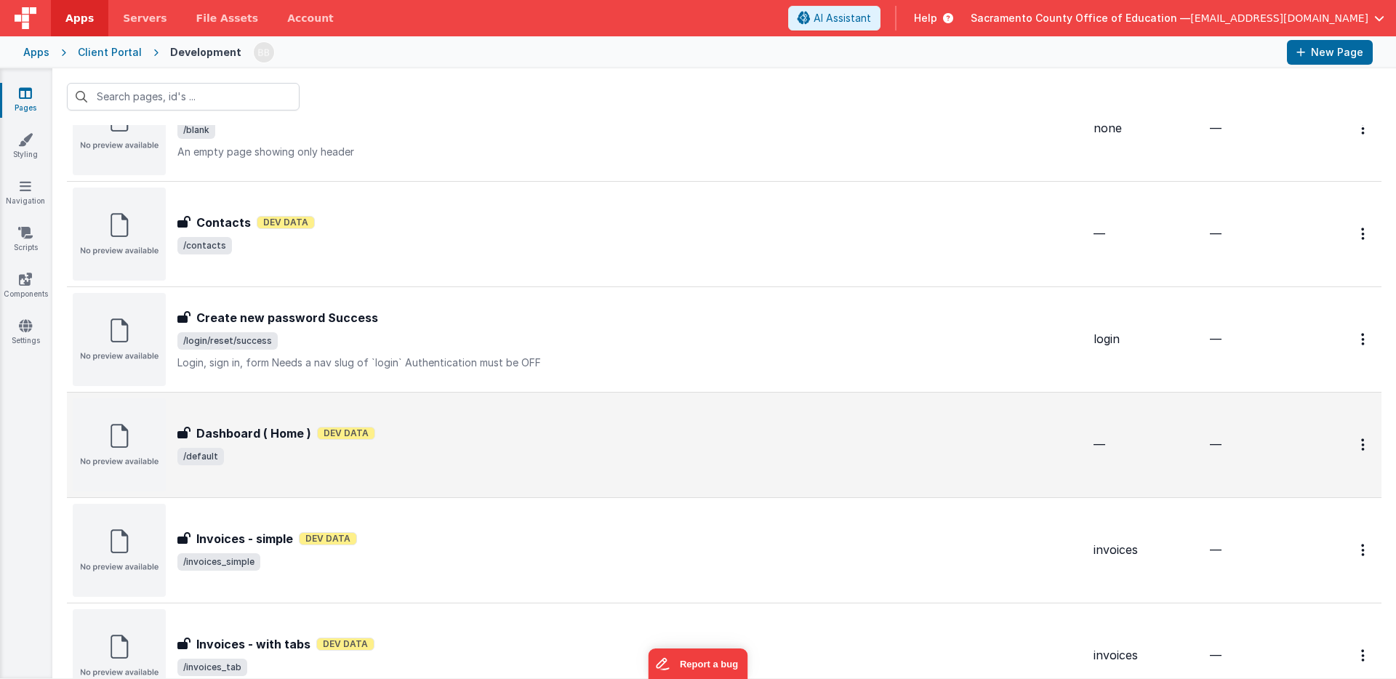
click at [236, 429] on h3 "Dashboard ( Home )" at bounding box center [253, 433] width 115 height 17
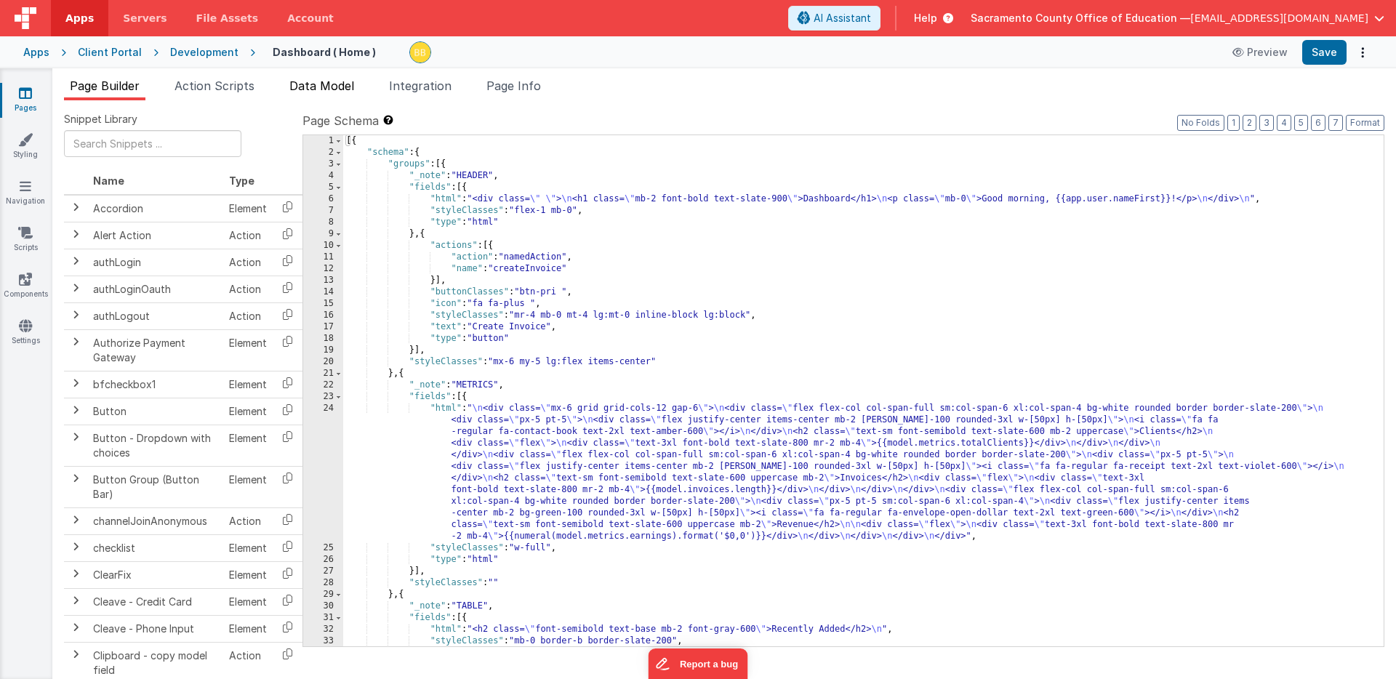
click at [332, 84] on span "Data Model" at bounding box center [321, 86] width 65 height 15
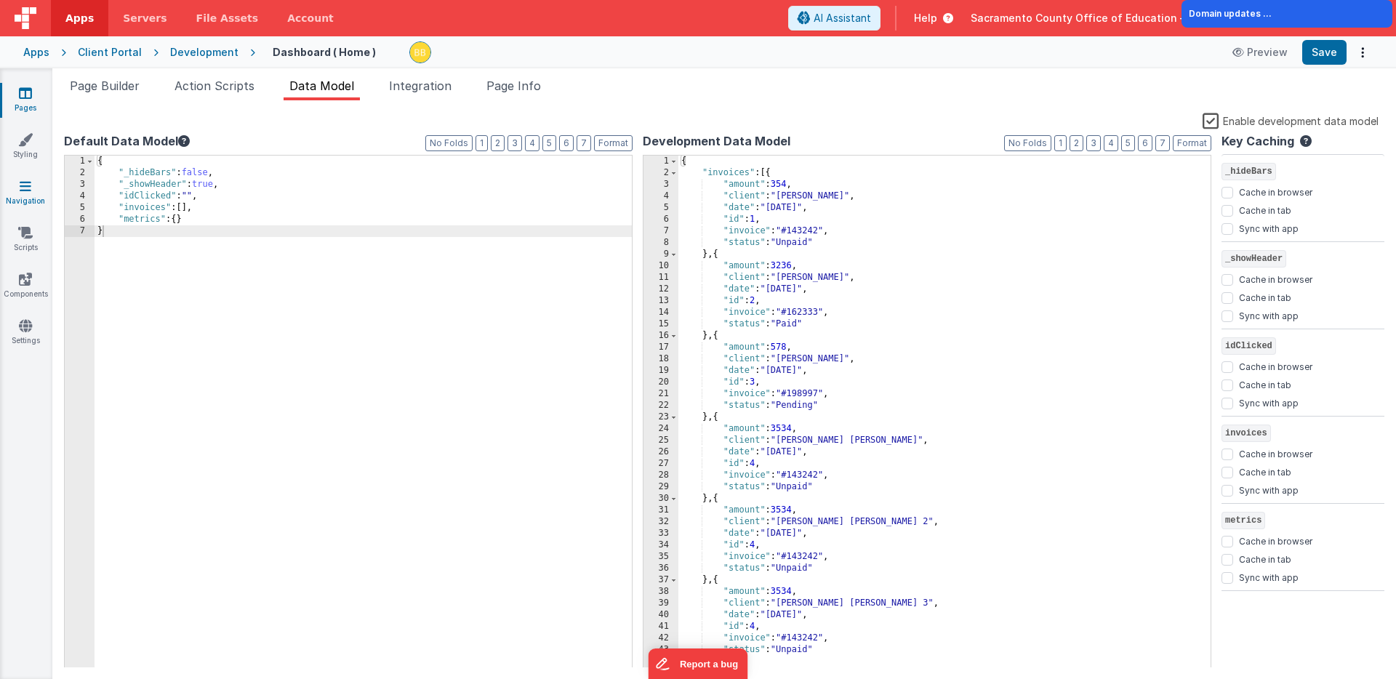
click at [22, 185] on icon at bounding box center [26, 186] width 12 height 15
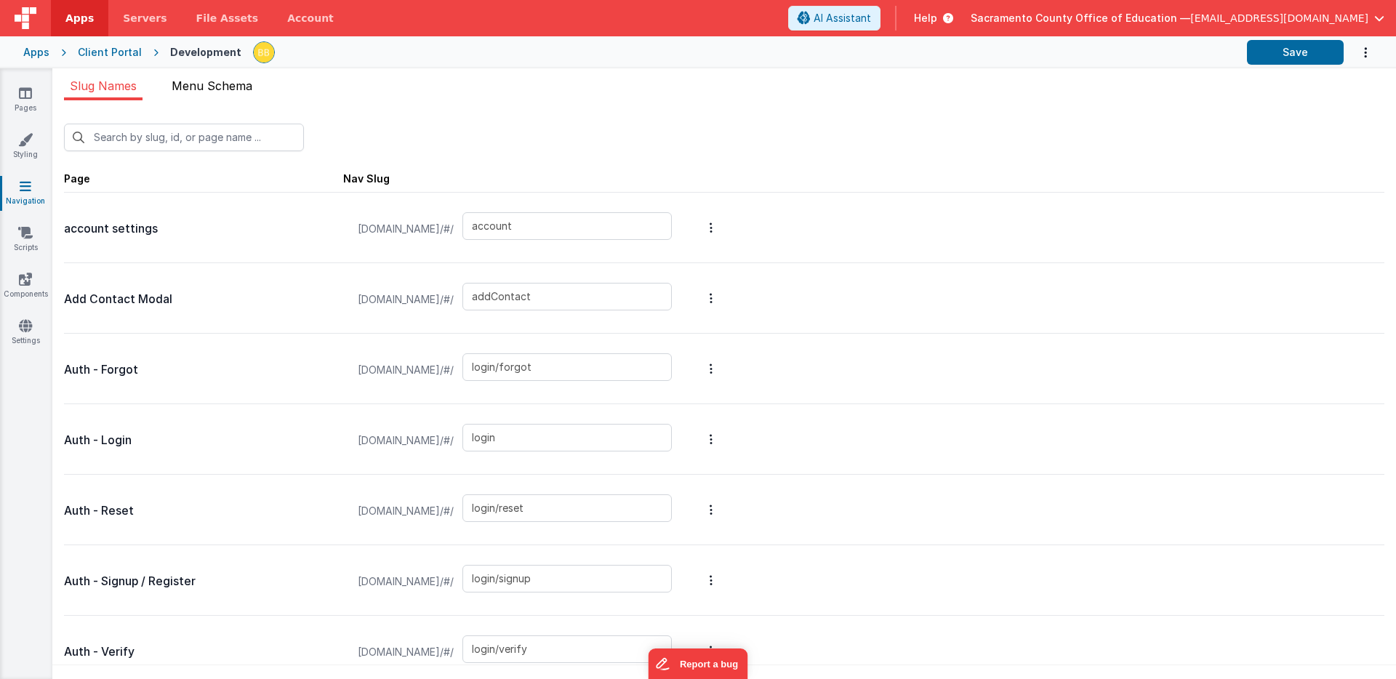
click at [234, 84] on span "Menu Schema" at bounding box center [212, 86] width 81 height 15
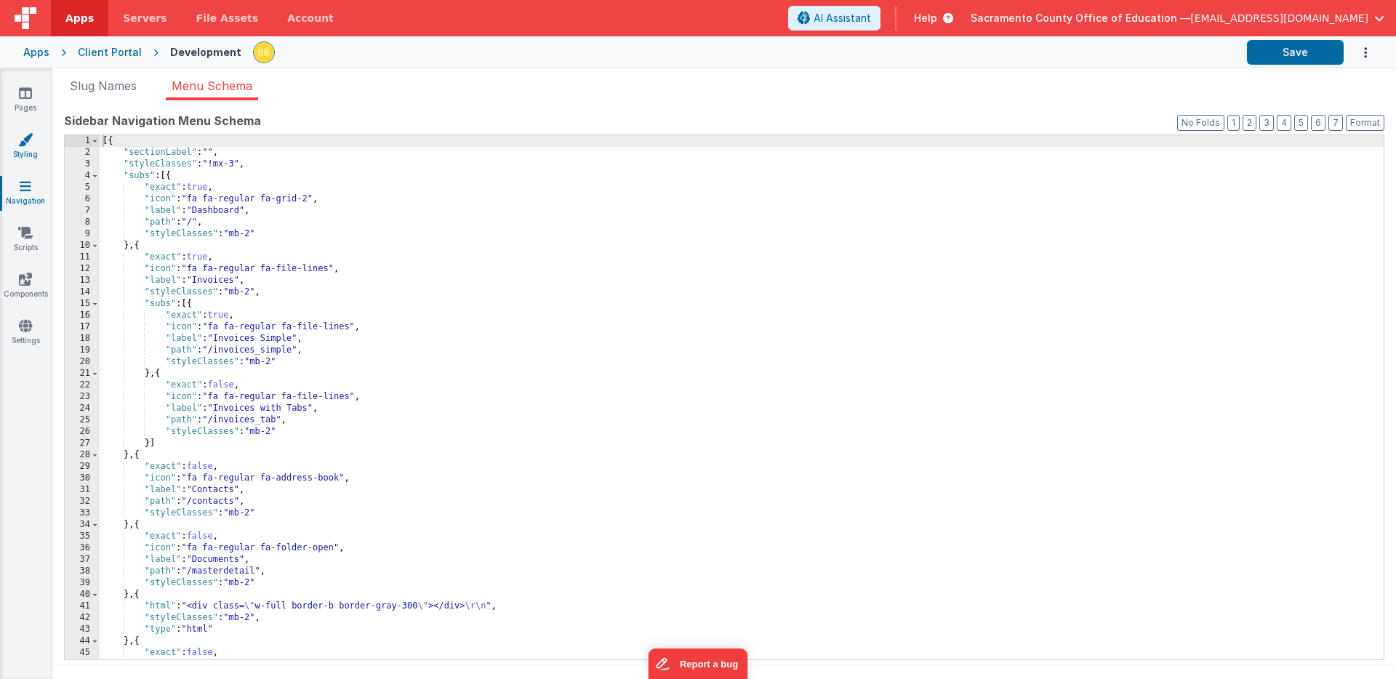
click at [25, 138] on icon at bounding box center [25, 139] width 15 height 15
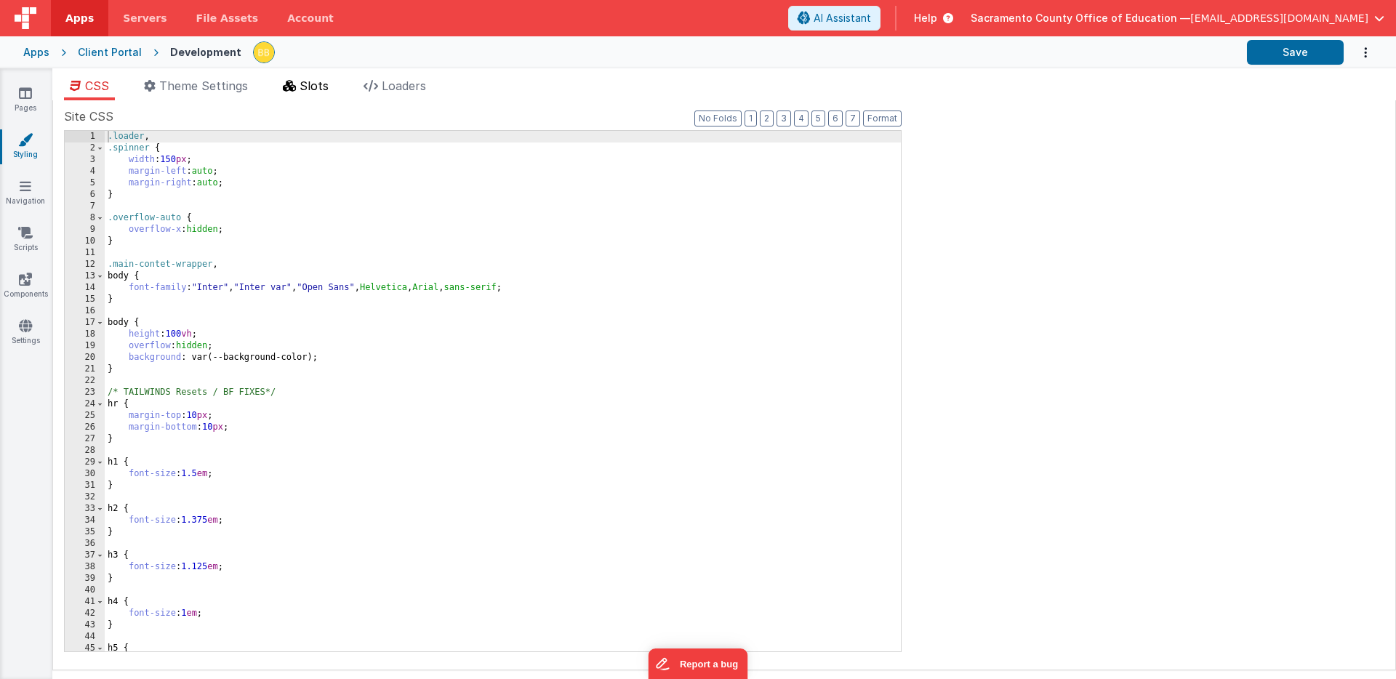
click at [321, 82] on span "Slots" at bounding box center [314, 86] width 29 height 15
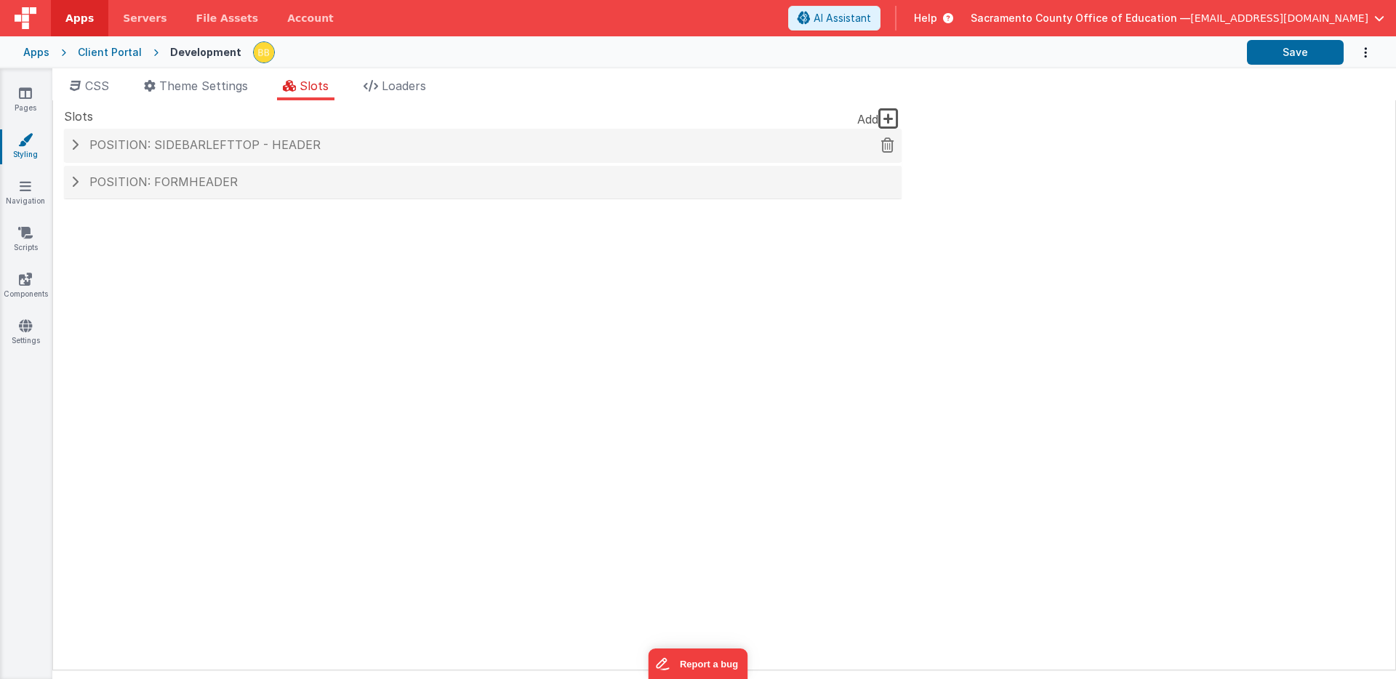
click at [184, 143] on span "Position: sidebarLeftTop - header" at bounding box center [204, 144] width 231 height 15
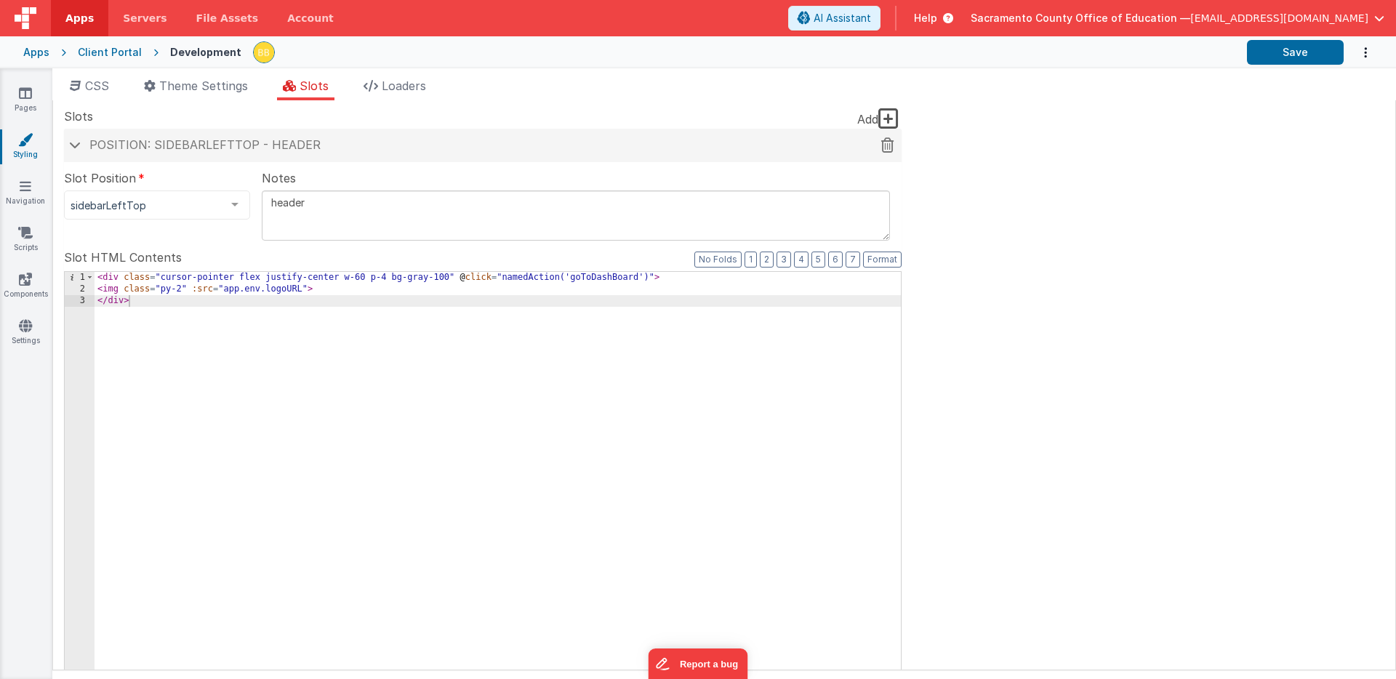
click at [77, 143] on span at bounding box center [75, 144] width 12 height 7
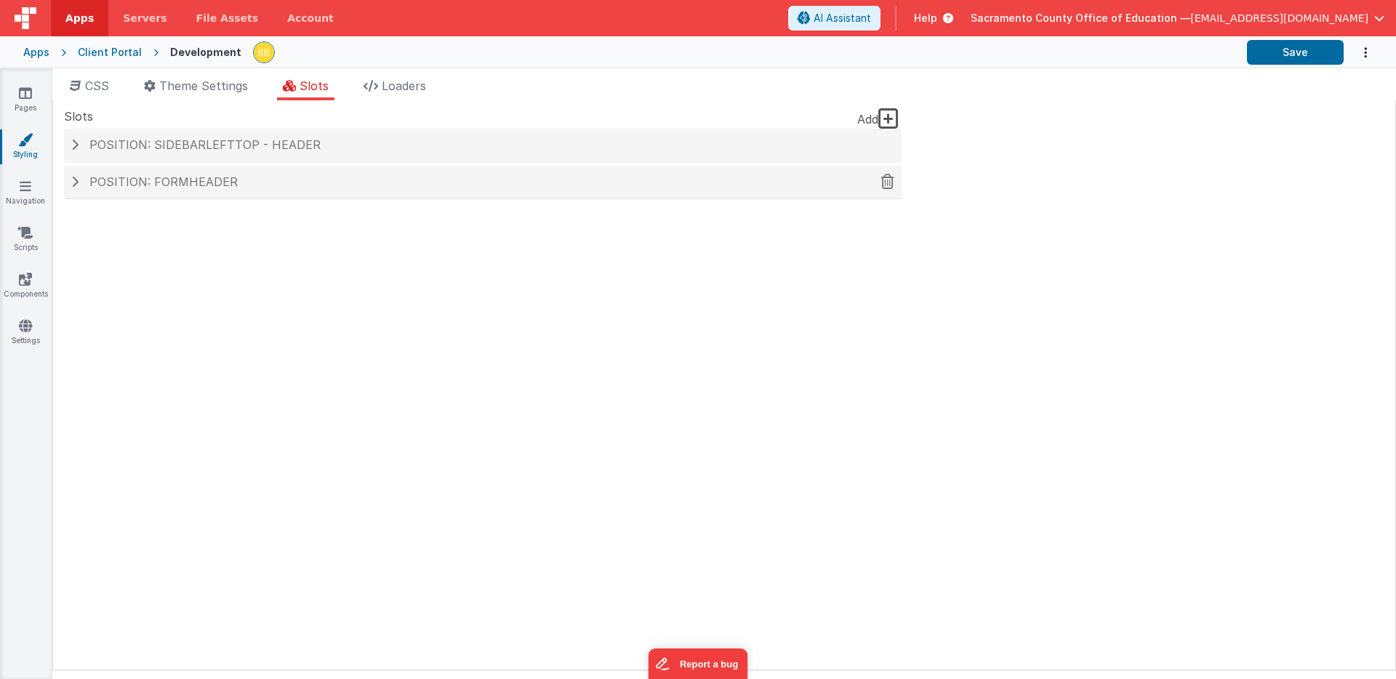
click at [123, 177] on span "Position: formHeader" at bounding box center [163, 182] width 148 height 15
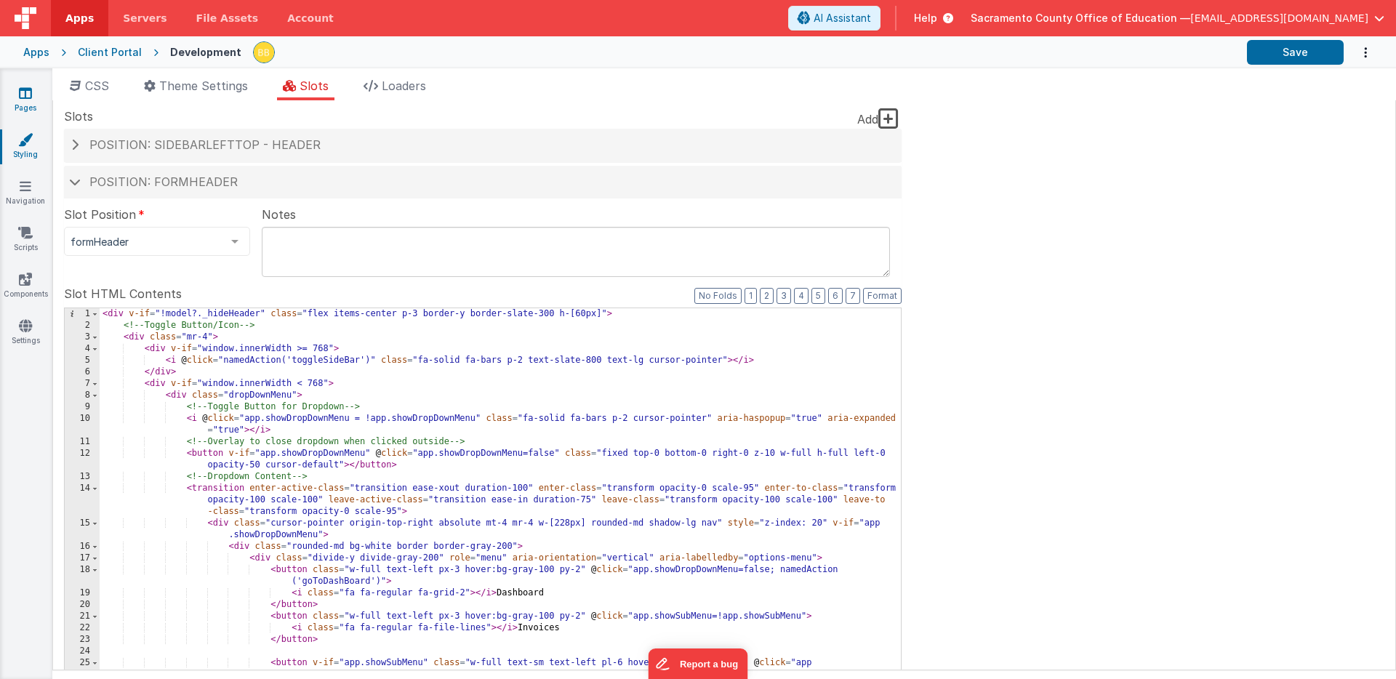
click at [26, 92] on icon at bounding box center [25, 93] width 13 height 15
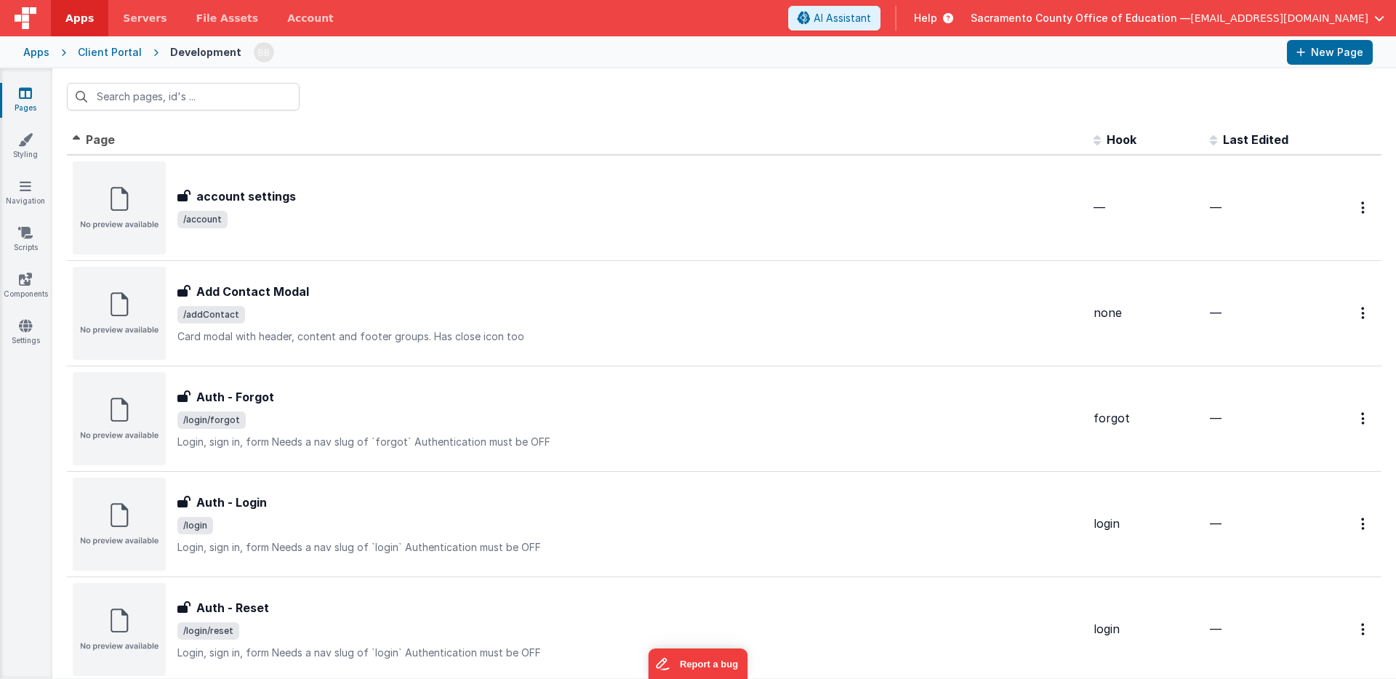
click at [37, 51] on div "Apps" at bounding box center [36, 52] width 26 height 15
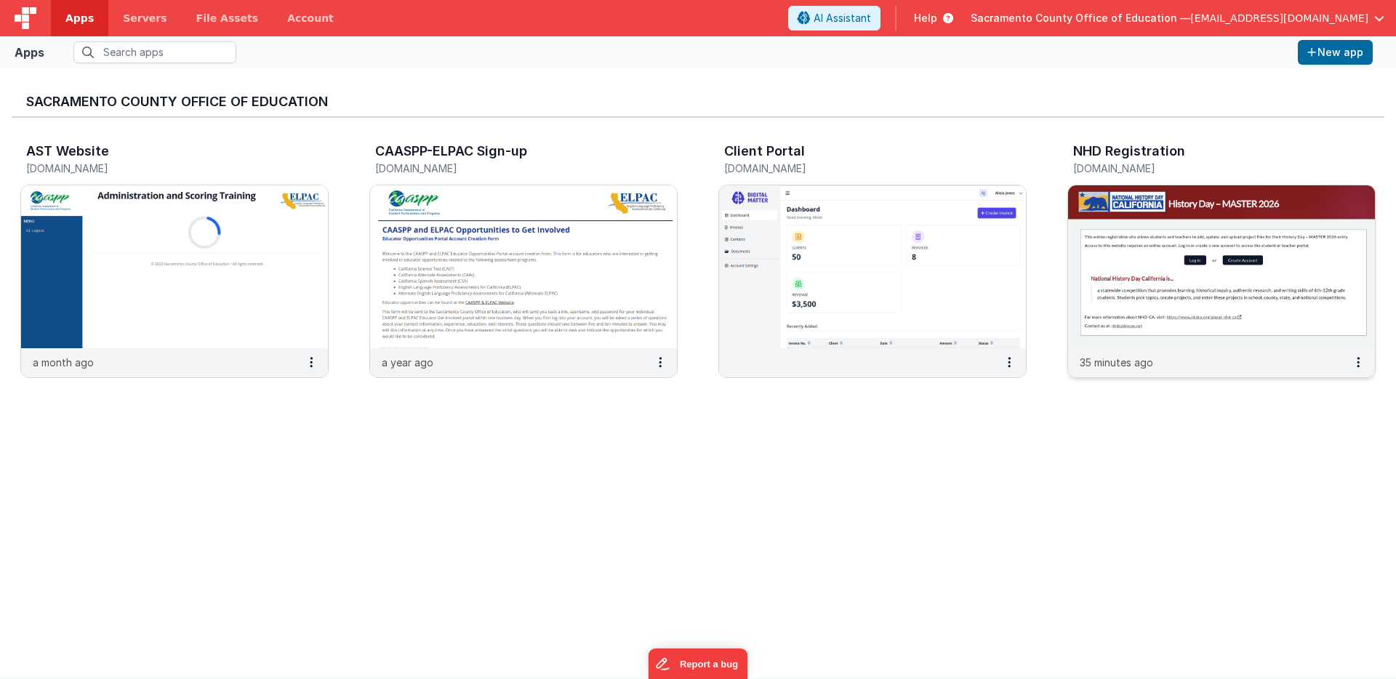
click at [1119, 276] on img at bounding box center [1221, 266] width 307 height 163
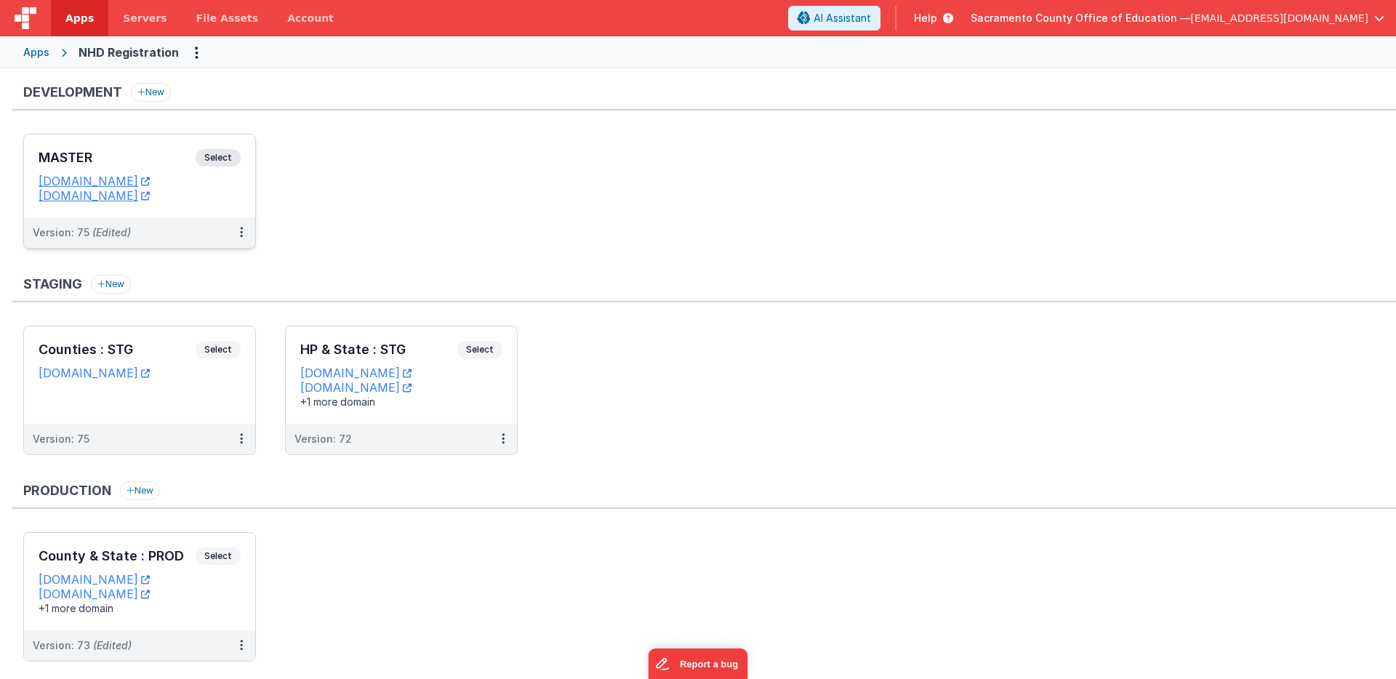
click at [226, 156] on span "Select" at bounding box center [218, 157] width 45 height 17
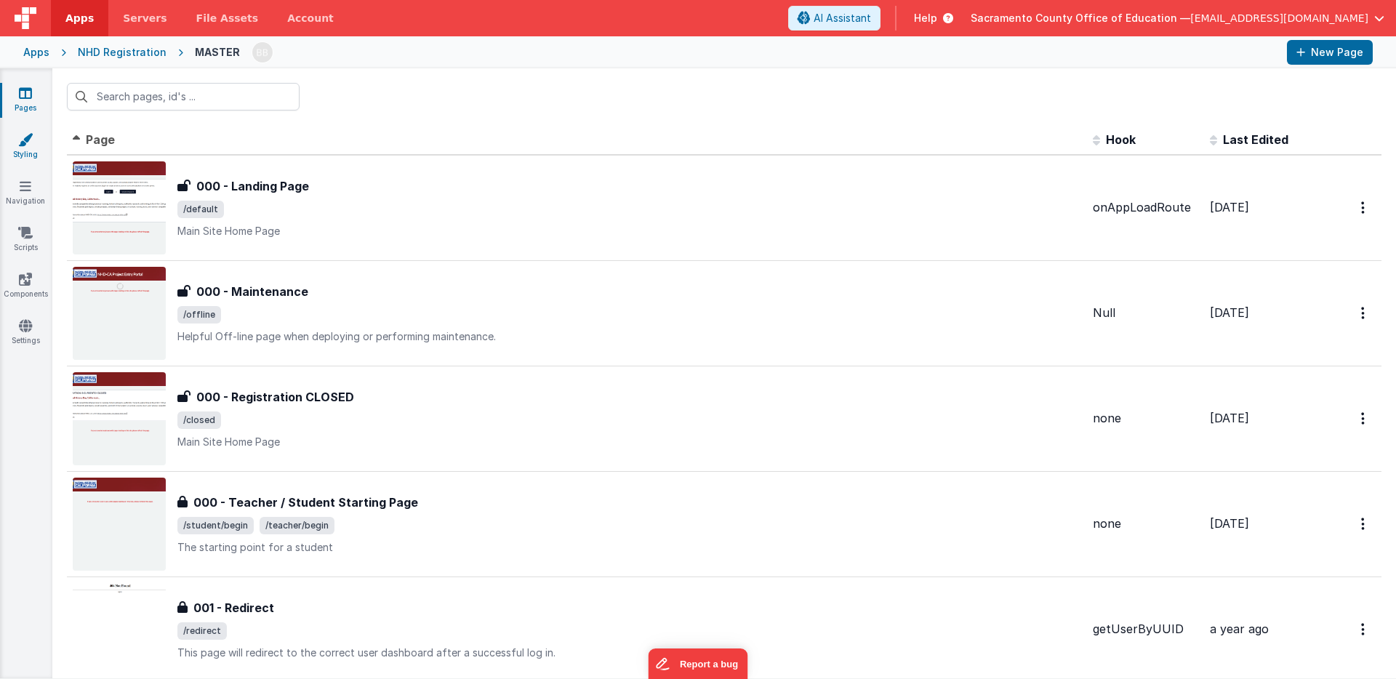
click at [24, 139] on icon at bounding box center [25, 139] width 15 height 15
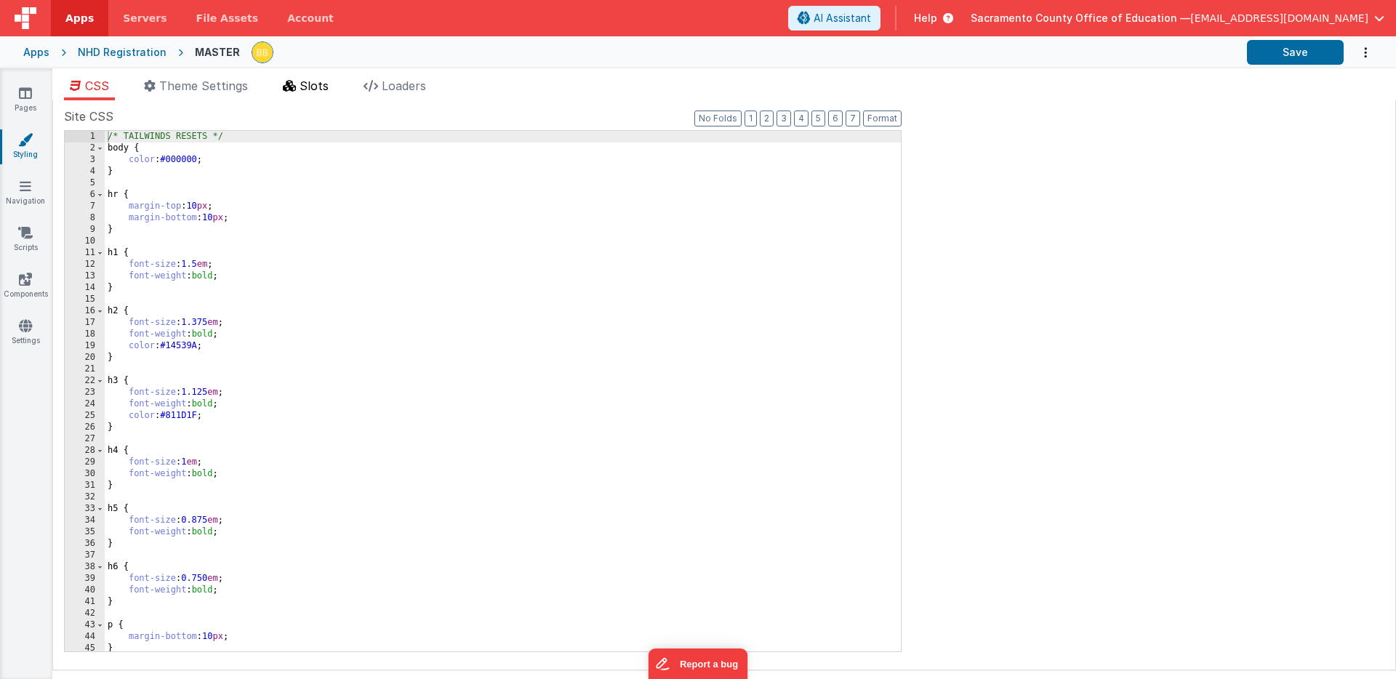
click at [324, 81] on span "Slots" at bounding box center [314, 86] width 29 height 15
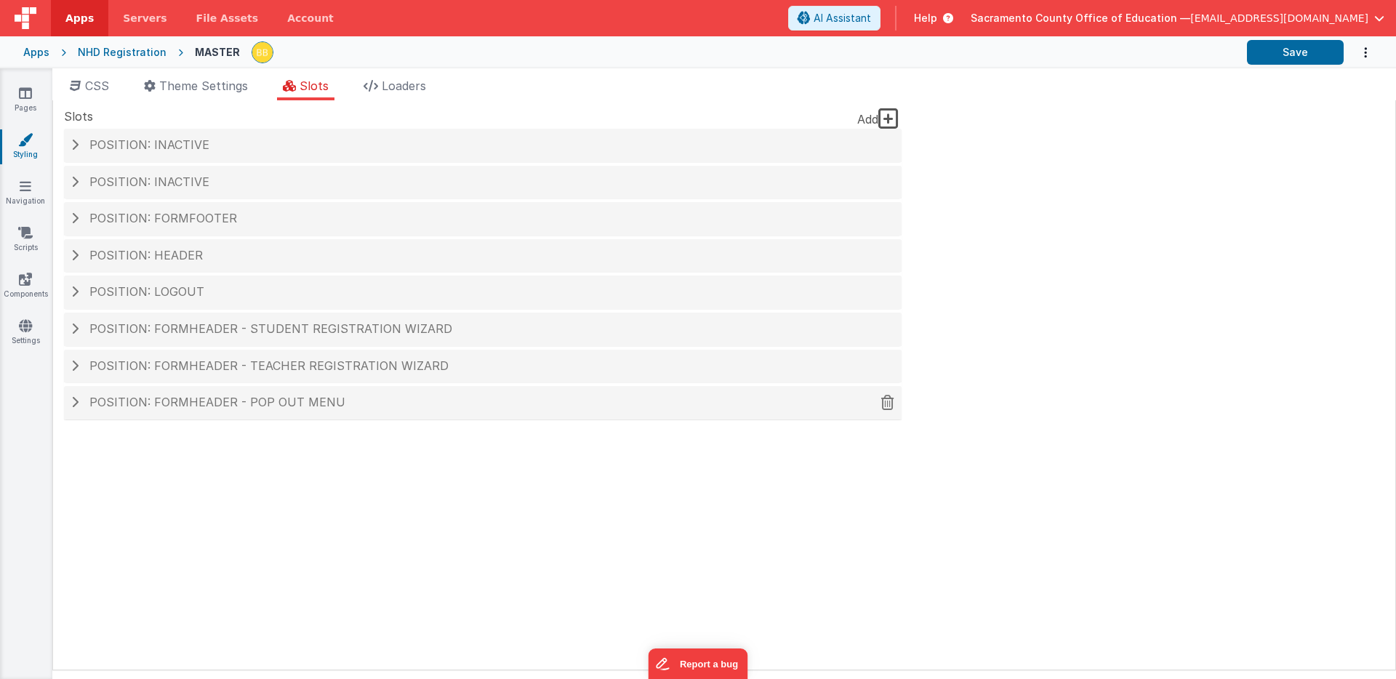
click at [284, 404] on span "Position: formHeader - Pop out menu" at bounding box center [217, 402] width 256 height 15
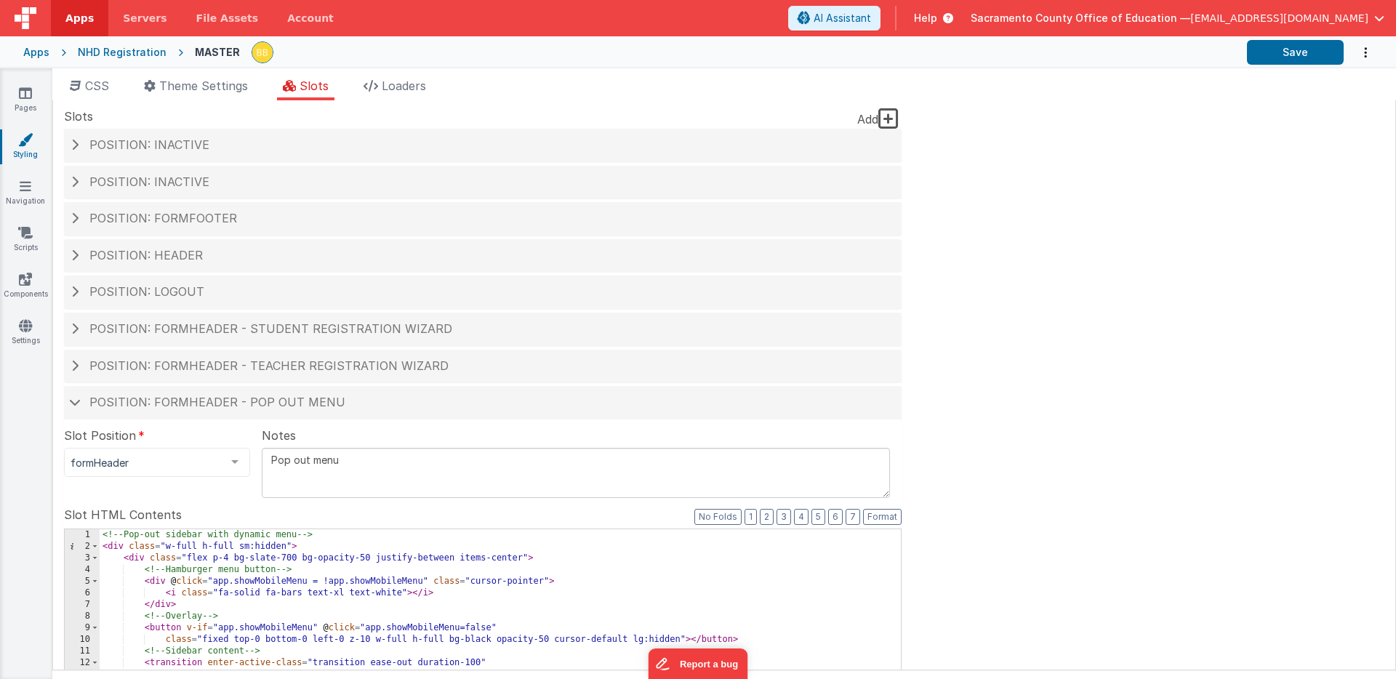
click at [373, 462] on textarea "Pop out menu" at bounding box center [576, 473] width 628 height 50
click at [345, 460] on textarea "Pop out menu )FORMHEADER)" at bounding box center [576, 473] width 628 height 50
type textarea "Pop out menu (FORMHEADER)"
click at [1279, 47] on button "Save" at bounding box center [1295, 52] width 97 height 25
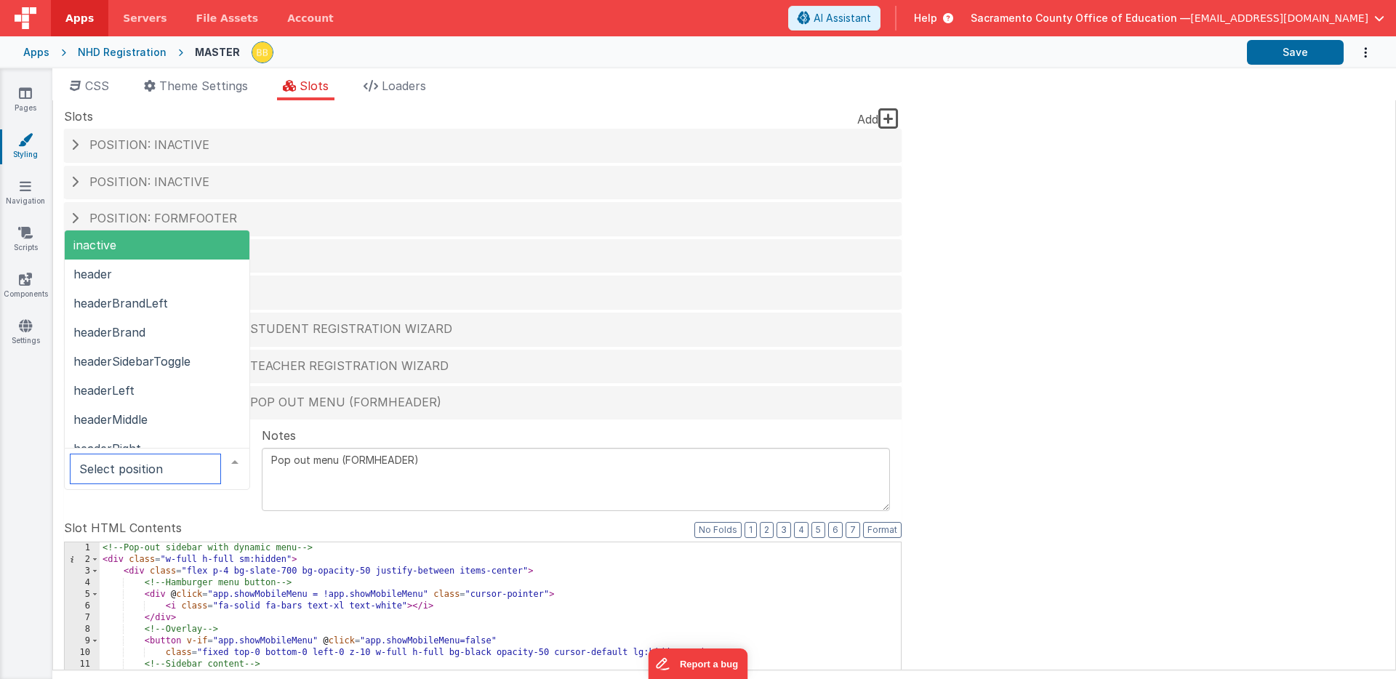
click at [158, 244] on span "inactive" at bounding box center [157, 245] width 185 height 29
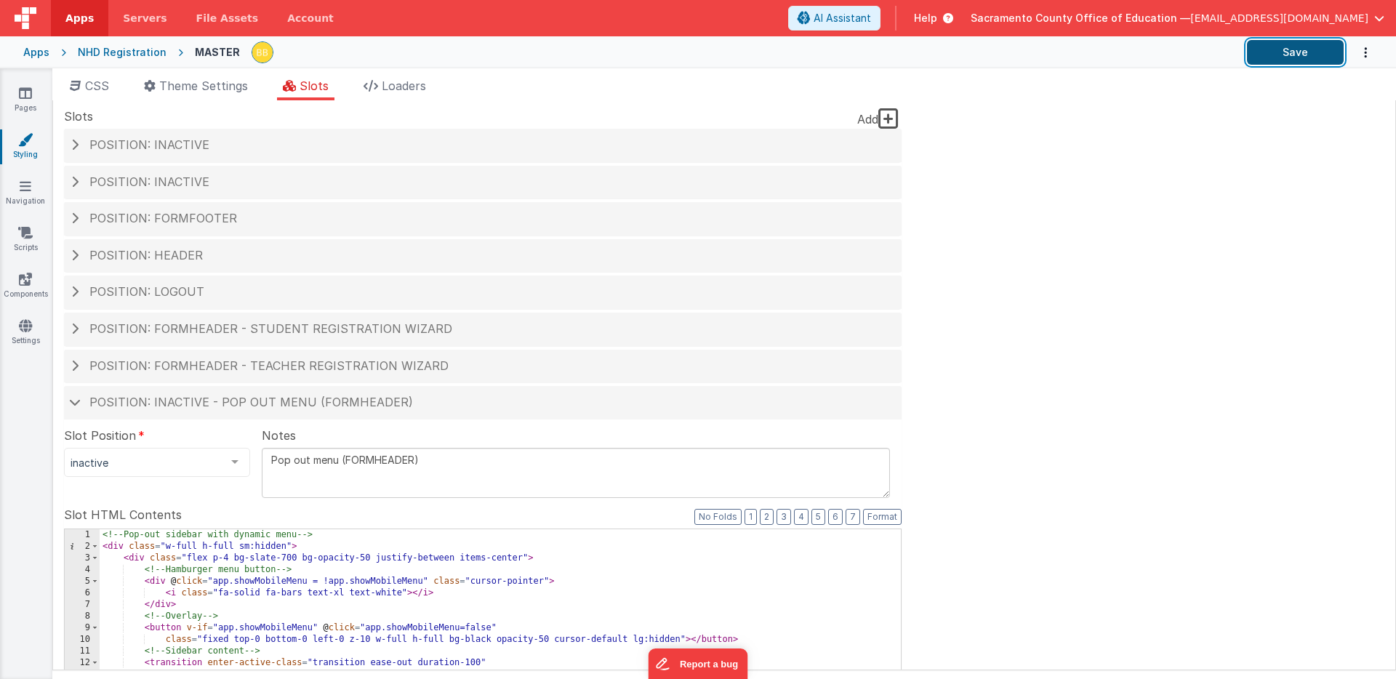
click at [1281, 48] on button "Save" at bounding box center [1295, 52] width 97 height 25
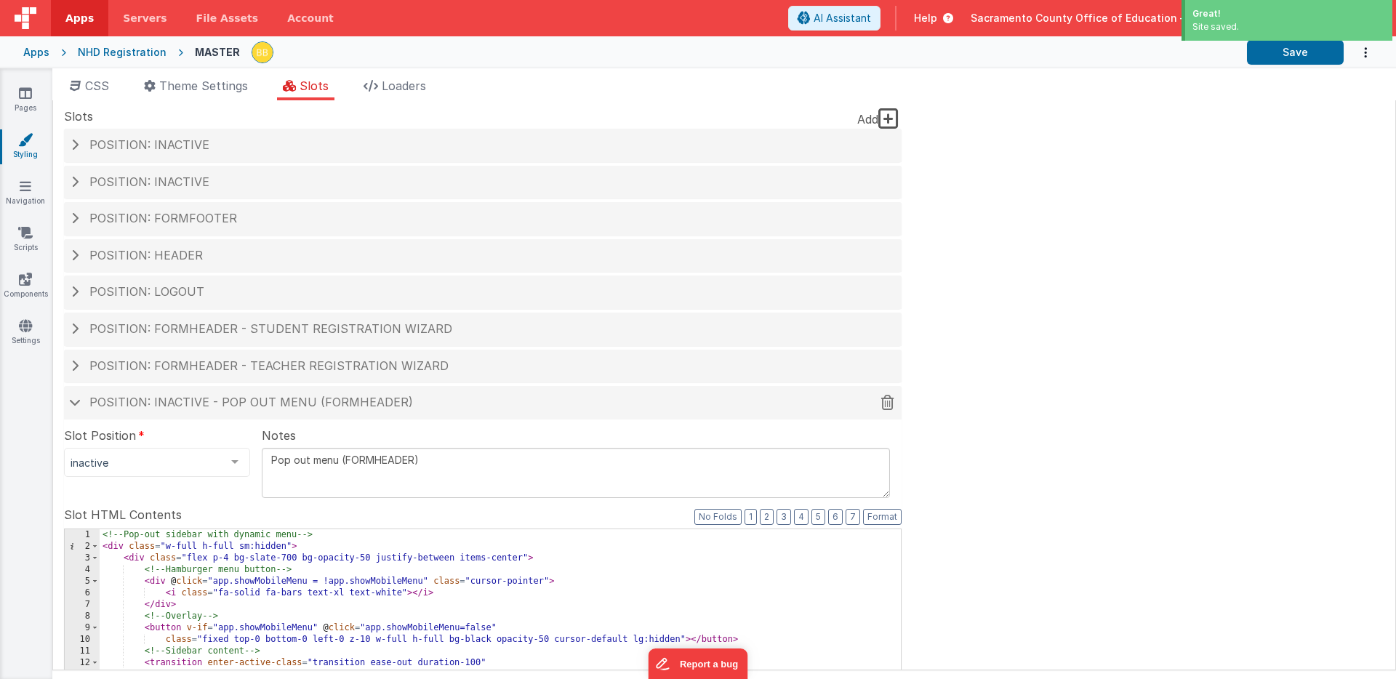
click at [73, 401] on span at bounding box center [75, 402] width 12 height 7
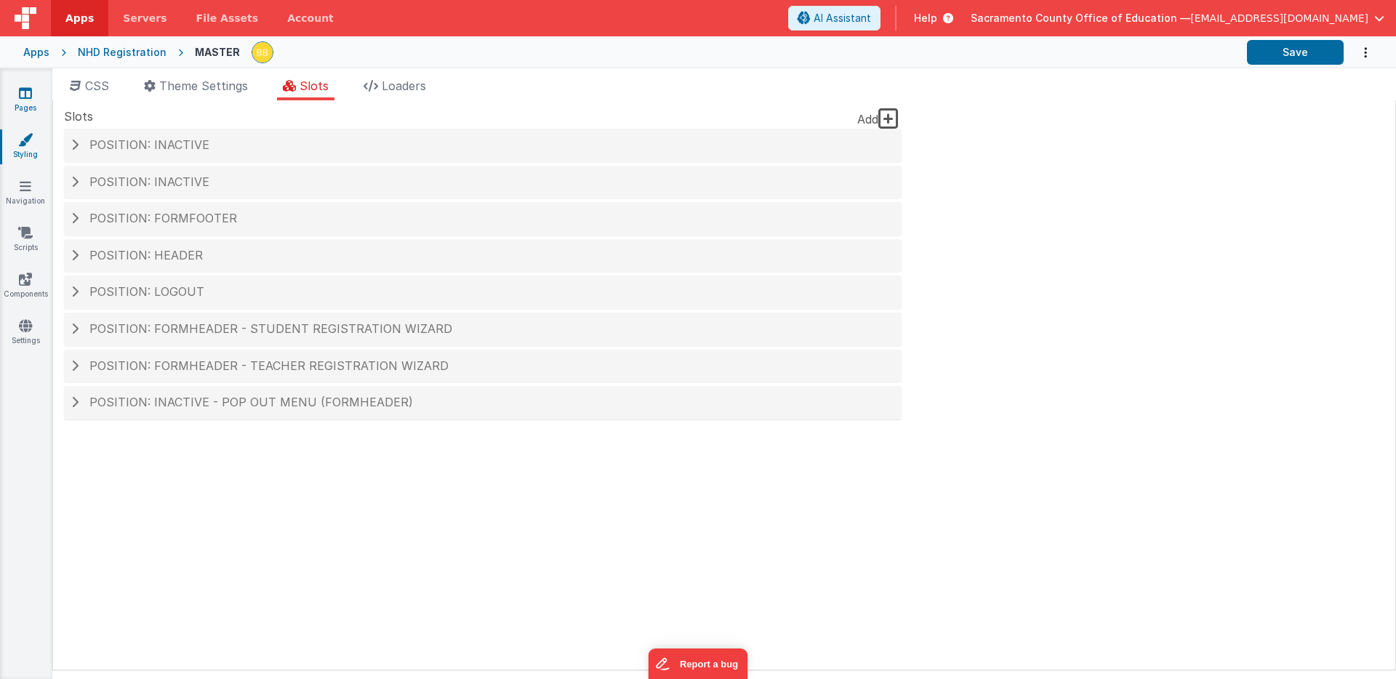
click at [24, 97] on icon at bounding box center [25, 93] width 13 height 15
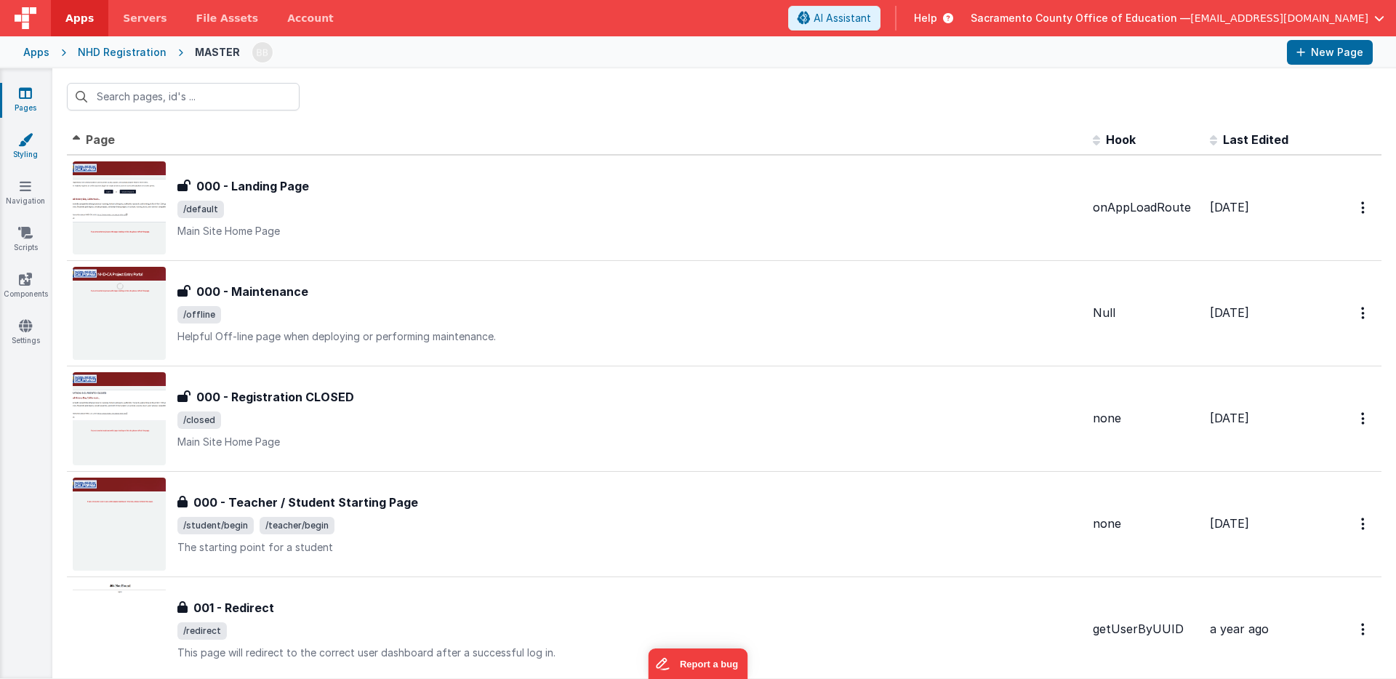
click at [26, 143] on icon at bounding box center [25, 139] width 15 height 15
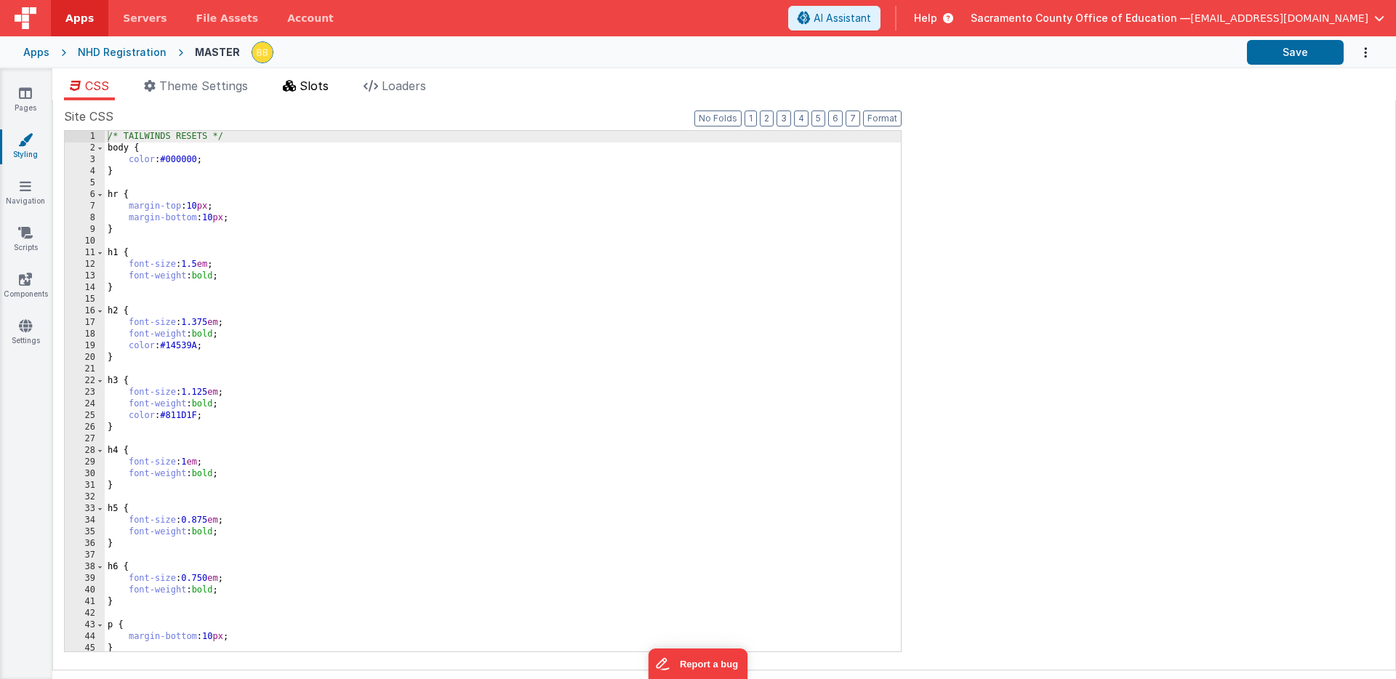
click at [322, 83] on span "Slots" at bounding box center [314, 86] width 29 height 15
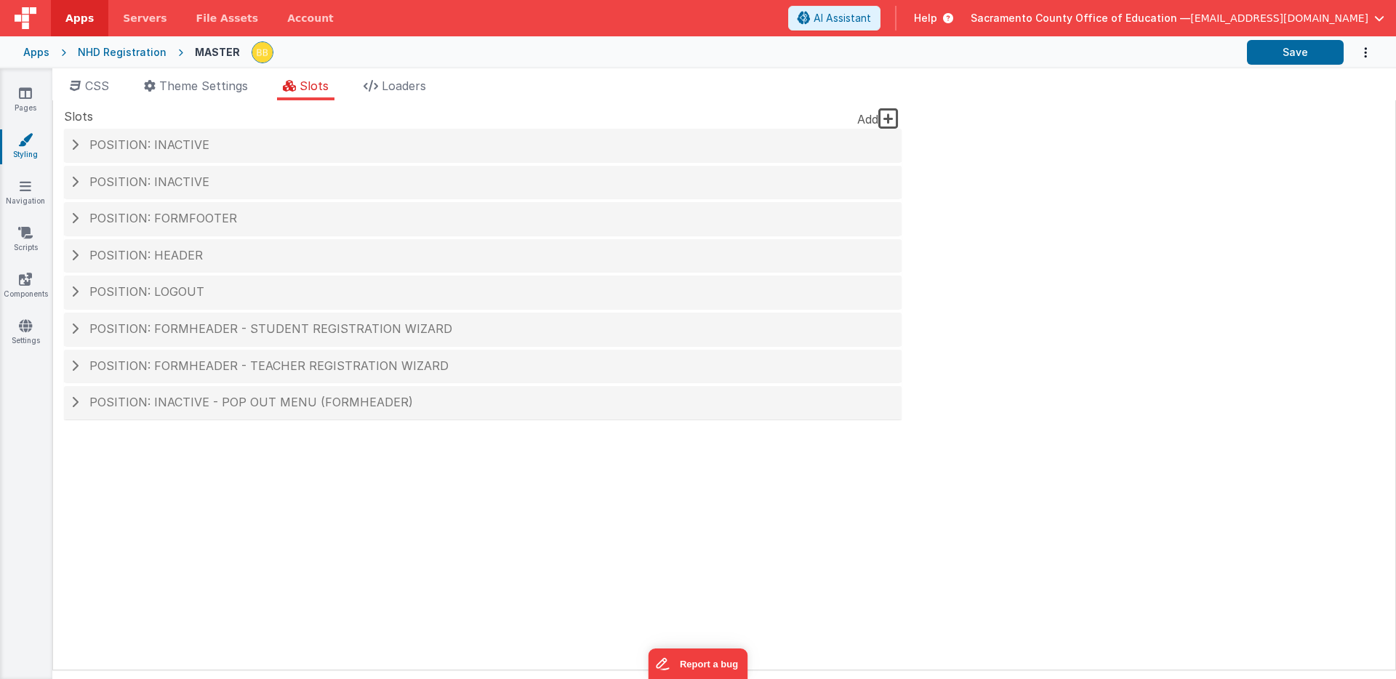
click at [36, 51] on div "Apps" at bounding box center [36, 52] width 26 height 15
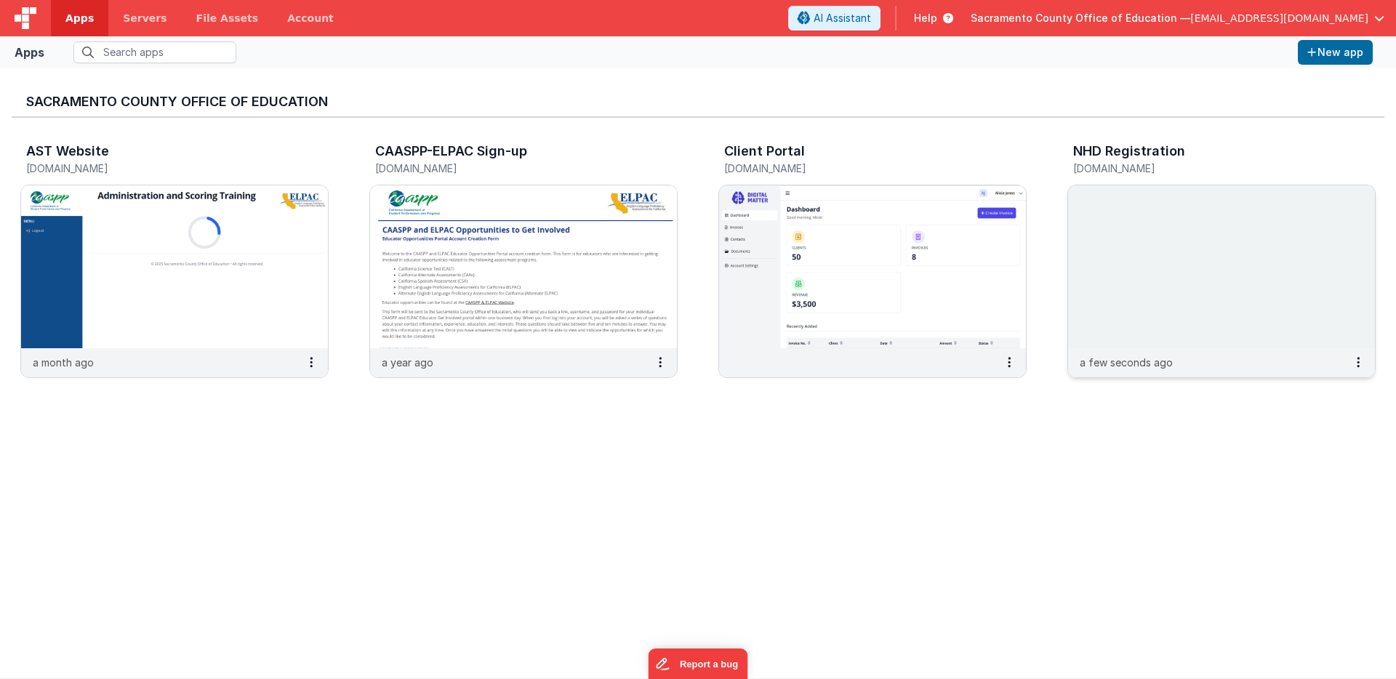
click at [1107, 255] on img at bounding box center [1221, 266] width 307 height 163
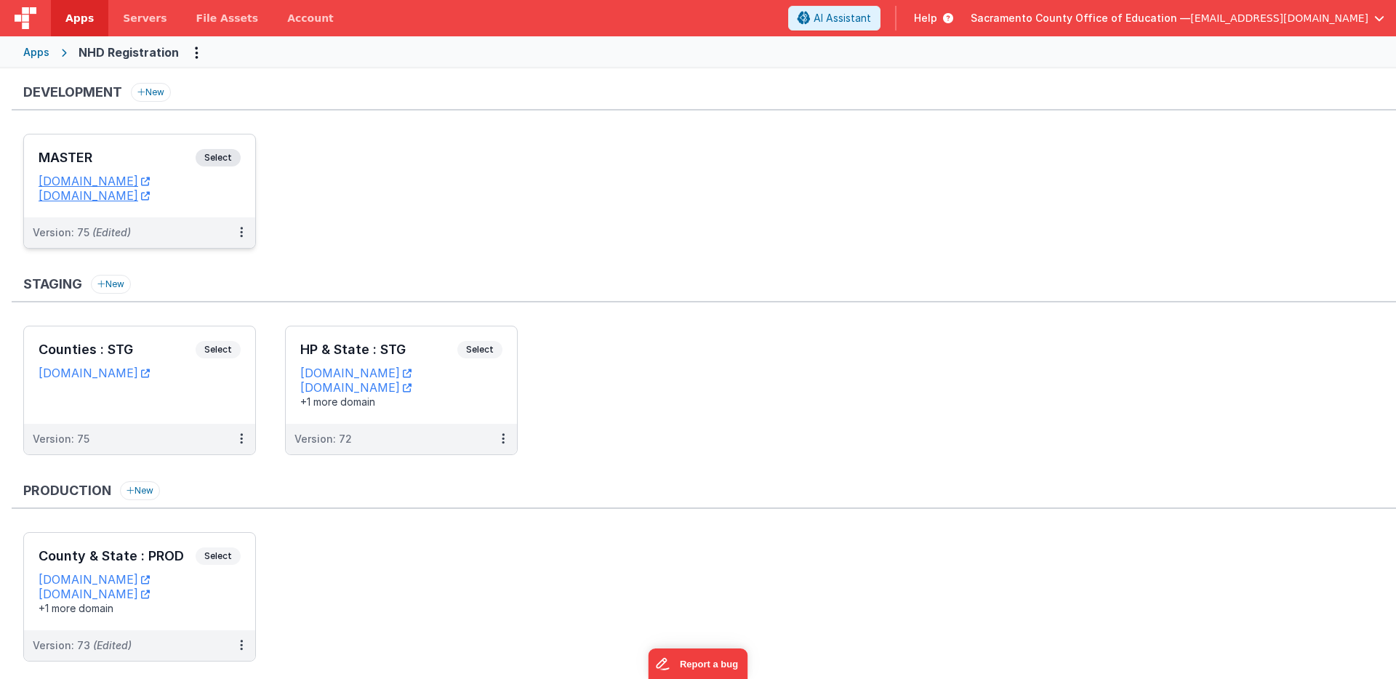
click at [220, 154] on span "Select" at bounding box center [218, 157] width 45 height 17
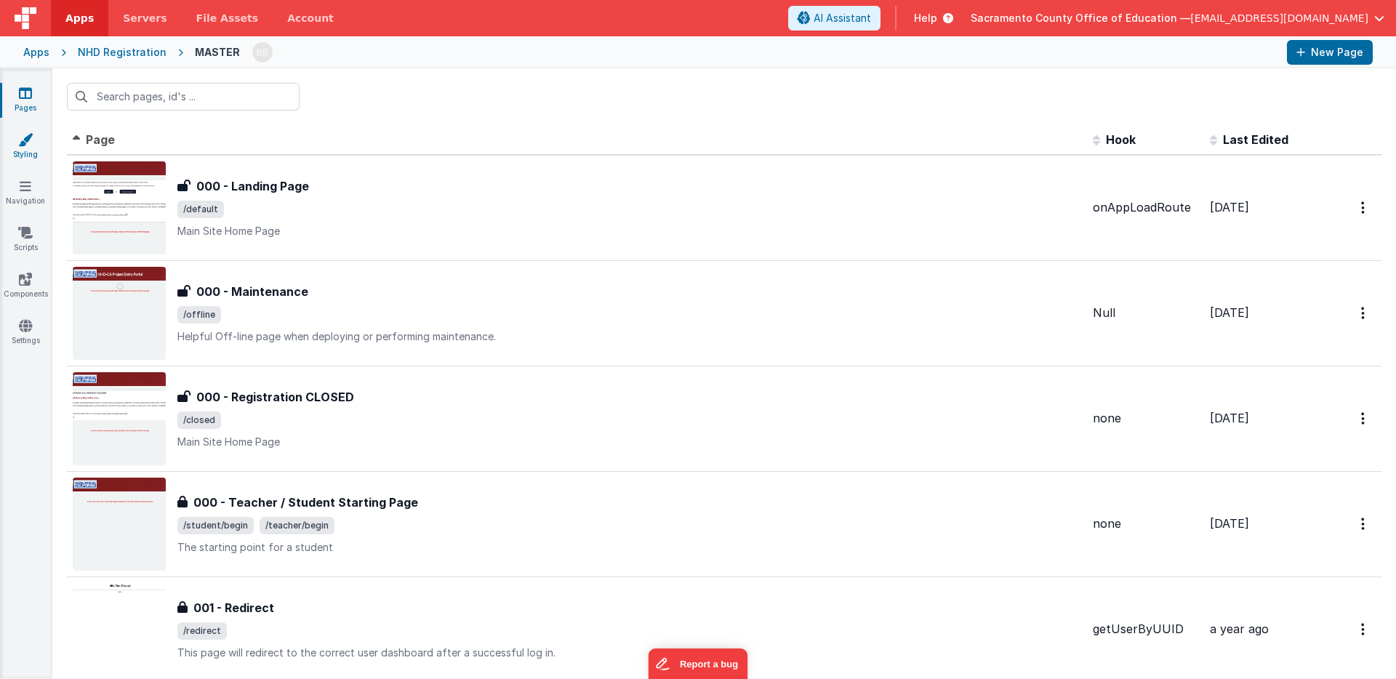
click at [29, 138] on icon at bounding box center [25, 139] width 15 height 15
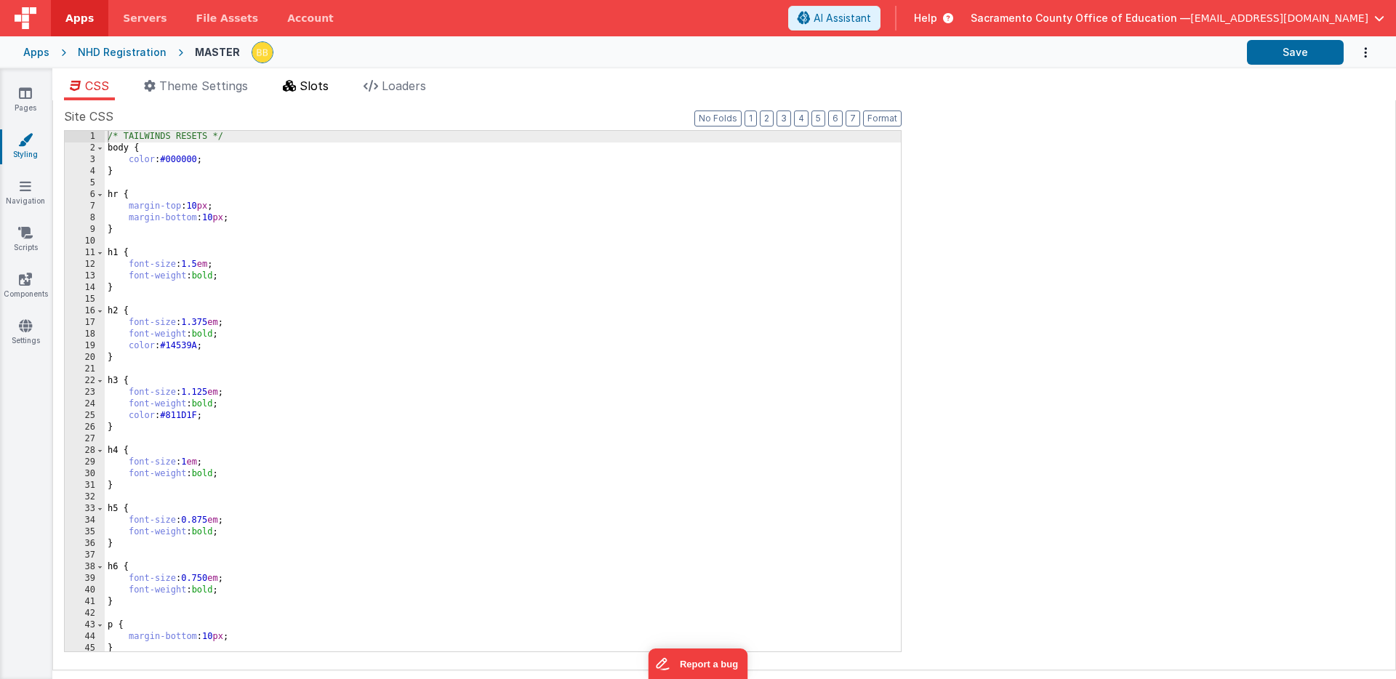
click at [314, 80] on span "Slots" at bounding box center [314, 86] width 29 height 15
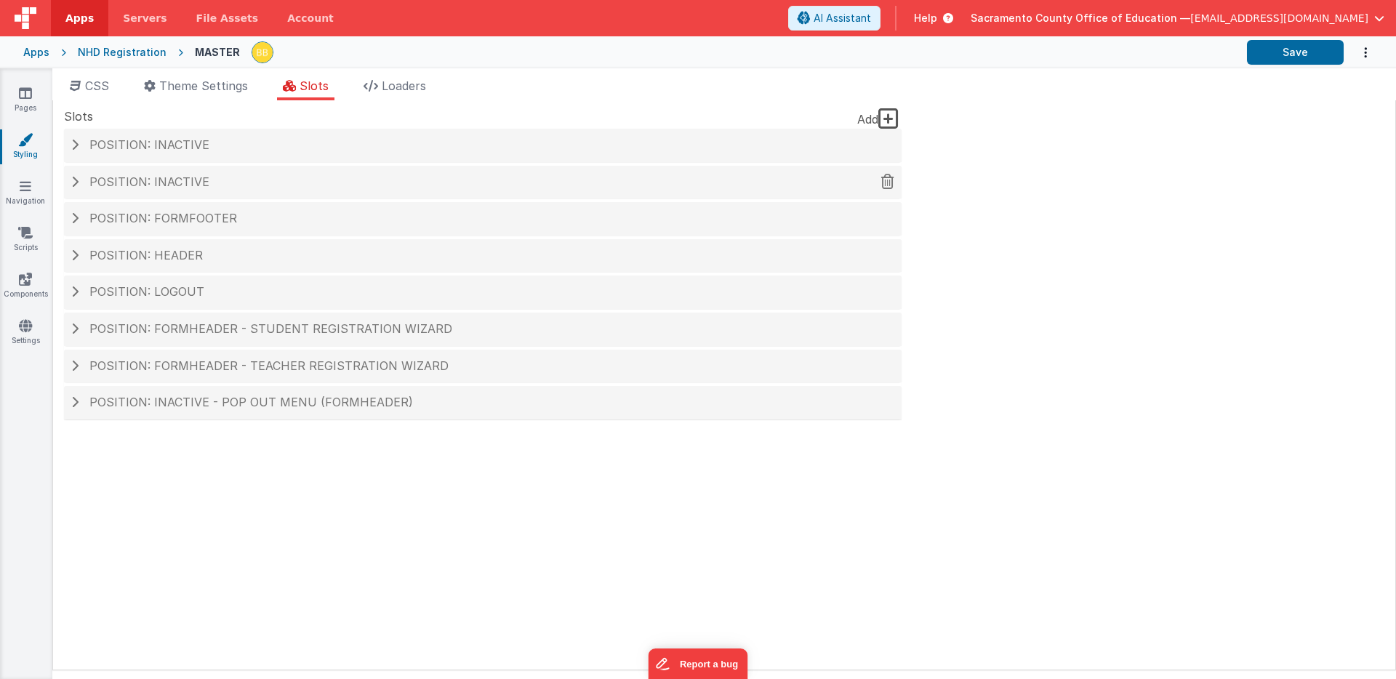
click at [249, 176] on h4 "Position: inactive" at bounding box center [482, 182] width 823 height 13
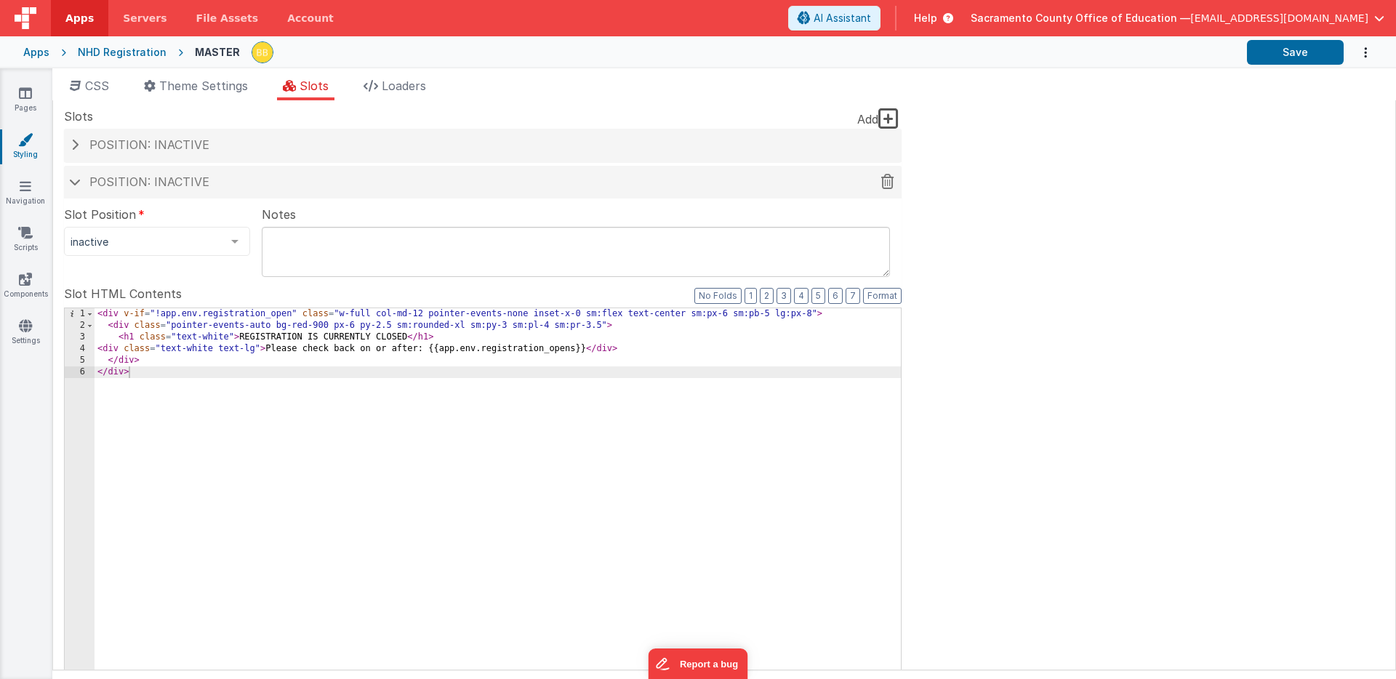
click at [75, 180] on span at bounding box center [75, 181] width 12 height 7
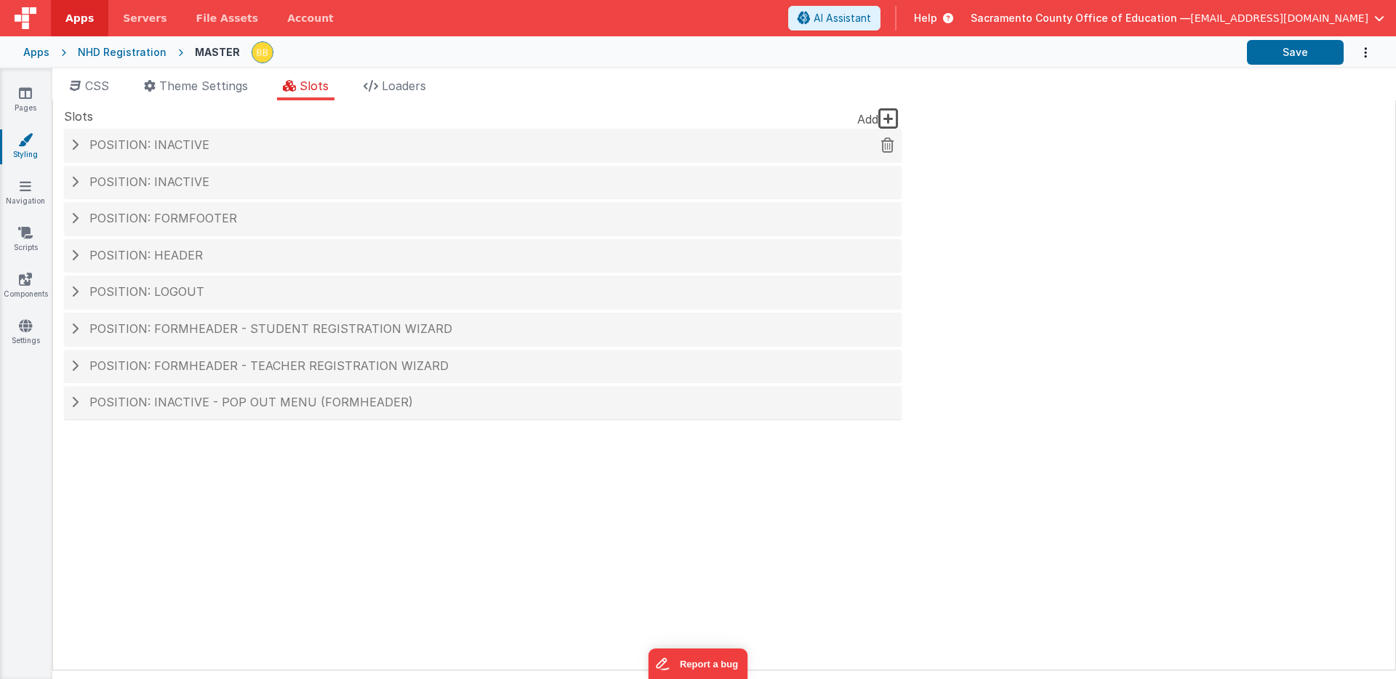
click at [177, 145] on span "Position: inactive" at bounding box center [149, 144] width 120 height 15
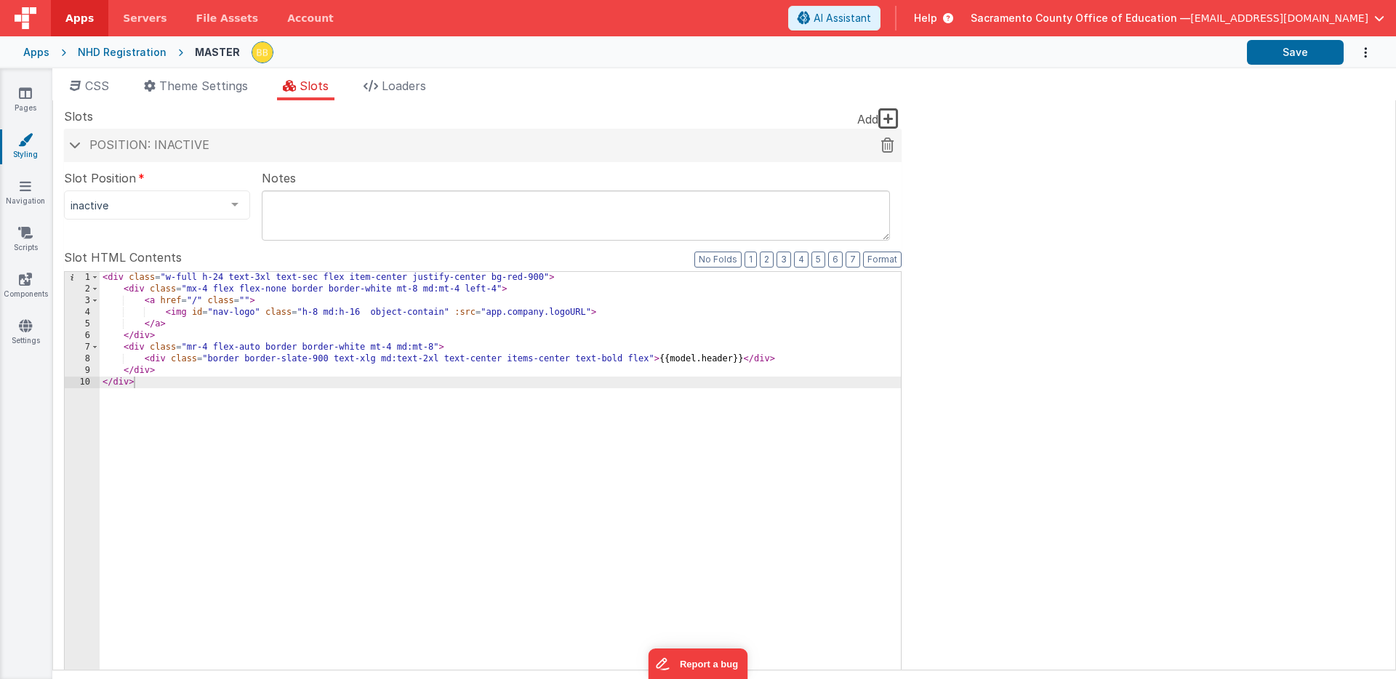
click at [76, 143] on span at bounding box center [75, 144] width 12 height 7
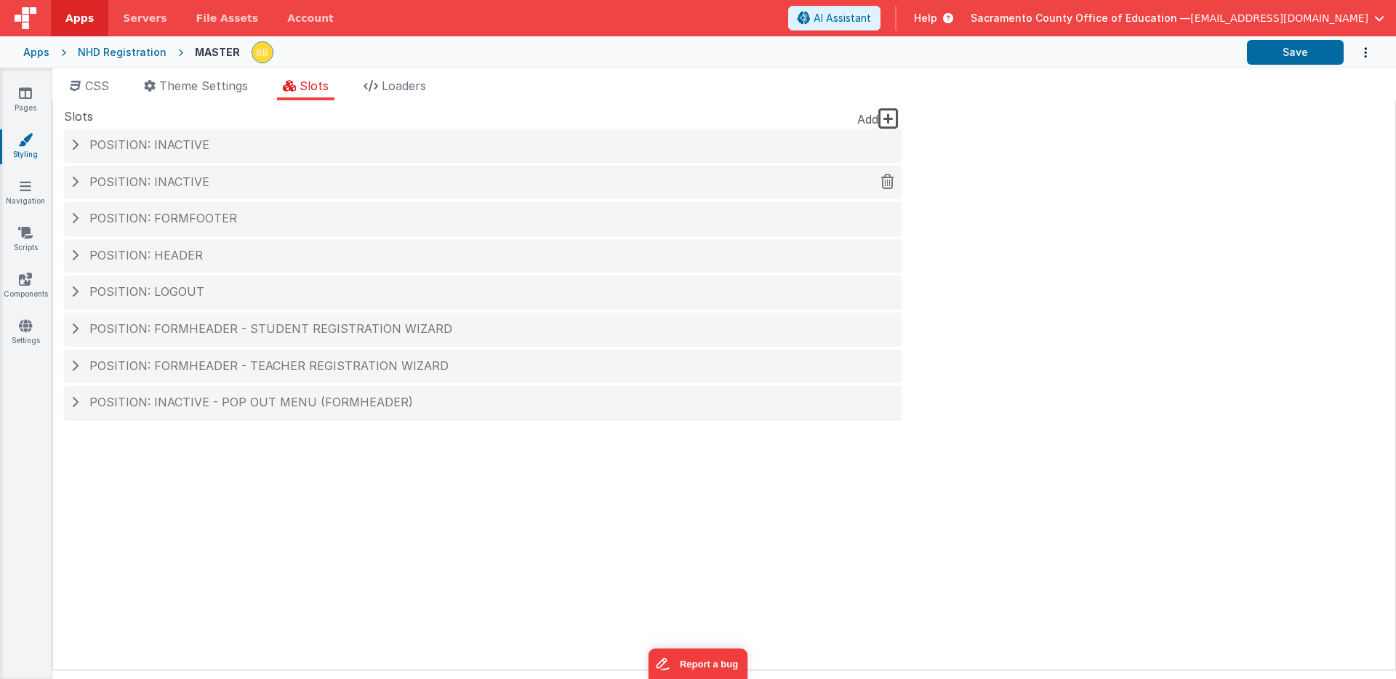
click at [151, 179] on span "Position: inactive" at bounding box center [149, 182] width 120 height 15
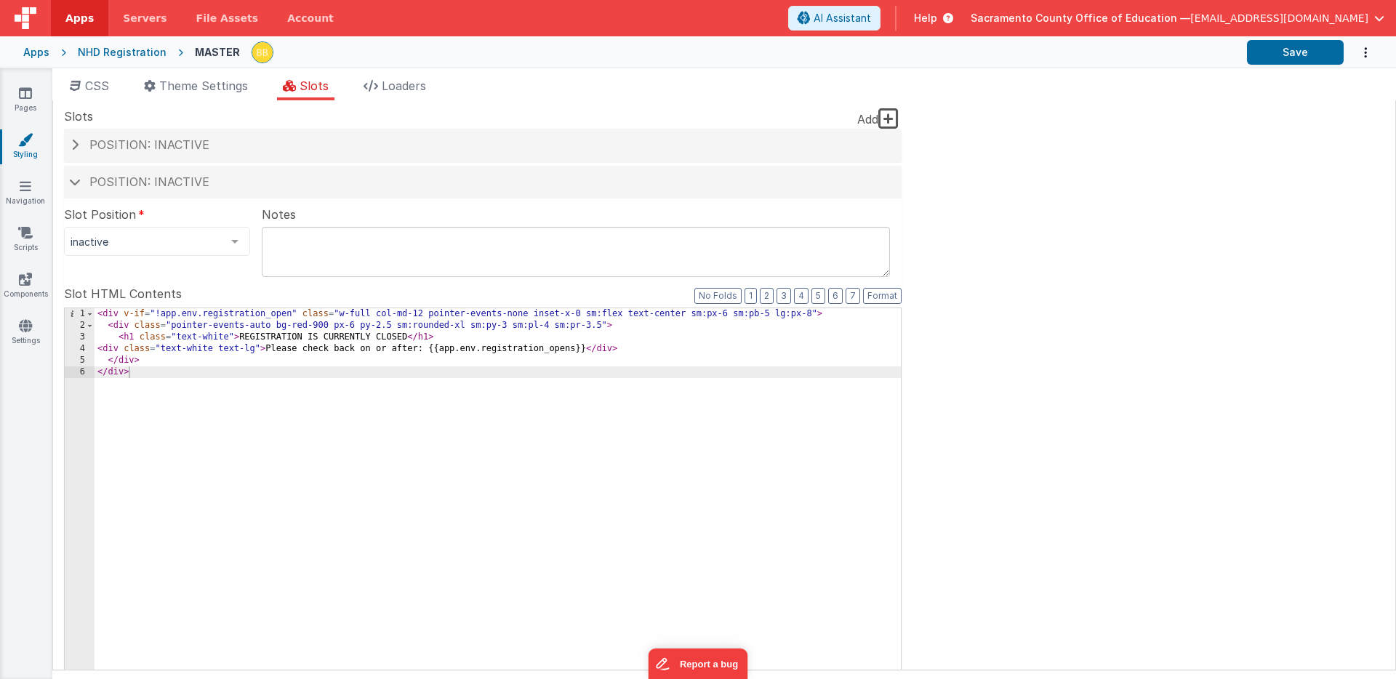
click at [305, 249] on textarea at bounding box center [576, 252] width 628 height 50
type textarea "TEMP Registration is closed..."
click at [943, 239] on div "Site CSS Format 7 6 5 4 3 2 1 No Folds 1 2 3 4 5 6 7 8 9 10 11 12 13 14 15 16 1…" at bounding box center [724, 385] width 1344 height 570
click at [1292, 54] on button "Save" at bounding box center [1295, 52] width 97 height 25
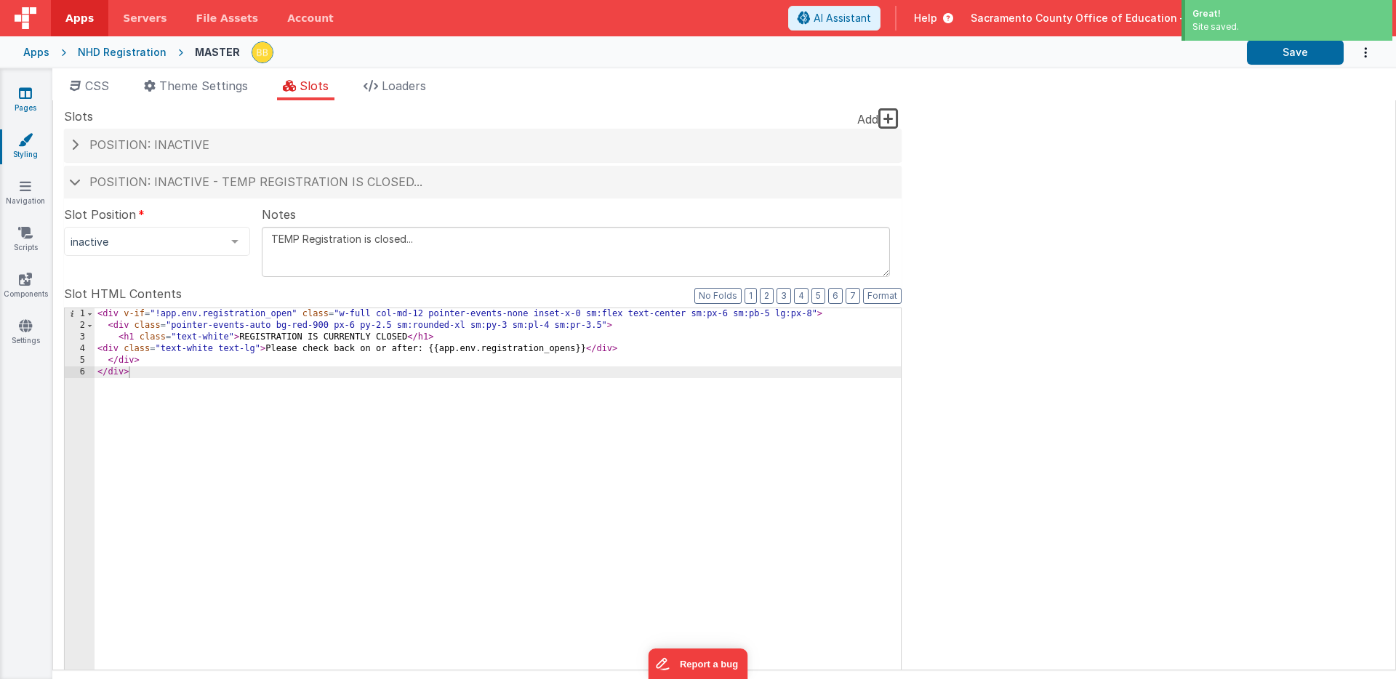
click at [25, 92] on icon at bounding box center [25, 93] width 13 height 15
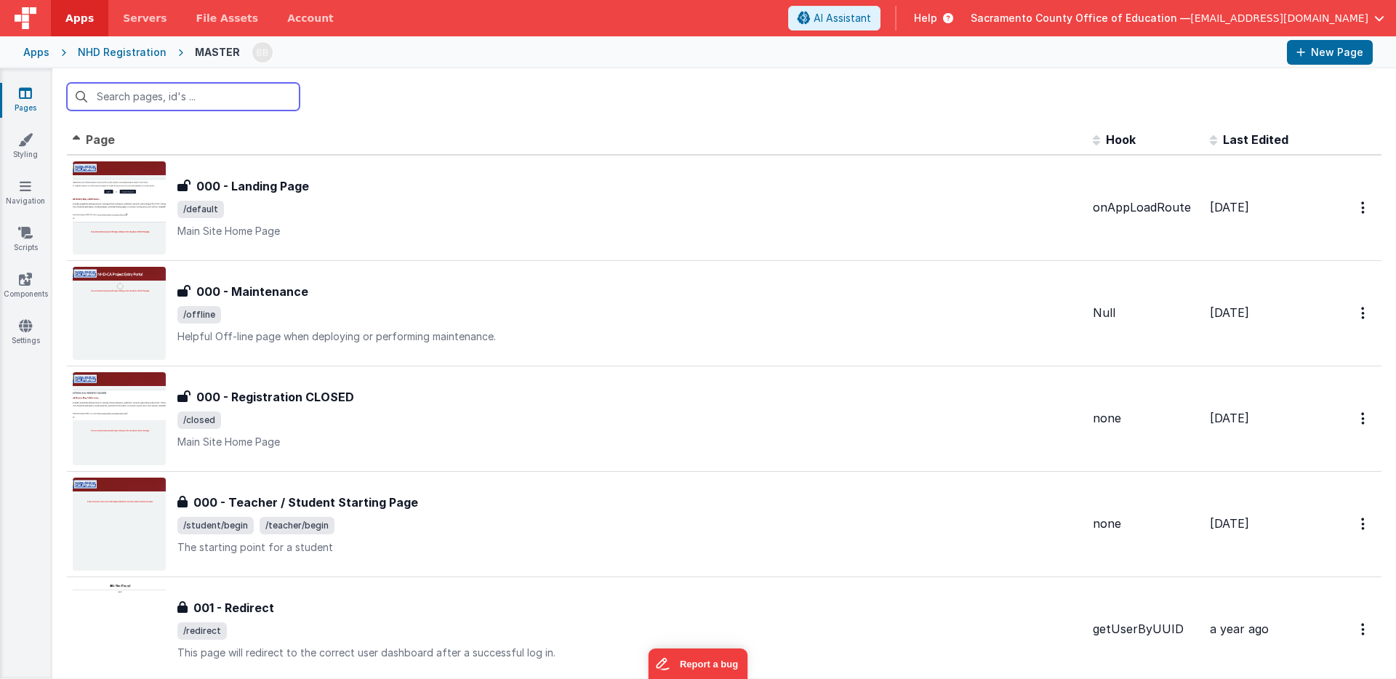
click at [201, 99] on input "text" at bounding box center [183, 97] width 233 height 28
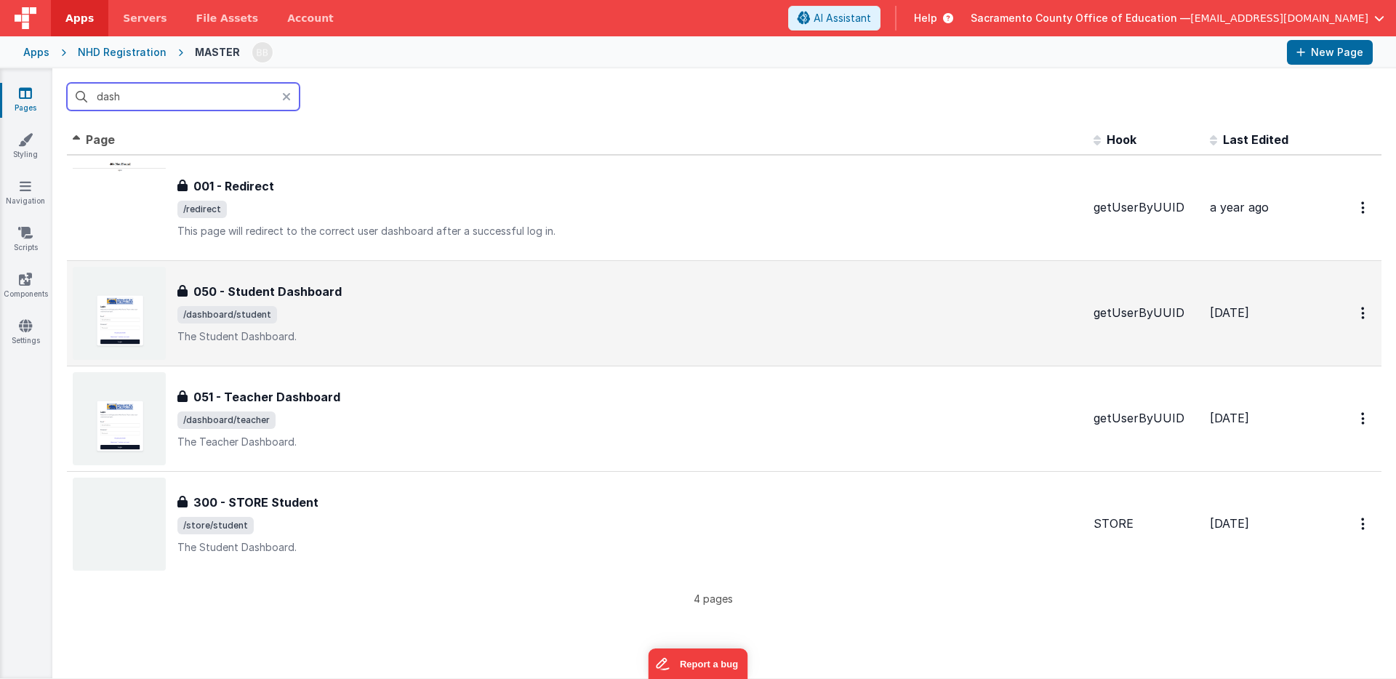
type input "dash"
click at [279, 289] on h3 "050 - Student Dashboard" at bounding box center [267, 291] width 148 height 17
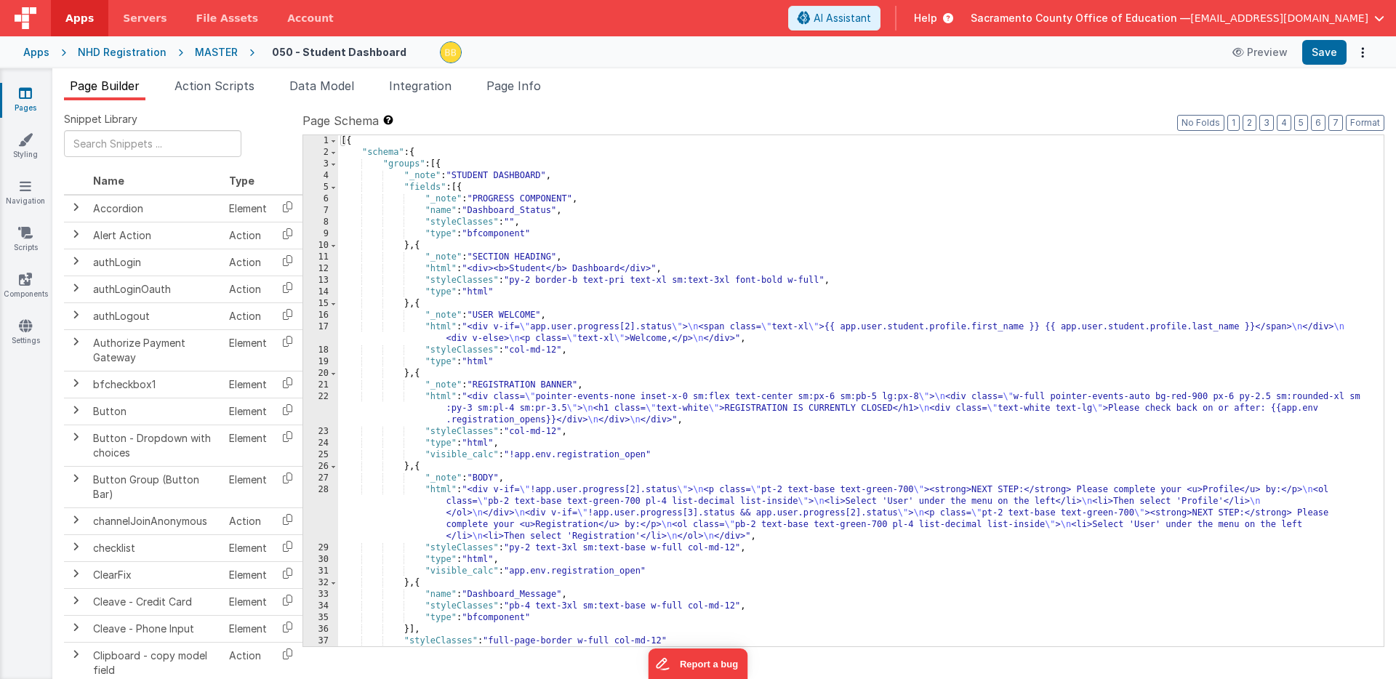
click at [442, 329] on div "[{ "schema" : { "groups" : [{ "_note" : "STUDENT DASHBOARD" , "fields" : [{ "_n…" at bounding box center [861, 402] width 1046 height 535
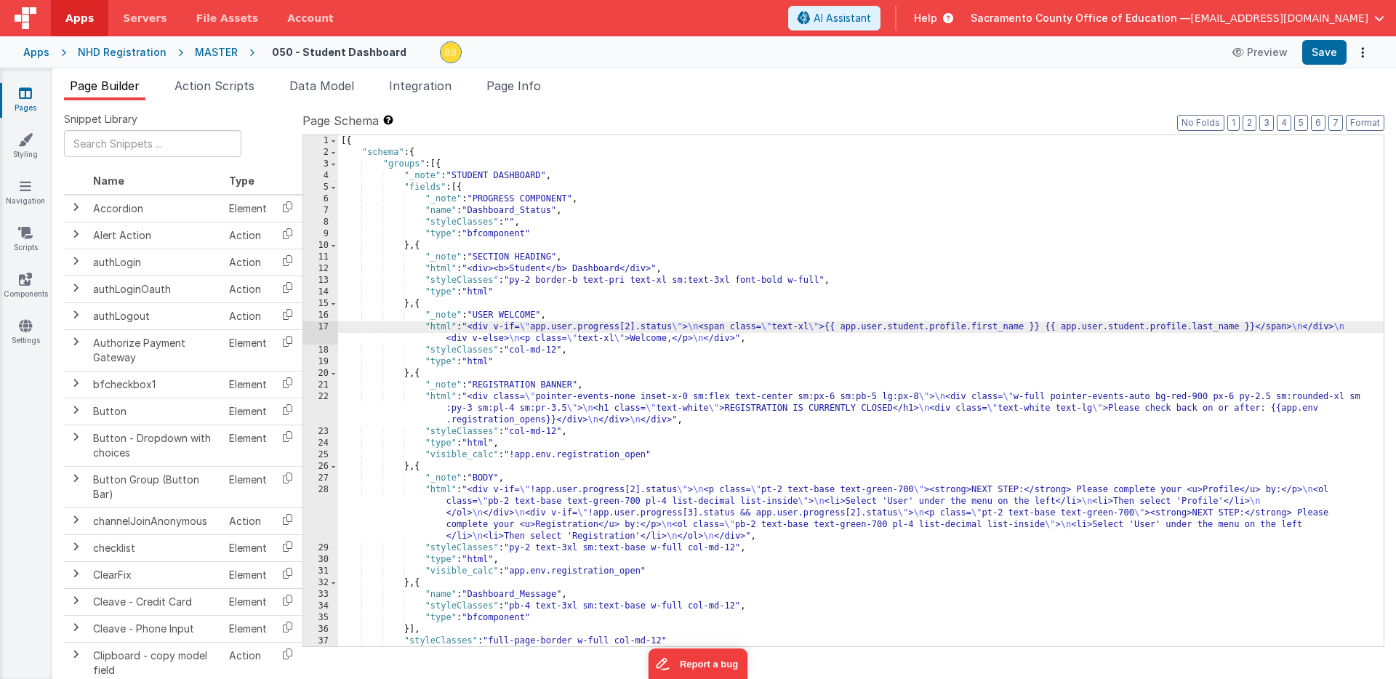
click at [319, 326] on div "17" at bounding box center [320, 332] width 35 height 23
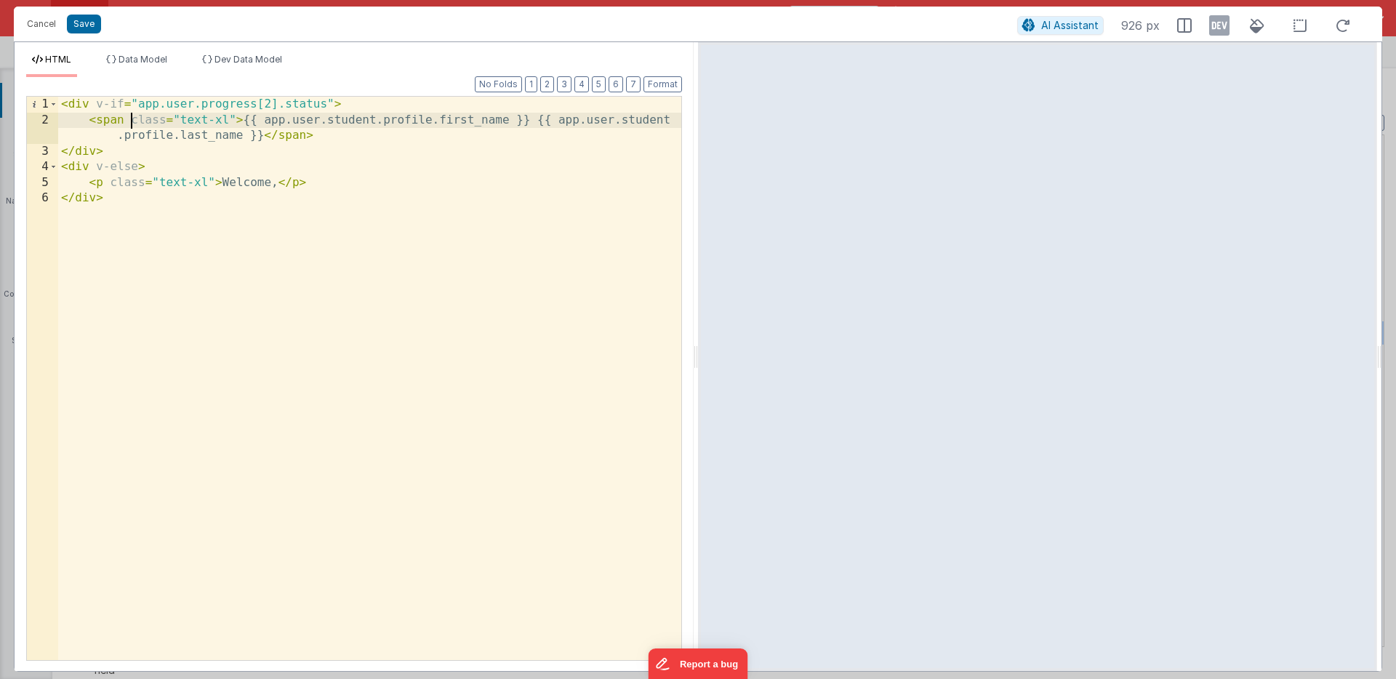
click at [132, 121] on div "< div v-if = "app.user.progress[2].status" > < span class = "text-xl" > {{ app.…" at bounding box center [369, 394] width 623 height 595
drag, startPoint x: 319, startPoint y: 121, endPoint x: 492, endPoint y: 121, distance: 172.4
click at [492, 121] on div "< div v-if = "app.user.progress[2].status" > < span v-if = "" class = "text-xl"…" at bounding box center [369, 394] width 623 height 595
click at [172, 120] on div "< div v-if = "app.user.progress[2].status" > < span v-if = "" class = "text-xl"…" at bounding box center [369, 394] width 623 height 595
paste textarea
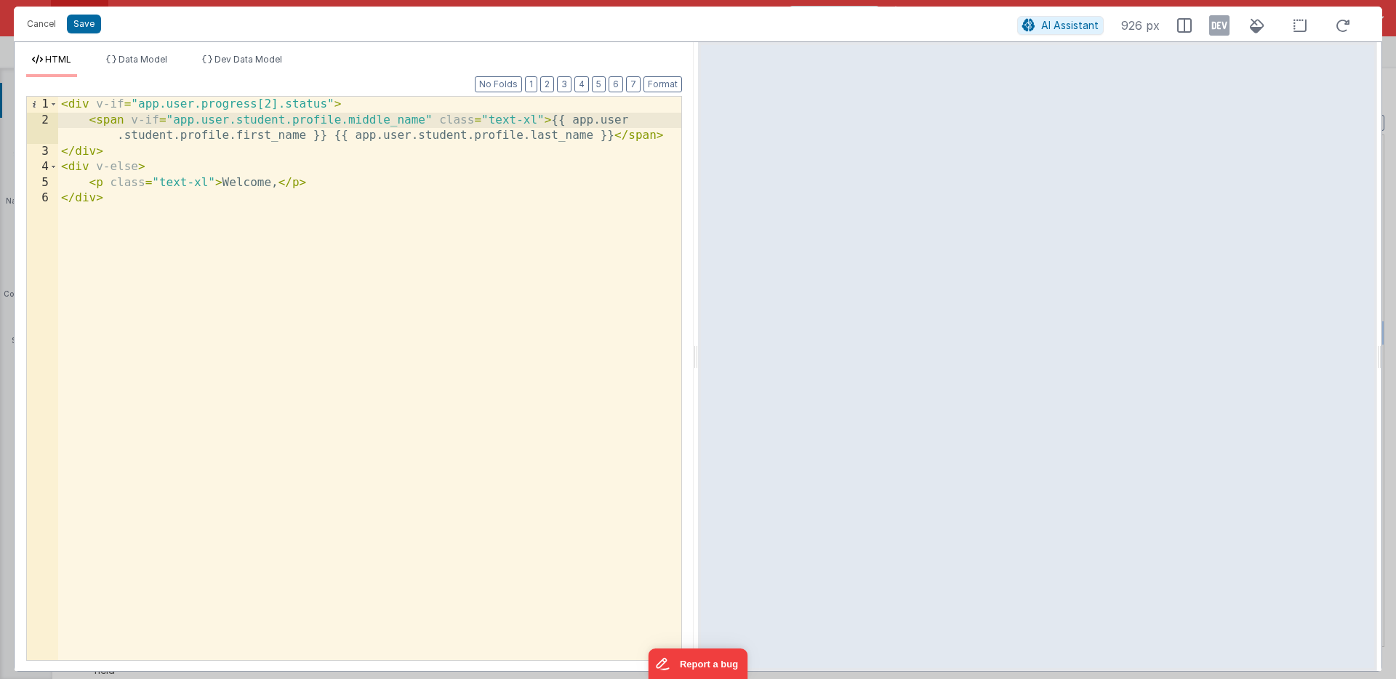
click at [110, 123] on div "< div v-if = "app.user.progress[2].status" > < span v-if = "app.user.student.pr…" at bounding box center [369, 394] width 623 height 595
click at [110, 122] on div "< div v-if = "app.user.progress[2].status" > < span v-if = "app.user.student.pr…" at bounding box center [369, 394] width 623 height 595
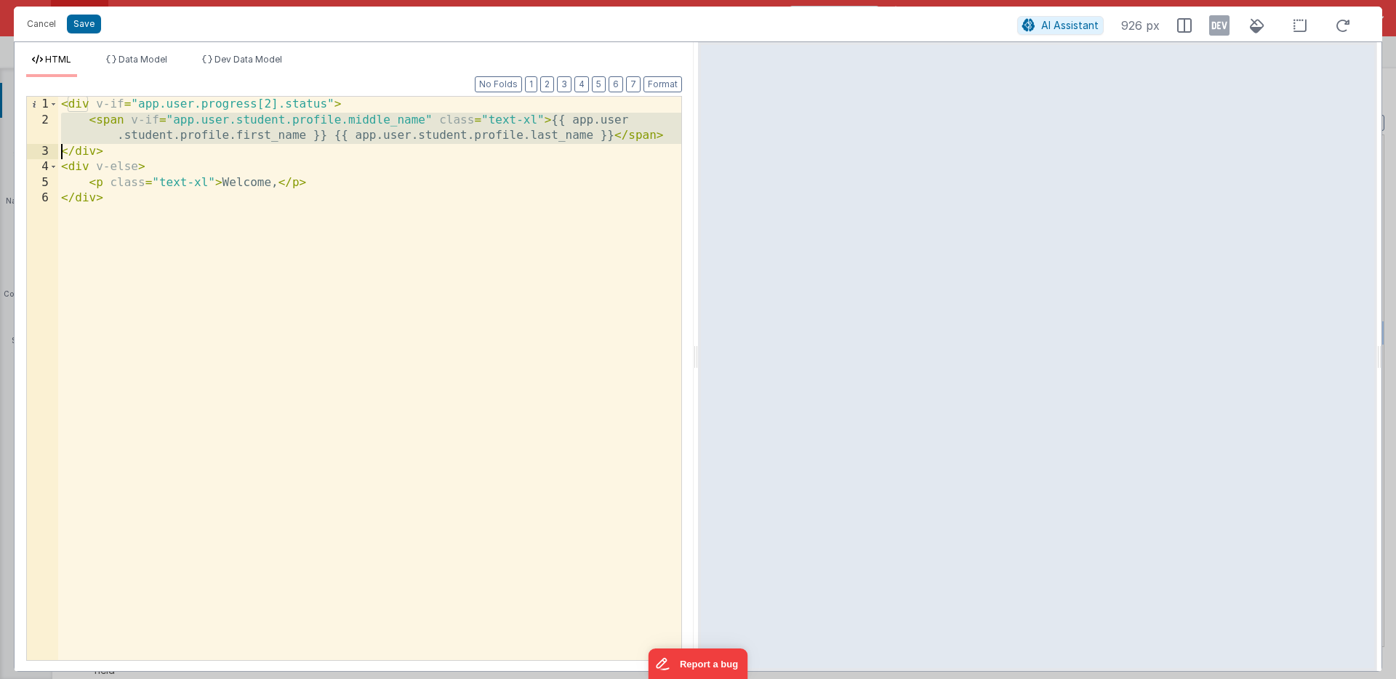
drag, startPoint x: 110, startPoint y: 122, endPoint x: 110, endPoint y: 133, distance: 10.9
click at [110, 133] on div "< div v-if = "app.user.progress[2].status" > < span v-if = "app.user.student.pr…" at bounding box center [369, 394] width 623 height 595
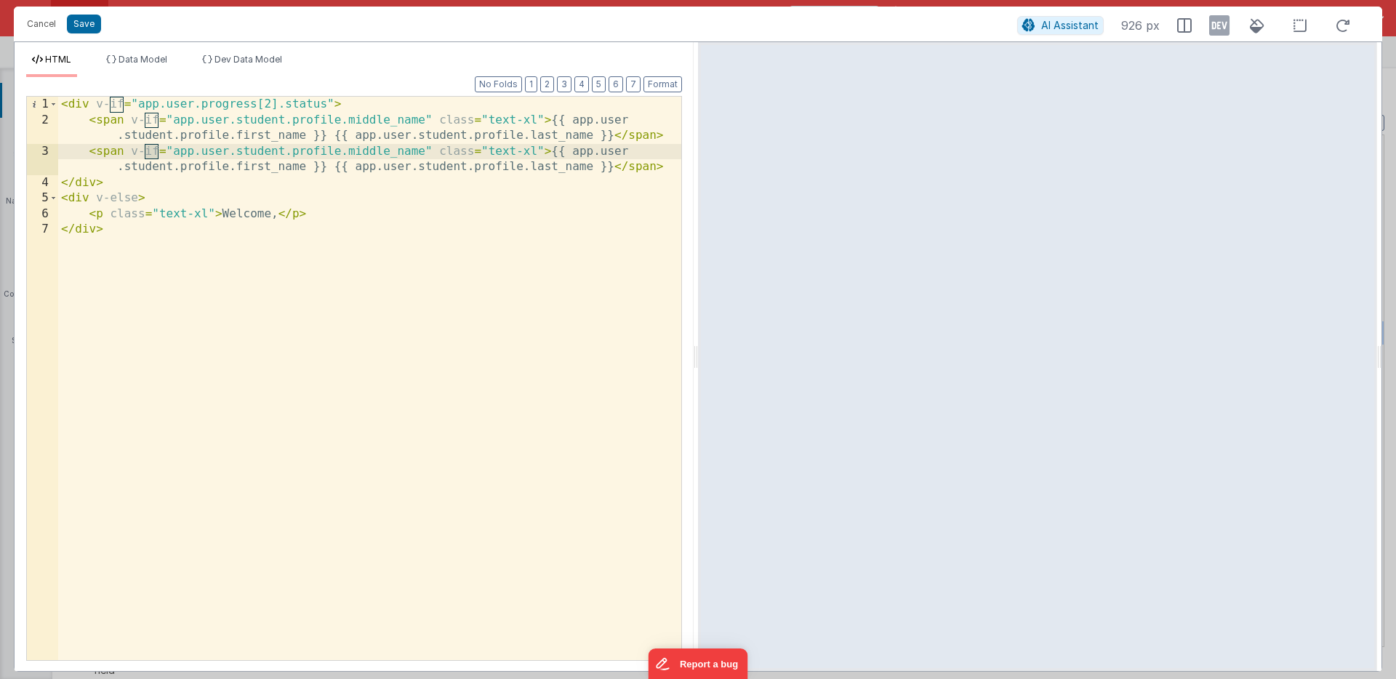
drag, startPoint x: 146, startPoint y: 151, endPoint x: 157, endPoint y: 151, distance: 10.9
click at [157, 151] on div "< div v-if = "app.user.progress[2].status" > < span v-if = "app.user.student.pr…" at bounding box center [369, 394] width 623 height 595
drag, startPoint x: 173, startPoint y: 152, endPoint x: 444, endPoint y: 153, distance: 270.5
click at [444, 153] on div "< div v-if = "app.user.progress[2].status" > < span v-if = "app.user.student.pr…" at bounding box center [369, 394] width 623 height 595
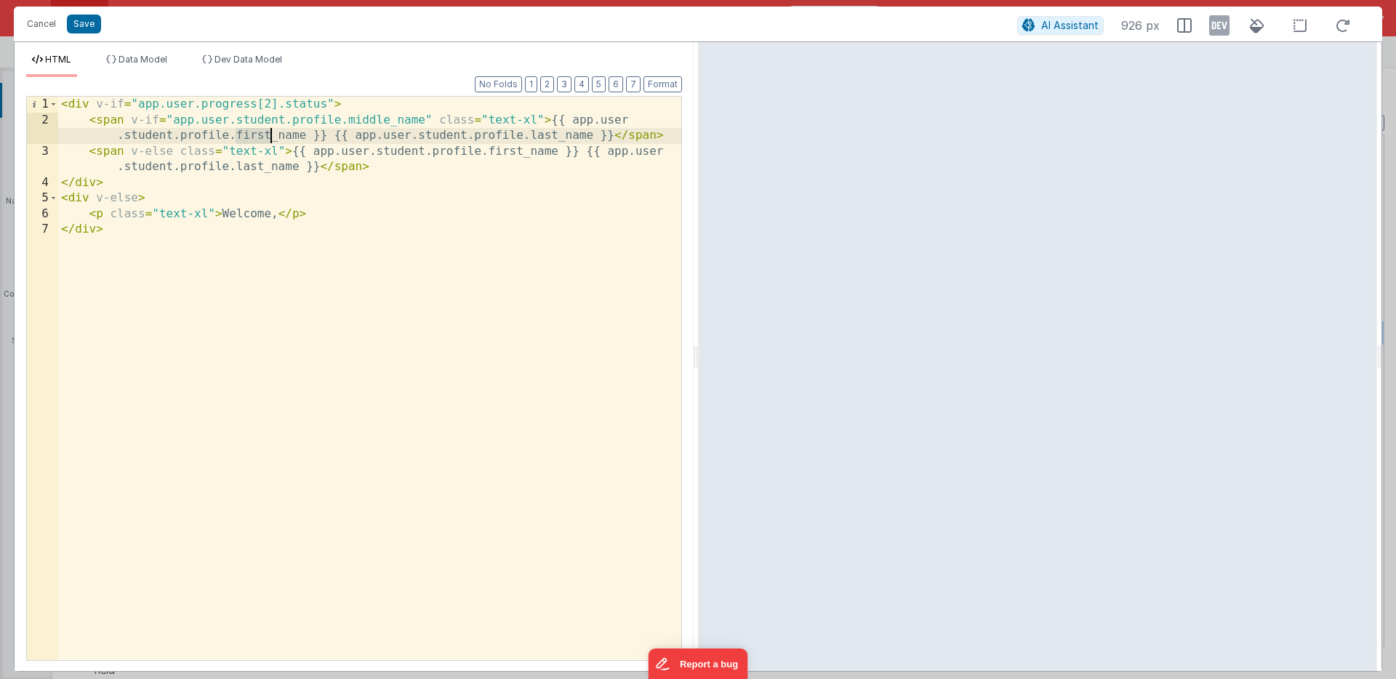
drag, startPoint x: 242, startPoint y: 136, endPoint x: 268, endPoint y: 136, distance: 26.2
click at [268, 136] on div "< div v-if = "app.user.progress[2].status" > < span v-if = "app.user.student.pr…" at bounding box center [369, 394] width 623 height 595
click at [92, 23] on button "Save" at bounding box center [84, 24] width 34 height 19
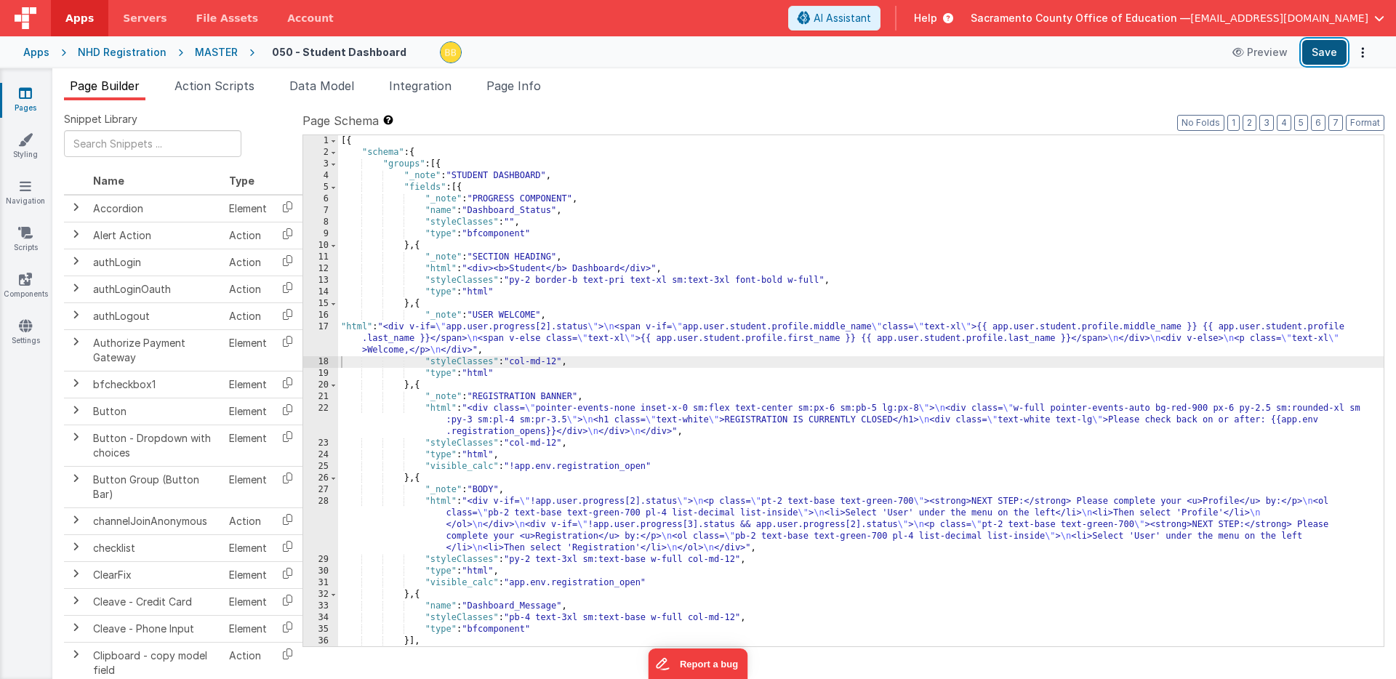
click at [1313, 50] on button "Save" at bounding box center [1325, 52] width 44 height 25
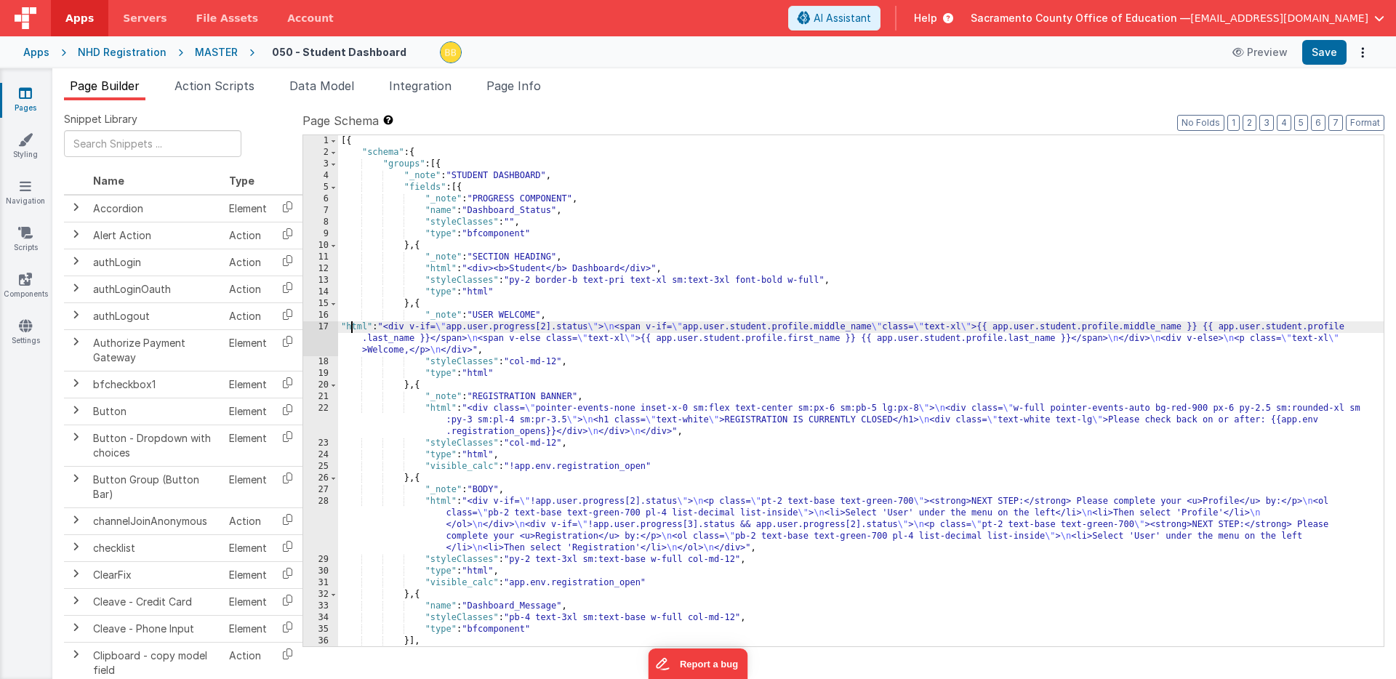
click at [353, 329] on div "[{ "schema" : { "groups" : [{ "_note" : "STUDENT DASHBOARD" , "fields" : [{ "_n…" at bounding box center [861, 402] width 1046 height 535
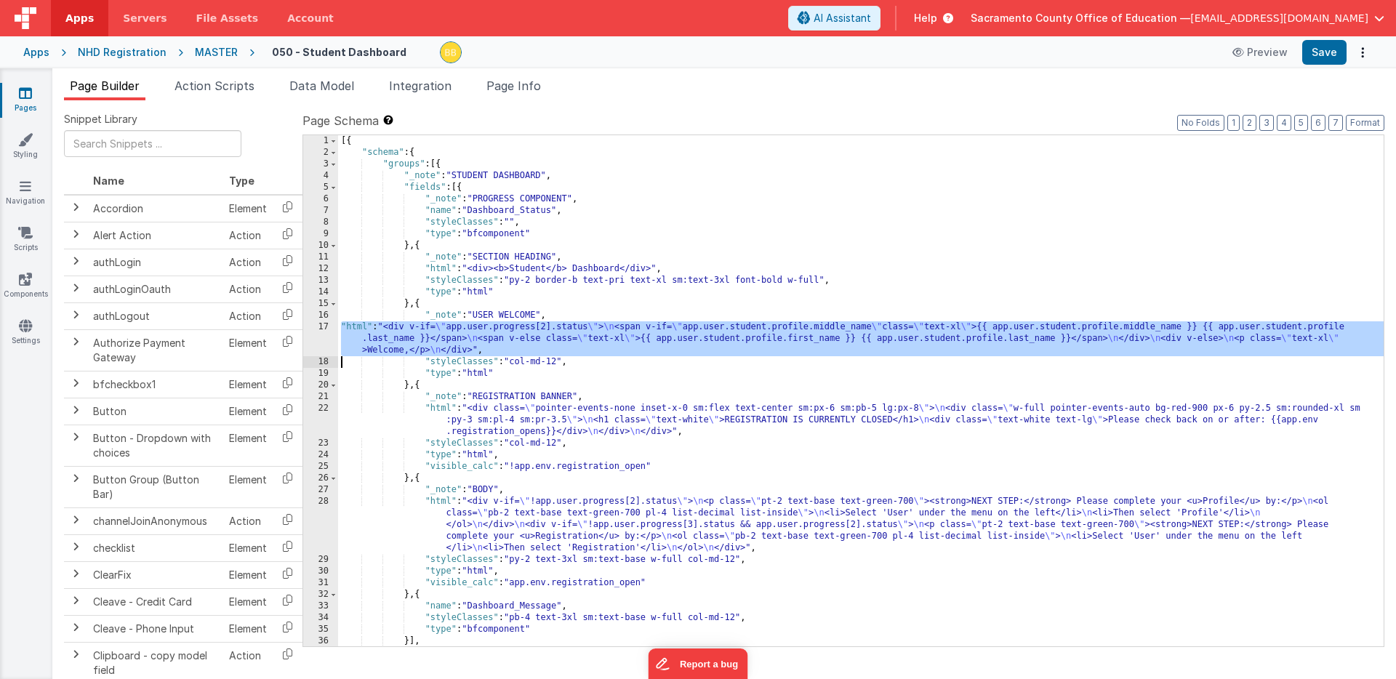
click at [322, 337] on div "17" at bounding box center [320, 338] width 35 height 35
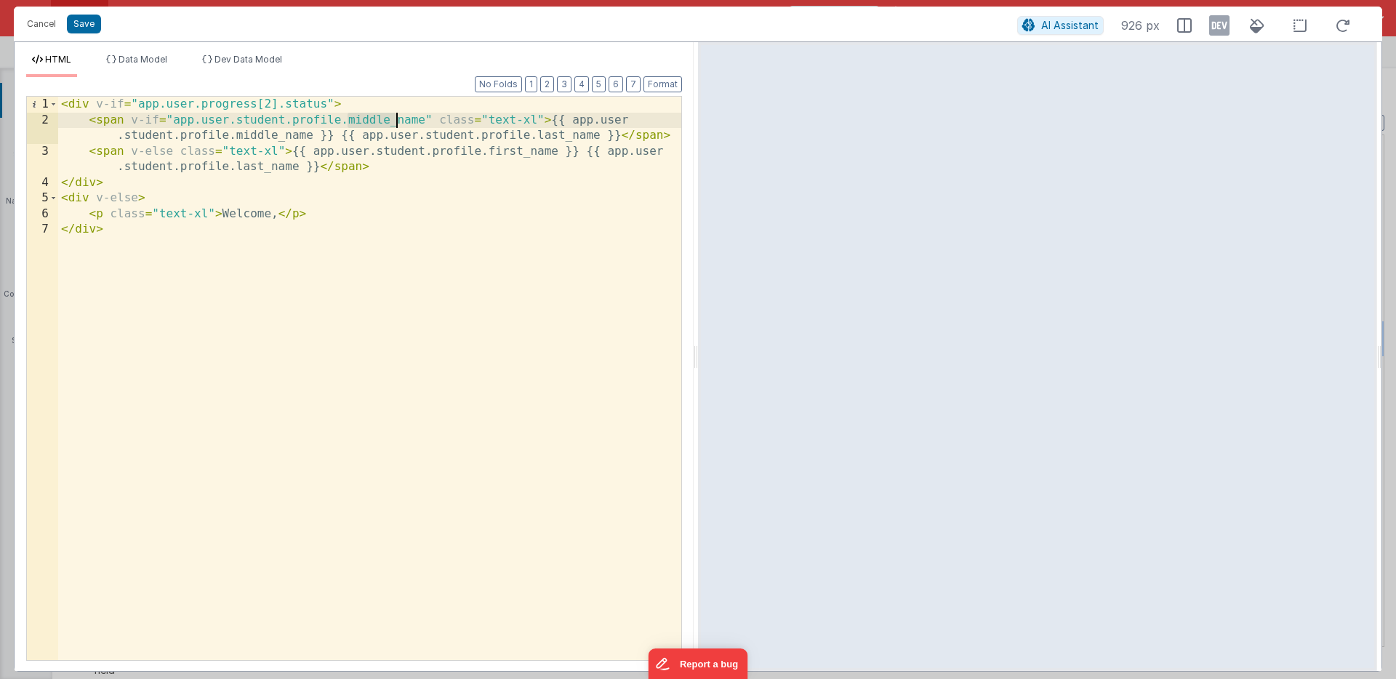
drag, startPoint x: 347, startPoint y: 124, endPoint x: 394, endPoint y: 122, distance: 47.3
click at [394, 122] on div "< div v-if = "app.user.progress[2].status" > < span v-if = "app.user.student.pr…" at bounding box center [369, 394] width 623 height 595
drag, startPoint x: 178, startPoint y: 137, endPoint x: 227, endPoint y: 138, distance: 48.7
click at [227, 138] on div "< div v-if = "app.user.progress[2].status" > < span v-if = "app.user.student.pr…" at bounding box center [369, 394] width 623 height 595
click at [81, 23] on button "Save" at bounding box center [84, 24] width 34 height 19
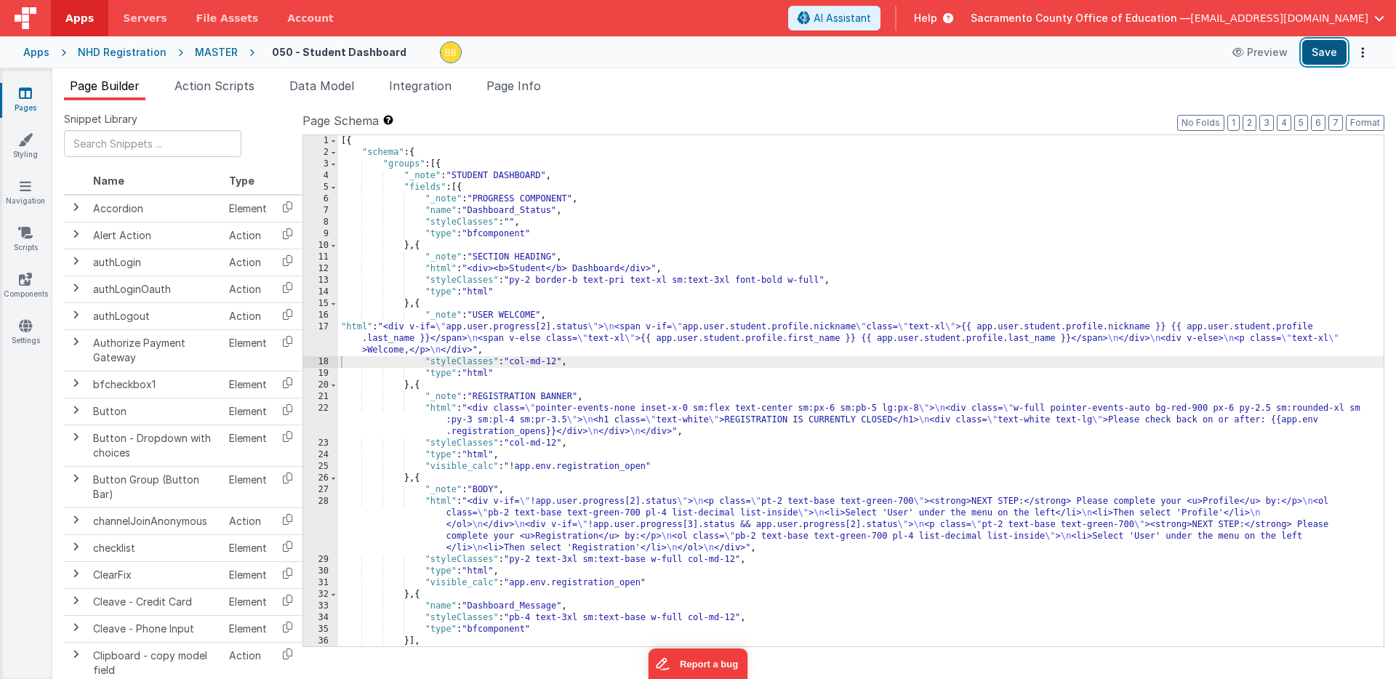
click at [1327, 50] on button "Save" at bounding box center [1325, 52] width 44 height 25
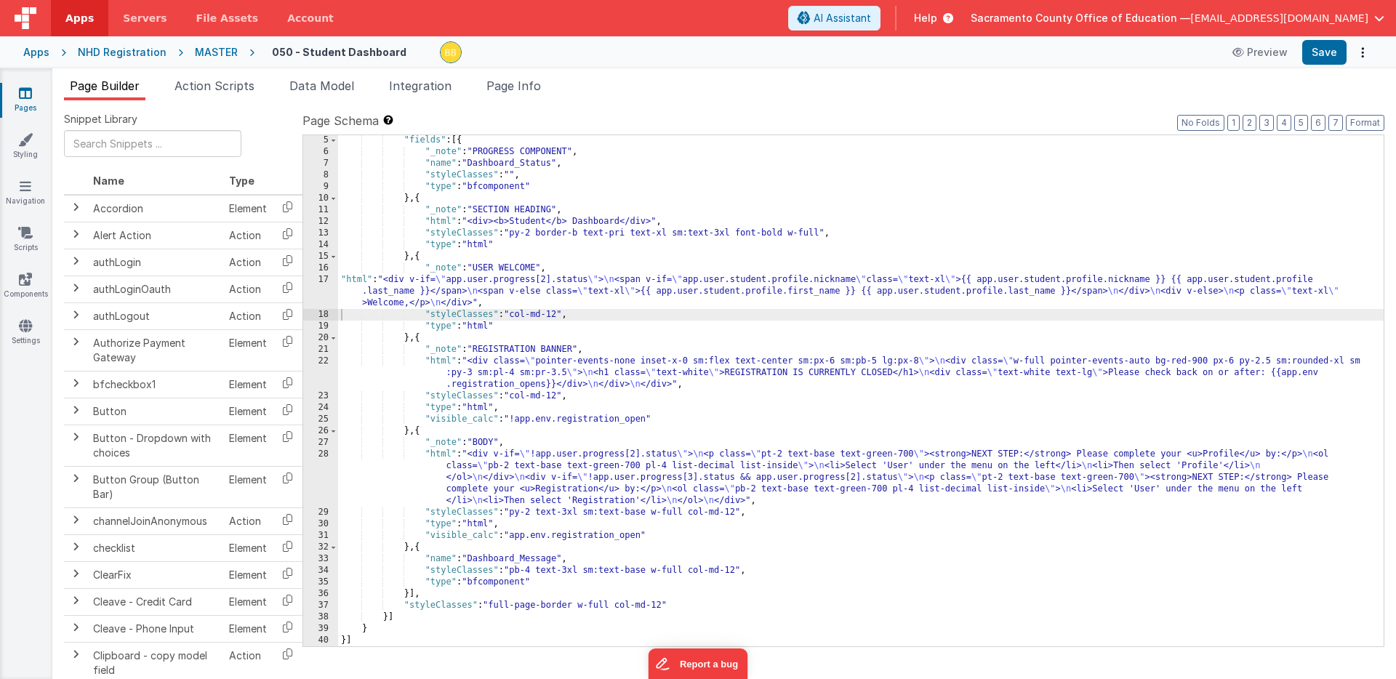
scroll to position [47, 0]
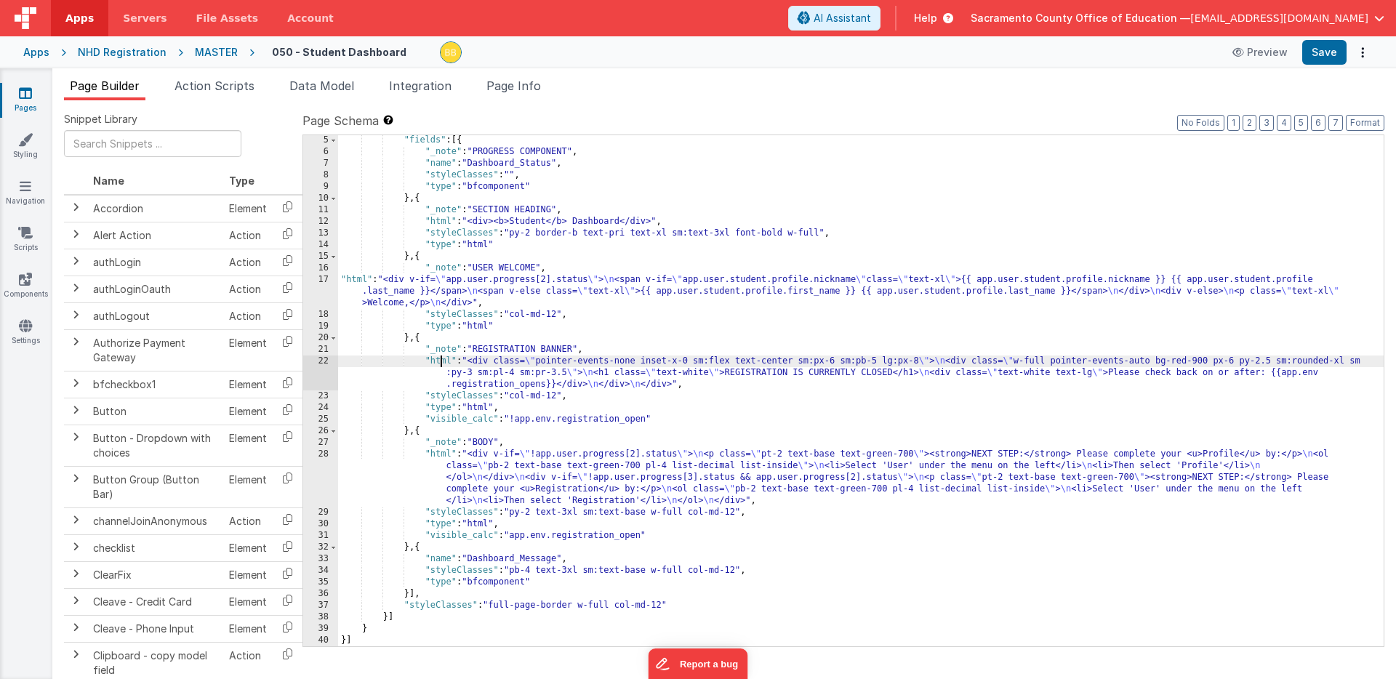
click at [440, 361] on div ""fields" : [{ "_note" : "PROGRESS COMPONENT" , "name" : "Dashboard_Status" , "s…" at bounding box center [861, 402] width 1046 height 535
click at [321, 361] on div "22" at bounding box center [320, 373] width 35 height 35
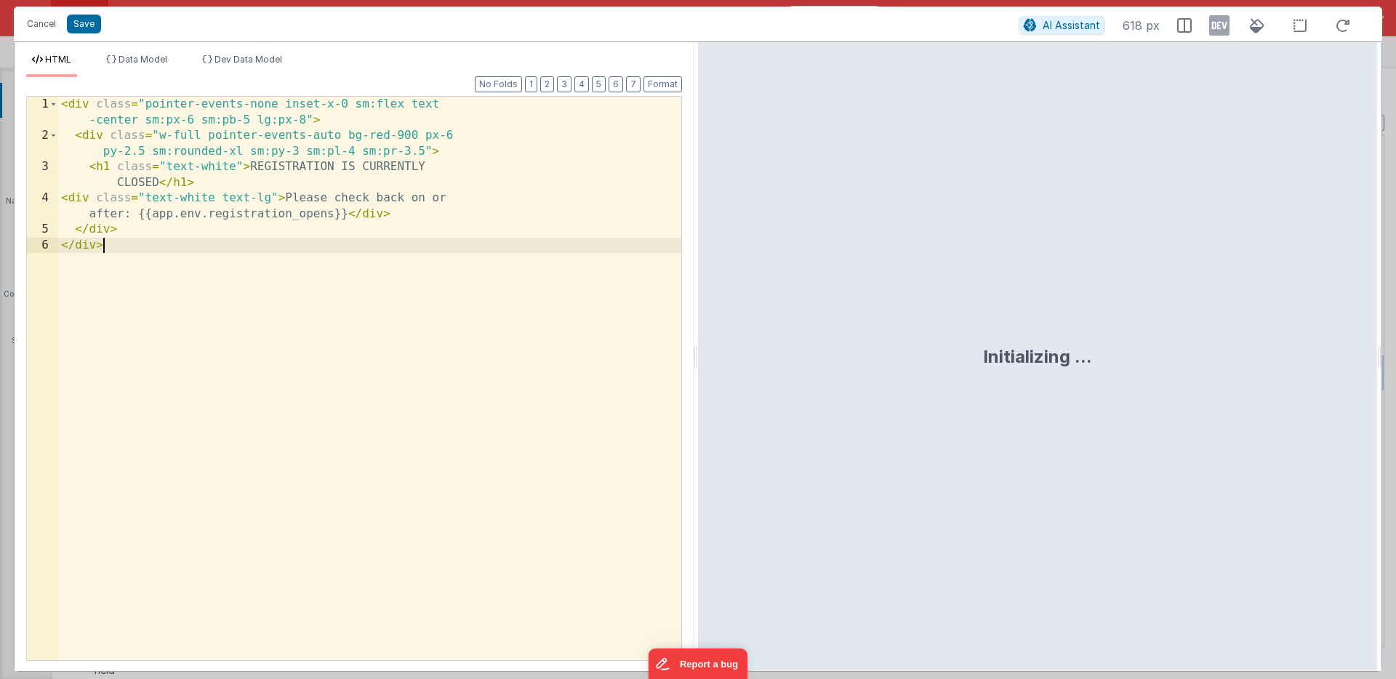
click at [321, 361] on div "< div class = "pointer-events-none inset-x-0 sm:flex text -center sm:px-6 sm:pb…" at bounding box center [369, 402] width 623 height 611
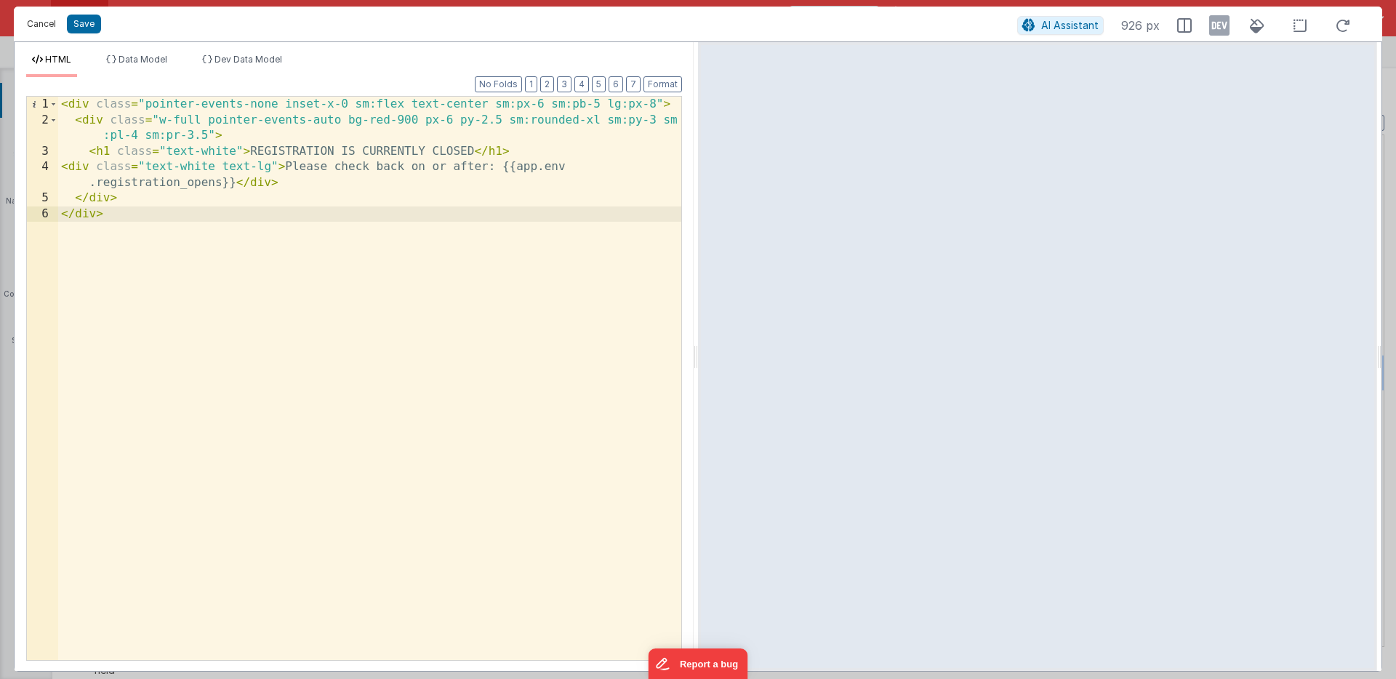
click at [47, 21] on button "Cancel" at bounding box center [42, 24] width 44 height 20
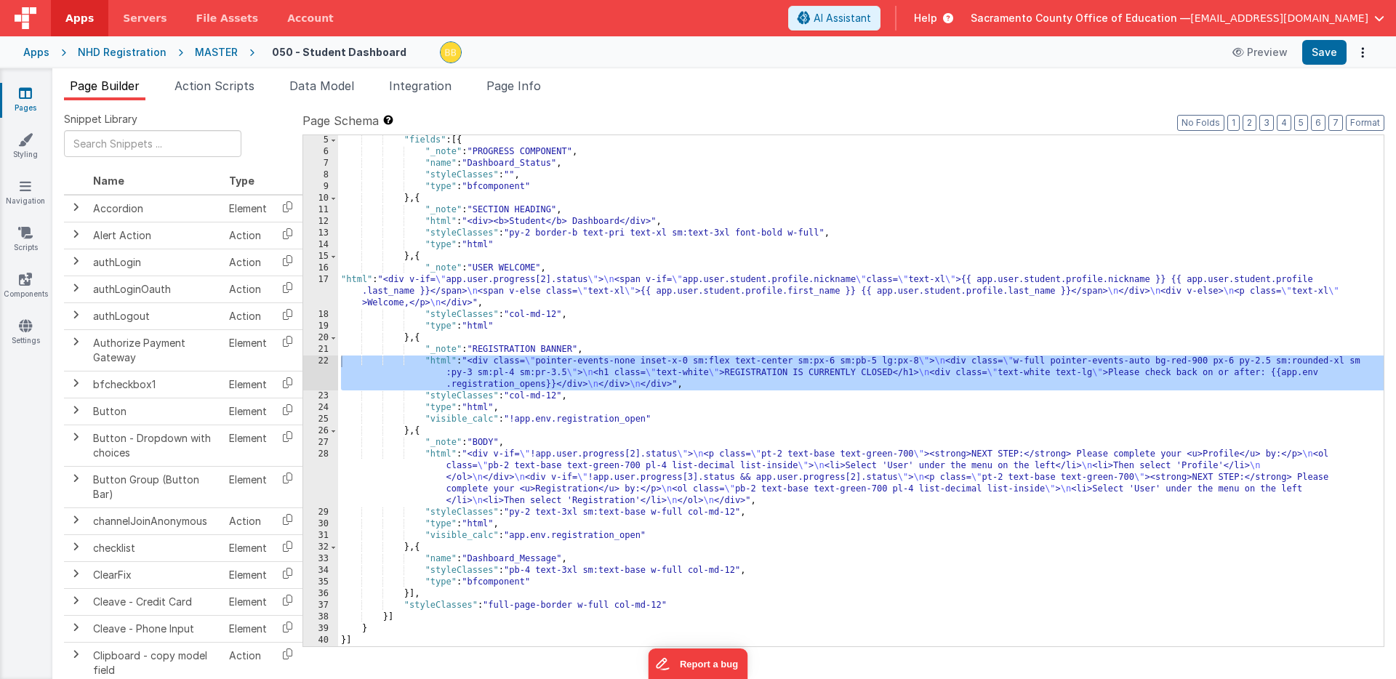
click at [436, 455] on div ""fields" : [{ "_note" : "PROGRESS COMPONENT" , "name" : "Dashboard_Status" , "s…" at bounding box center [861, 402] width 1046 height 535
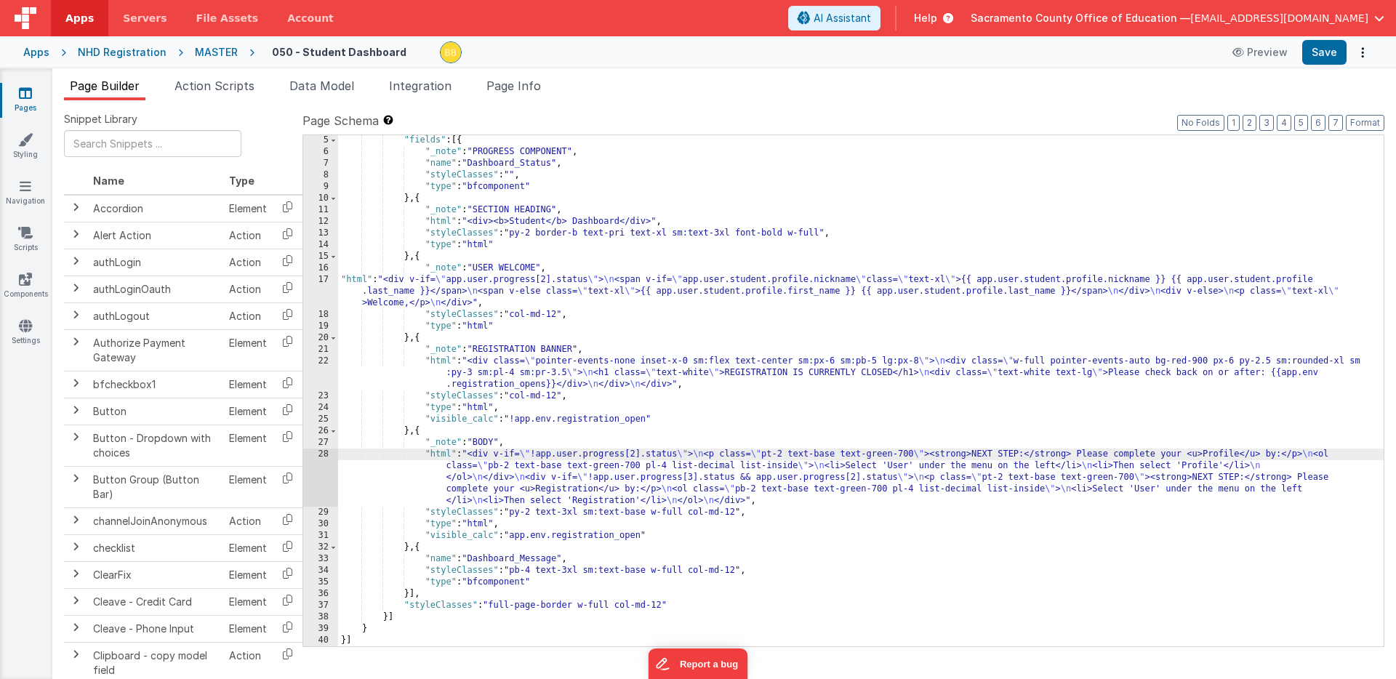
click at [318, 454] on div "28" at bounding box center [320, 478] width 35 height 58
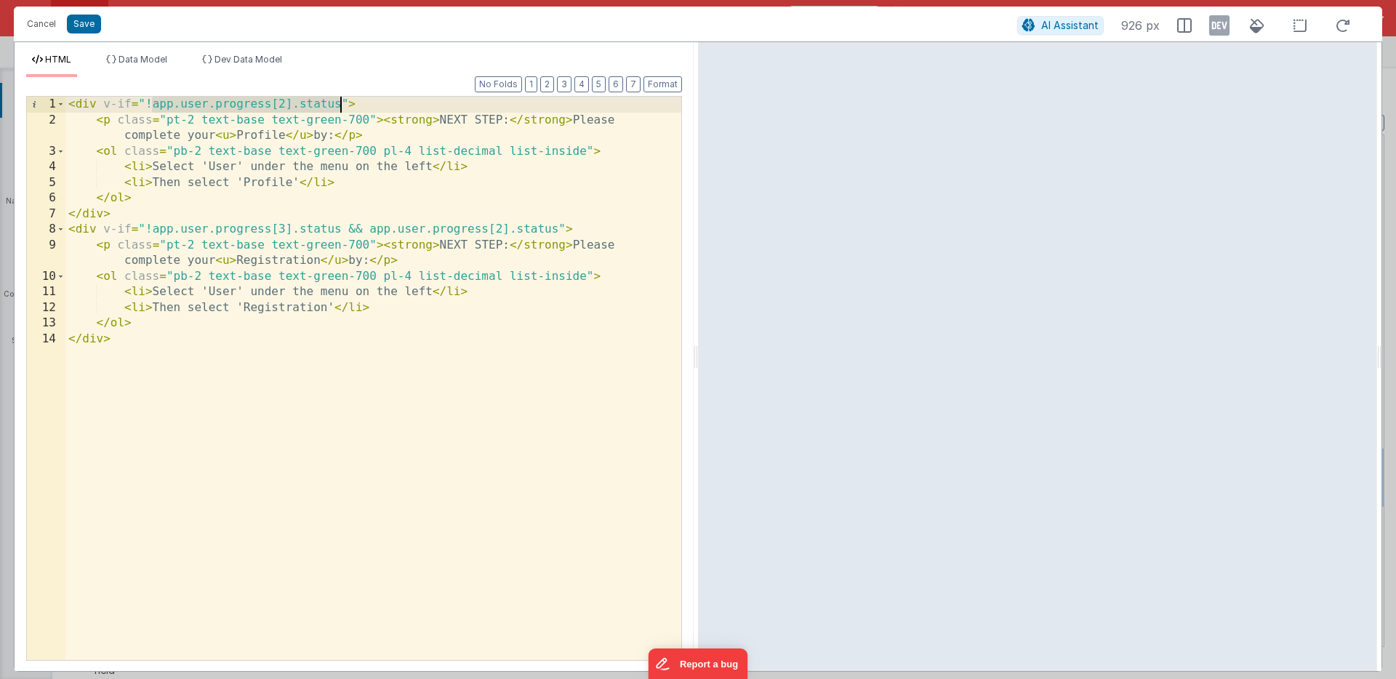
drag, startPoint x: 153, startPoint y: 105, endPoint x: 340, endPoint y: 109, distance: 187.7
click at [340, 109] on div "< div v-if = "!app.user.progress[2].status" > < p class = "pt-2 text-base text-…" at bounding box center [373, 394] width 616 height 595
click at [324, 79] on div "Format 7 6 5 4 3 2 1 No Folds 1 2 3 4 5 6 7 8 9 10 11 12 13 14 < div v-if = "!a…" at bounding box center [354, 368] width 656 height 583
click at [200, 383] on div "< div v-if = "!app.user.progress[2].status" > < p class = "pt-2 text-base text-…" at bounding box center [373, 394] width 616 height 595
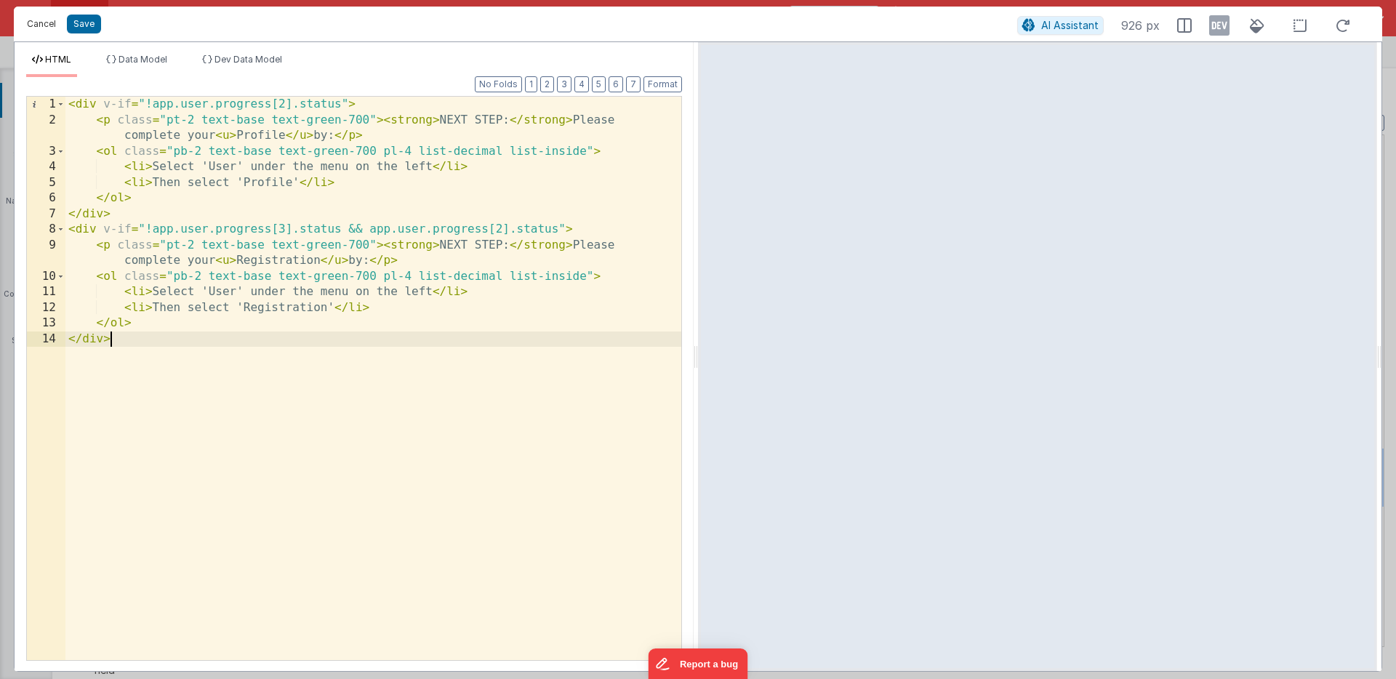
click at [41, 22] on button "Cancel" at bounding box center [42, 24] width 44 height 20
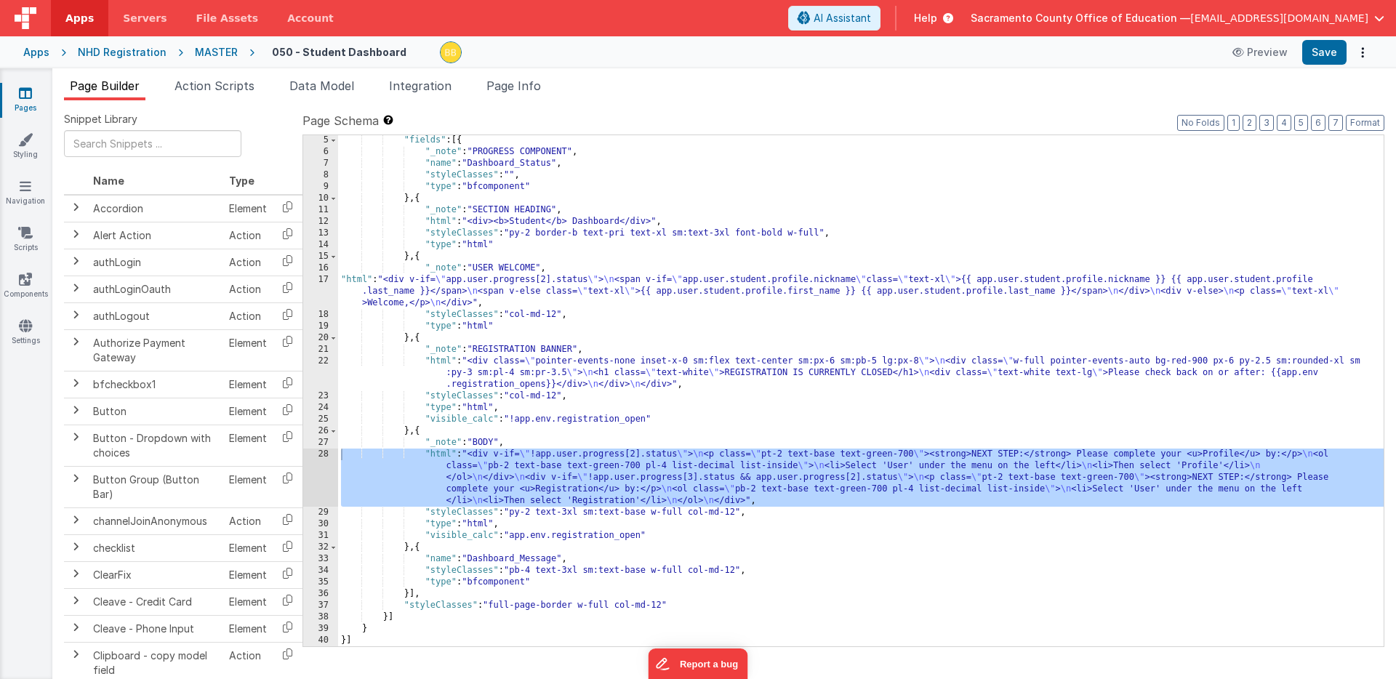
click at [519, 421] on div ""fields" : [{ "_note" : "PROGRESS COMPONENT" , "name" : "Dashboard_Status" , "s…" at bounding box center [861, 402] width 1046 height 535
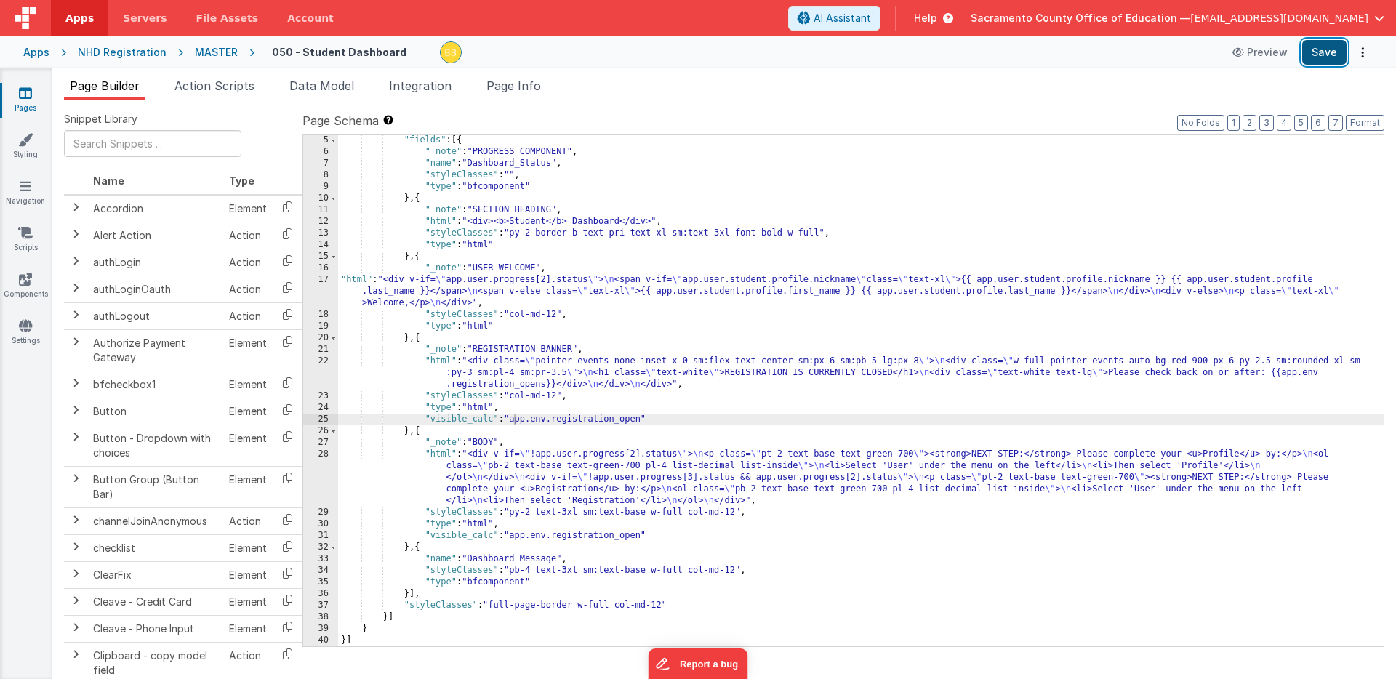
click at [1329, 54] on button "Save" at bounding box center [1325, 52] width 44 height 25
click at [513, 420] on div ""fields" : [{ "_note" : "PROGRESS COMPONENT" , "name" : "Dashboard_Status" , "s…" at bounding box center [861, 402] width 1046 height 535
click at [514, 536] on div ""fields" : [{ "_note" : "PROGRESS COMPONENT" , "name" : "Dashboard_Status" , "s…" at bounding box center [861, 402] width 1046 height 535
click at [1328, 52] on button "Save" at bounding box center [1325, 52] width 44 height 25
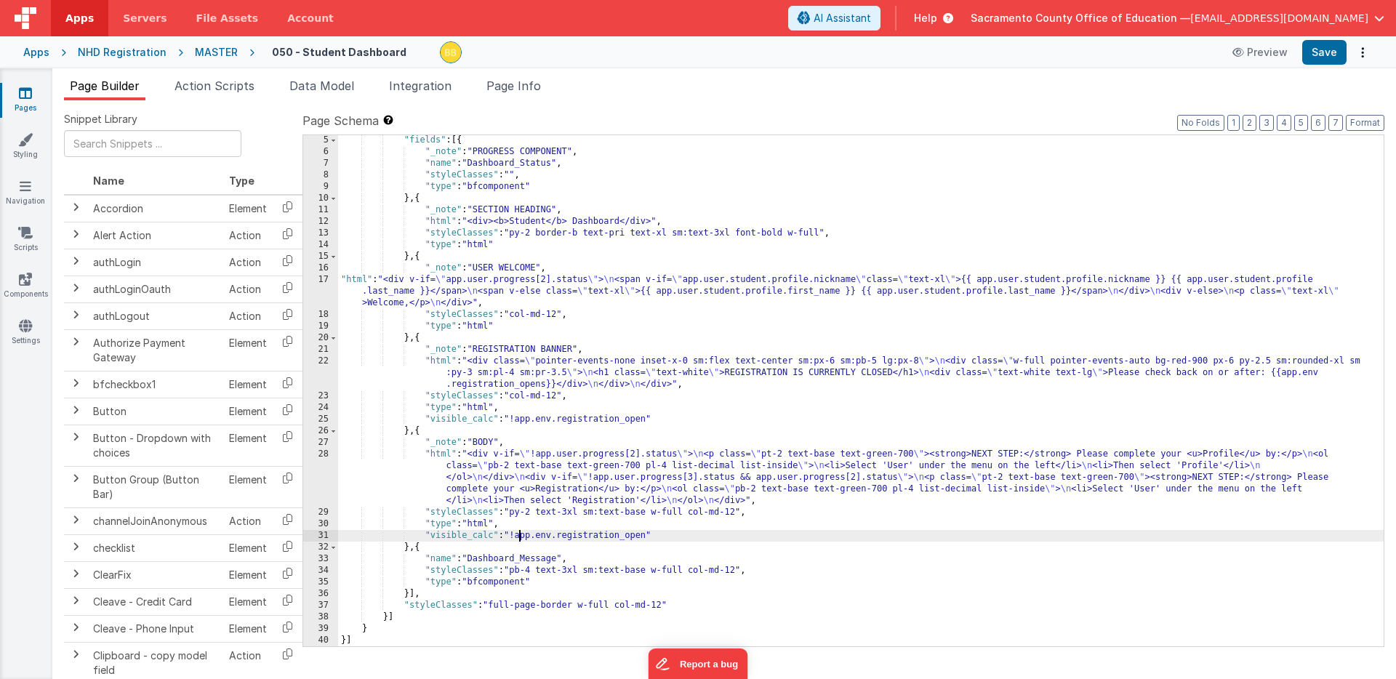
click at [519, 535] on div ""fields" : [{ "_note" : "PROGRESS COMPONENT" , "name" : "Dashboard_Status" , "s…" at bounding box center [861, 402] width 1046 height 535
click at [1321, 44] on button "Save" at bounding box center [1325, 52] width 44 height 25
click at [487, 444] on div ""fields" : [{ "_note" : "PROGRESS COMPONENT" , "name" : "Dashboard_Status" , "s…" at bounding box center [861, 402] width 1046 height 535
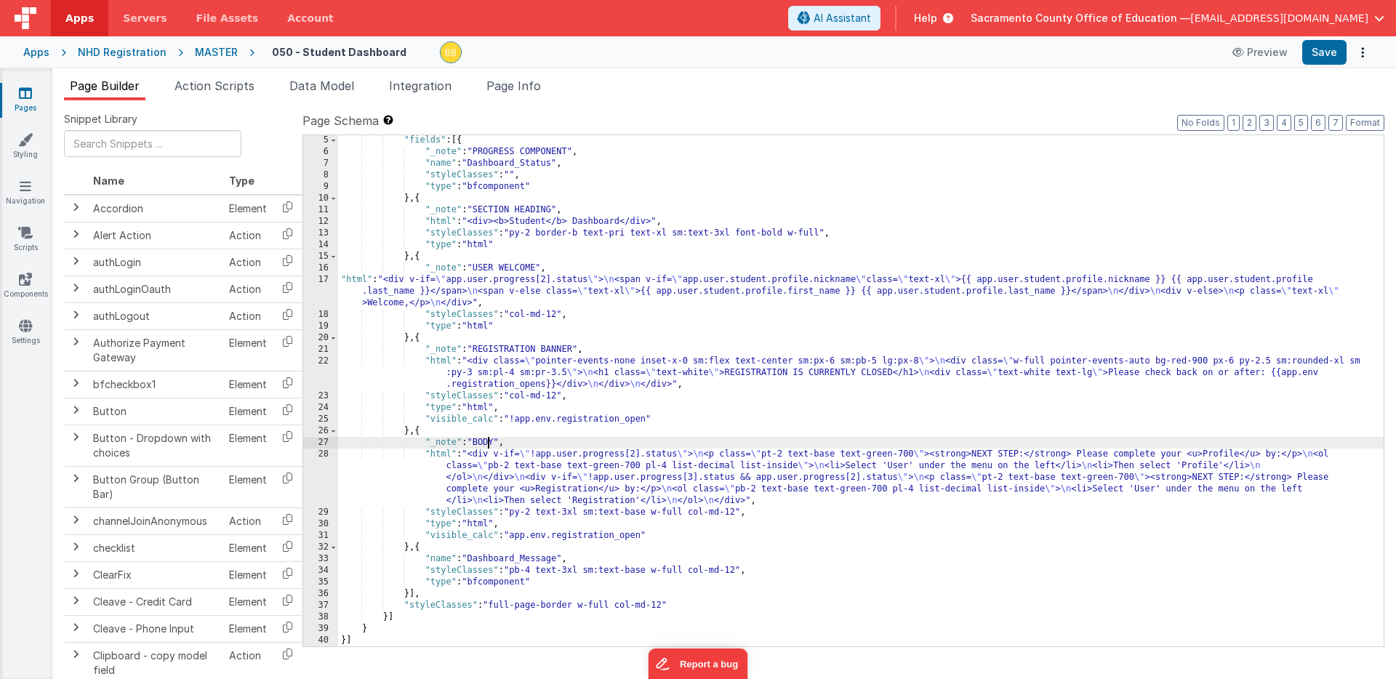
click at [487, 444] on div ""fields" : [{ "_note" : "PROGRESS COMPONENT" , "name" : "Dashboard_Status" , "s…" at bounding box center [861, 402] width 1046 height 535
click at [1326, 45] on button "Save" at bounding box center [1325, 52] width 44 height 25
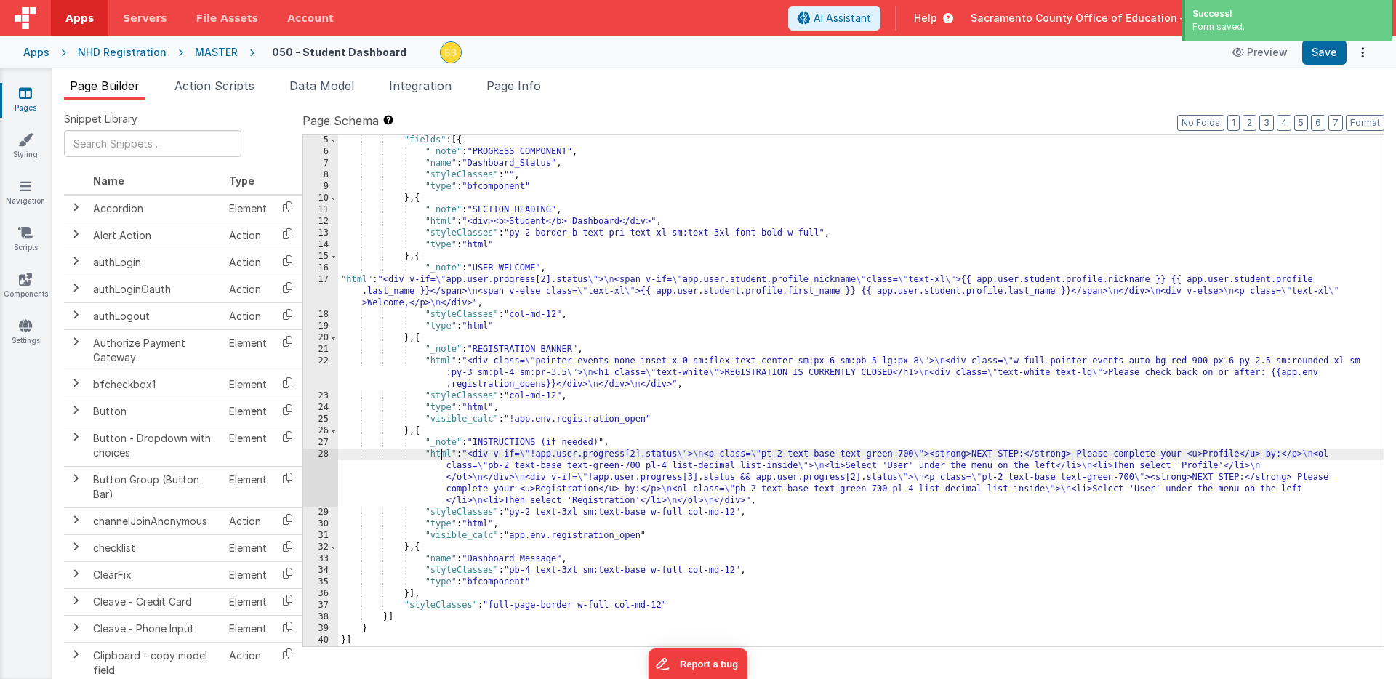
click at [439, 457] on div ""fields" : [{ "_note" : "PROGRESS COMPONENT" , "name" : "Dashboard_Status" , "s…" at bounding box center [861, 402] width 1046 height 535
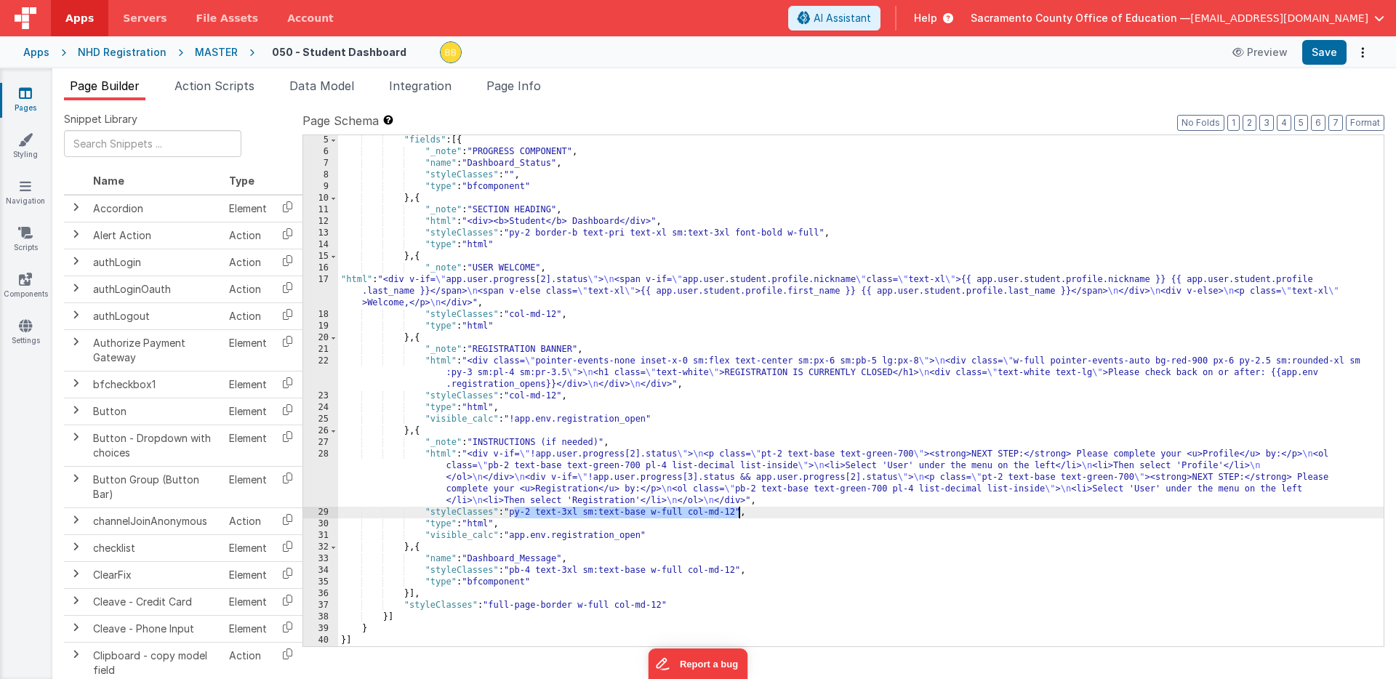
drag, startPoint x: 513, startPoint y: 516, endPoint x: 740, endPoint y: 511, distance: 226.9
click at [740, 511] on div ""fields" : [{ "_note" : "PROGRESS COMPONENT" , "name" : "Dashboard_Status" , "s…" at bounding box center [861, 402] width 1046 height 535
click at [440, 456] on div ""fields" : [{ "_note" : "PROGRESS COMPONENT" , "name" : "Dashboard_Status" , "s…" at bounding box center [861, 402] width 1046 height 535
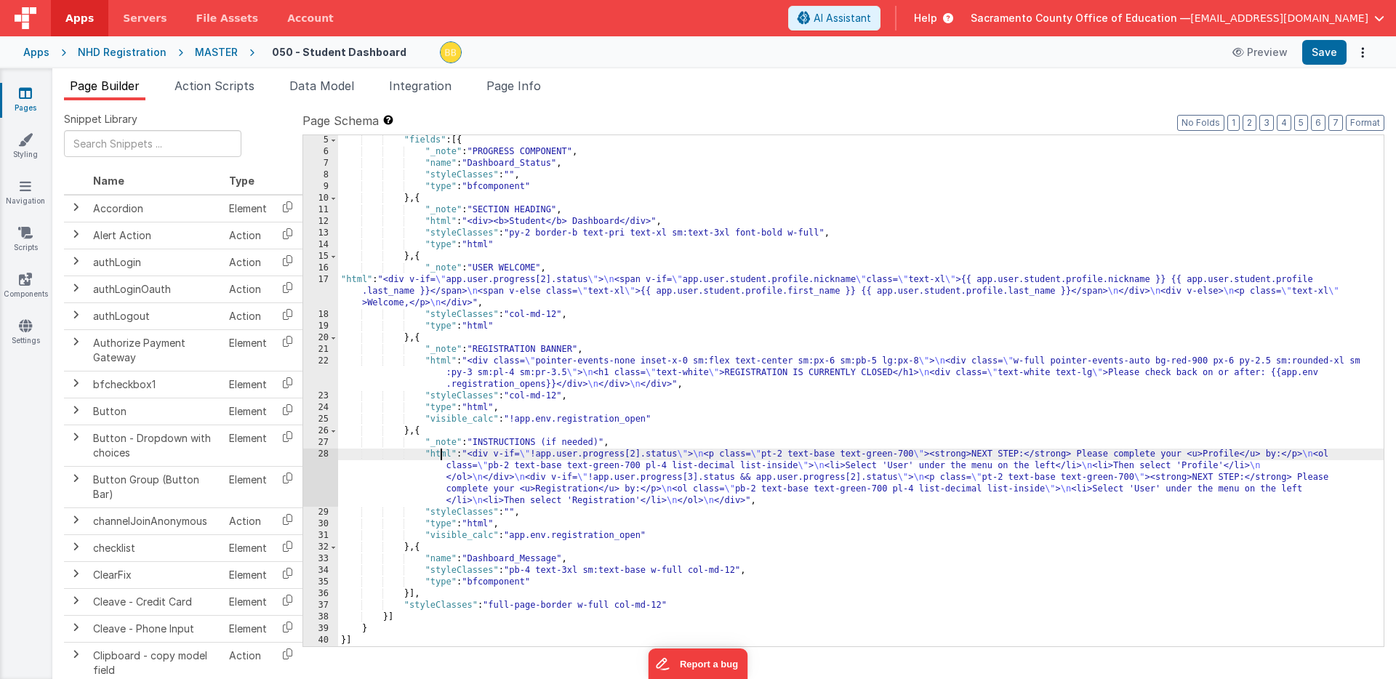
click at [319, 461] on div "28" at bounding box center [320, 478] width 35 height 58
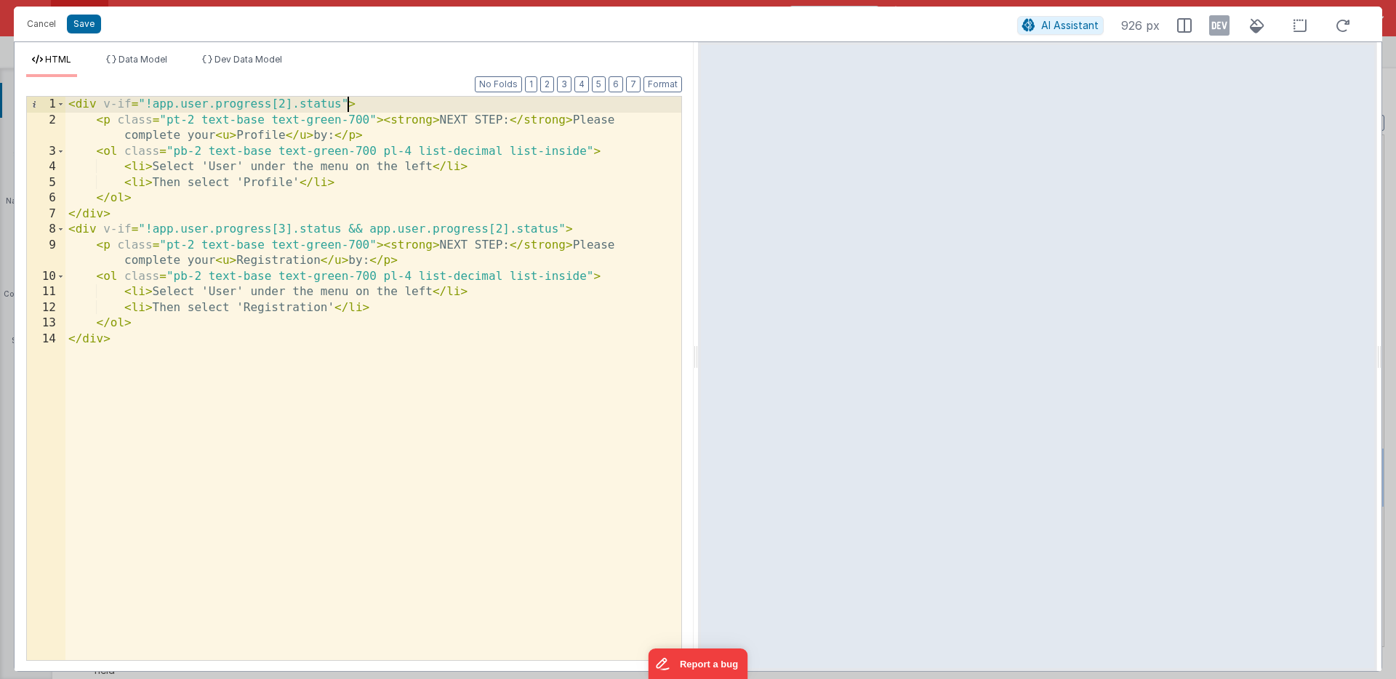
click at [347, 105] on div "< div v-if = "!app.user.progress[2].status" > < p class = "pt-2 text-base text-…" at bounding box center [373, 394] width 616 height 595
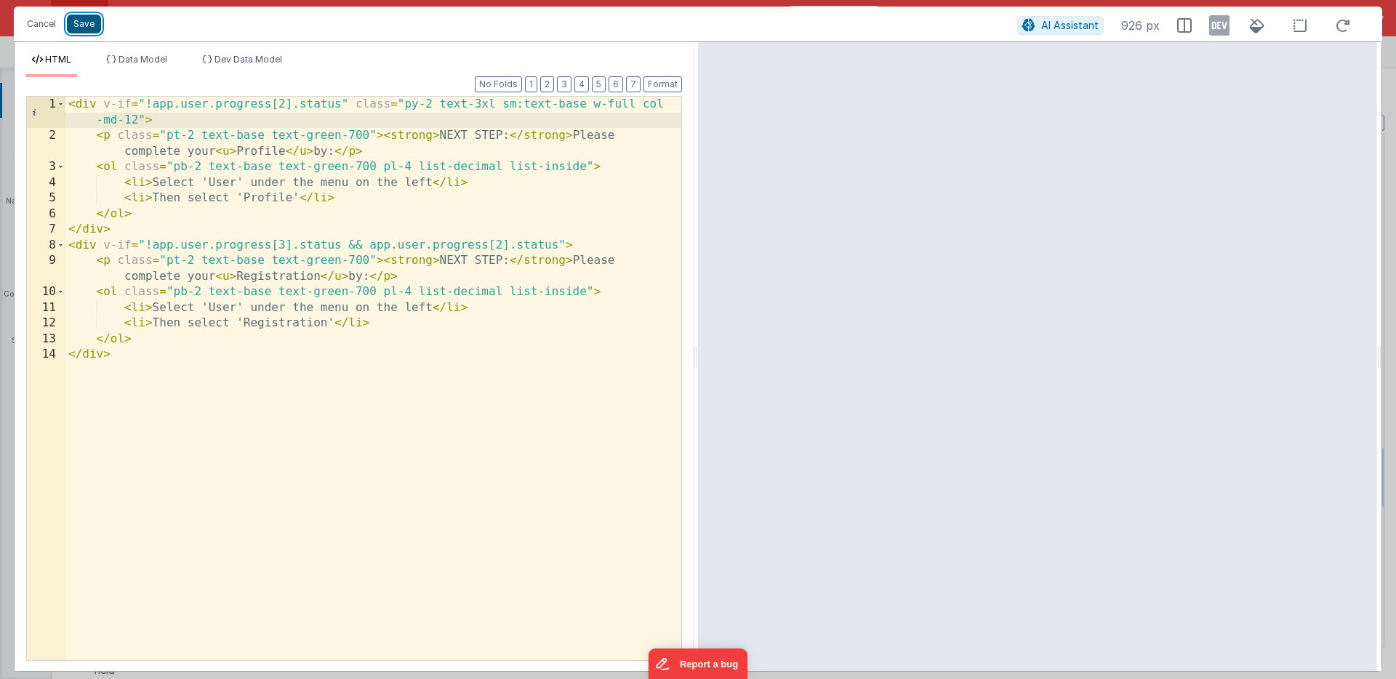
click at [92, 24] on button "Save" at bounding box center [84, 24] width 34 height 19
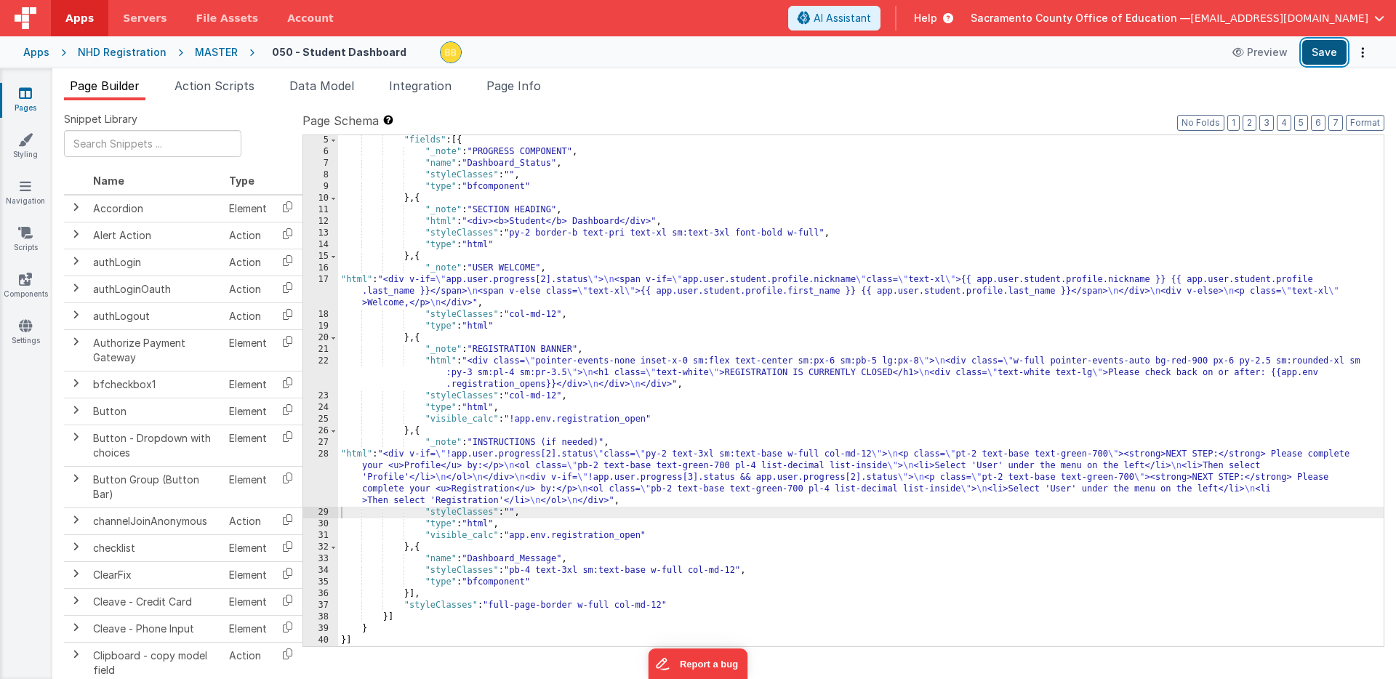
click at [1323, 51] on button "Save" at bounding box center [1325, 52] width 44 height 25
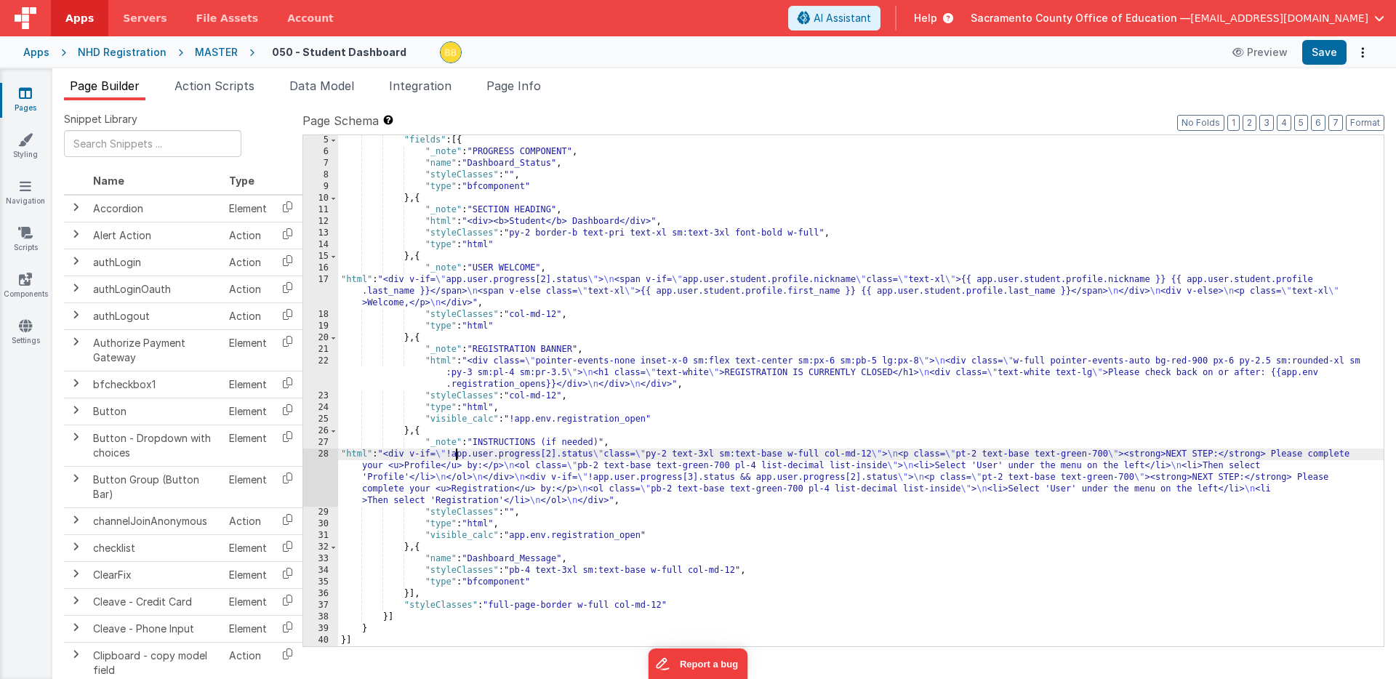
click at [455, 456] on div ""fields" : [{ "_note" : "PROGRESS COMPONENT" , "name" : "Dashboard_Status" , "s…" at bounding box center [861, 402] width 1046 height 535
click at [1328, 46] on button "Save" at bounding box center [1325, 52] width 44 height 25
click at [513, 513] on div ""fields" : [{ "_note" : "PROGRESS COMPONENT" , "name" : "Dashboard_Status" , "s…" at bounding box center [861, 402] width 1046 height 535
drag, startPoint x: 608, startPoint y: 455, endPoint x: 884, endPoint y: 454, distance: 275.6
click at [884, 454] on div ""fields" : [{ "_note" : "PROGRESS COMPONENT" , "name" : "Dashboard_Status" , "s…" at bounding box center [861, 402] width 1046 height 535
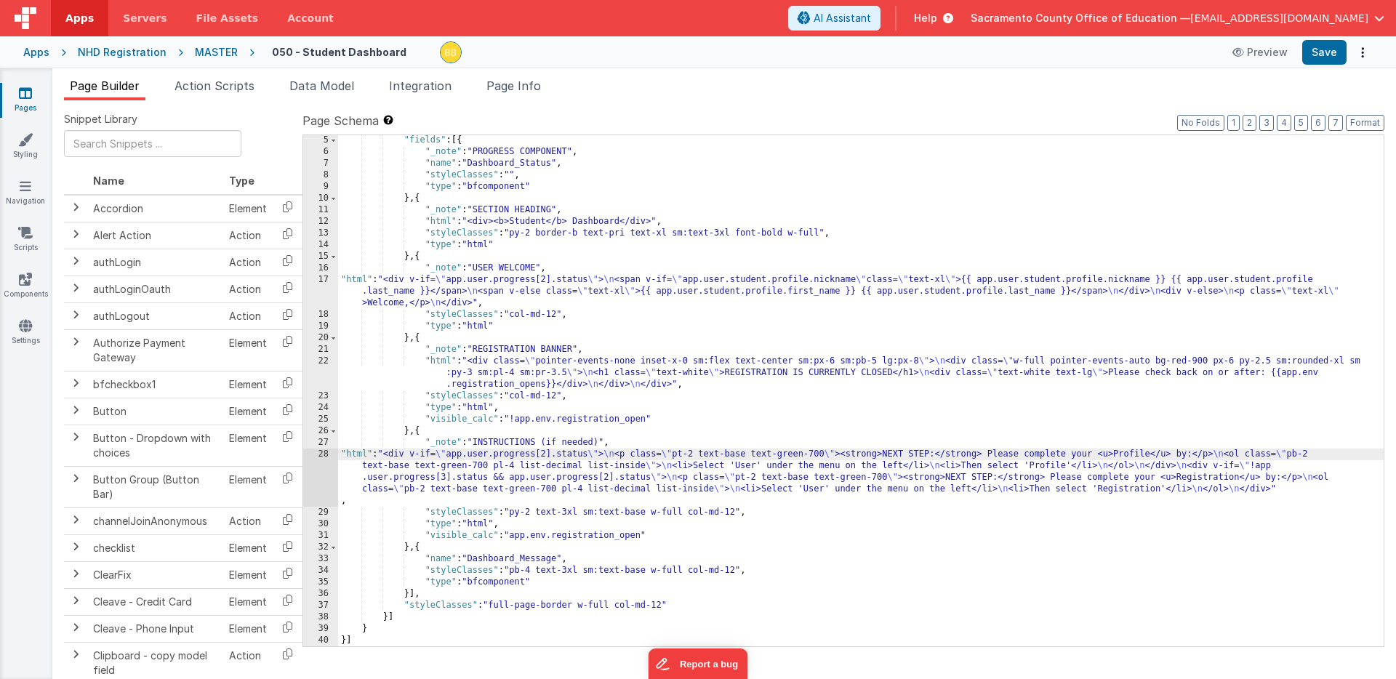
scroll to position [36, 0]
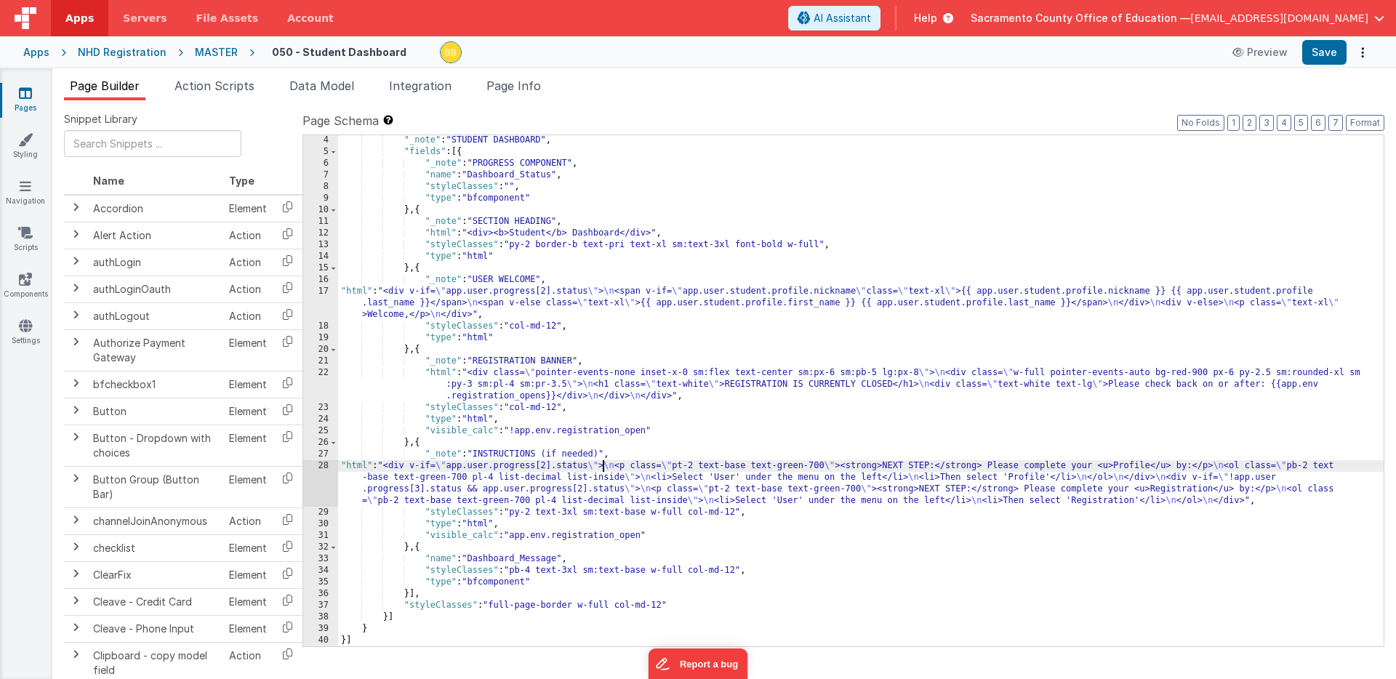
click at [450, 468] on div ""_note" : "STUDENT DASHBOARD" , "fields" : [{ "_note" : "PROGRESS COMPONENT" , …" at bounding box center [861, 402] width 1046 height 535
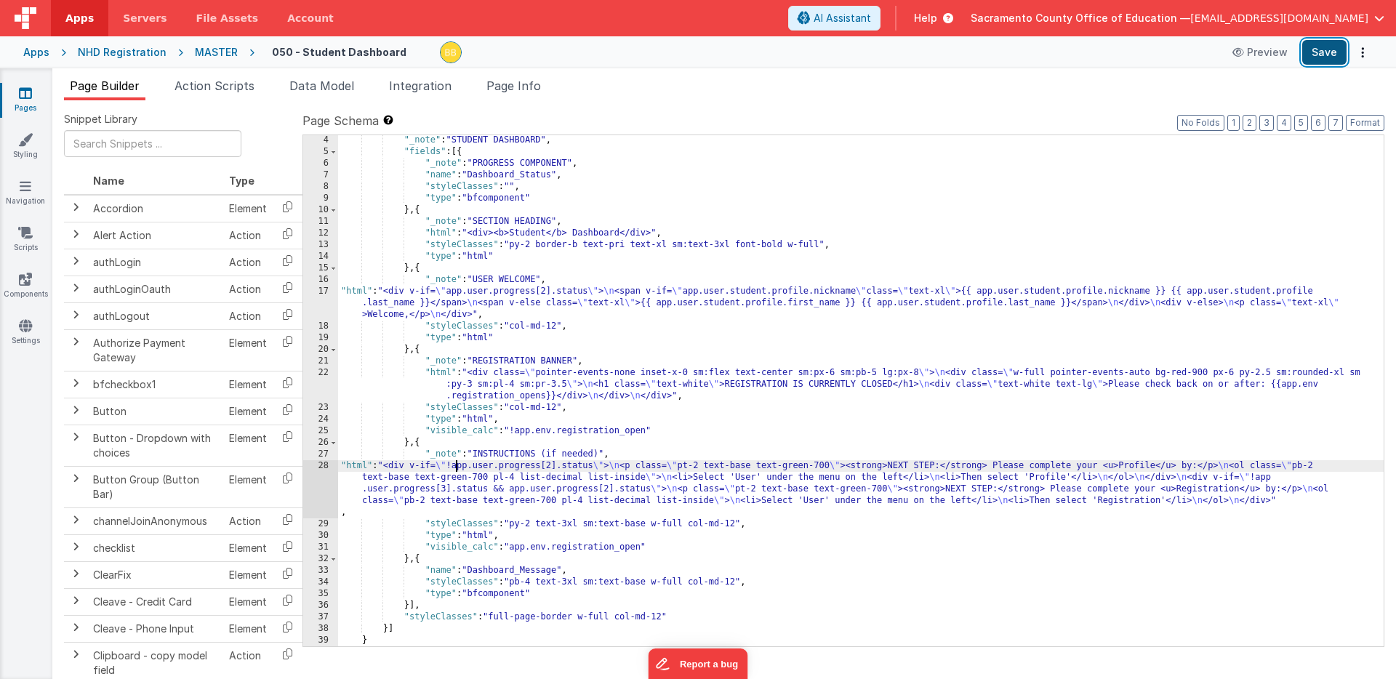
click at [1327, 52] on button "Save" at bounding box center [1325, 52] width 44 height 25
click at [21, 188] on icon at bounding box center [26, 186] width 12 height 15
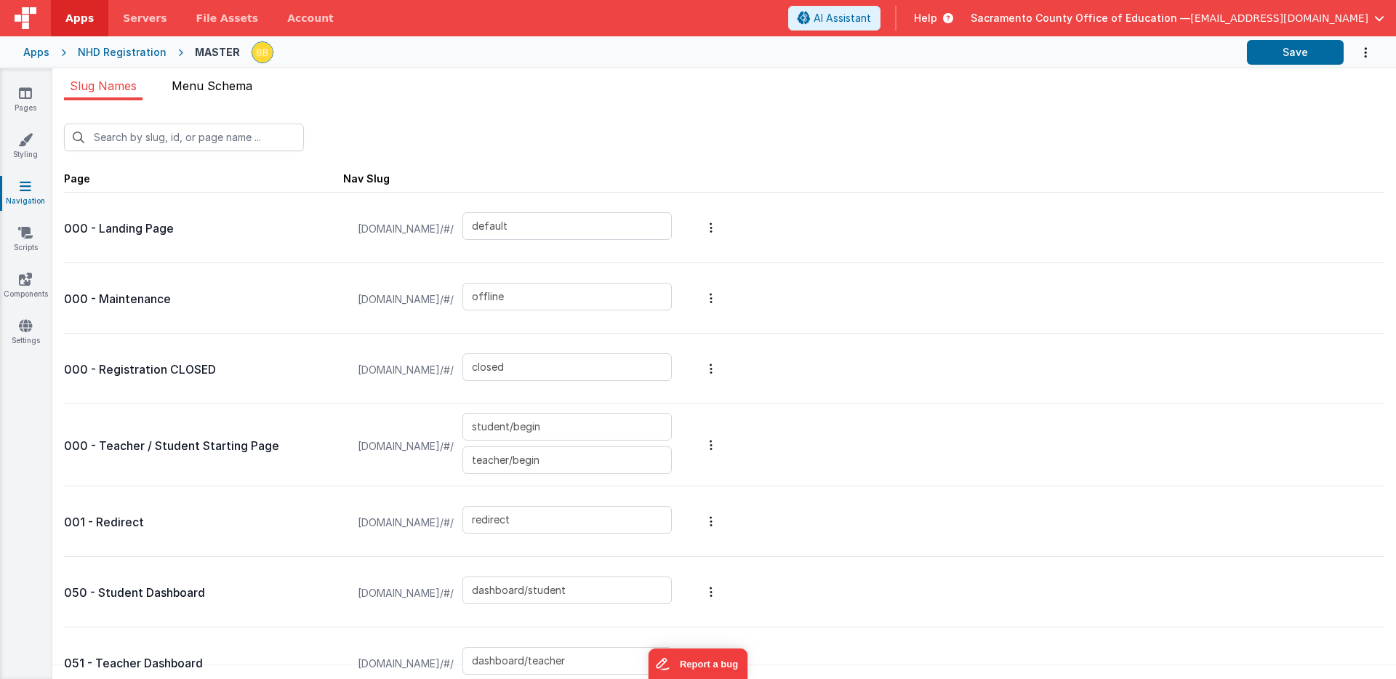
click at [225, 87] on span "Menu Schema" at bounding box center [212, 86] width 81 height 15
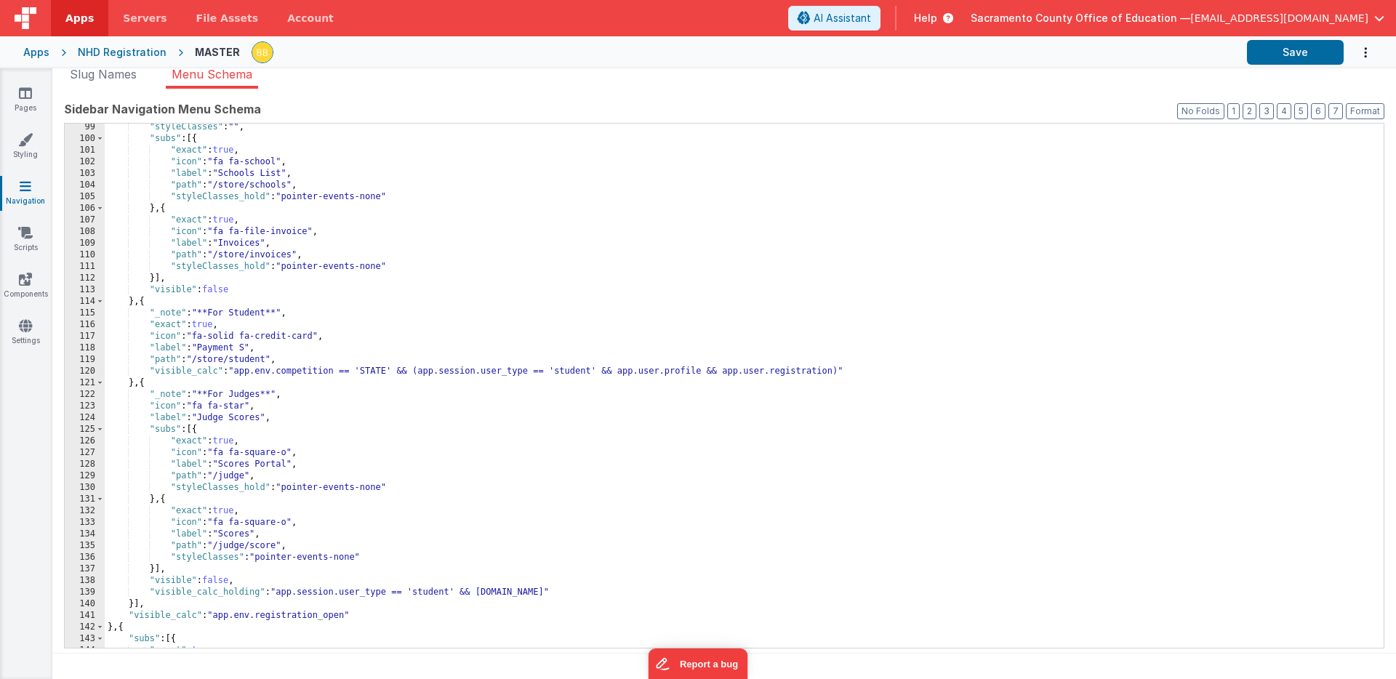
scroll to position [1157, 0]
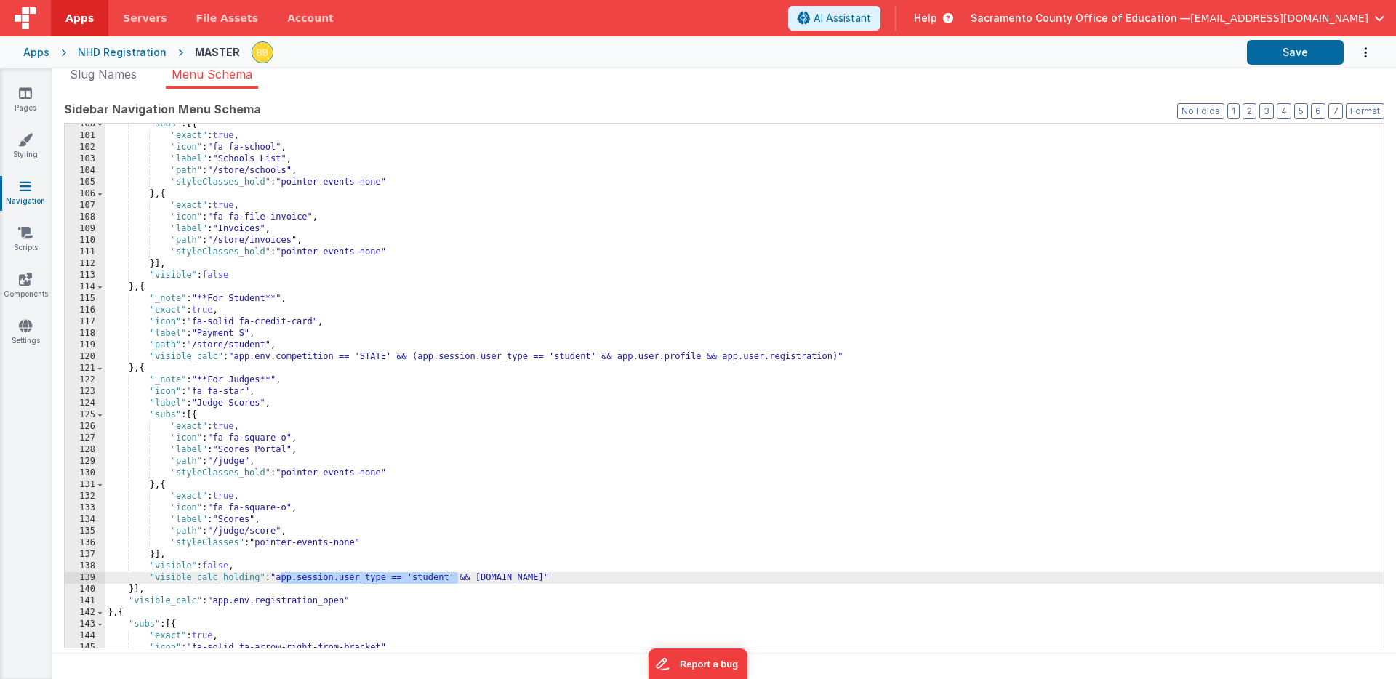
drag, startPoint x: 281, startPoint y: 580, endPoint x: 457, endPoint y: 578, distance: 176.7
click at [457, 578] on div ""subs" : [{ "exact" : true , "icon" : "fa fa-school" , "label" : "Schools List"…" at bounding box center [744, 393] width 1279 height 548
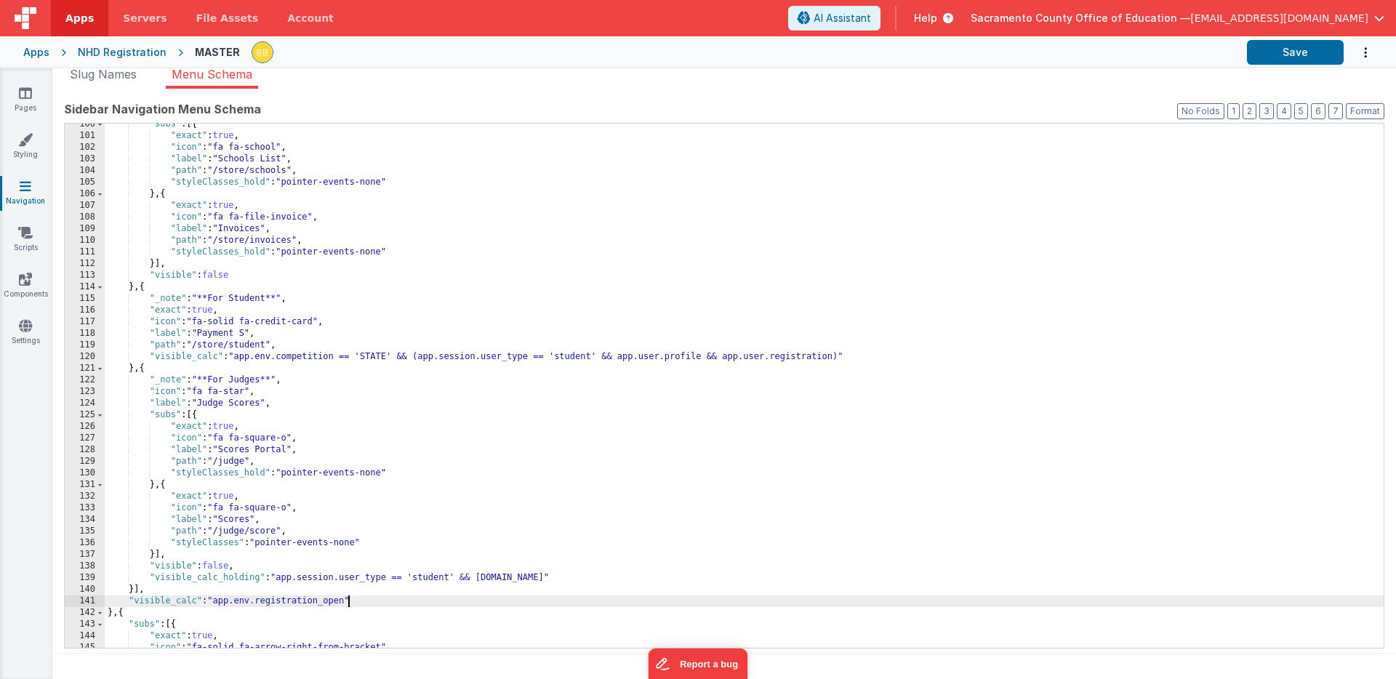
click at [349, 604] on div ""subs" : [{ "exact" : true , "icon" : "fa fa-school" , "label" : "Schools List"…" at bounding box center [744, 393] width 1279 height 548
click at [1275, 49] on button "Save" at bounding box center [1295, 52] width 97 height 25
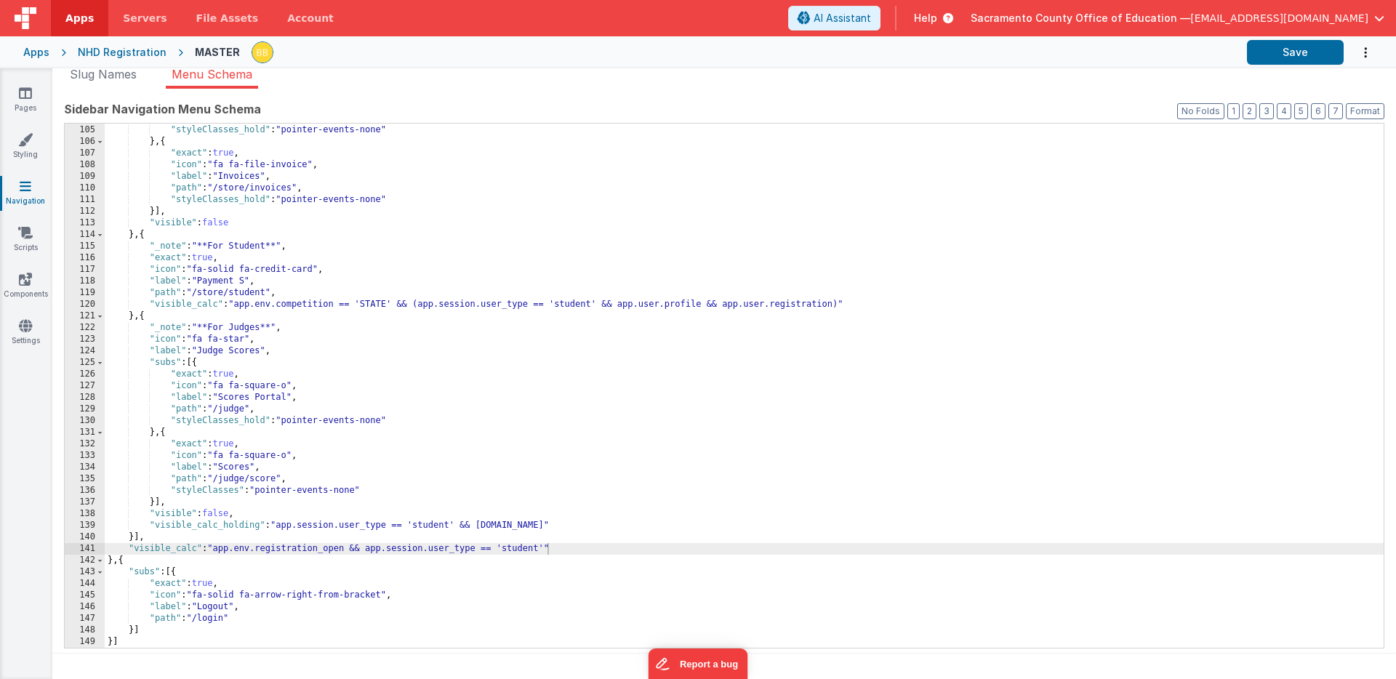
scroll to position [1209, 0]
click at [127, 561] on div ""path" : "/store/schools" , "styleClasses_hold" : "pointer-events-none" } , { "…" at bounding box center [744, 387] width 1279 height 548
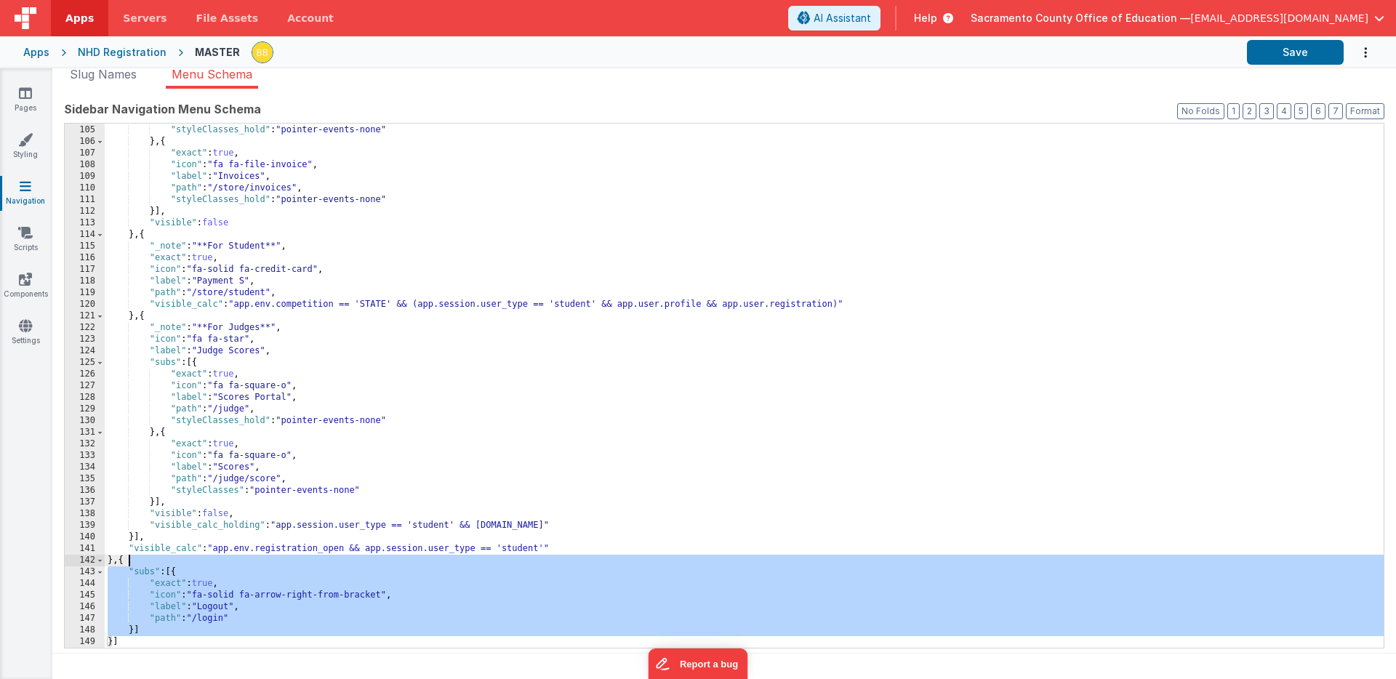
click at [127, 561] on div ""path" : "/store/schools" , "styleClasses_hold" : "pointer-events-none" } , { "…" at bounding box center [744, 387] width 1279 height 548
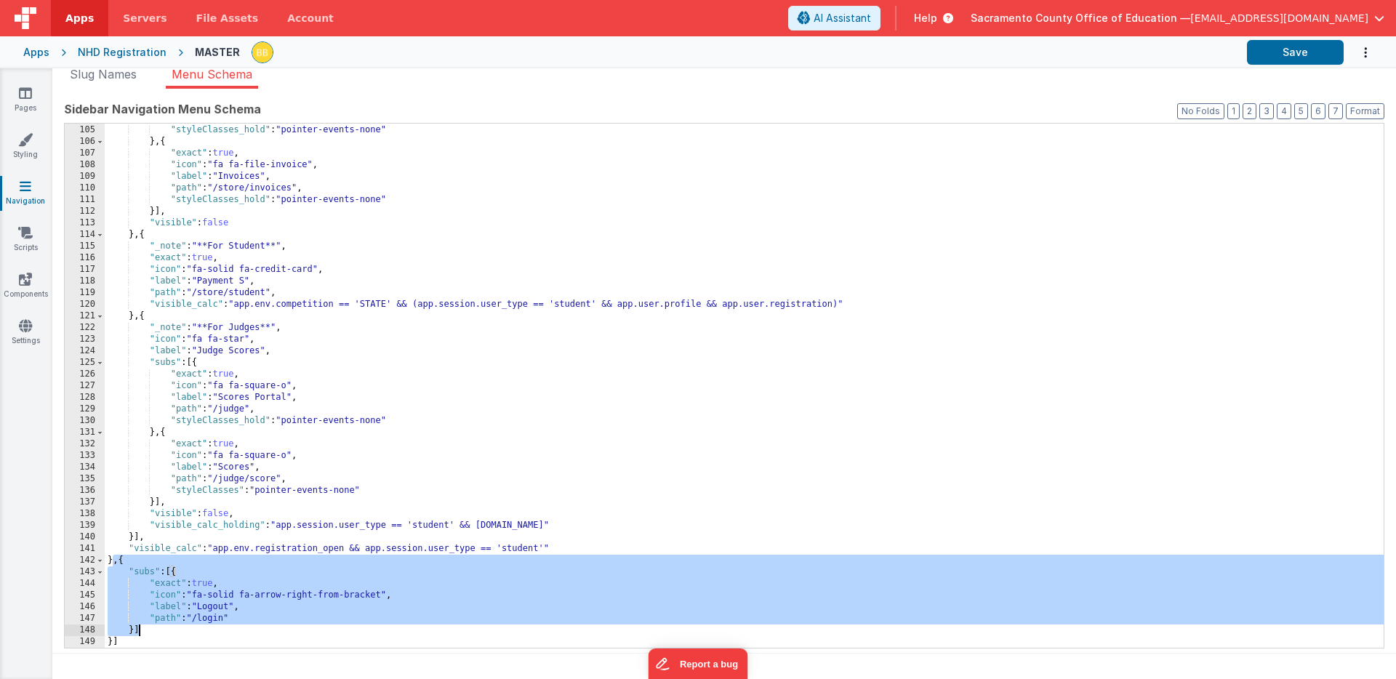
drag, startPoint x: 113, startPoint y: 561, endPoint x: 140, endPoint y: 627, distance: 70.8
click at [140, 627] on div ""path" : "/store/schools" , "styleClasses_hold" : "pointer-events-none" } , { "…" at bounding box center [744, 387] width 1279 height 548
click at [114, 562] on div ""path" : "/store/schools" , "styleClasses_hold" : "pointer-events-none" } , { "…" at bounding box center [744, 387] width 1279 height 548
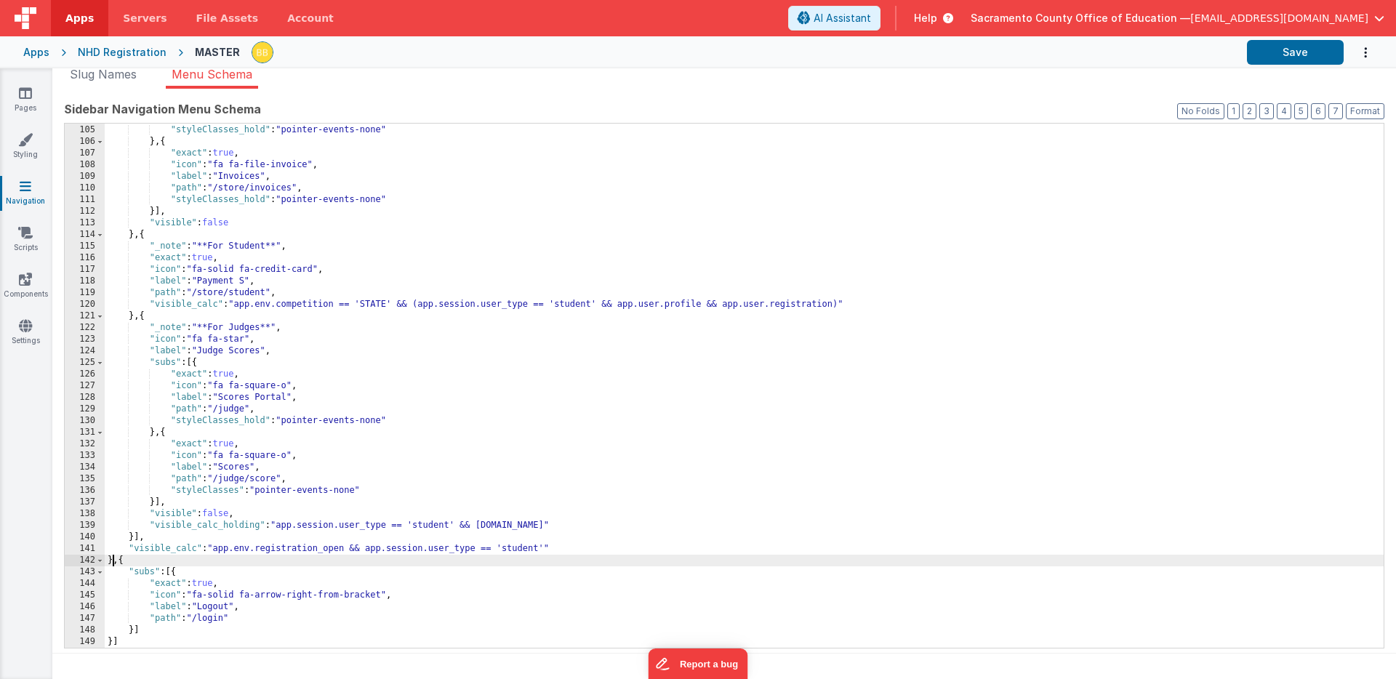
paste textarea
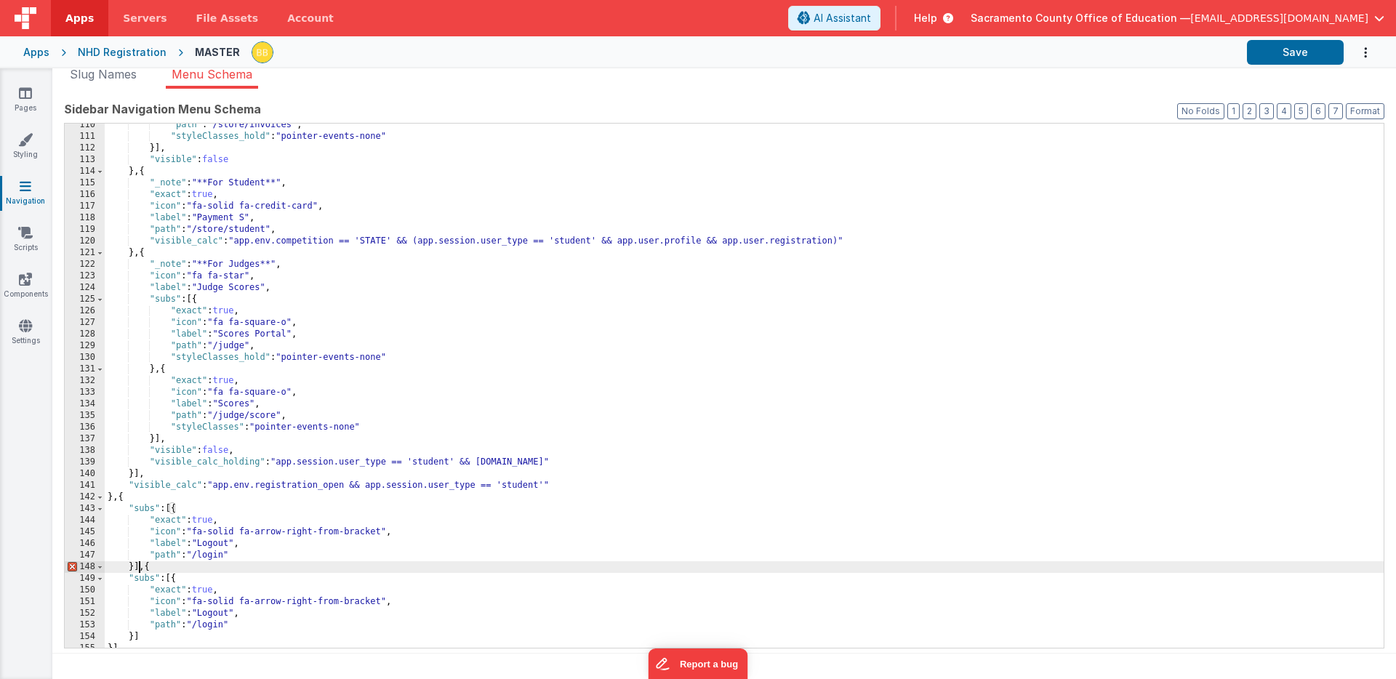
scroll to position [1279, 0]
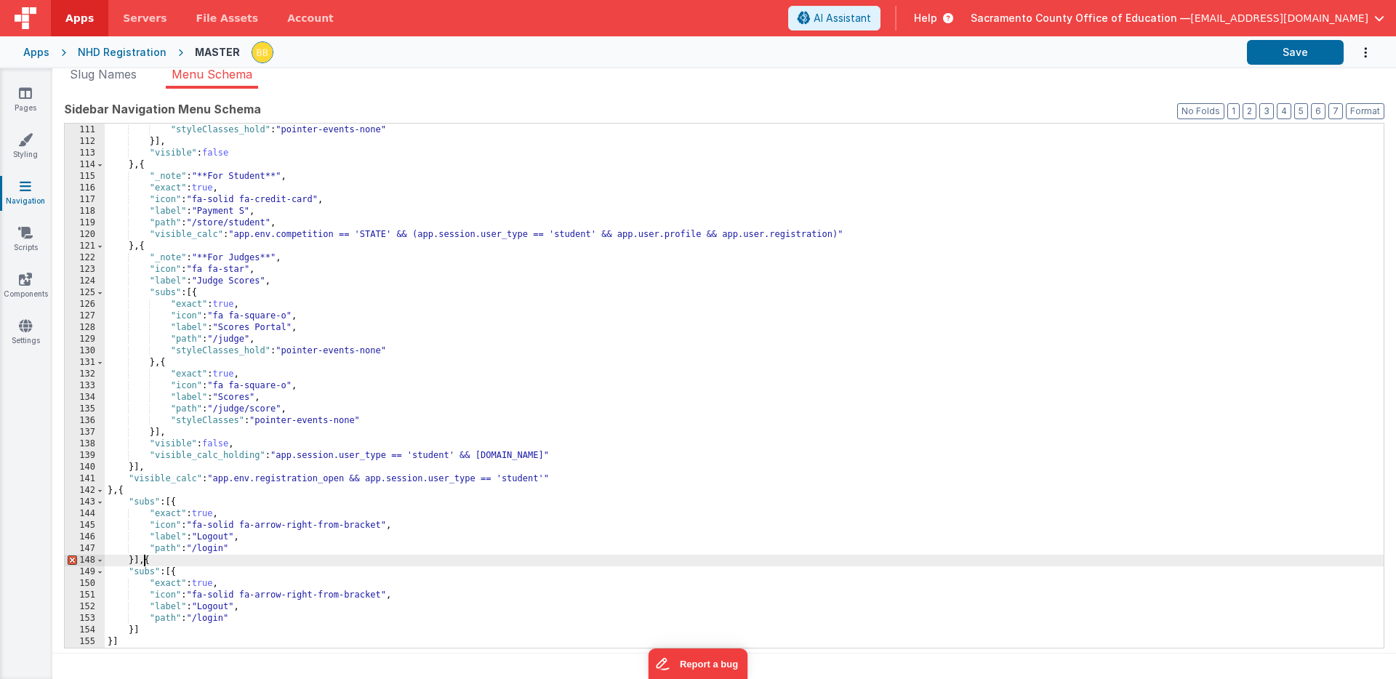
click at [145, 562] on div ""path" : "/store/invoices" , "styleClasses_hold" : "pointer-events-none" }] , "…" at bounding box center [744, 387] width 1279 height 548
click at [137, 561] on div ""path" : "/store/invoices" , "styleClasses_hold" : "pointer-events-none" }] , "…" at bounding box center [744, 387] width 1279 height 548
click at [147, 562] on div ""path" : "/store/invoices" , "styleClasses_hold" : "pointer-events-none" }] , "…" at bounding box center [744, 387] width 1279 height 548
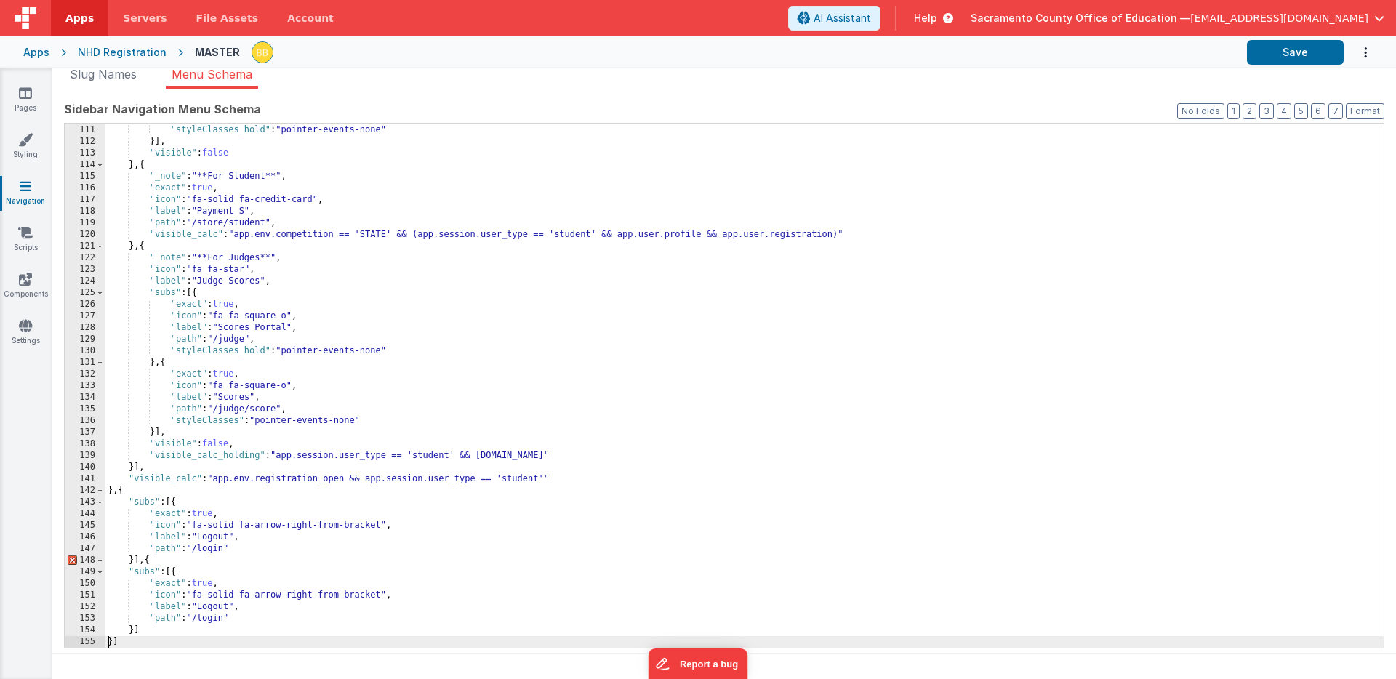
click at [108, 643] on div ""path" : "/store/invoices" , "styleClasses_hold" : "pointer-events-none" }] , "…" at bounding box center [744, 387] width 1279 height 548
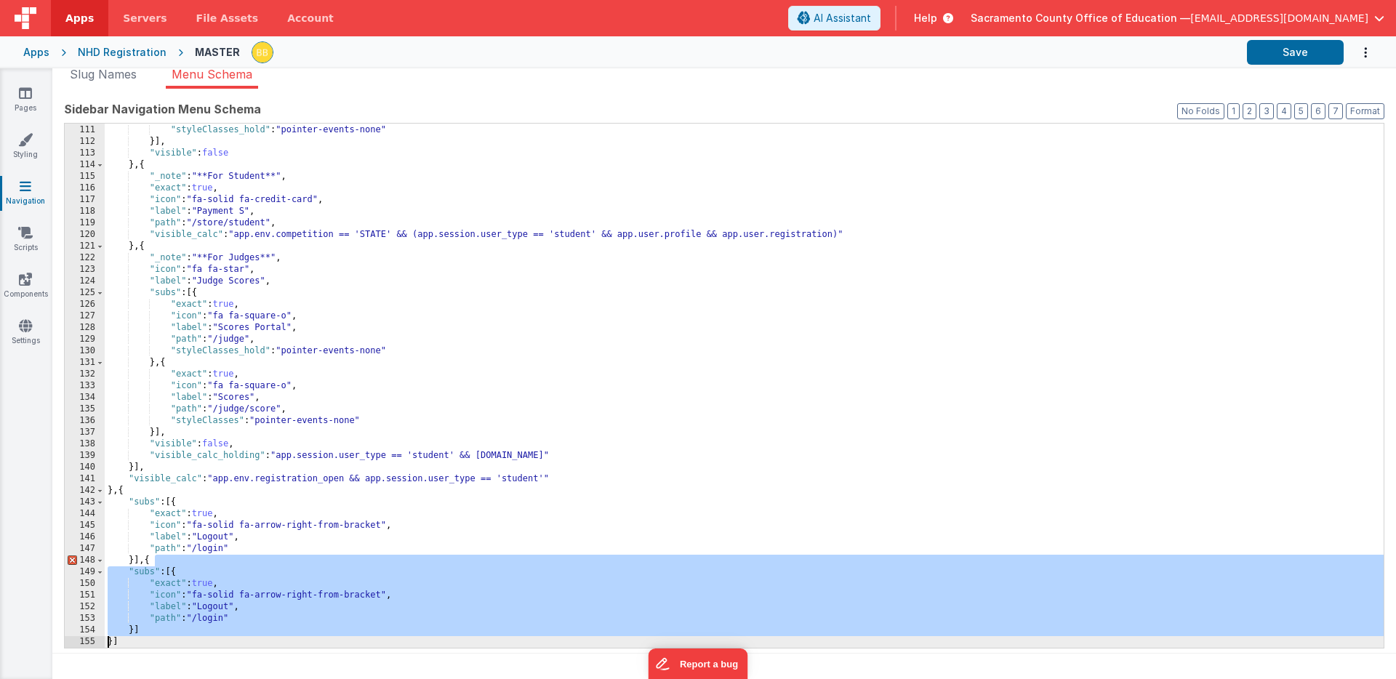
click at [108, 643] on div ""path" : "/store/invoices" , "styleClasses_hold" : "pointer-events-none" }] , "…" at bounding box center [744, 387] width 1279 height 548
click at [125, 617] on div ""path" : "/store/invoices" , "styleClasses_hold" : "pointer-events-none" }] , "…" at bounding box center [744, 387] width 1279 height 548
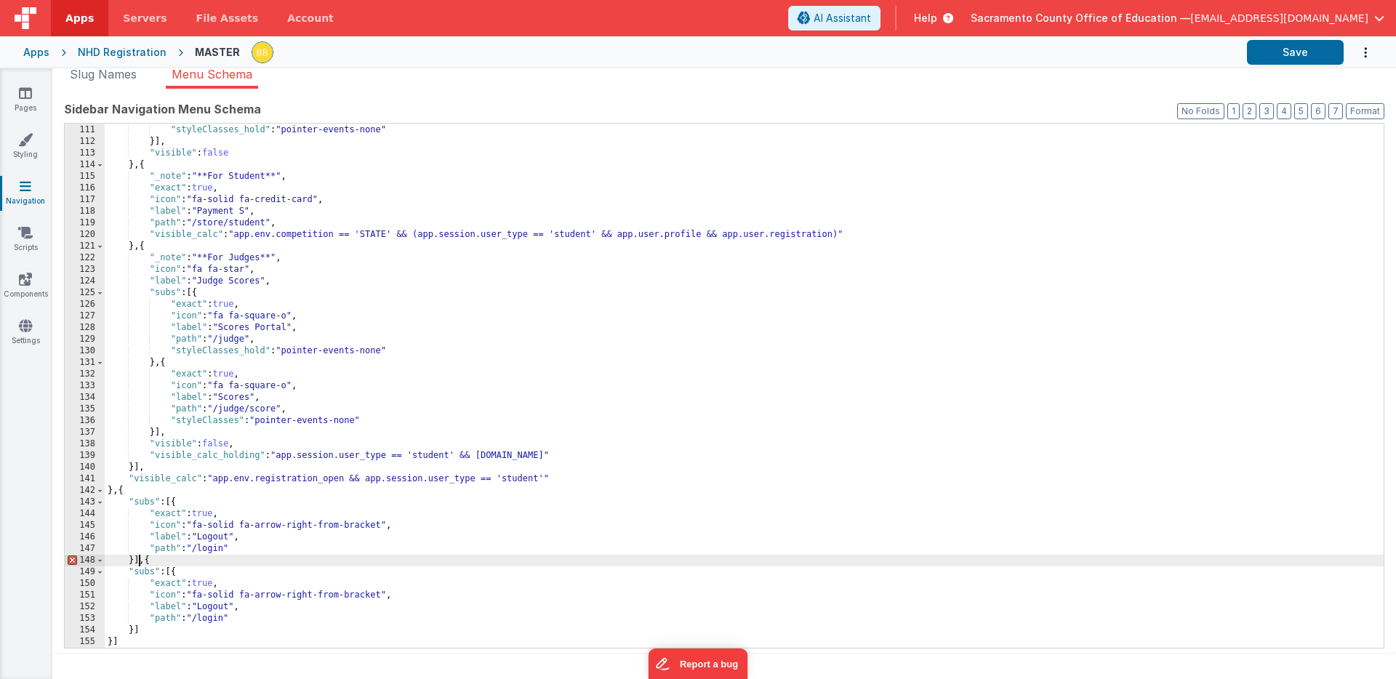
click at [139, 562] on div ""path" : "/store/invoices" , "styleClasses_hold" : "pointer-events-none" }] , "…" at bounding box center [744, 387] width 1279 height 548
click at [127, 574] on div ""path" : "/store/invoices" , "styleClasses_hold" : "pointer-events-none" }] , "…" at bounding box center [744, 387] width 1279 height 548
click at [129, 586] on div ""path" : "/store/invoices" , "styleClasses_hold" : "pointer-events-none" }] , "…" at bounding box center [744, 387] width 1279 height 548
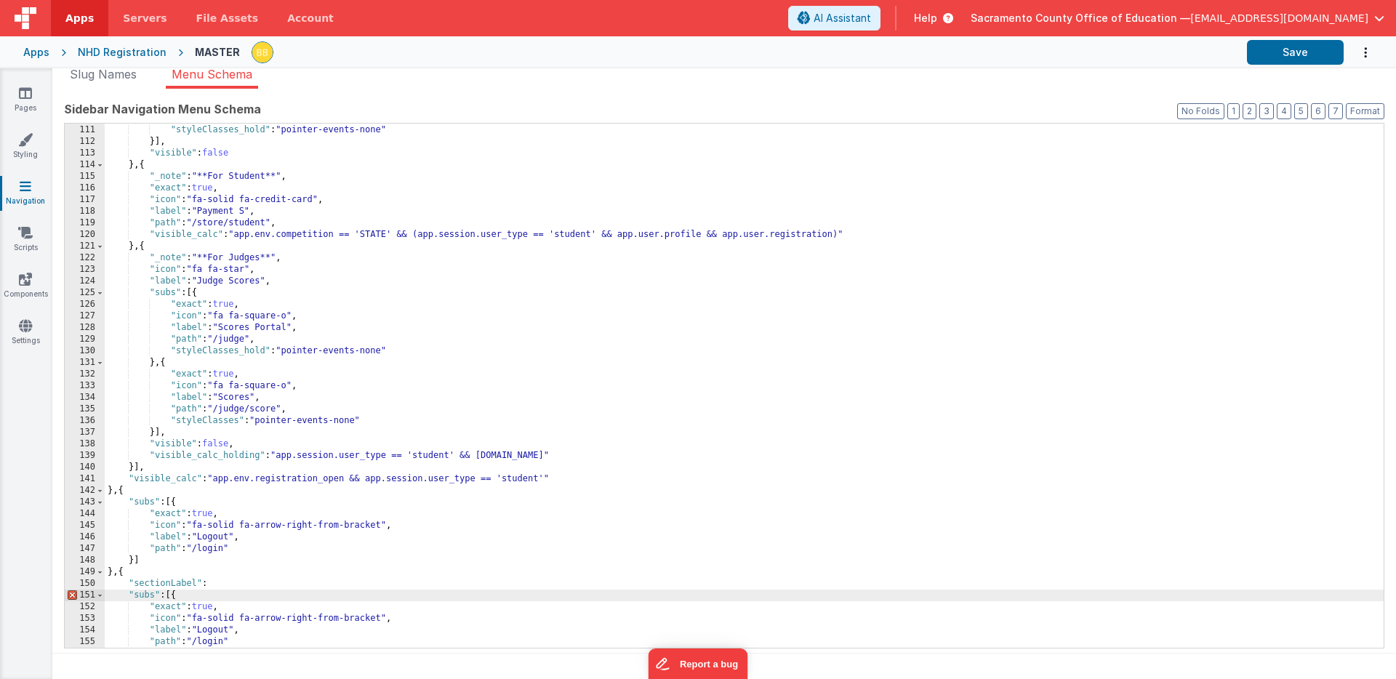
click at [231, 584] on div ""path" : "/store/invoices" , "styleClasses_hold" : "pointer-events-none" }] , "…" at bounding box center [744, 387] width 1279 height 548
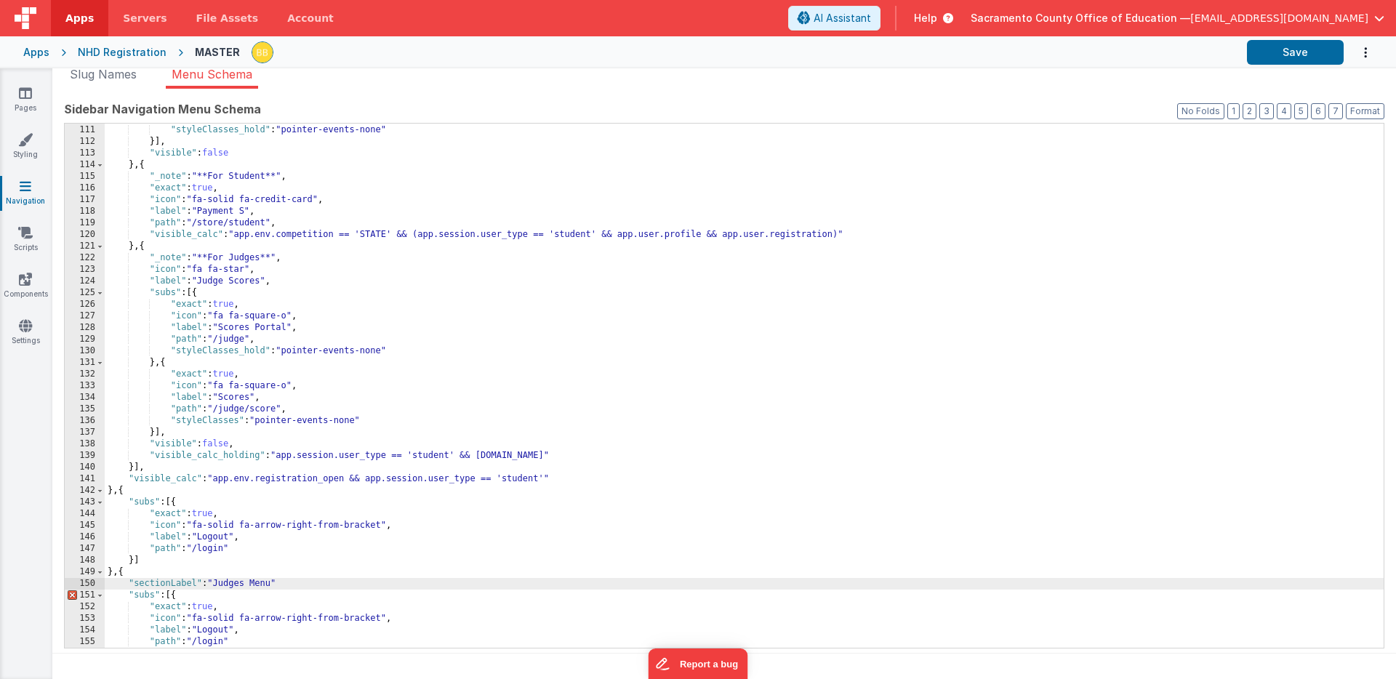
click at [286, 585] on div ""path" : "/store/invoices" , "styleClasses_hold" : "pointer-events-none" }] , "…" at bounding box center [744, 387] width 1279 height 548
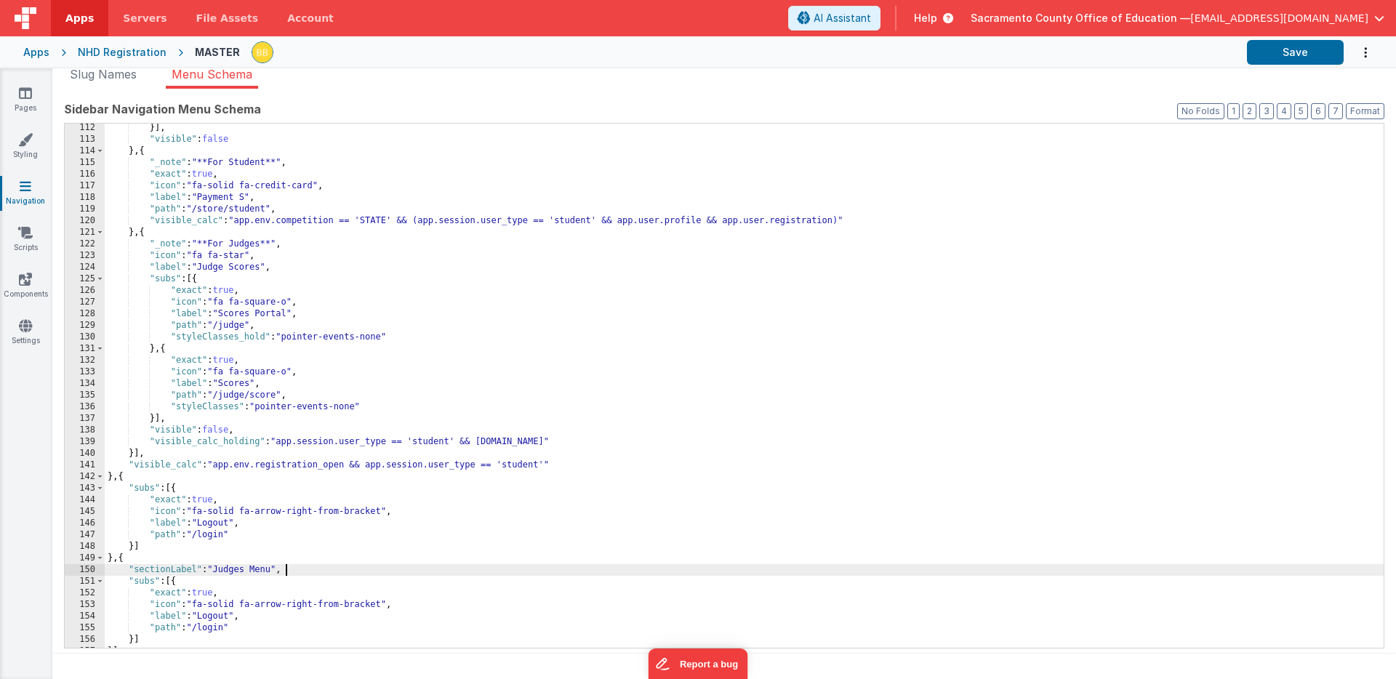
scroll to position [1303, 0]
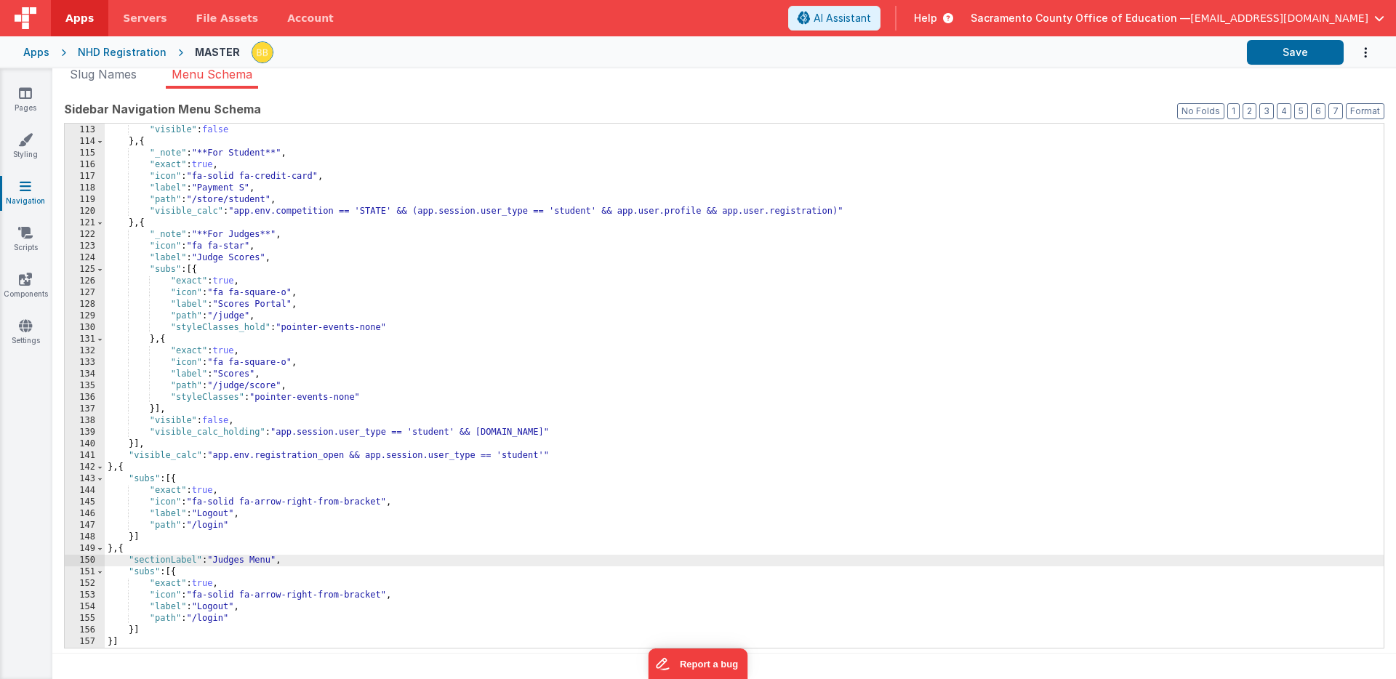
click at [147, 564] on div "}] , "visible" : false } , { "_note" : "**For Student**" , "exact" : true , "ic…" at bounding box center [744, 387] width 1279 height 548
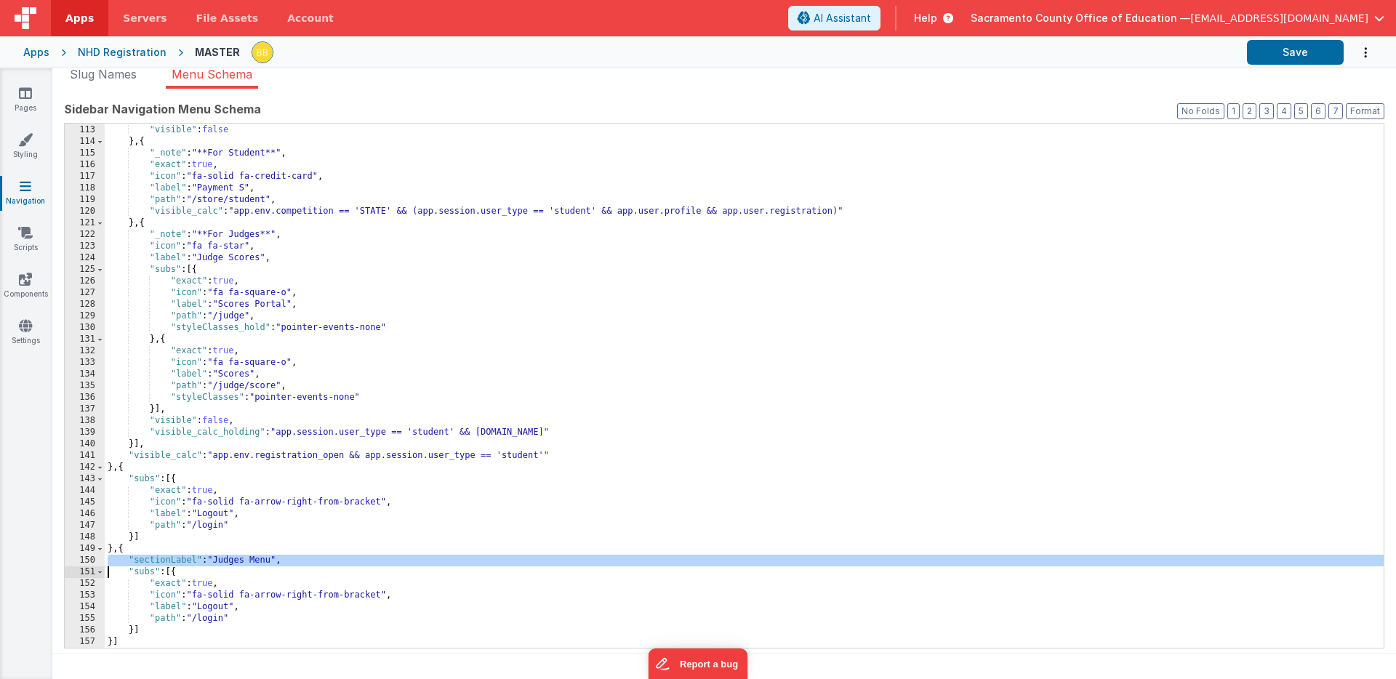
click at [147, 564] on div "}] , "visible" : false } , { "_note" : "**For Student**" , "exact" : true , "ic…" at bounding box center [744, 387] width 1279 height 548
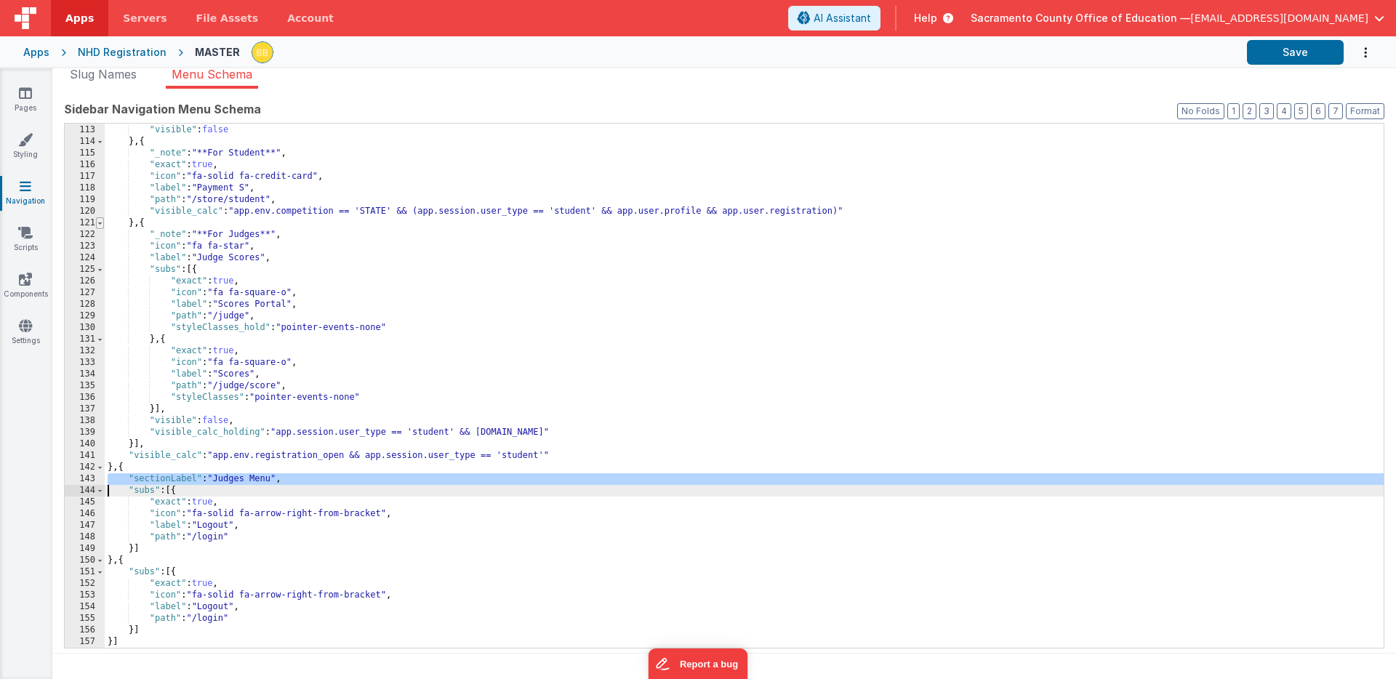
click at [99, 223] on span at bounding box center [100, 223] width 8 height 12
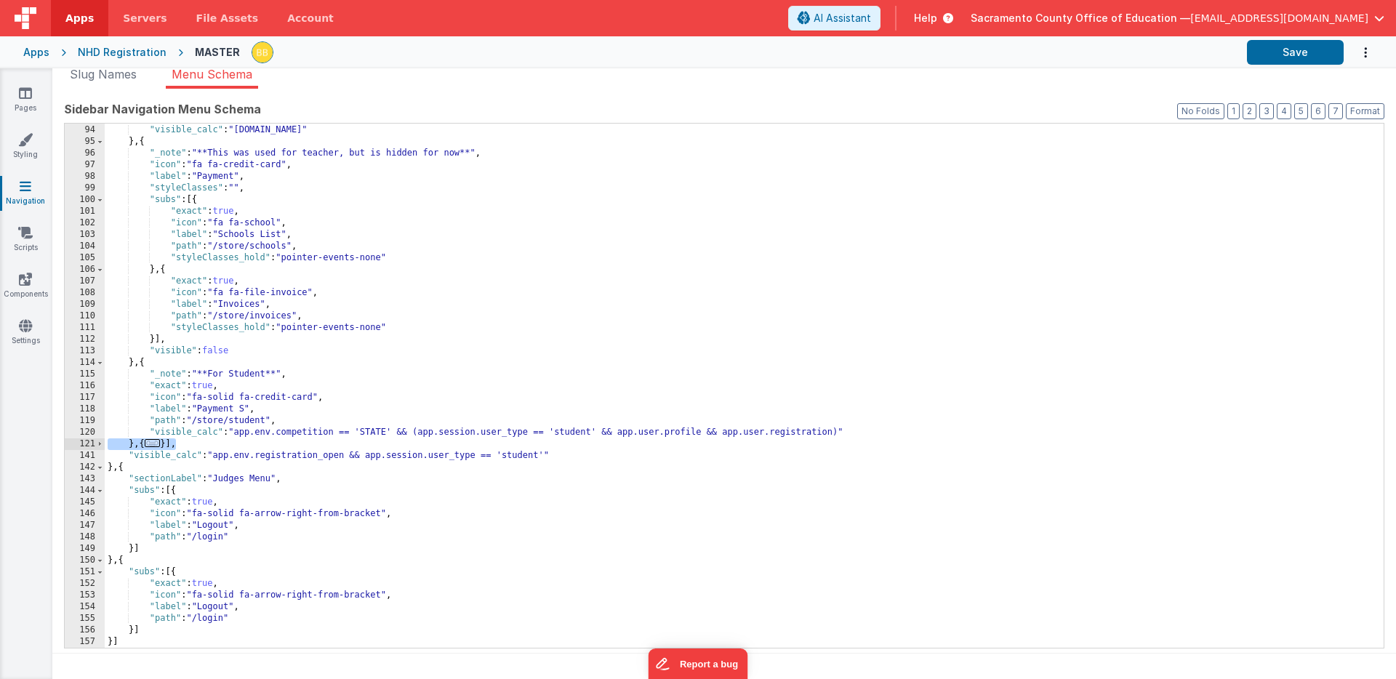
drag, startPoint x: 110, startPoint y: 445, endPoint x: 176, endPoint y: 447, distance: 66.2
click at [176, 447] on div "}] , "visible_calc" : "[DOMAIN_NAME]" } , { "_note" : "**This was used for teac…" at bounding box center [744, 387] width 1279 height 548
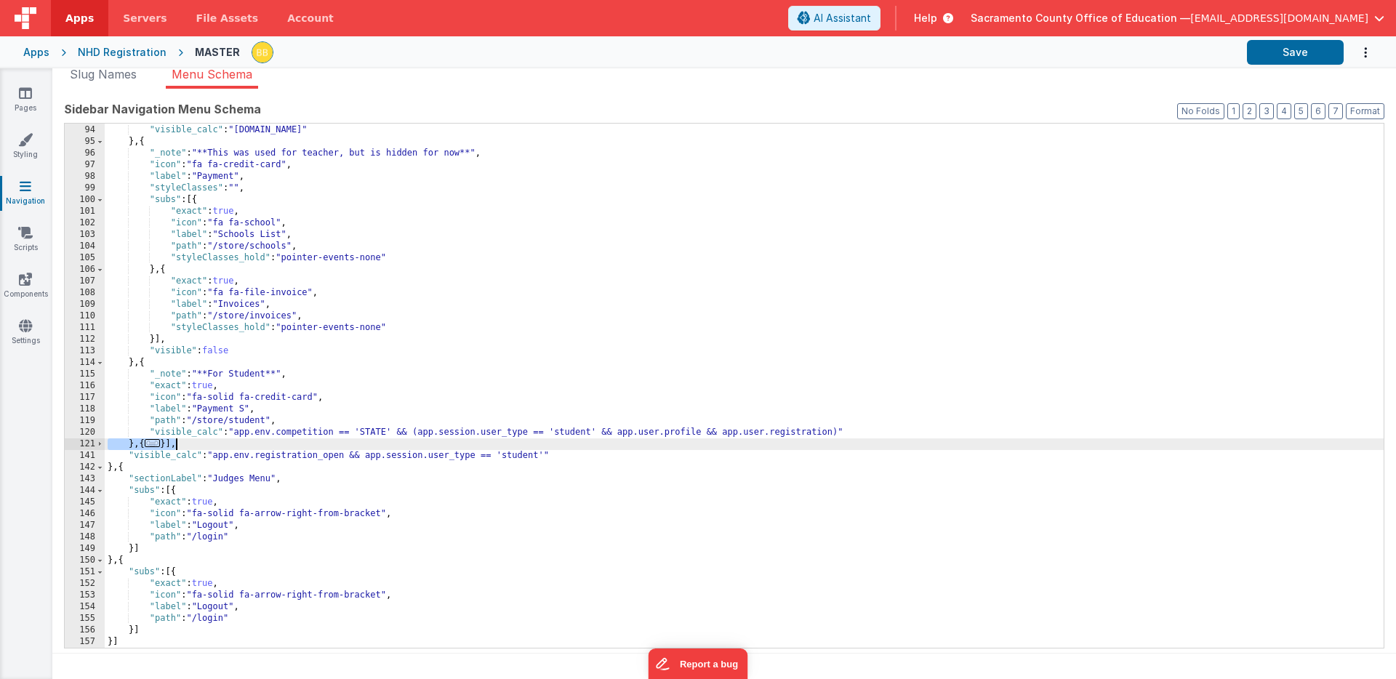
click at [120, 444] on div "}] , "visible_calc" : "[DOMAIN_NAME]" } , { "_note" : "**This was used for teac…" at bounding box center [744, 387] width 1279 height 548
click at [184, 444] on div "}] , "visible_calc" : "[DOMAIN_NAME]" } , { "_note" : "**This was used for teac…" at bounding box center [744, 387] width 1279 height 548
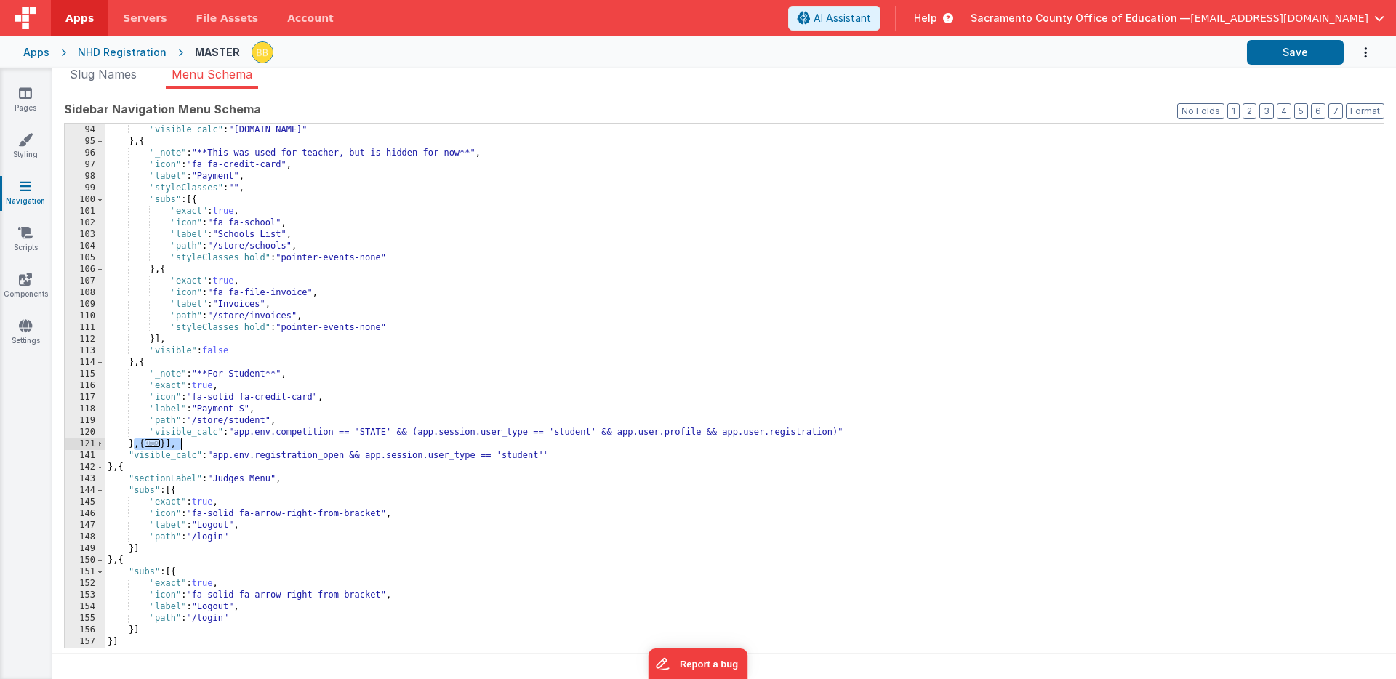
drag, startPoint x: 133, startPoint y: 444, endPoint x: 183, endPoint y: 444, distance: 49.5
click at [183, 444] on div "}] , "visible_calc" : "[DOMAIN_NAME]" } , { "_note" : "**This was used for teac…" at bounding box center [744, 387] width 1279 height 548
click at [137, 444] on div "}] , "visible_calc" : "[DOMAIN_NAME]" } , { "_note" : "**This was used for teac…" at bounding box center [744, 387] width 1279 height 548
drag, startPoint x: 139, startPoint y: 445, endPoint x: 182, endPoint y: 444, distance: 42.9
click at [182, 444] on div "}] , "visible_calc" : "[DOMAIN_NAME]" } , { "_note" : "**This was used for teac…" at bounding box center [744, 387] width 1279 height 548
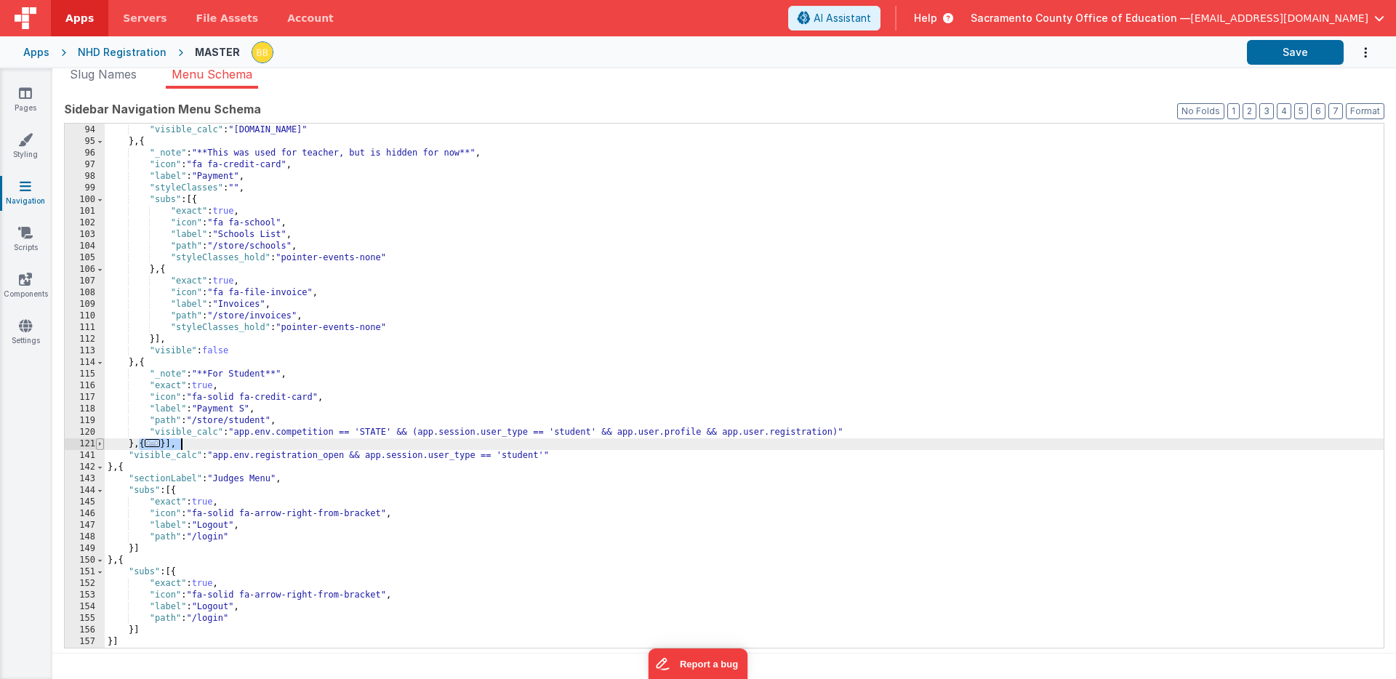
click at [100, 443] on span at bounding box center [100, 445] width 8 height 12
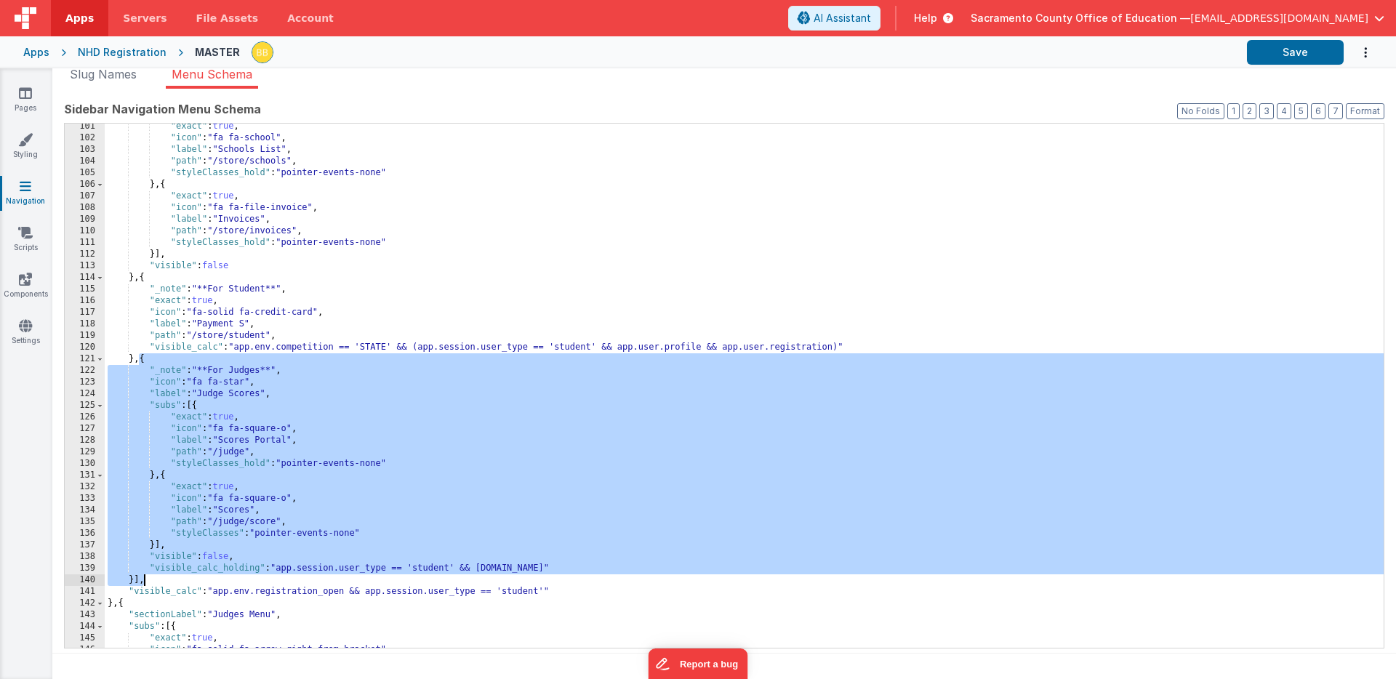
scroll to position [1196, 0]
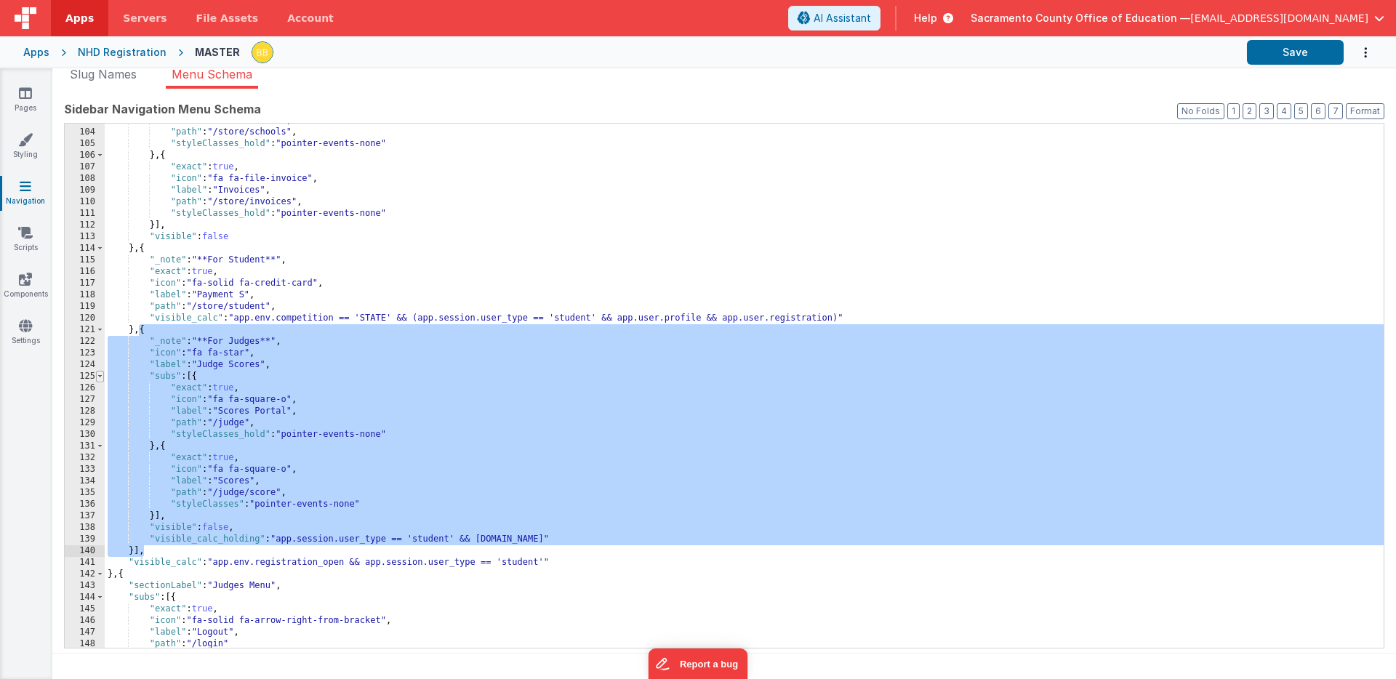
click at [101, 376] on span at bounding box center [100, 377] width 8 height 12
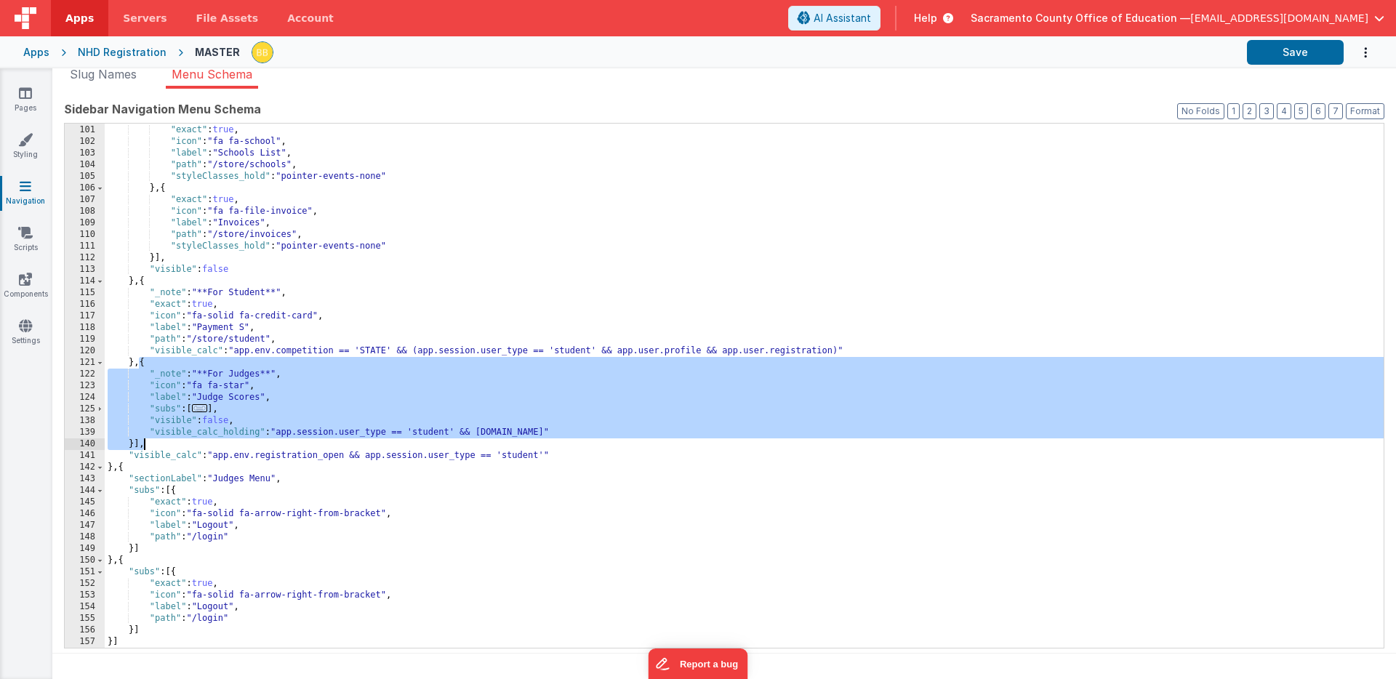
scroll to position [1163, 0]
click at [155, 446] on div ""subs" : [{ "exact" : true , "icon" : "fa fa-school" , "label" : "Schools List"…" at bounding box center [744, 387] width 1279 height 548
drag, startPoint x: 135, startPoint y: 444, endPoint x: 132, endPoint y: 367, distance: 77.1
click at [132, 367] on div ""subs" : [{ "exact" : true , "icon" : "fa fa-school" , "label" : "Schools List"…" at bounding box center [744, 387] width 1279 height 548
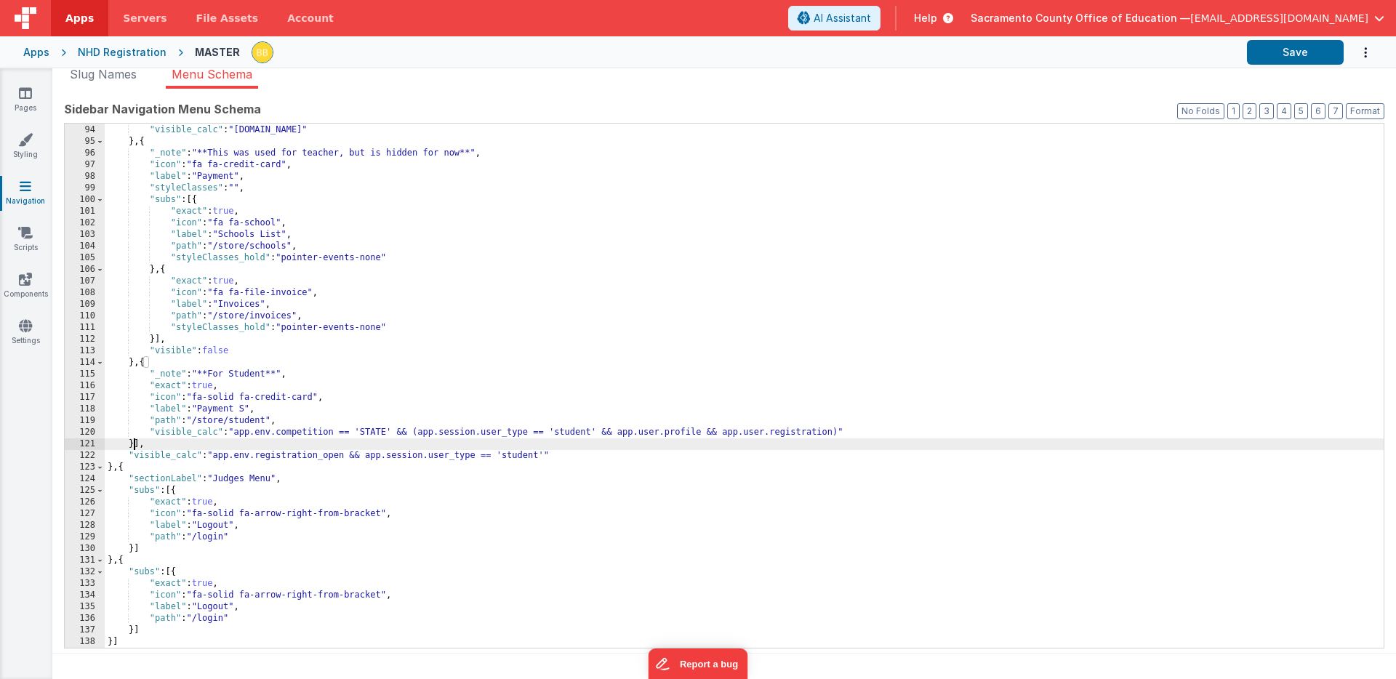
scroll to position [1081, 0]
click at [134, 551] on div "}] , "visible_calc" : "[DOMAIN_NAME]" } , { "_note" : "**This was used for teac…" at bounding box center [744, 387] width 1279 height 548
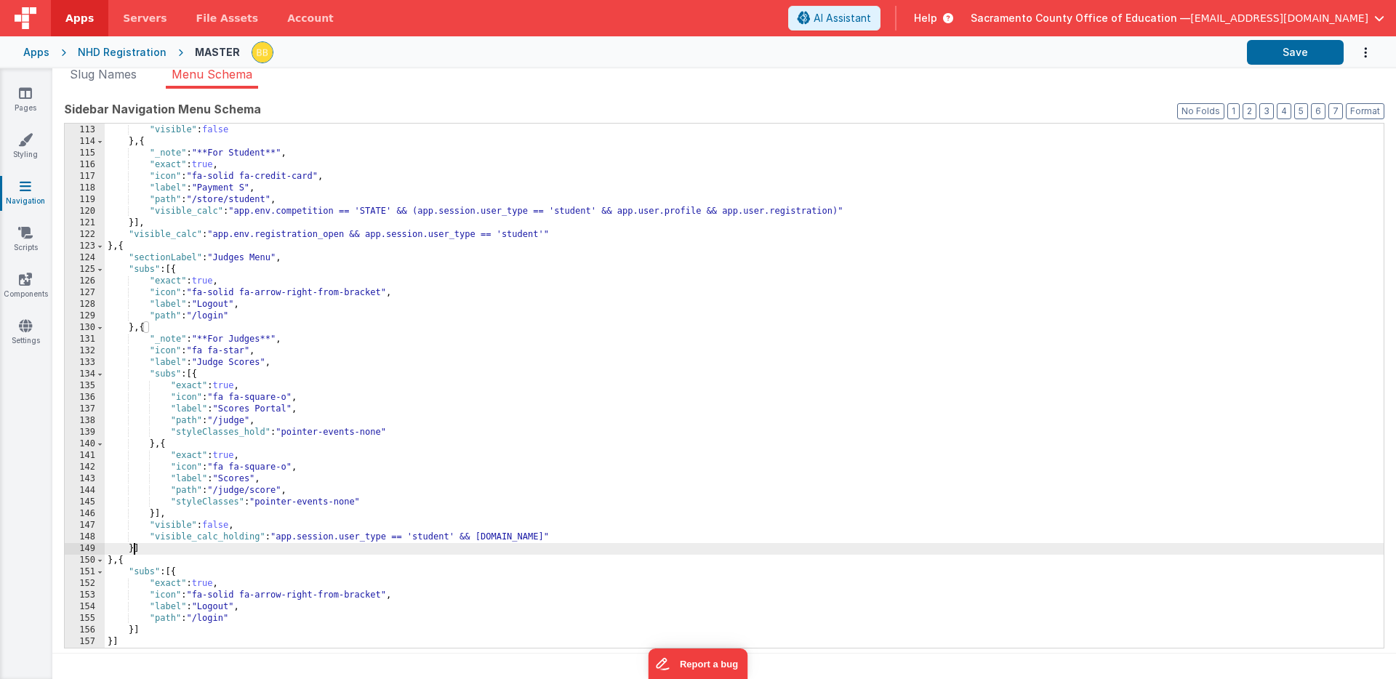
scroll to position [1303, 0]
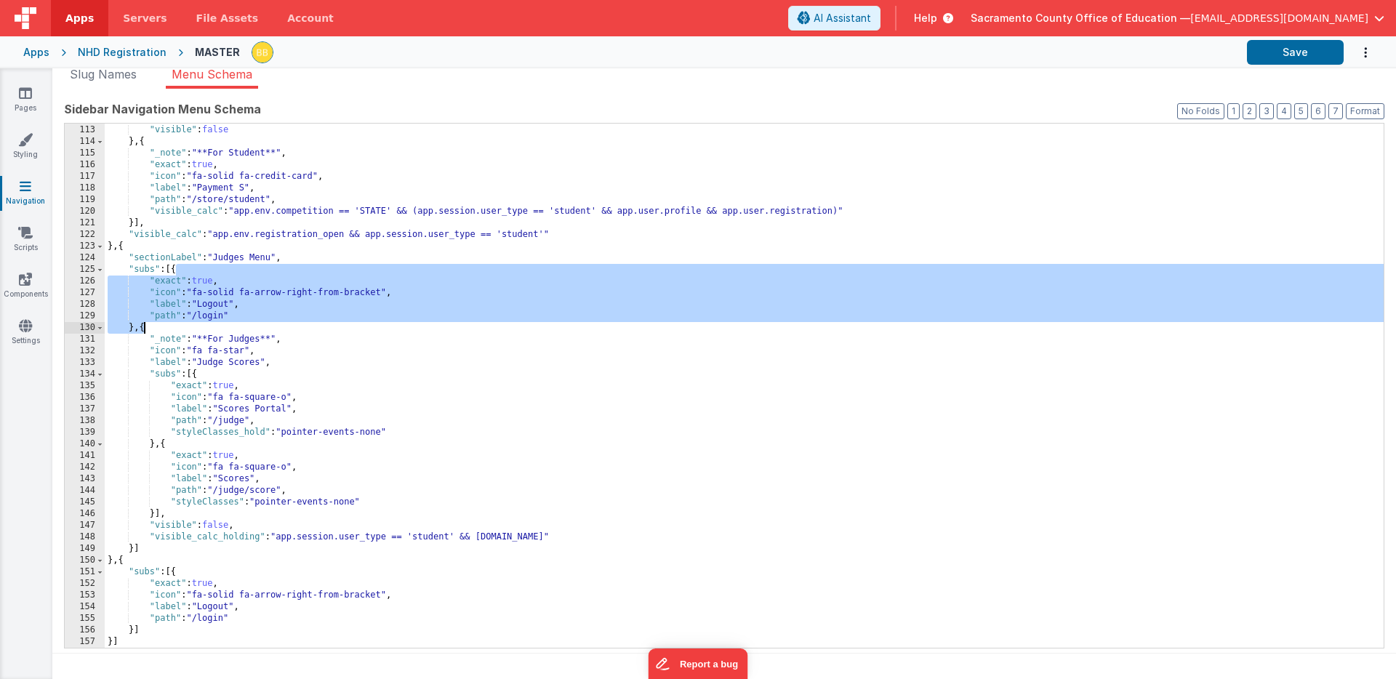
drag, startPoint x: 177, startPoint y: 271, endPoint x: 144, endPoint y: 326, distance: 64.2
click at [144, 326] on div "}] , "visible" : false } , { "_note" : "**For Student**" , "exact" : true , "ic…" at bounding box center [744, 387] width 1279 height 548
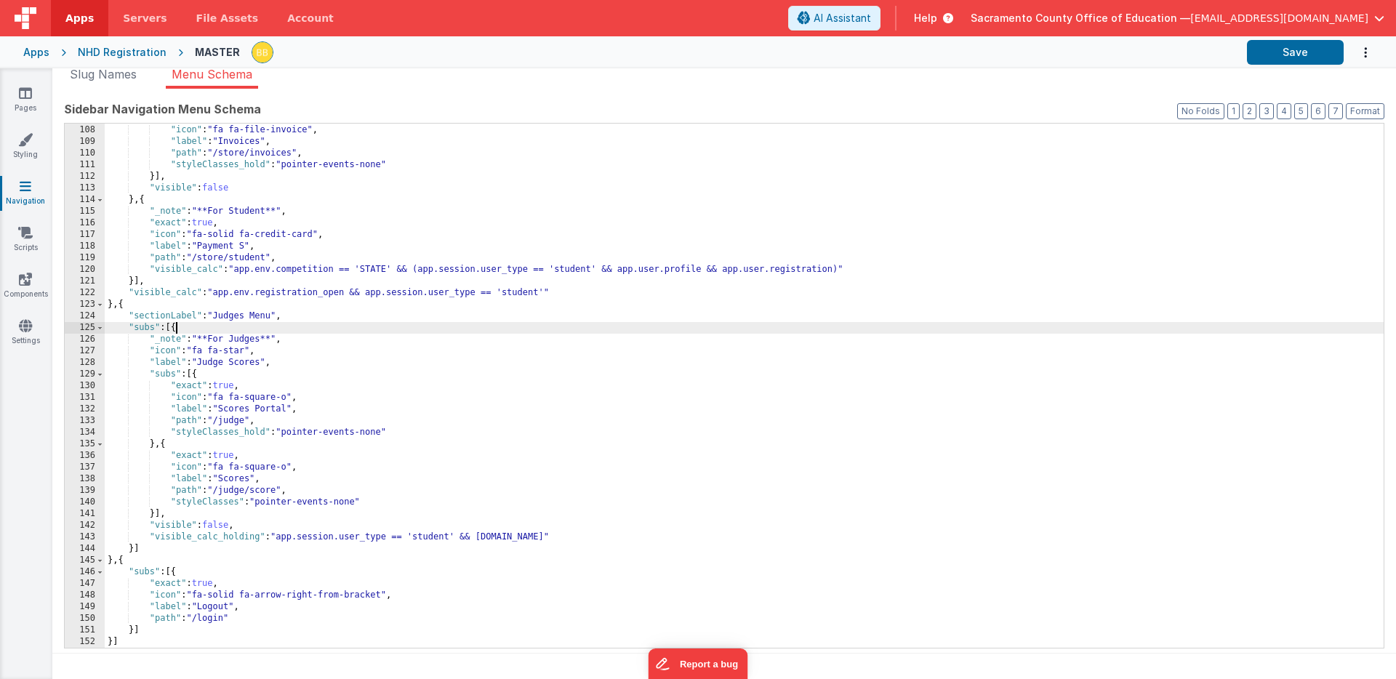
scroll to position [1244, 0]
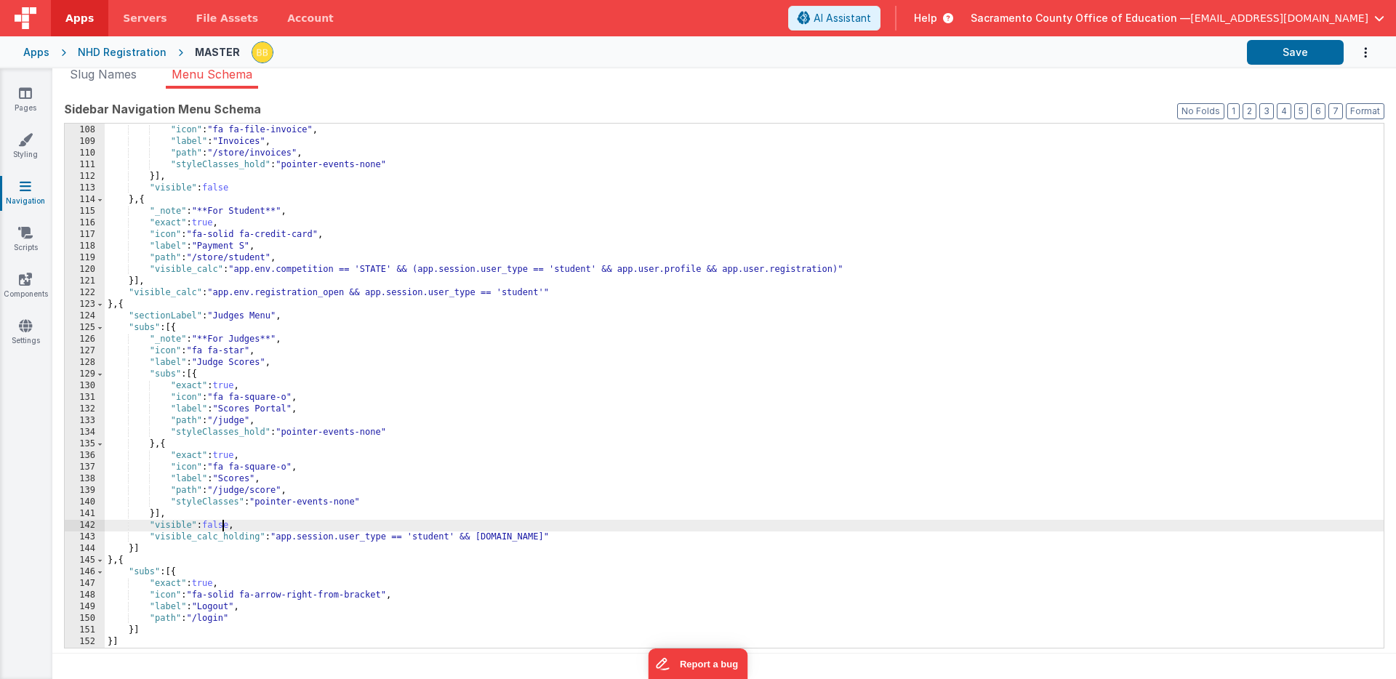
click at [220, 525] on div ""exact" : true , "icon" : "fa fa-file-invoice" , "label" : "Invoices" , "path" …" at bounding box center [744, 387] width 1279 height 548
click at [1283, 52] on button "Save" at bounding box center [1295, 52] width 97 height 25
click at [219, 527] on div ""exact" : true , "icon" : "fa fa-file-invoice" , "label" : "Invoices" , "path" …" at bounding box center [744, 387] width 1279 height 548
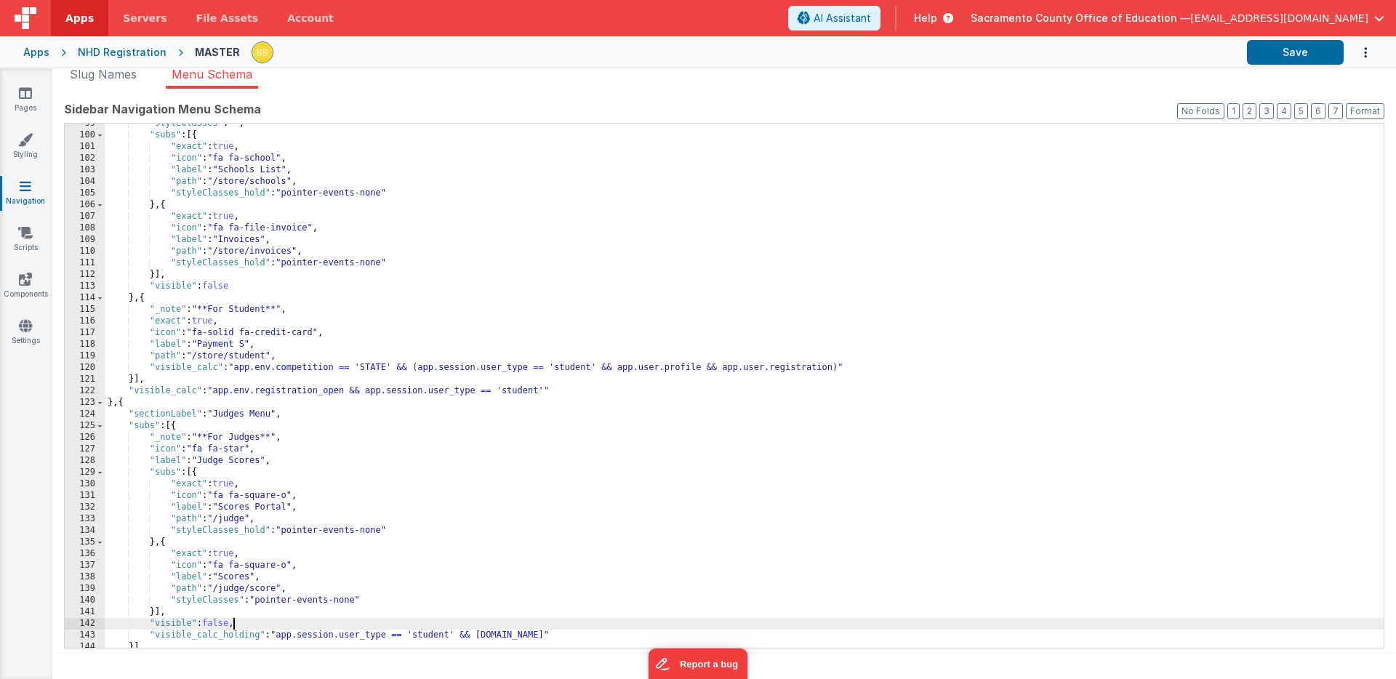
scroll to position [1146, 0]
click at [249, 347] on div ""styleClasses" : "" , "subs" : [{ "exact" : true , "icon" : "fa fa-school" , "l…" at bounding box center [744, 392] width 1279 height 548
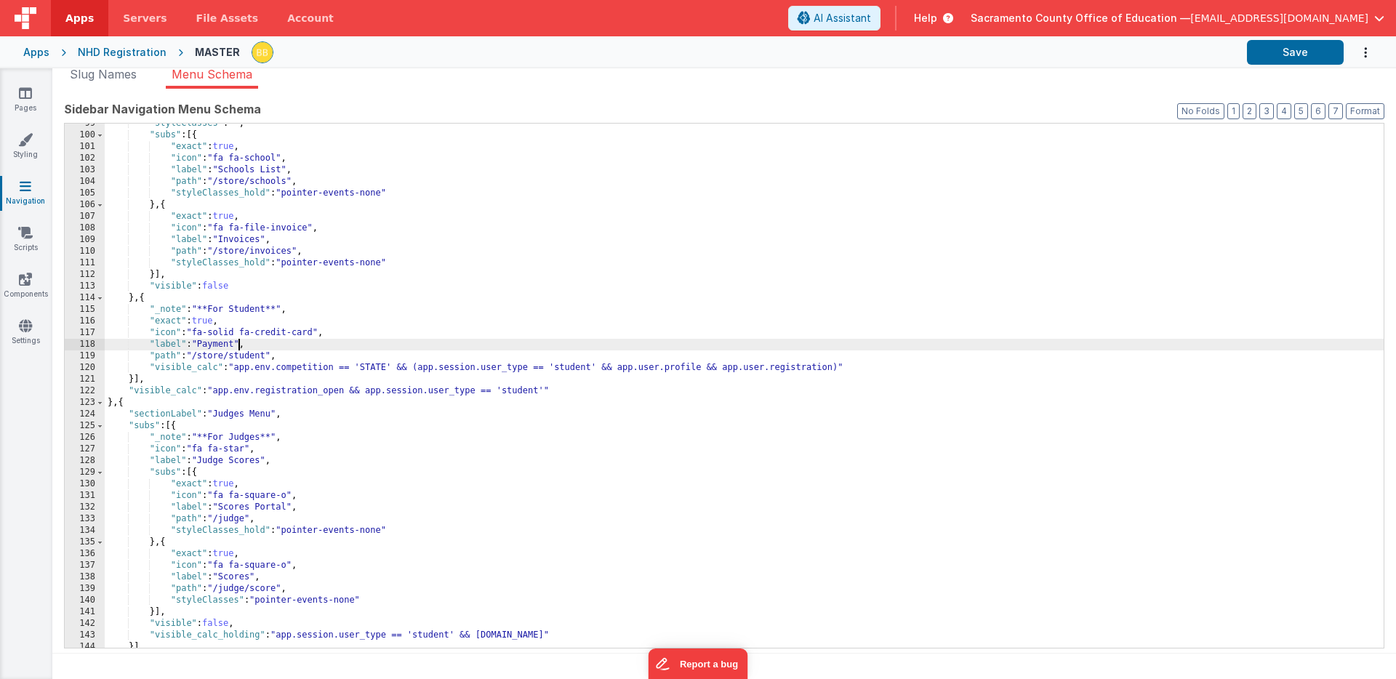
click at [247, 311] on div ""styleClasses" : "" , "subs" : [{ "exact" : true , "icon" : "fa fa-school" , "l…" at bounding box center [744, 392] width 1279 height 548
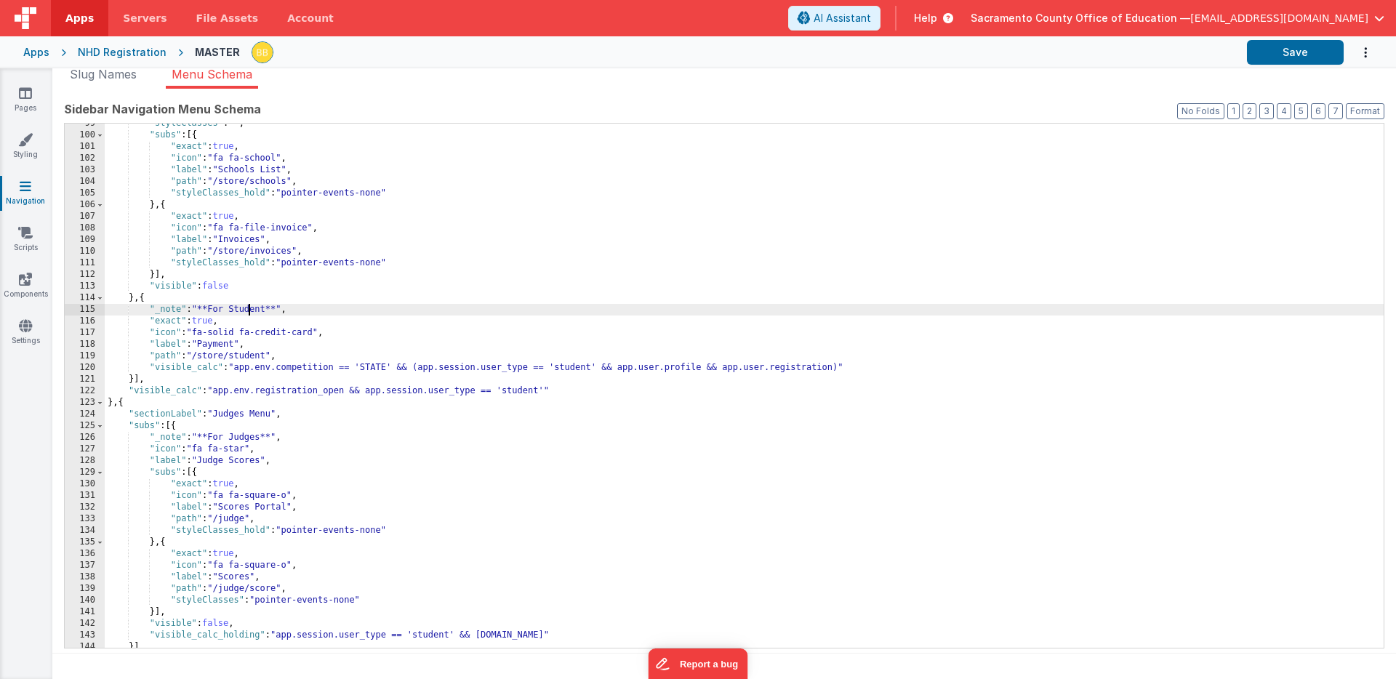
click at [247, 311] on div ""styleClasses" : "" , "subs" : [{ "exact" : true , "icon" : "fa fa-school" , "l…" at bounding box center [744, 392] width 1279 height 548
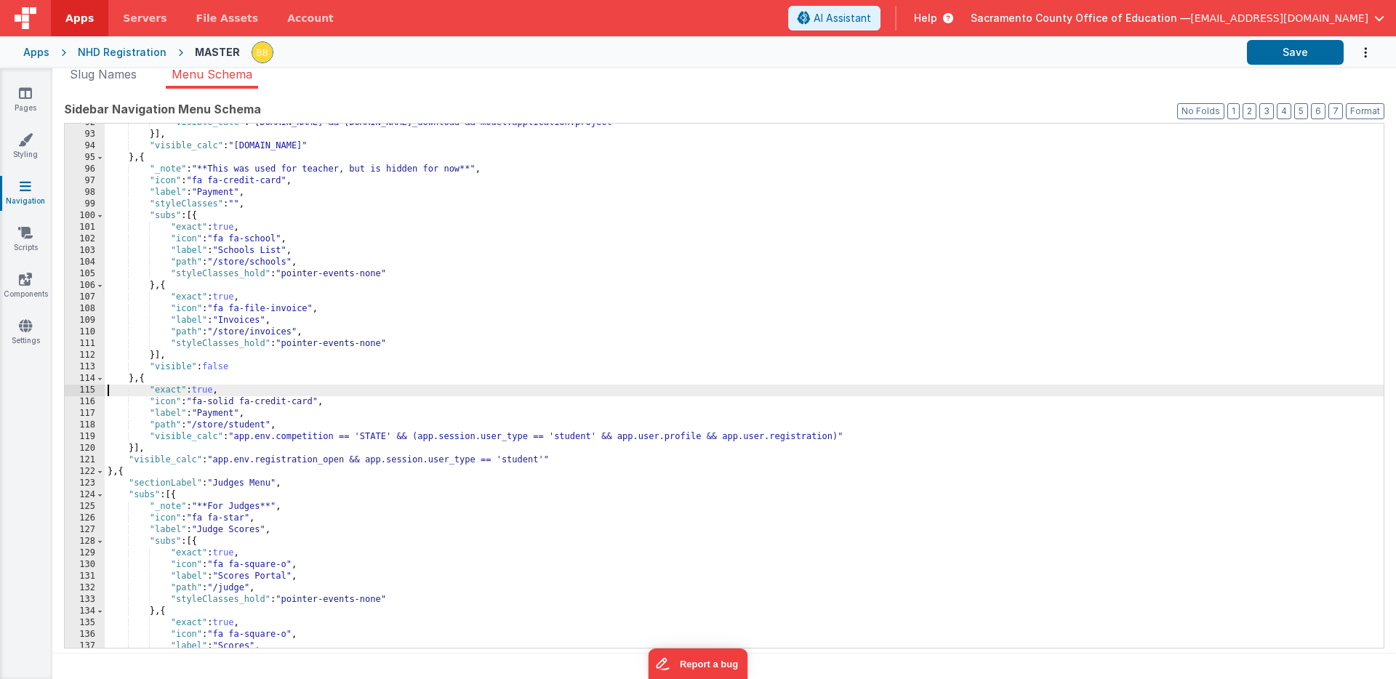
scroll to position [1065, 0]
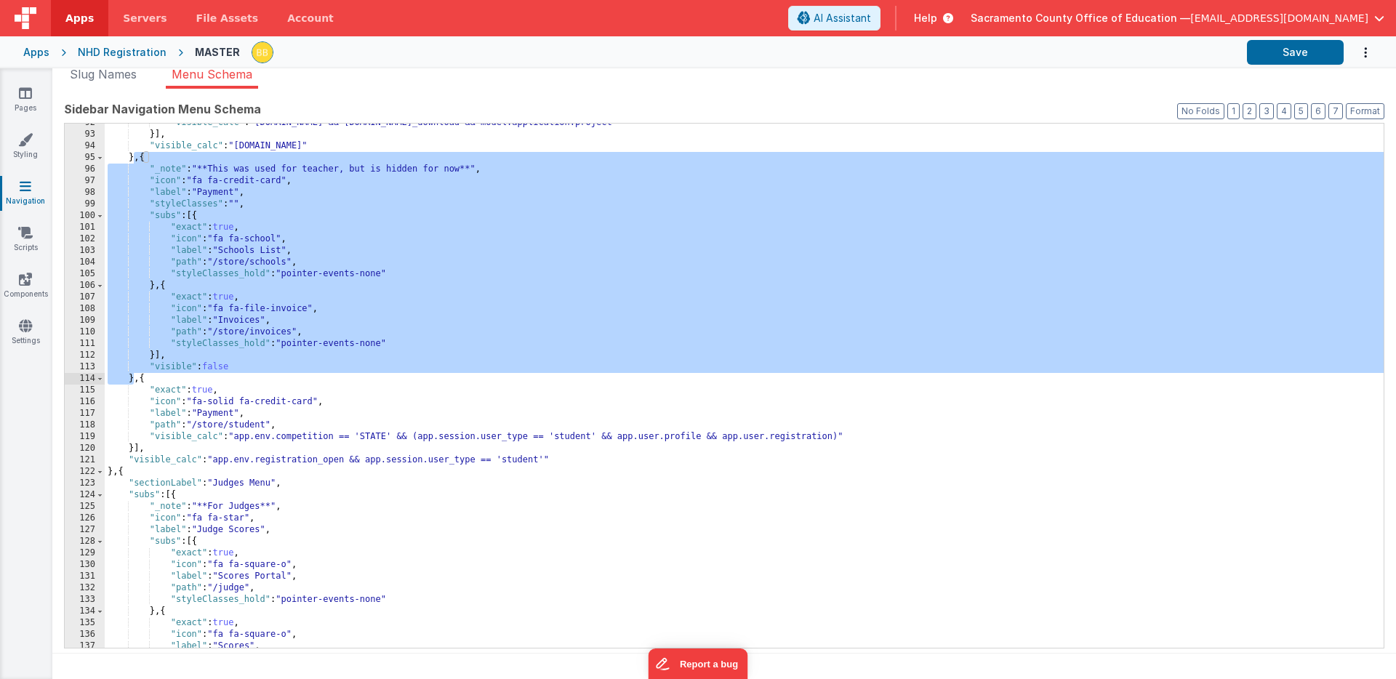
drag, startPoint x: 134, startPoint y: 159, endPoint x: 133, endPoint y: 375, distance: 216.7
click at [133, 375] on div ""visible_calc" : "[DOMAIN_NAME] && [DOMAIN_NAME]_download && model.application.…" at bounding box center [744, 391] width 1279 height 548
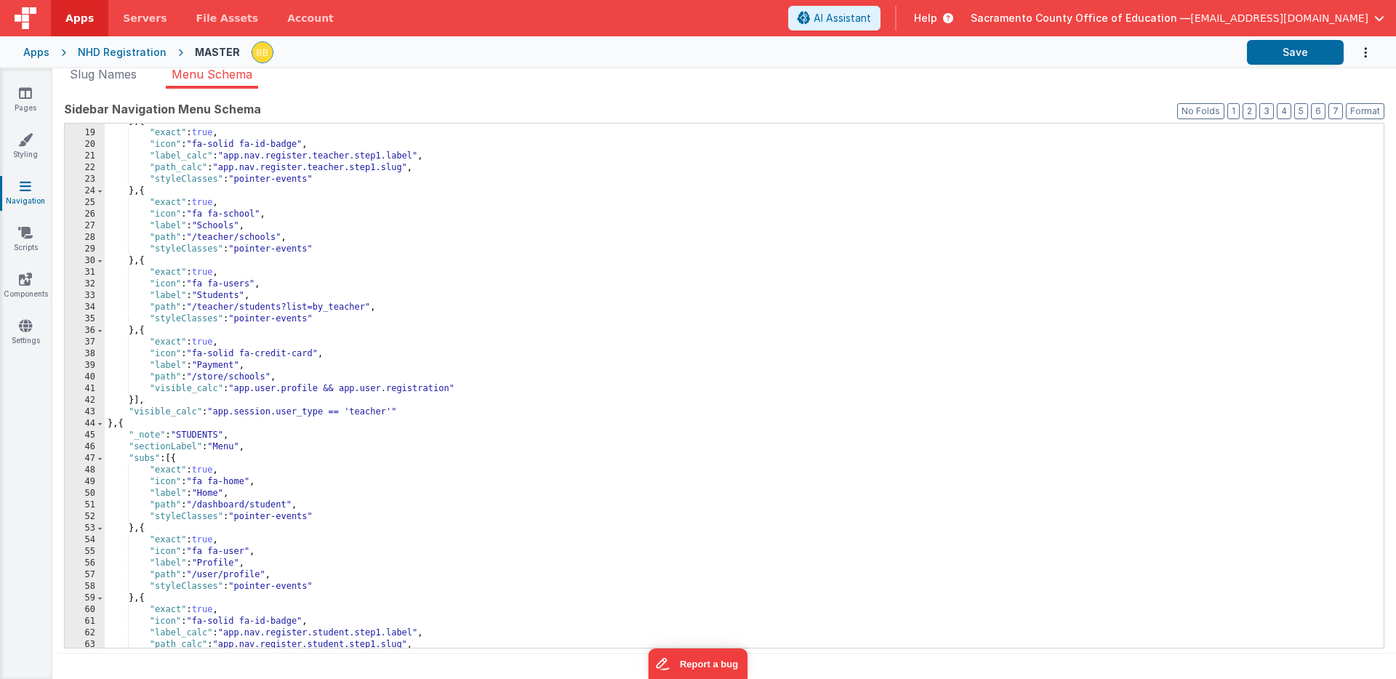
scroll to position [220, 0]
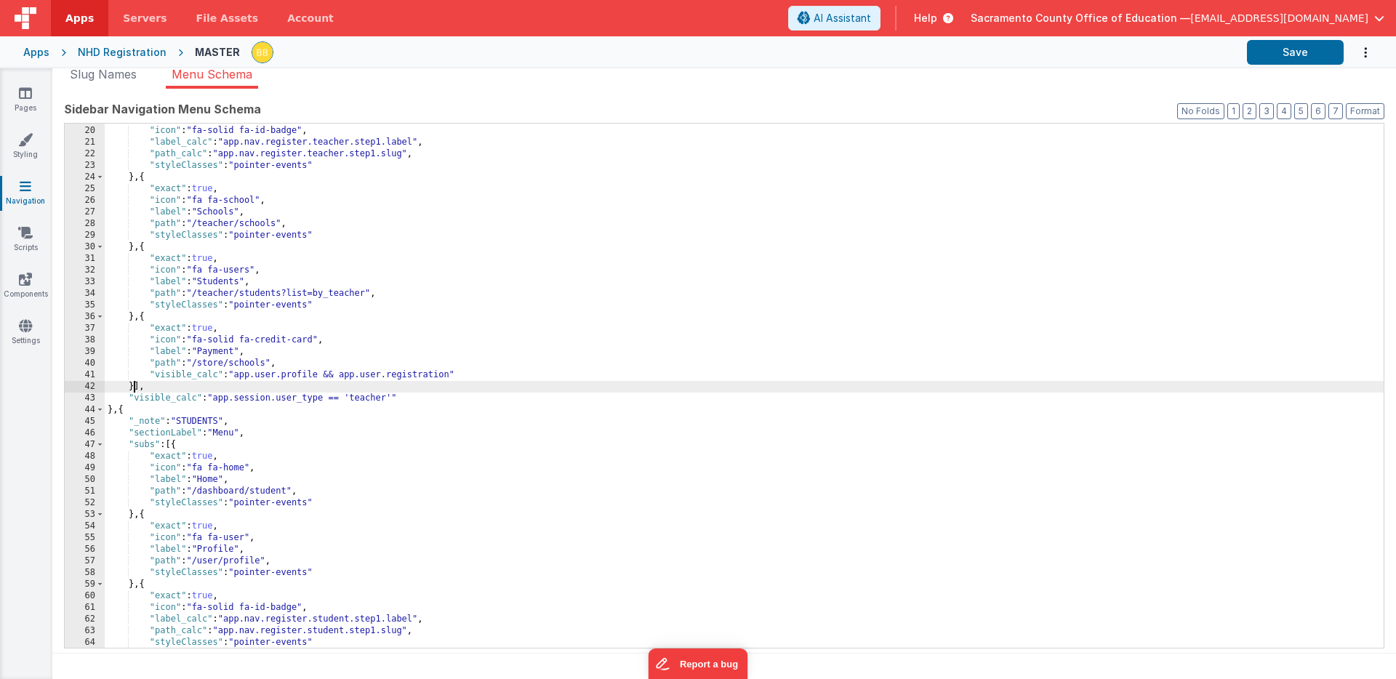
click at [135, 387] on div ""exact" : true , "icon" : "fa-solid fa-id-badge" , "label_calc" : "app.nav.regi…" at bounding box center [744, 387] width 1279 height 548
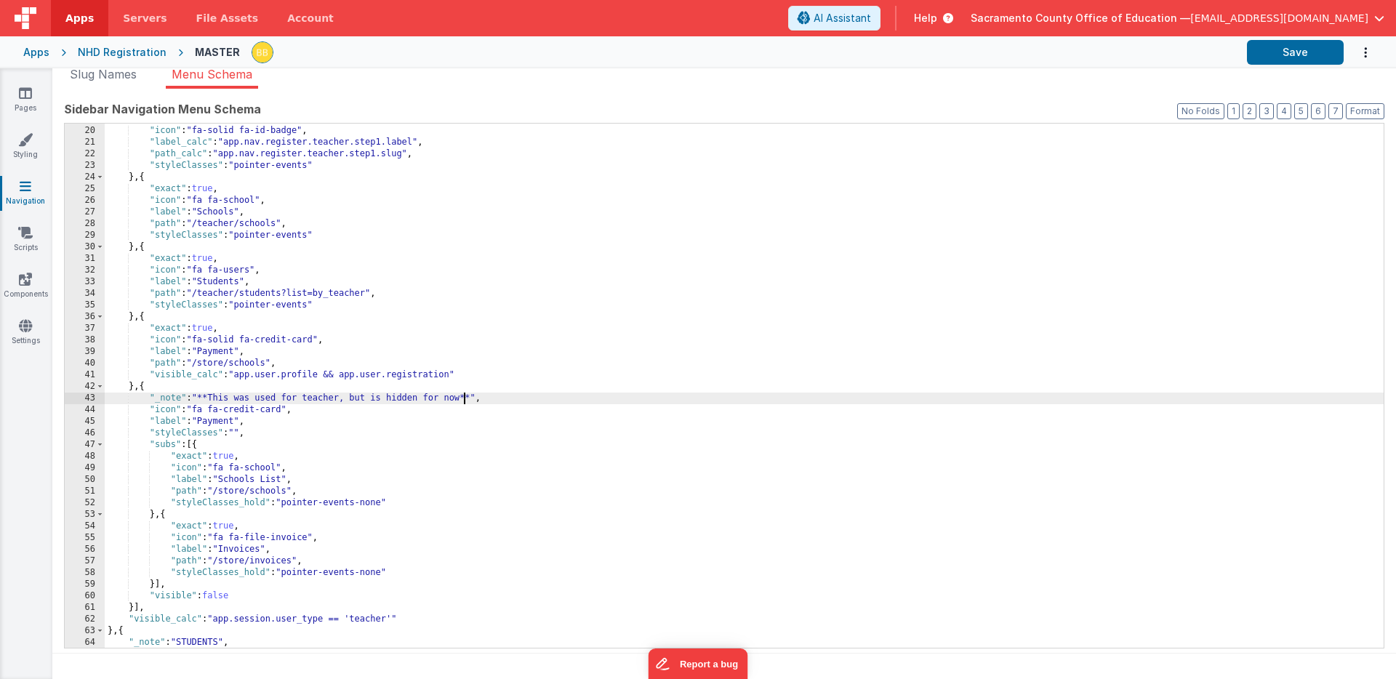
click at [463, 399] on div ""exact" : true , "icon" : "fa-solid fa-id-badge" , "label_calc" : "app.nav.regi…" at bounding box center [744, 387] width 1279 height 548
click at [1296, 49] on button "Save" at bounding box center [1295, 52] width 97 height 25
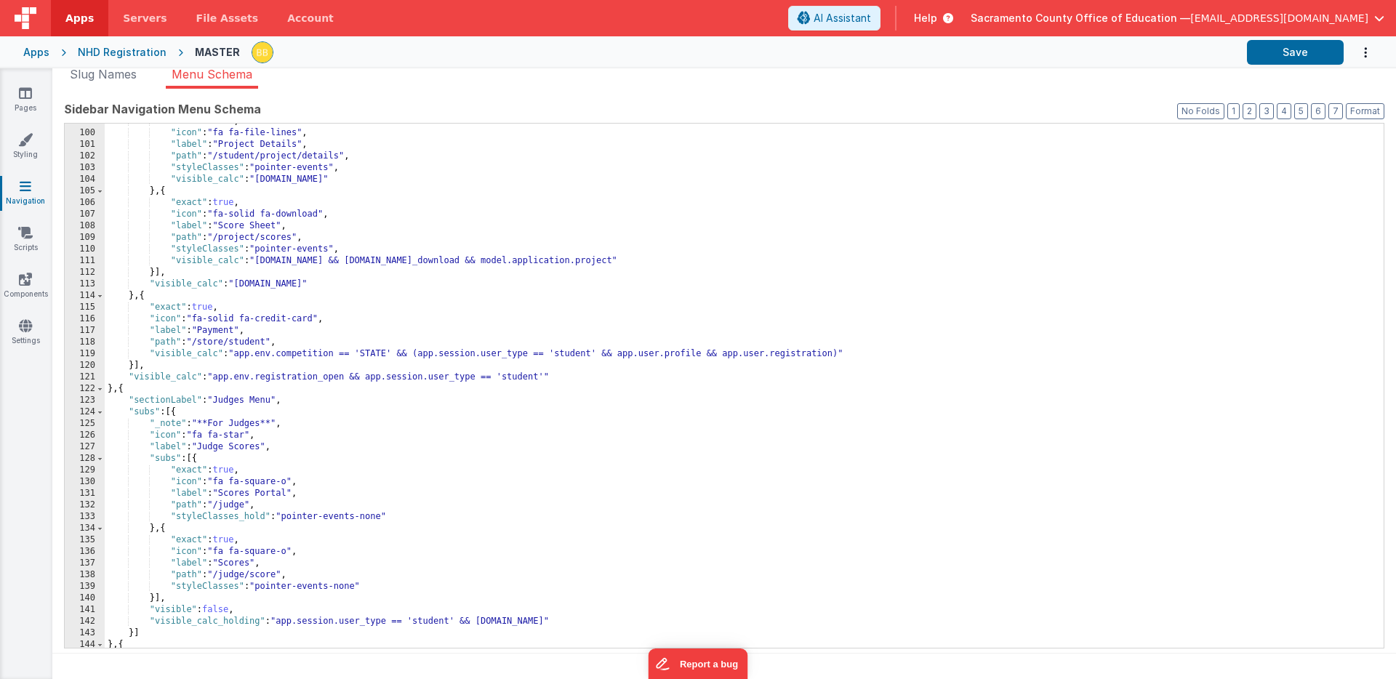
scroll to position [1233, 0]
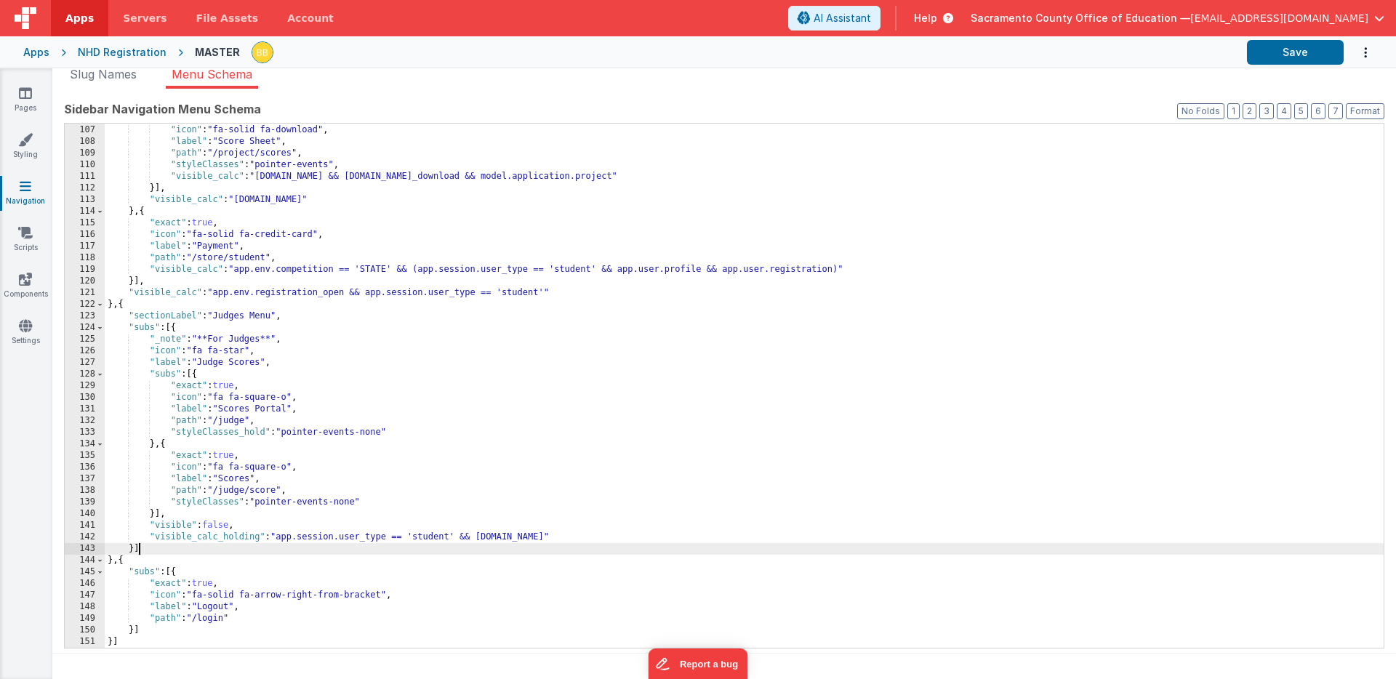
click at [148, 553] on div ""exact" : true , "icon" : "fa-solid fa-download" , "label" : "Score Sheet" , "p…" at bounding box center [744, 387] width 1279 height 548
click at [127, 562] on div ""exact" : true , "icon" : "fa-solid fa-download" , "label" : "Score Sheet" , "p…" at bounding box center [744, 387] width 1279 height 548
click at [1294, 52] on button "Save" at bounding box center [1295, 52] width 97 height 25
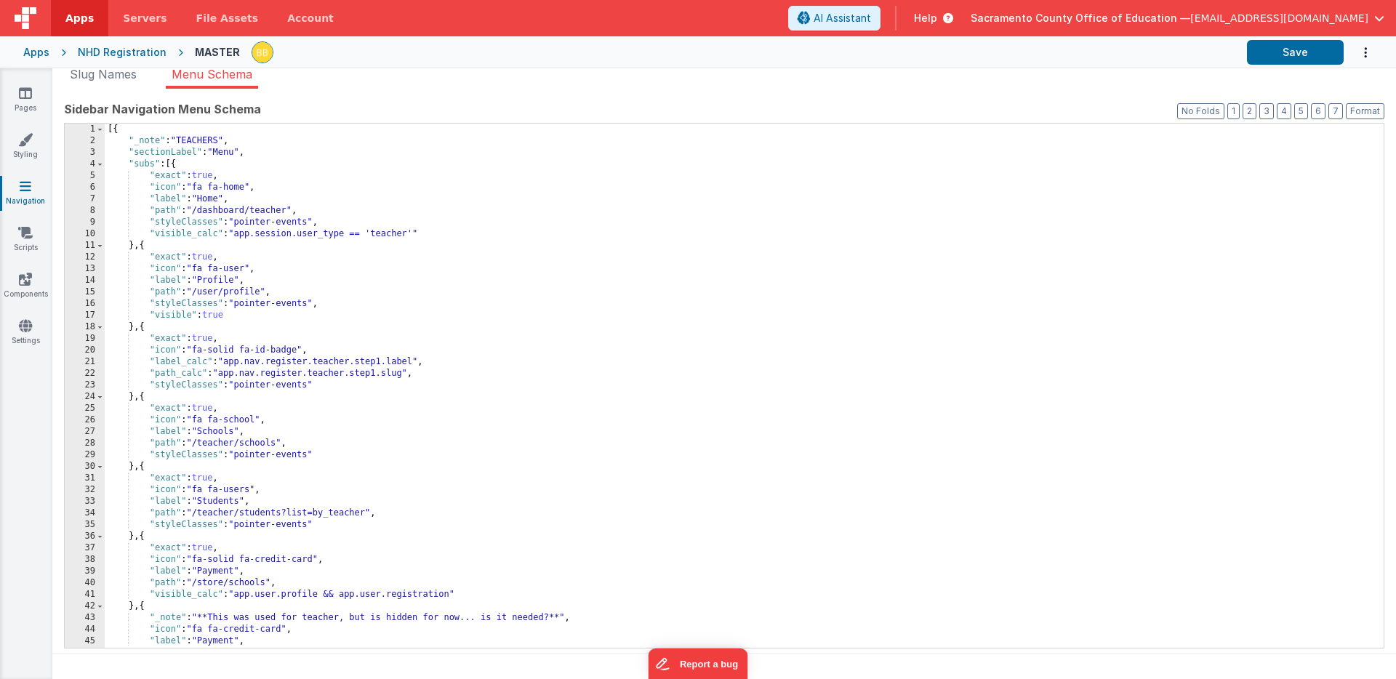
scroll to position [0, 0]
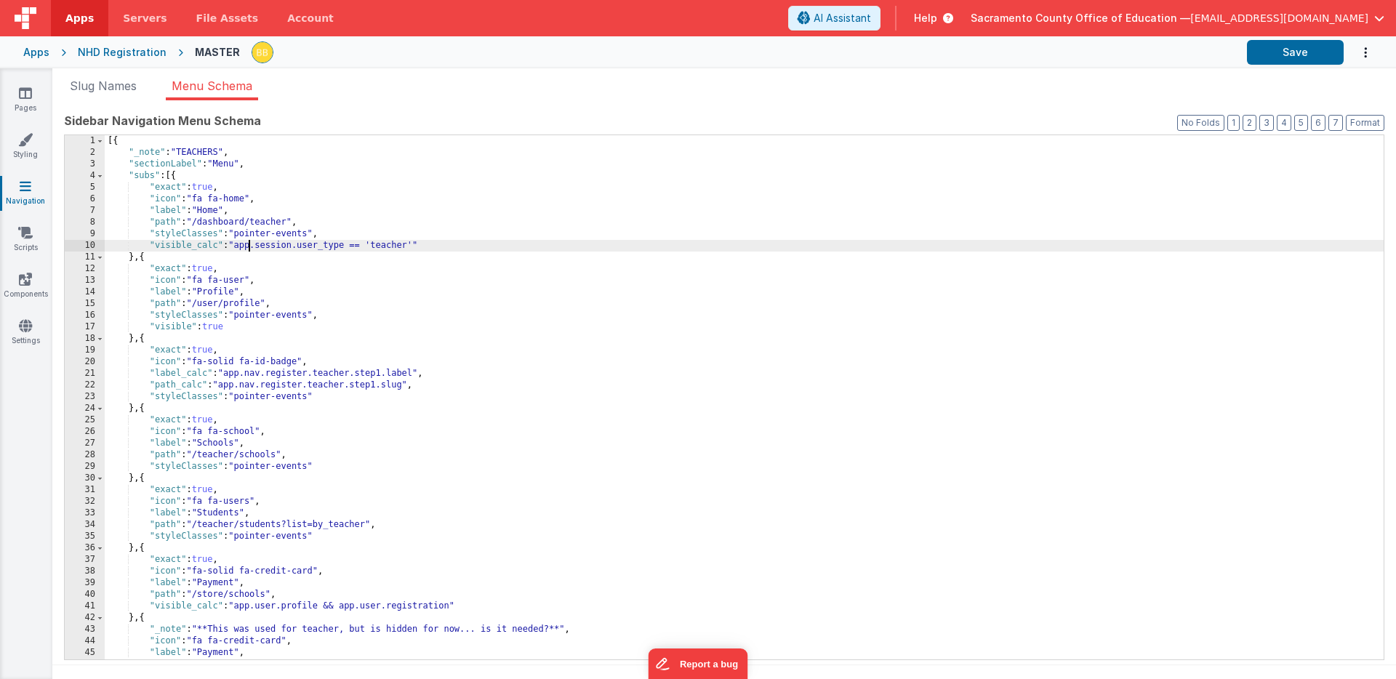
click at [248, 248] on div "[{ "_note" : "TEACHERS" , "sectionLabel" : "Menu" , "subs" : [{ "exact" : true …" at bounding box center [744, 409] width 1279 height 548
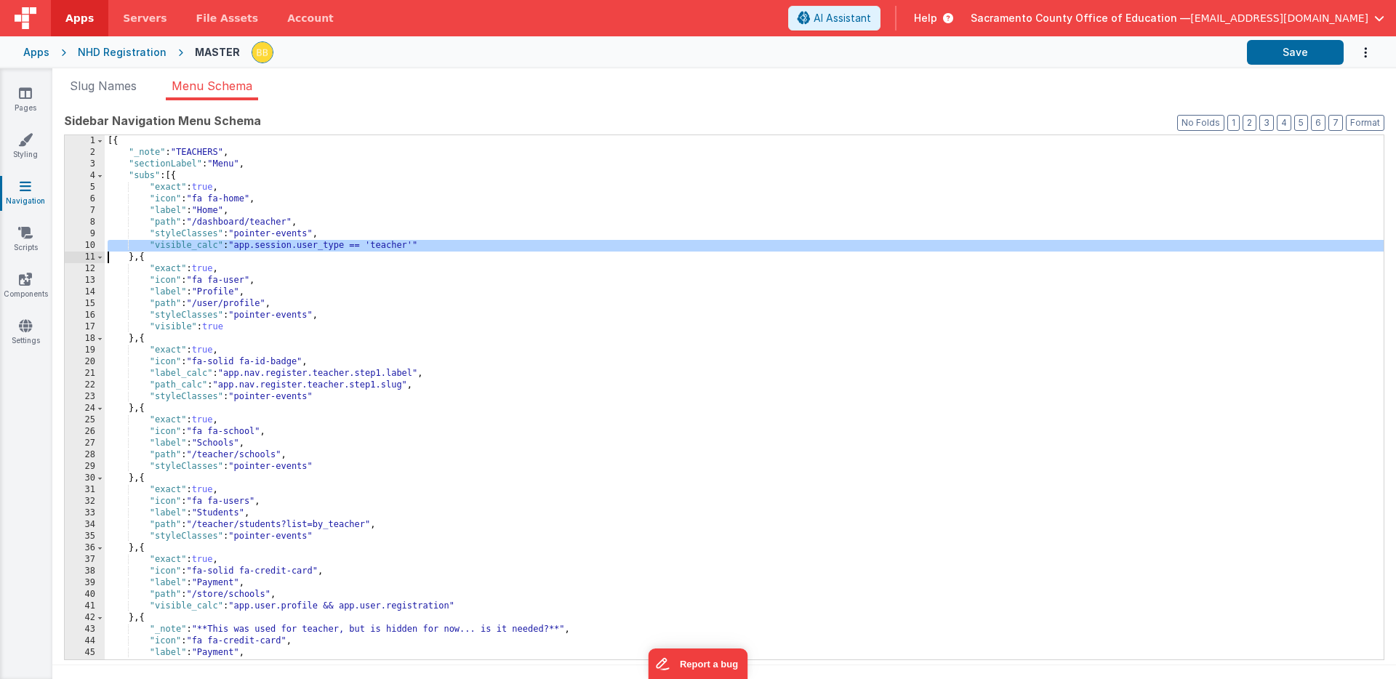
click at [248, 248] on div "[{ "_note" : "TEACHERS" , "sectionLabel" : "Menu" , "subs" : [{ "exact" : true …" at bounding box center [744, 409] width 1279 height 548
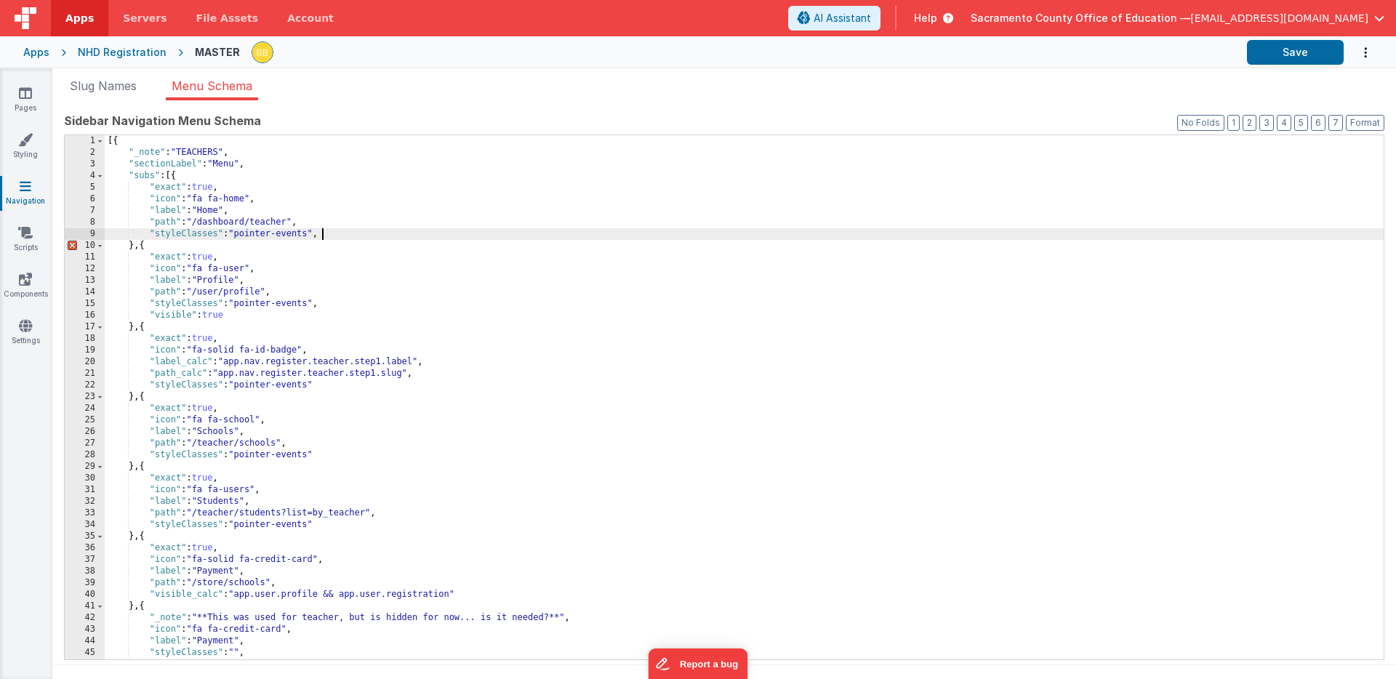
click at [345, 236] on div "[{ "_note" : "TEACHERS" , "sectionLabel" : "Menu" , "subs" : [{ "exact" : true …" at bounding box center [744, 409] width 1279 height 548
click at [185, 317] on div "[{ "_note" : "TEACHERS" , "sectionLabel" : "Menu" , "subs" : [{ "exact" : true …" at bounding box center [744, 409] width 1279 height 548
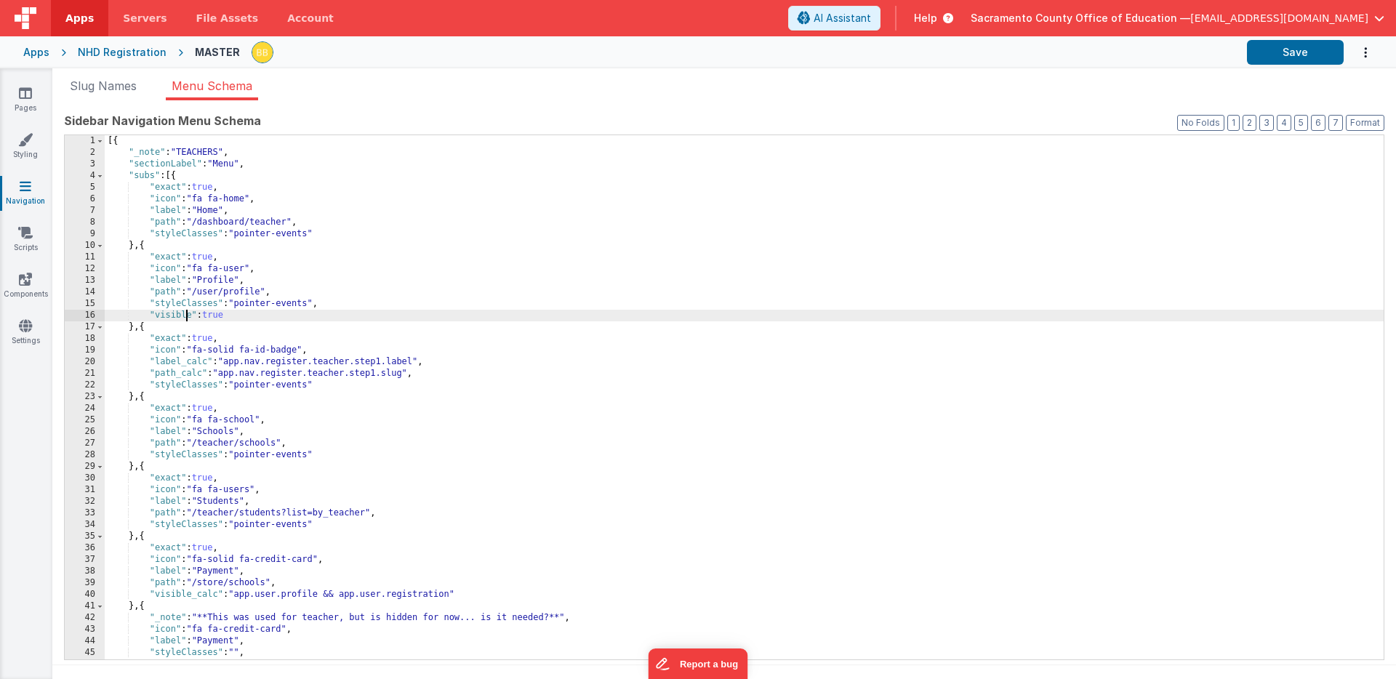
click at [185, 317] on div "[{ "_note" : "TEACHERS" , "sectionLabel" : "Menu" , "subs" : [{ "exact" : true …" at bounding box center [744, 409] width 1279 height 548
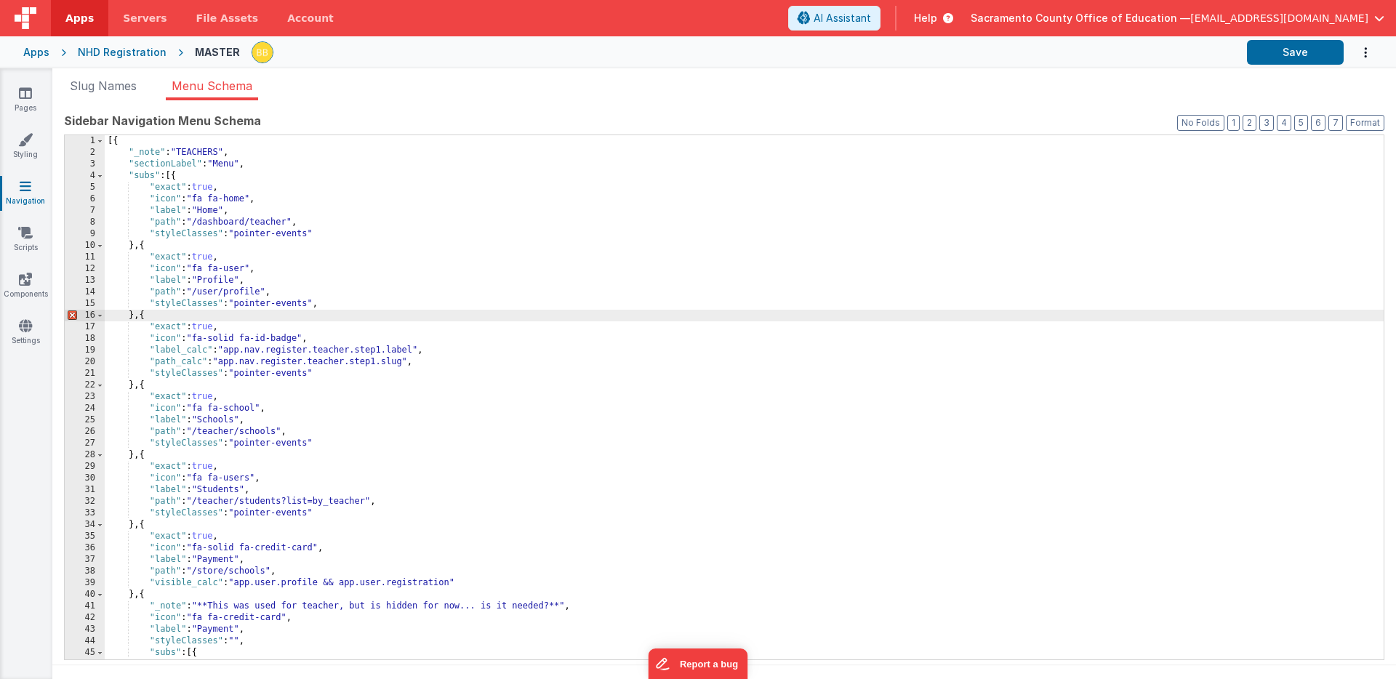
click at [333, 304] on div "[{ "_note" : "TEACHERS" , "sectionLabel" : "Menu" , "subs" : [{ "exact" : true …" at bounding box center [744, 409] width 1279 height 548
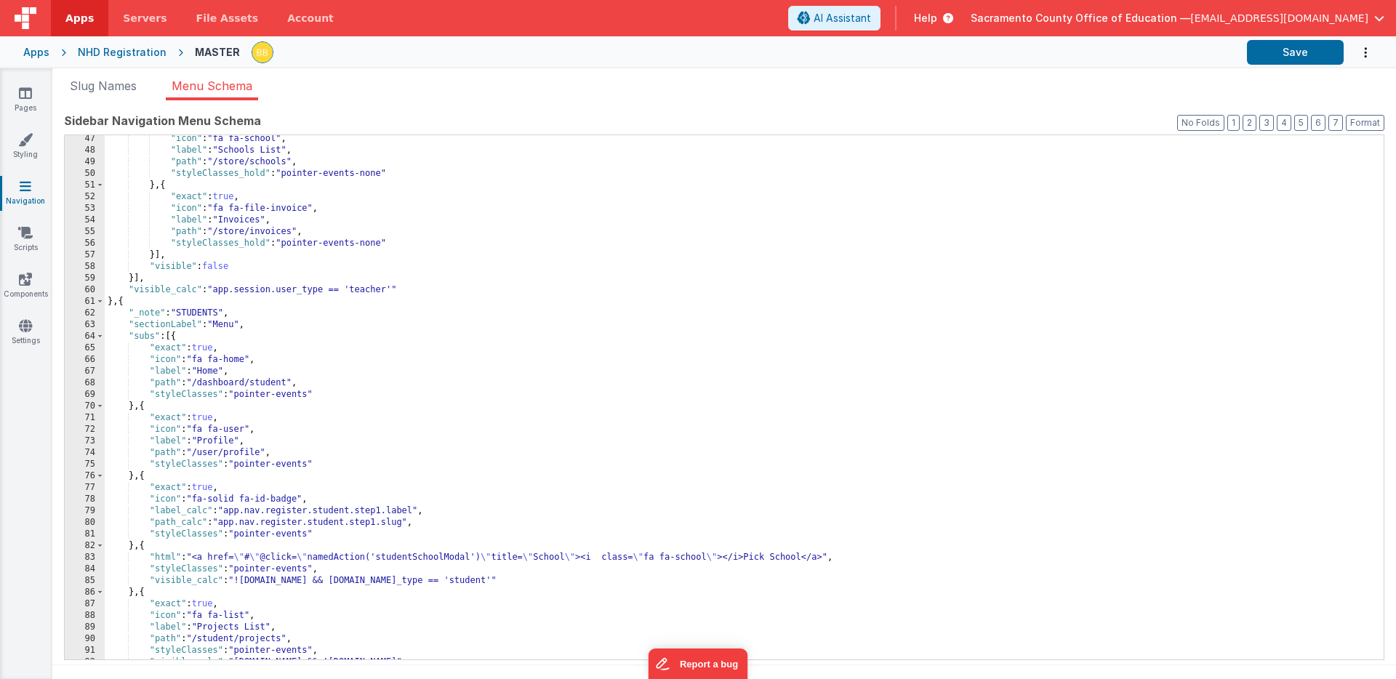
scroll to position [537, 0]
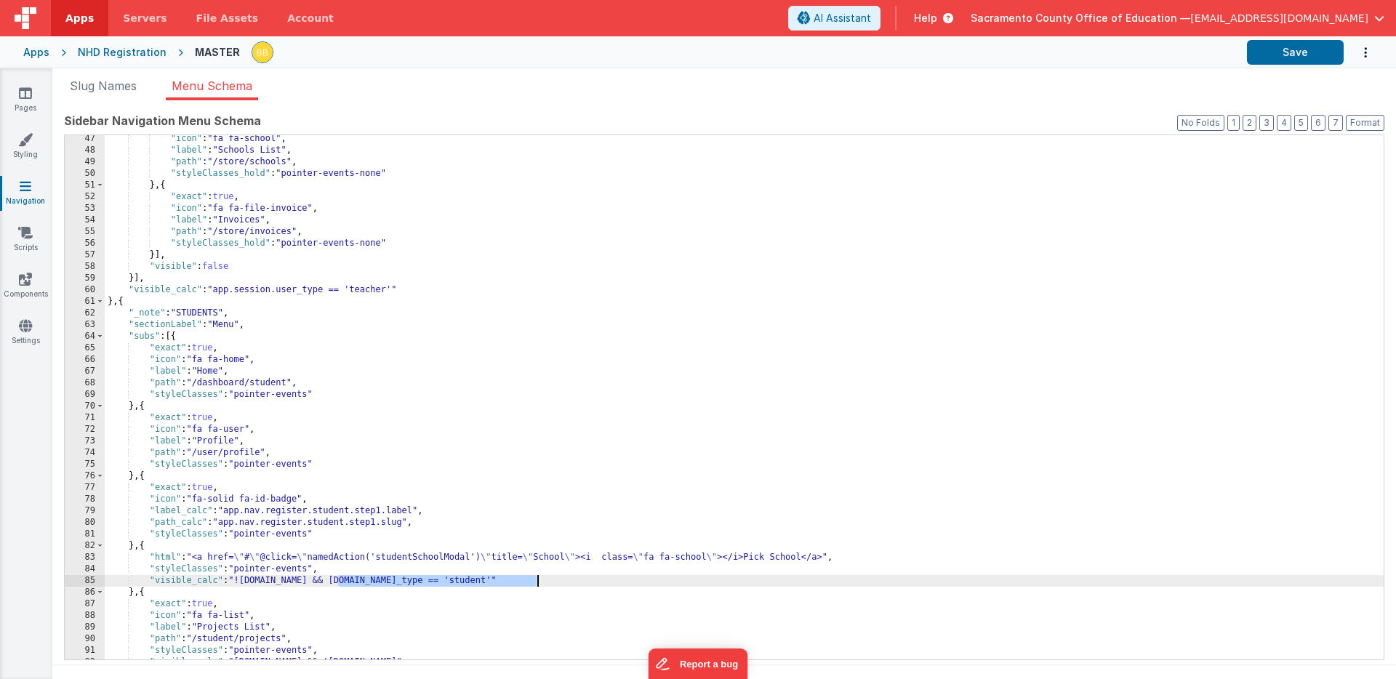
drag, startPoint x: 337, startPoint y: 581, endPoint x: 536, endPoint y: 581, distance: 198.5
click at [536, 581] on div ""icon" : "fa fa-school" , "label" : "Schools List" , "path" : "/store/schools" …" at bounding box center [744, 407] width 1279 height 548
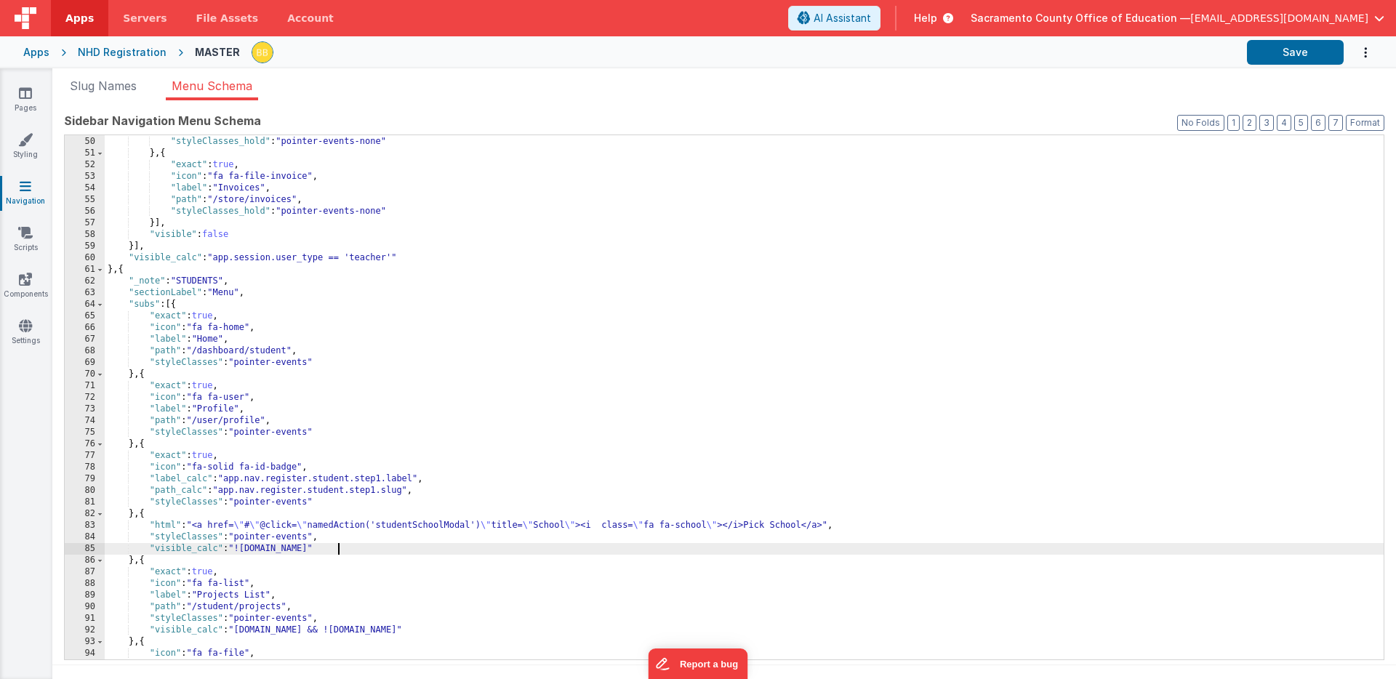
scroll to position [354, 0]
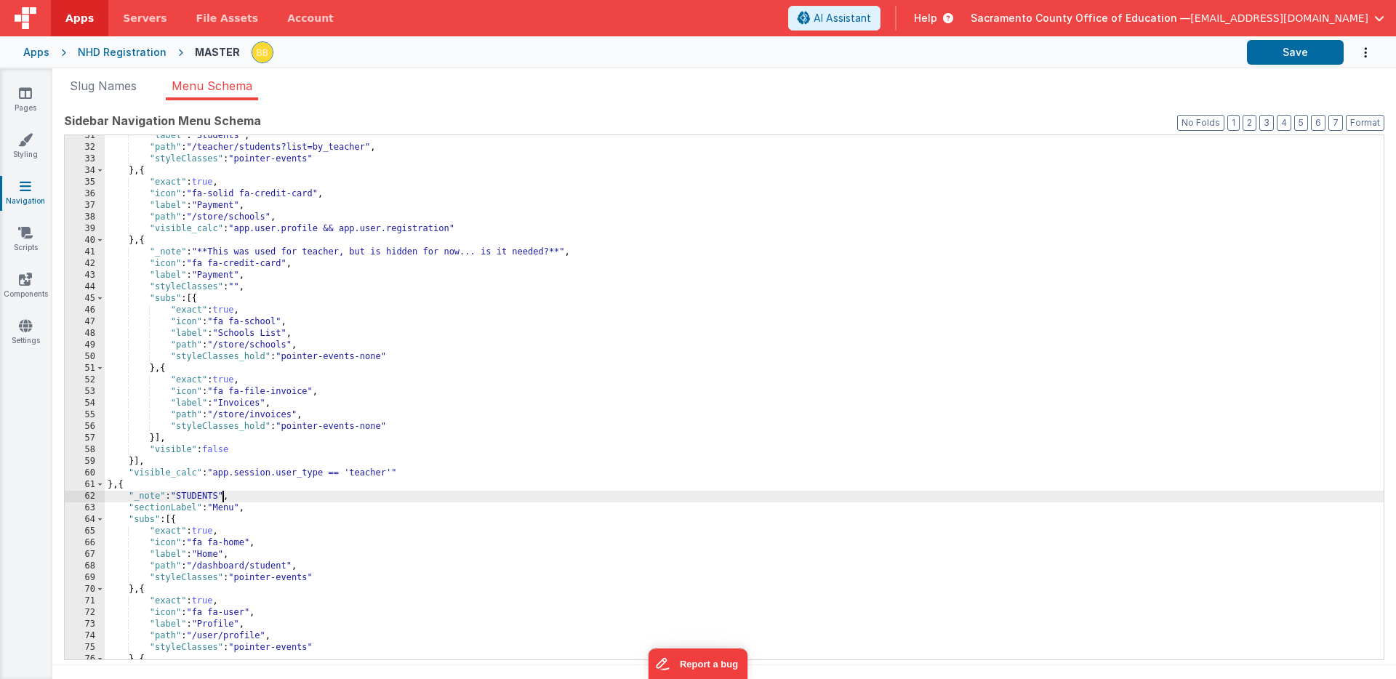
click at [222, 495] on div ""label" : "Students" , "path" : "/teacher/students?list=by_teacher" , "styleCla…" at bounding box center [744, 404] width 1279 height 548
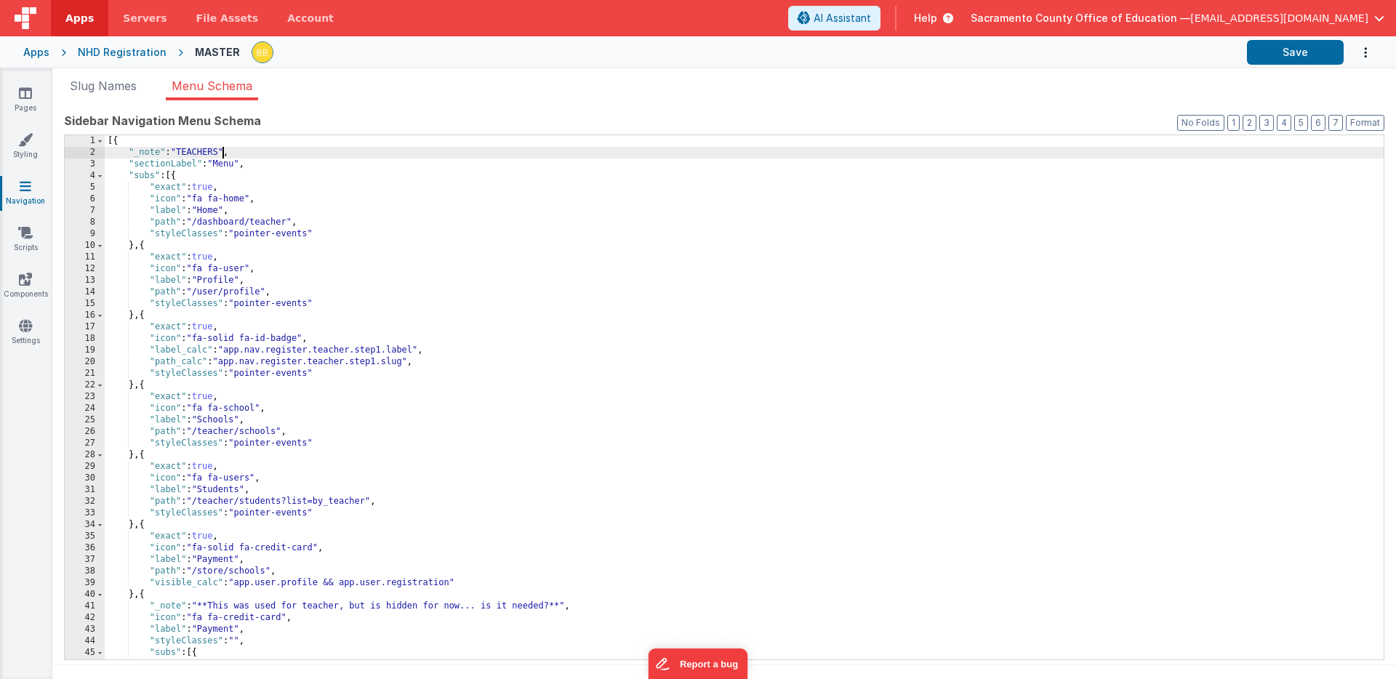
click at [223, 154] on div "[{ "_note" : "TEACHERS" , "sectionLabel" : "Menu" , "subs" : [{ "exact" : true …" at bounding box center [744, 409] width 1279 height 548
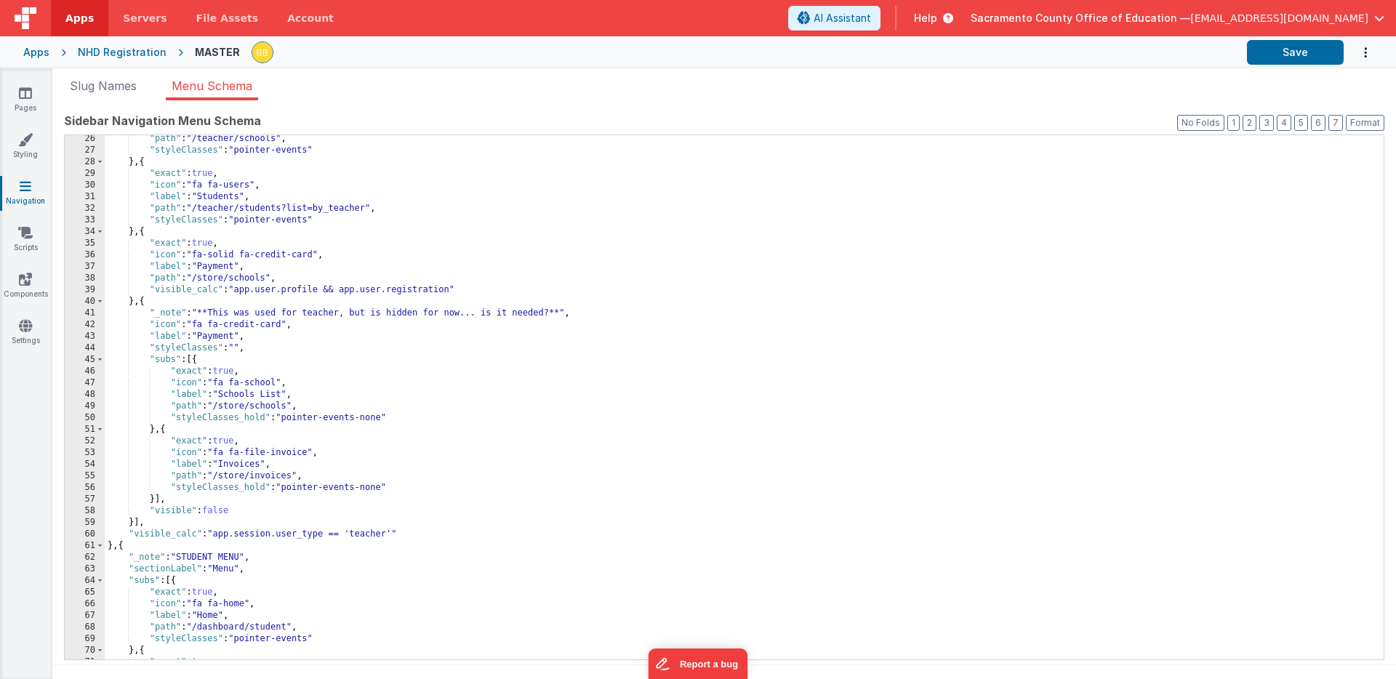
scroll to position [422, 0]
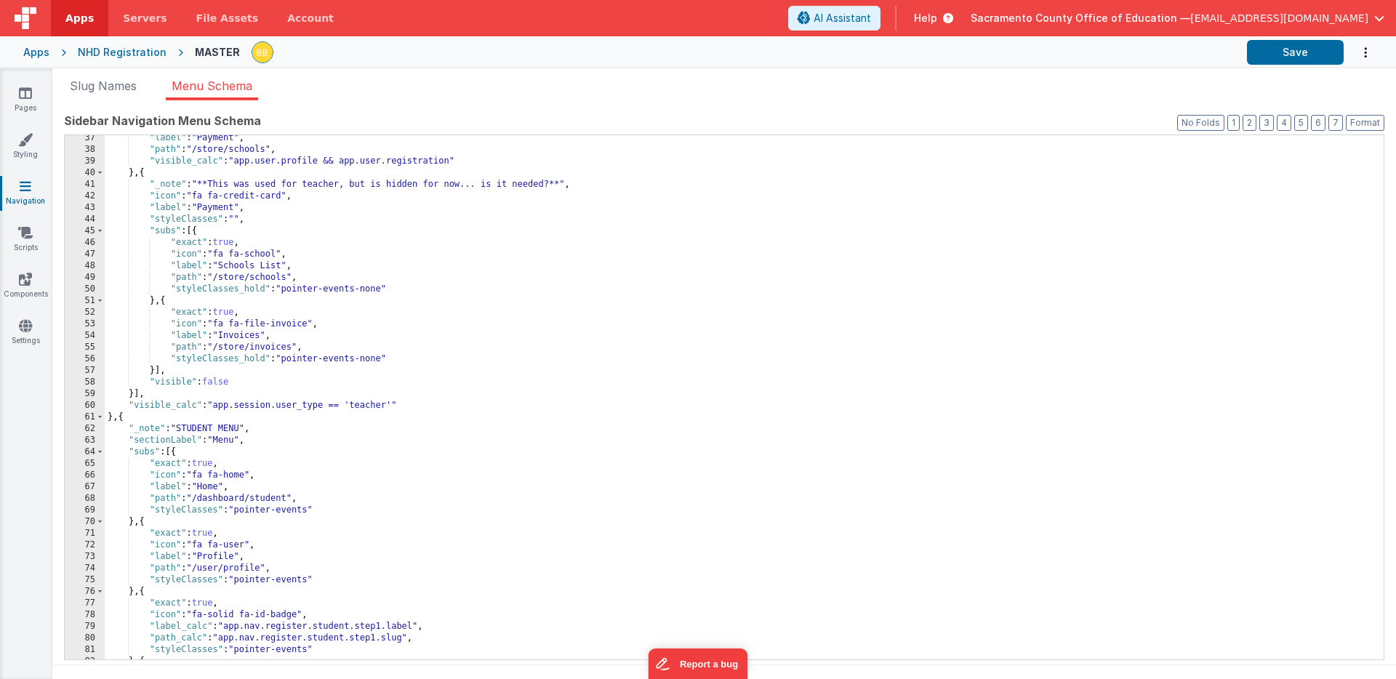
click at [222, 430] on div ""label" : "Payment" , "path" : "/store/schools" , "visible_calc" : "app.user.pr…" at bounding box center [744, 406] width 1279 height 548
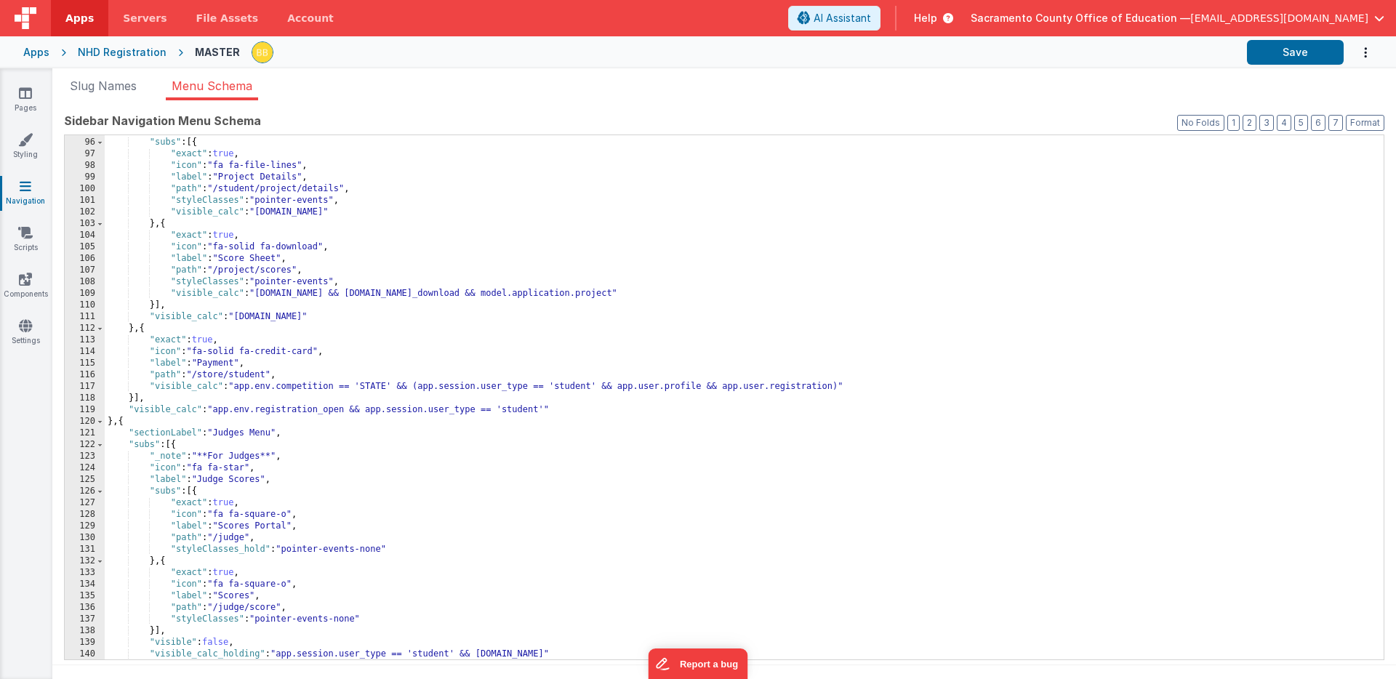
scroll to position [1104, 0]
click at [235, 433] on div ""label" : "Project" , "subs" : [{ "exact" : true , "icon" : "fa fa-file-lines" …" at bounding box center [744, 399] width 1279 height 548
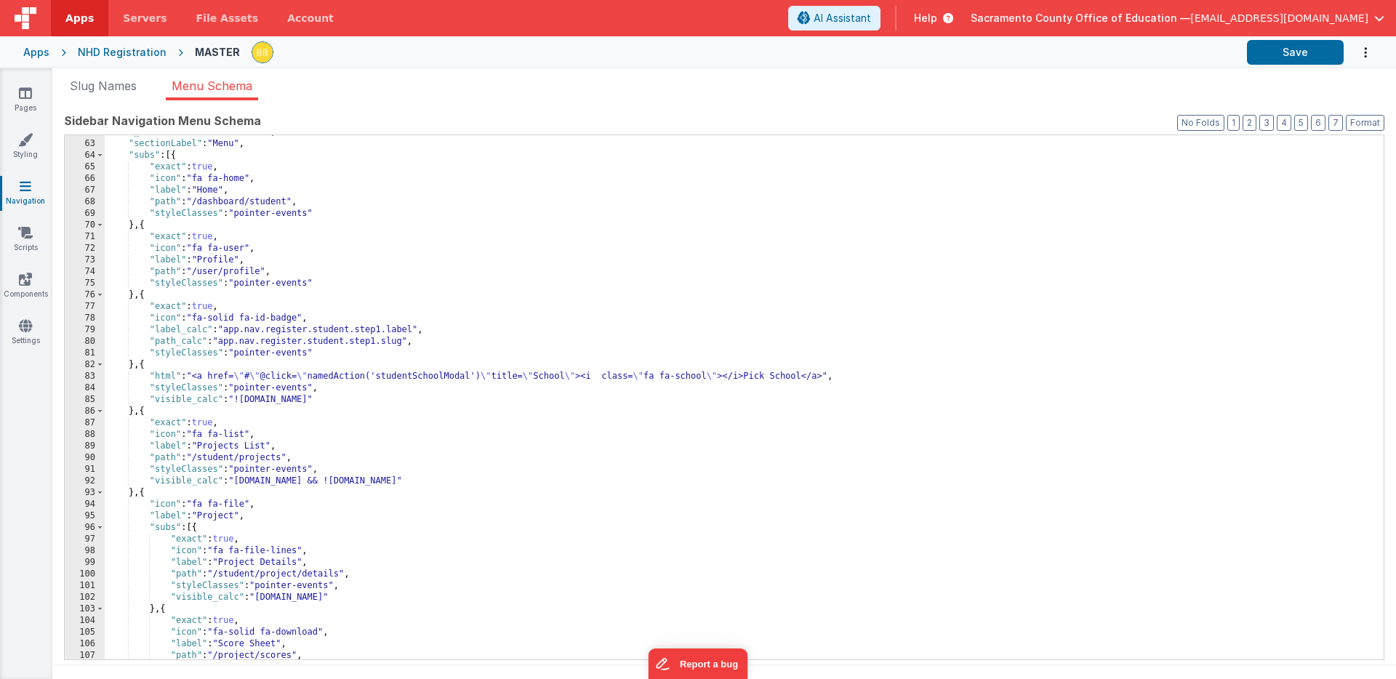
scroll to position [692, 0]
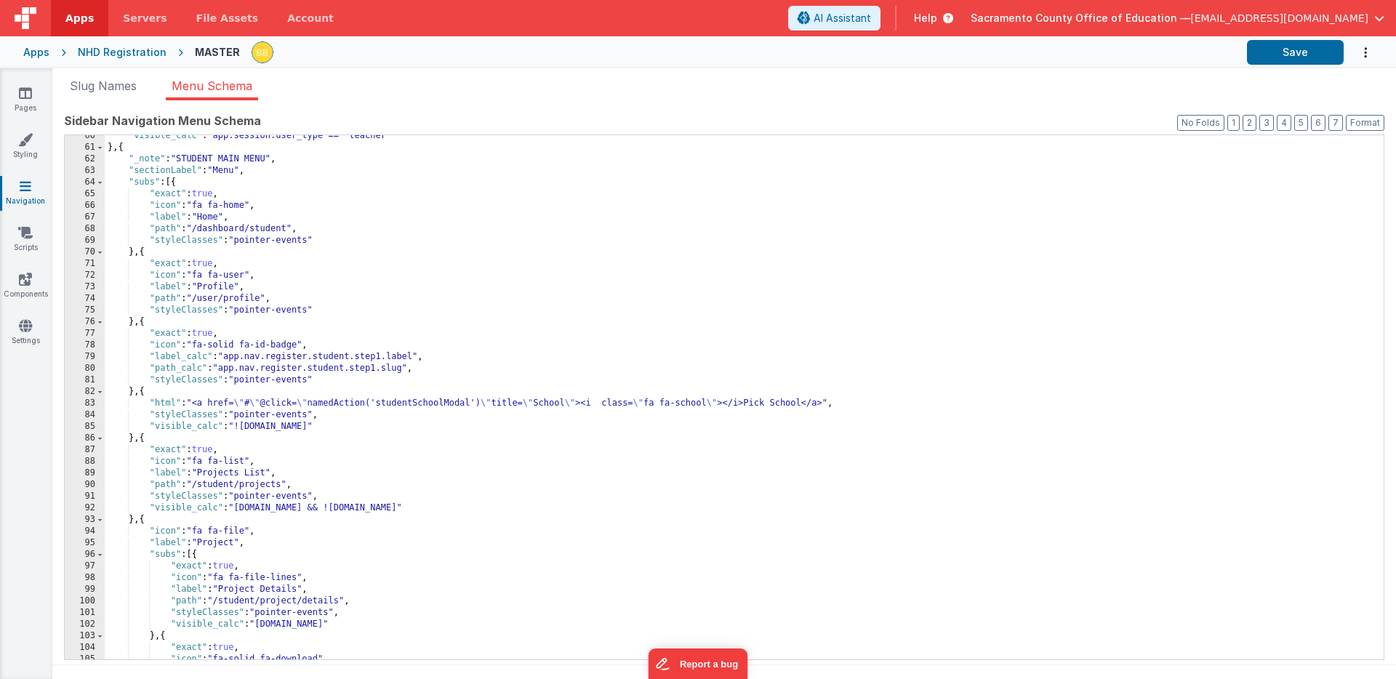
click at [167, 161] on div ""visible_calc" : "app.session.user_type == 'teacher'" } , { "_note" : "STUDENT …" at bounding box center [744, 404] width 1279 height 548
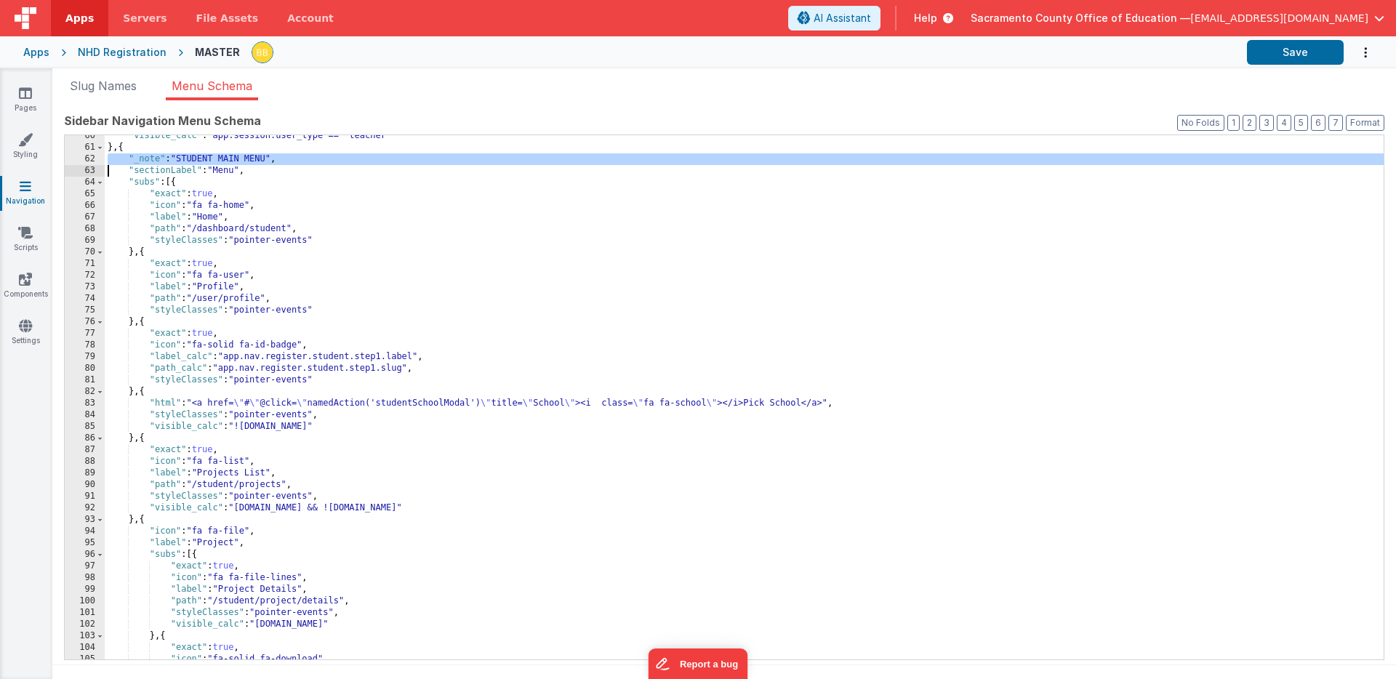
click at [167, 161] on div ""visible_calc" : "app.session.user_type == 'teacher'" } , { "_note" : "STUDENT …" at bounding box center [744, 404] width 1279 height 548
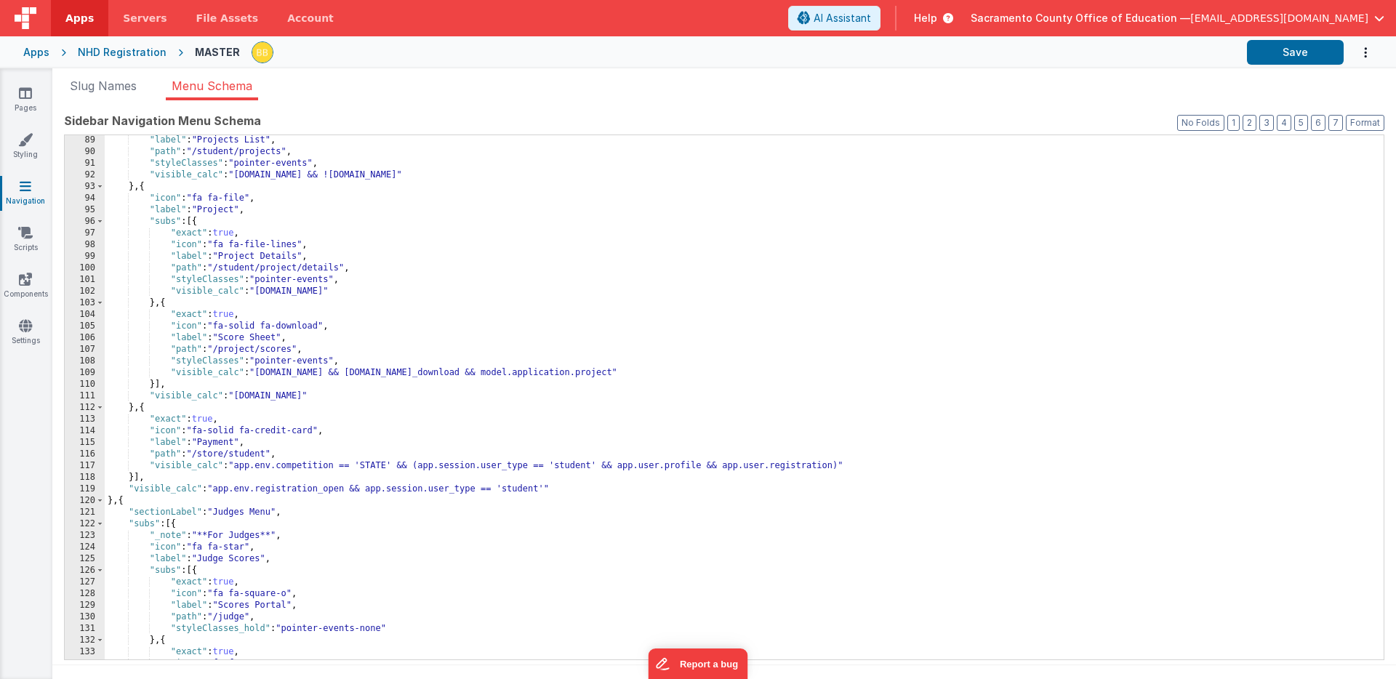
scroll to position [1039, 0]
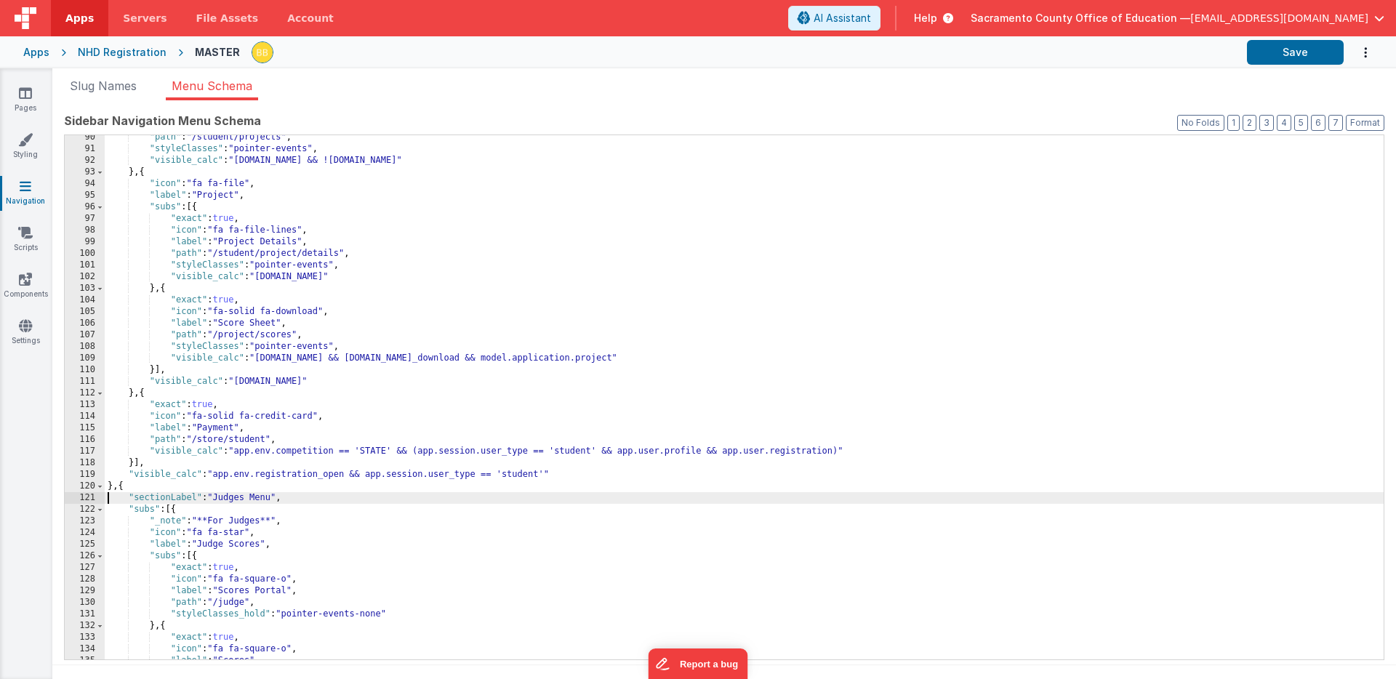
click at [105, 500] on div ""path" : "/student/projects" , "styleClasses" : "pointer-events" , "visible_cal…" at bounding box center [744, 406] width 1279 height 548
paste textarea
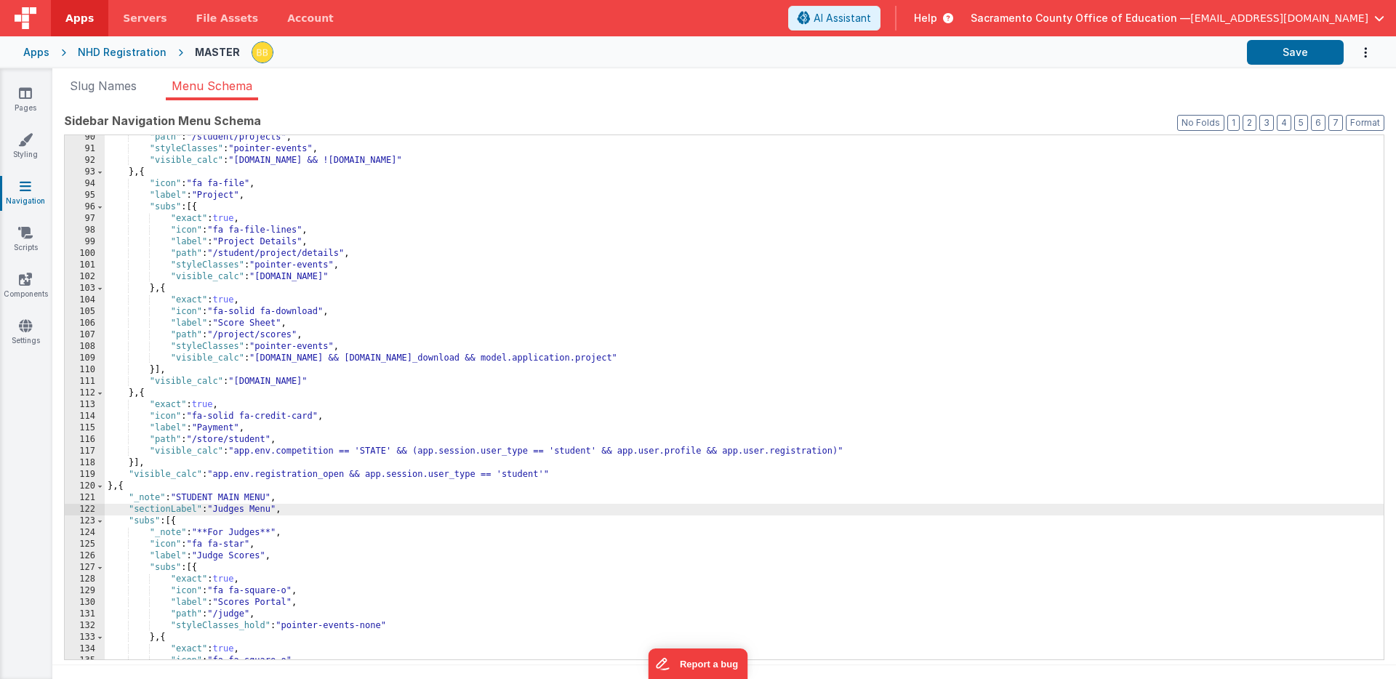
click at [201, 498] on div ""path" : "/student/projects" , "styleClasses" : "pointer-events" , "visible_cal…" at bounding box center [744, 406] width 1279 height 548
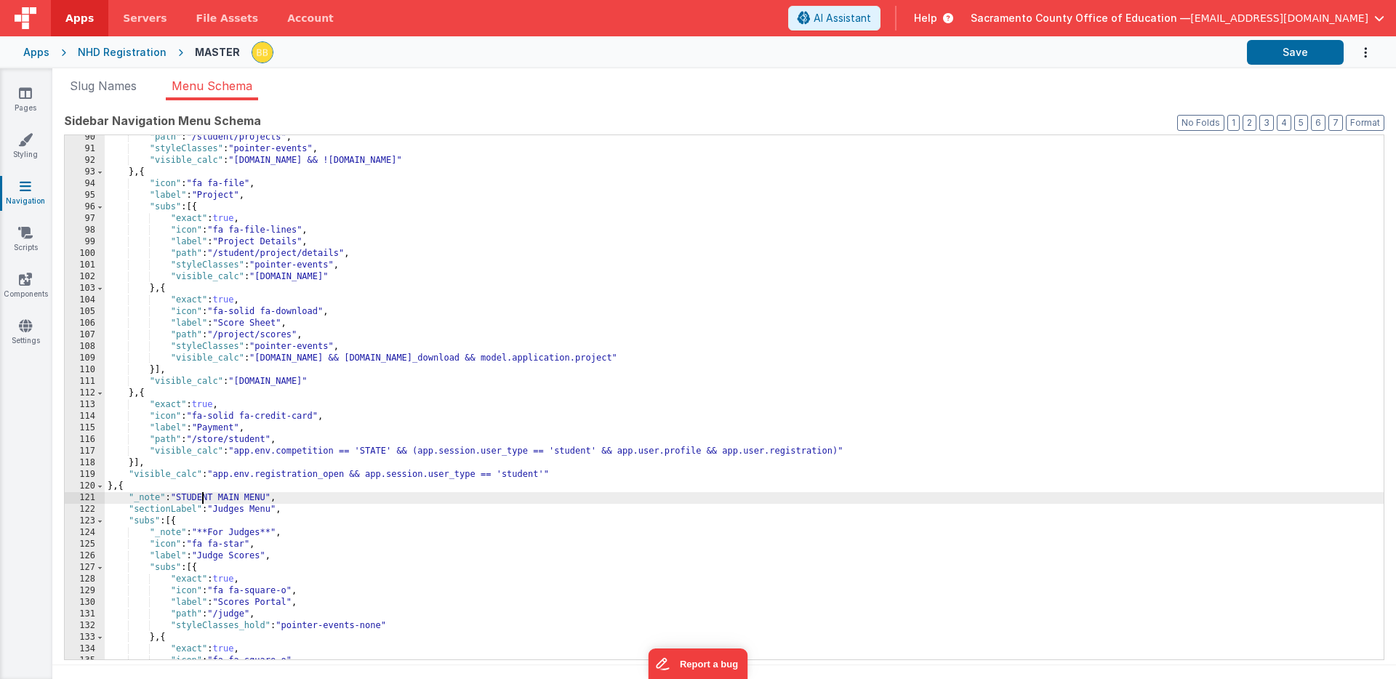
click at [201, 498] on div ""path" : "/student/projects" , "styleClasses" : "pointer-events" , "visible_cal…" at bounding box center [744, 406] width 1279 height 548
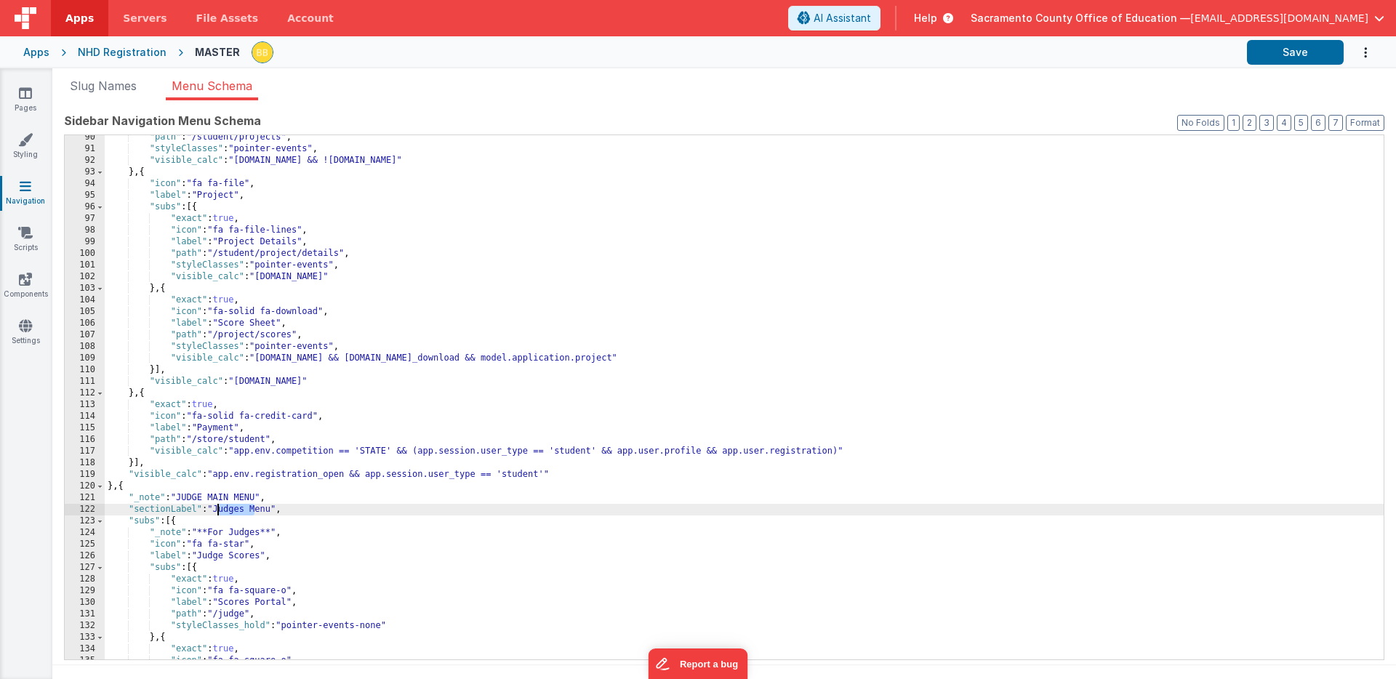
drag, startPoint x: 254, startPoint y: 510, endPoint x: 219, endPoint y: 510, distance: 34.9
click at [219, 510] on div ""path" : "/student/projects" , "styleClasses" : "pointer-events" , "visible_cal…" at bounding box center [744, 406] width 1279 height 548
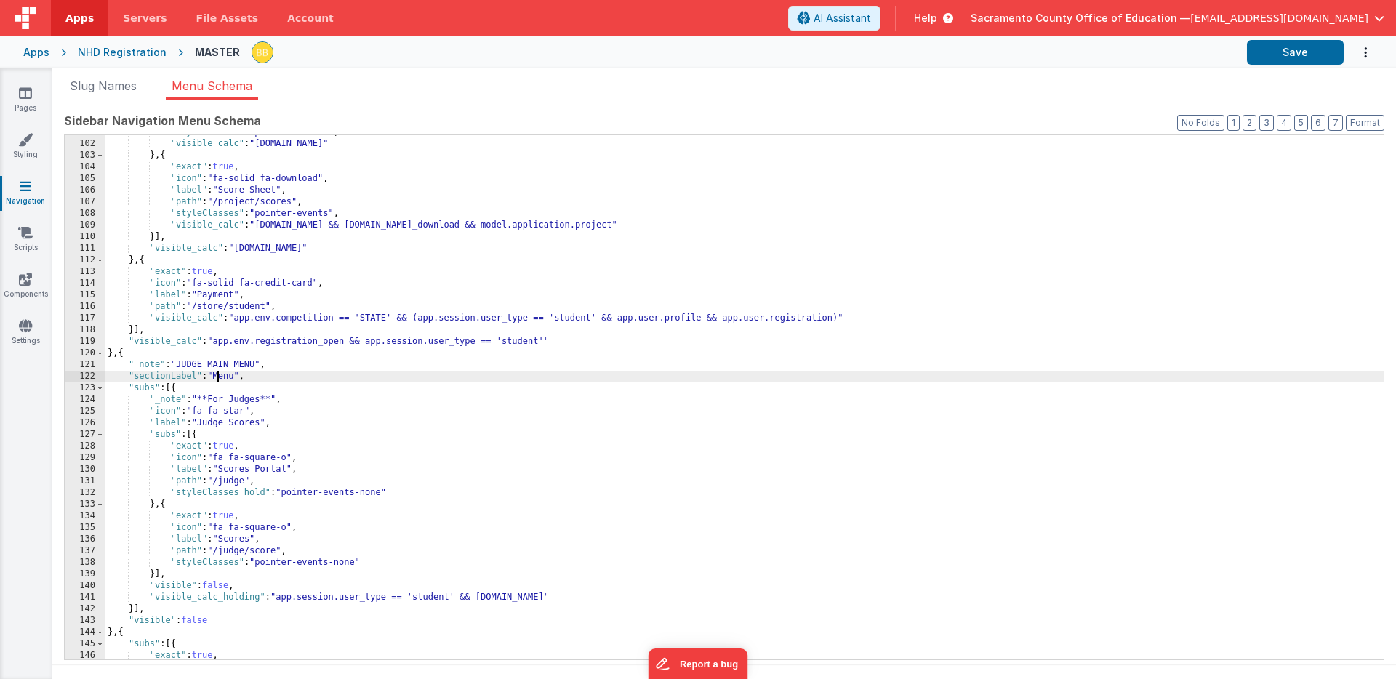
scroll to position [1172, 0]
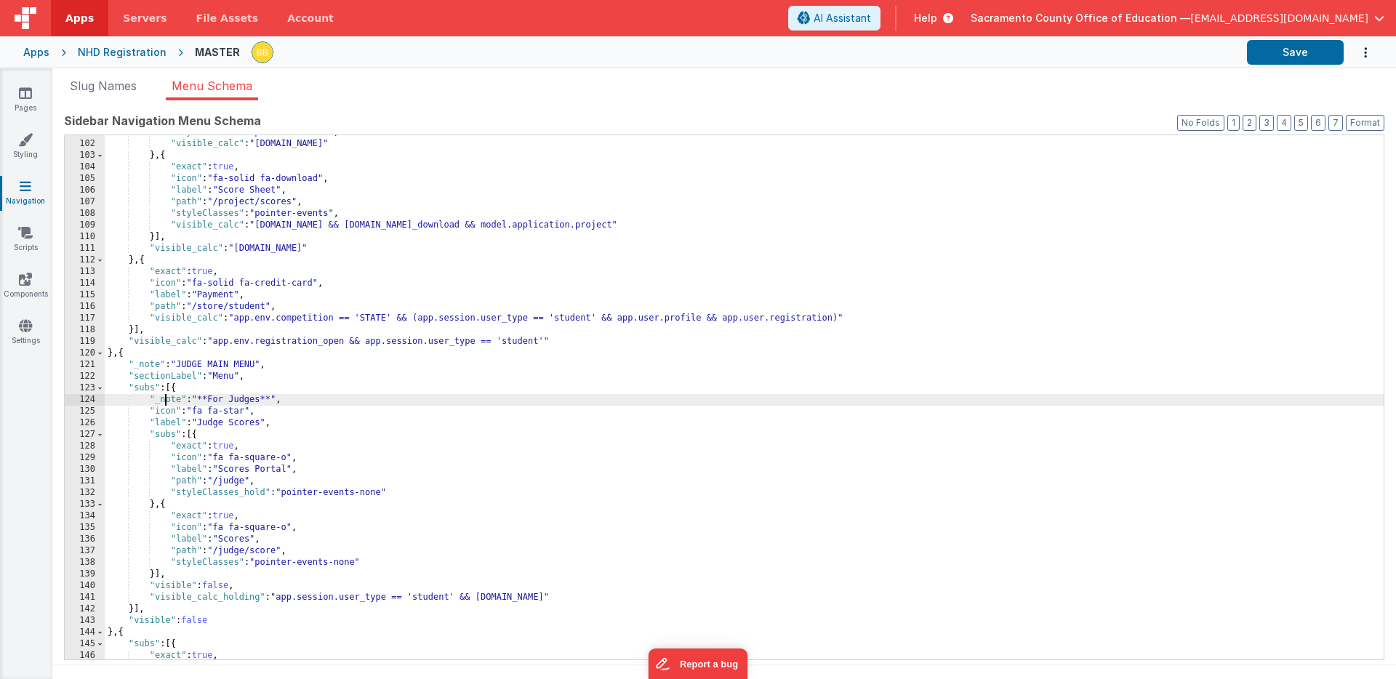
click at [167, 401] on div ""styleClasses" : "pointer-events" , "visible_calc" : "[DOMAIN_NAME]" } , { "exa…" at bounding box center [744, 401] width 1279 height 548
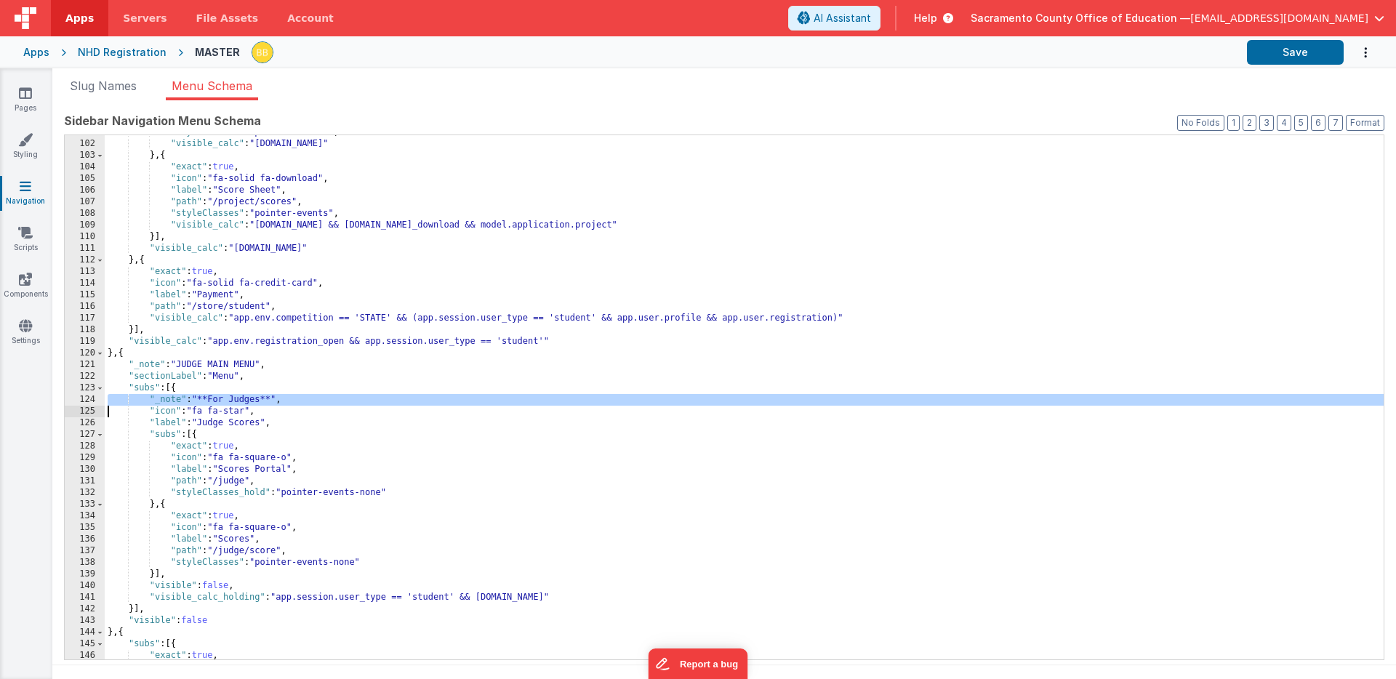
click at [167, 401] on div ""styleClasses" : "pointer-events" , "visible_calc" : "[DOMAIN_NAME]" } , { "exa…" at bounding box center [744, 401] width 1279 height 548
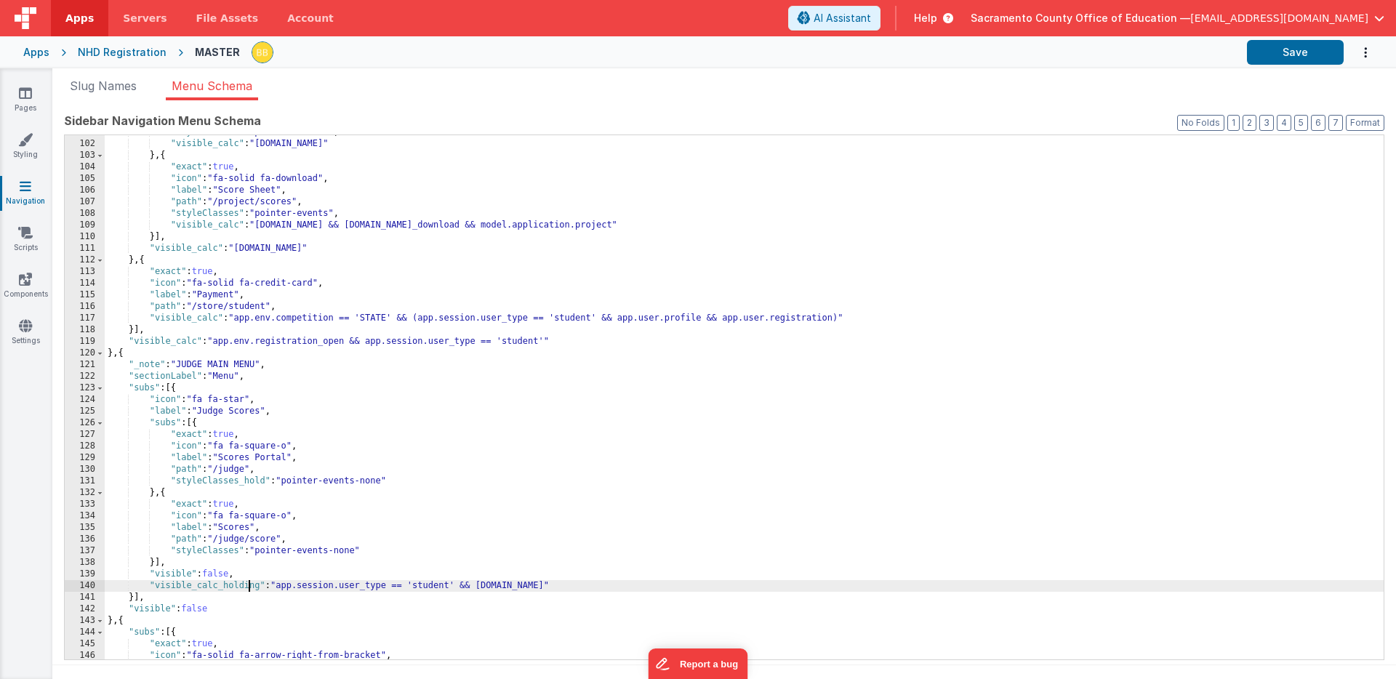
click at [249, 589] on div ""styleClasses" : "pointer-events" , "visible_calc" : "[DOMAIN_NAME]" } , { "exa…" at bounding box center [744, 401] width 1279 height 548
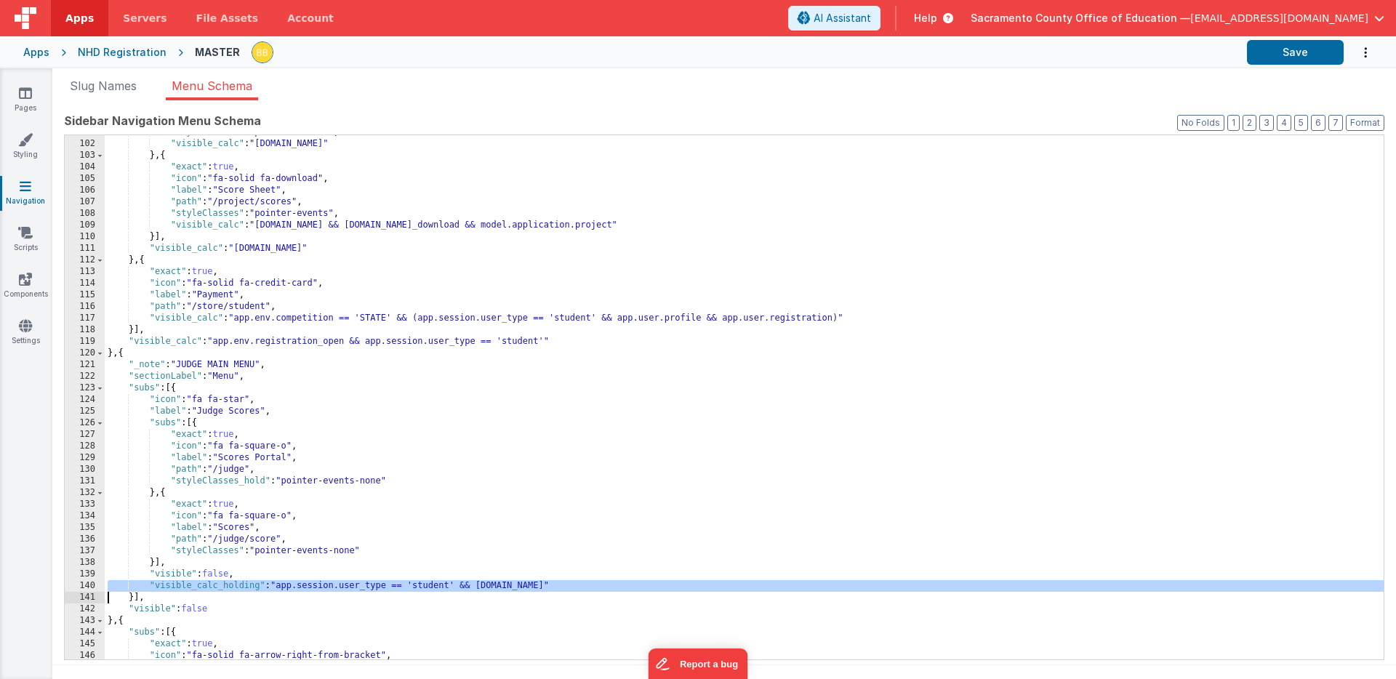
click at [249, 589] on div ""styleClasses" : "pointer-events" , "visible_calc" : "[DOMAIN_NAME]" } , { "exa…" at bounding box center [744, 401] width 1279 height 548
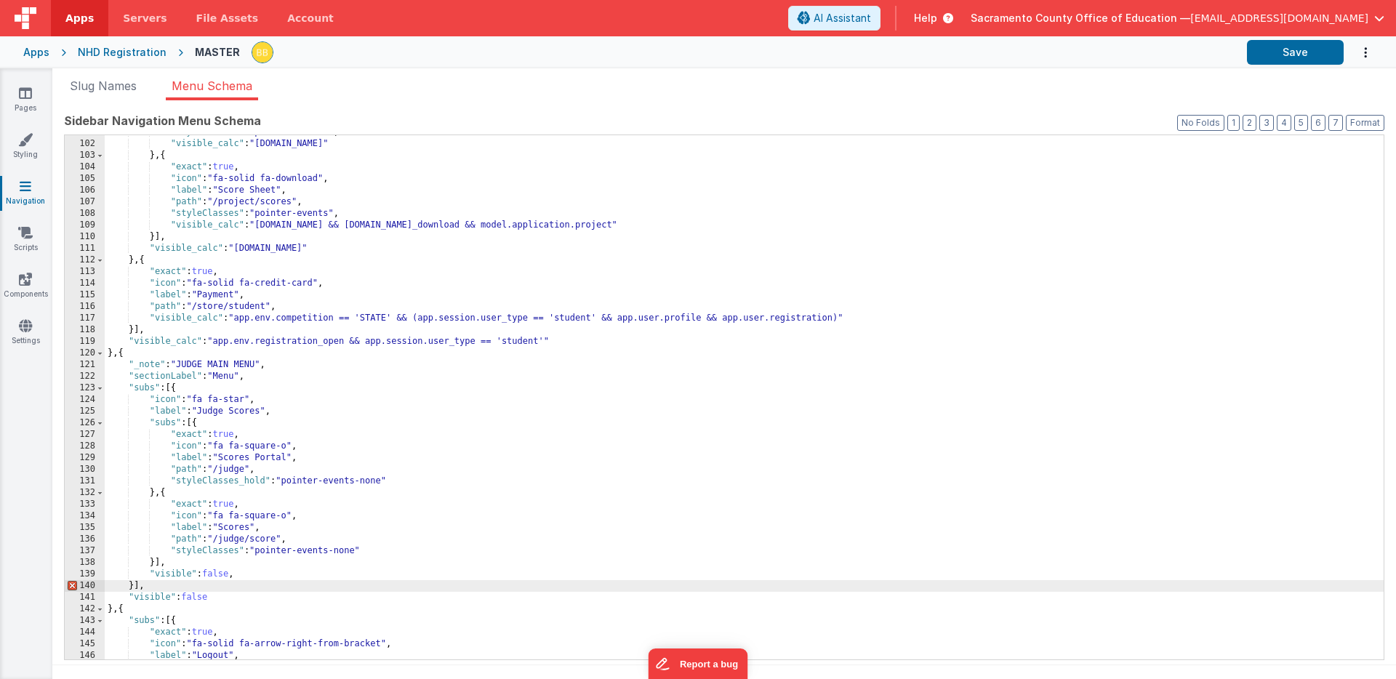
click at [263, 576] on div ""styleClasses" : "pointer-events" , "visible_calc" : "[DOMAIN_NAME]" } , { "exa…" at bounding box center [744, 401] width 1279 height 548
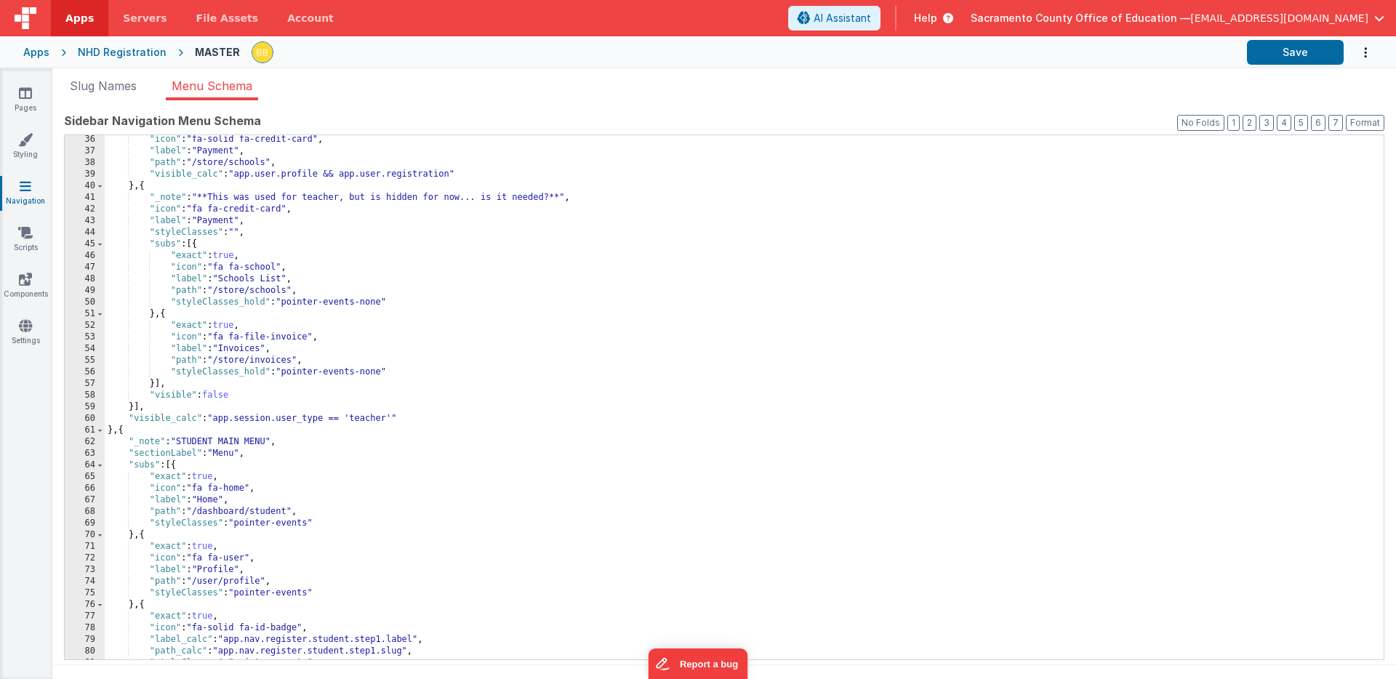
scroll to position [0, 0]
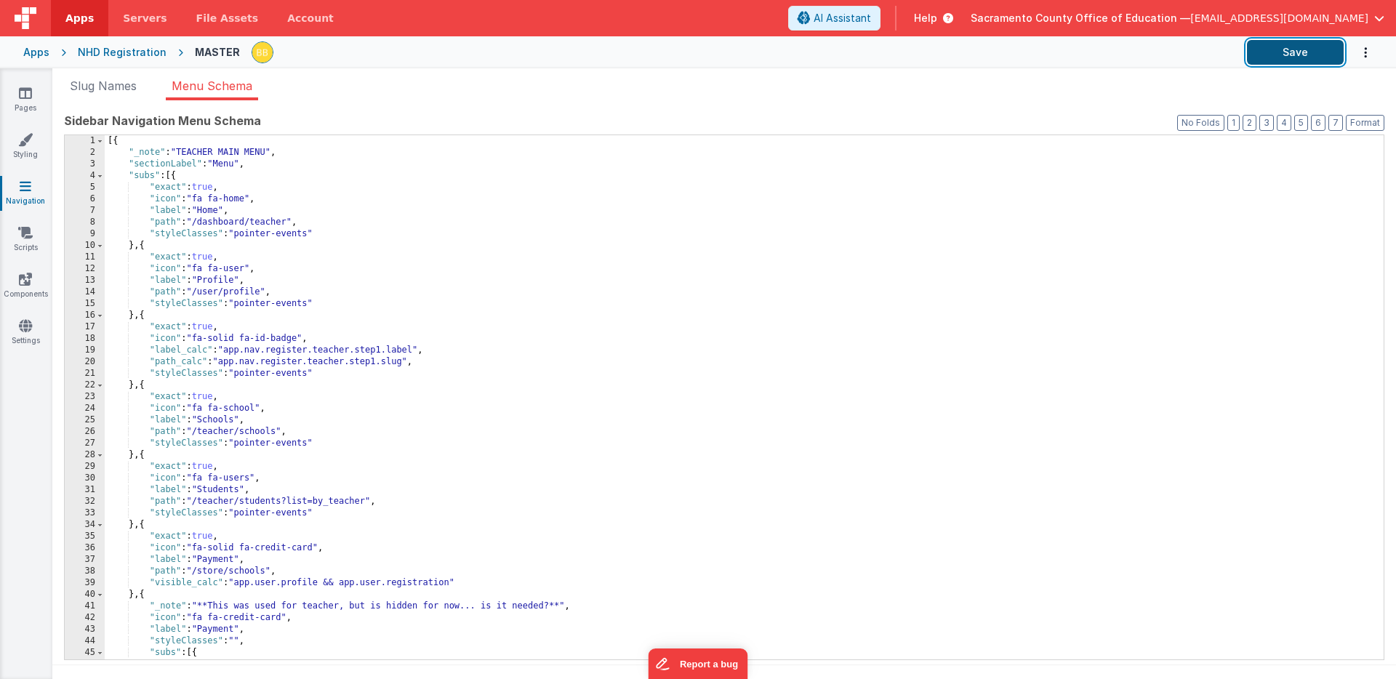
click at [1276, 54] on button "Save" at bounding box center [1295, 52] width 97 height 25
click at [26, 95] on icon at bounding box center [25, 93] width 13 height 15
